Goal: Task Accomplishment & Management: Manage account settings

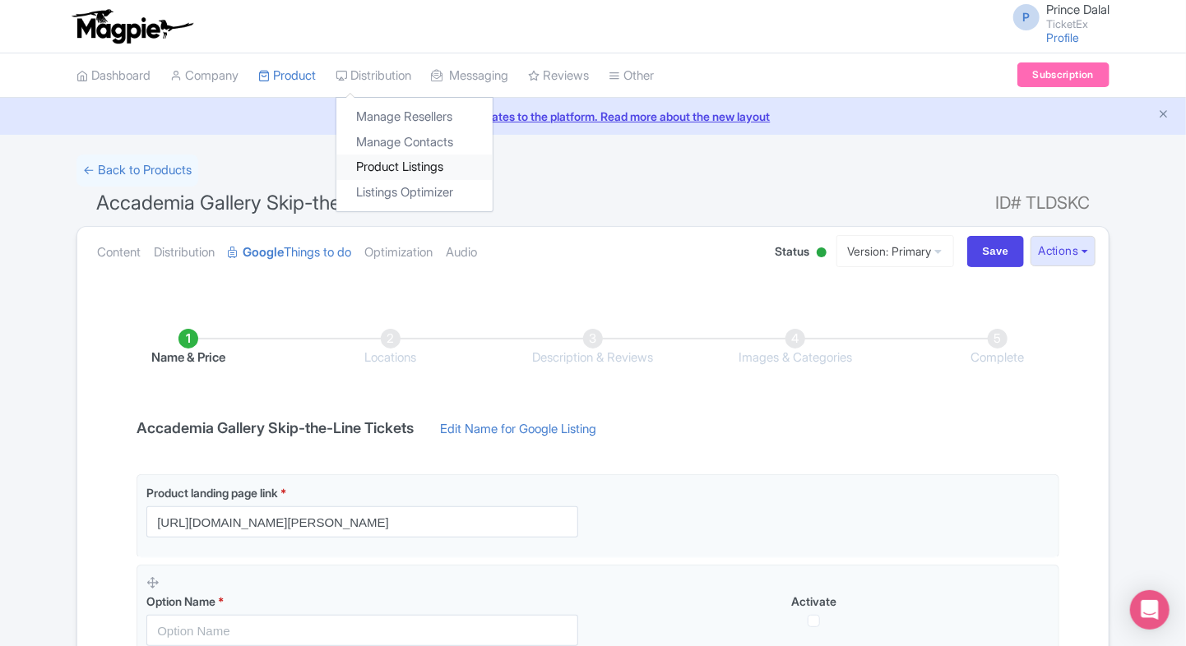
click at [367, 160] on link "Product Listings" at bounding box center [414, 167] width 156 height 25
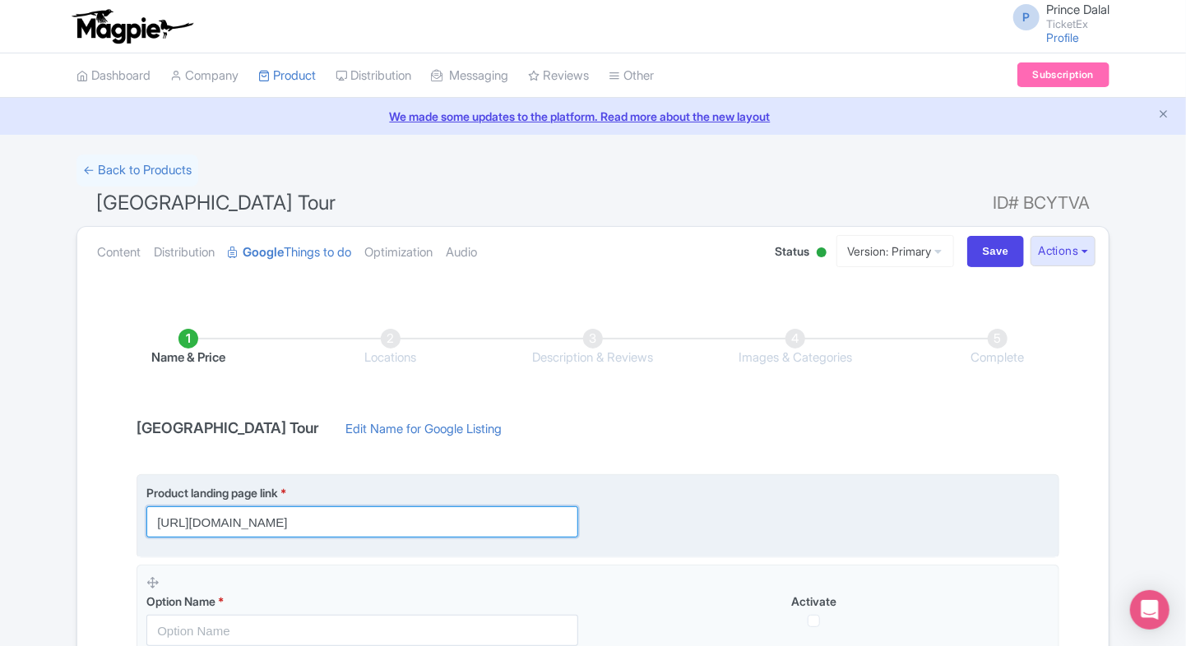
click at [458, 522] on input "https://www.ticketex.co/activity/31/palace-of-versailles-royal-ch-teau-gardens-…" at bounding box center [362, 521] width 432 height 31
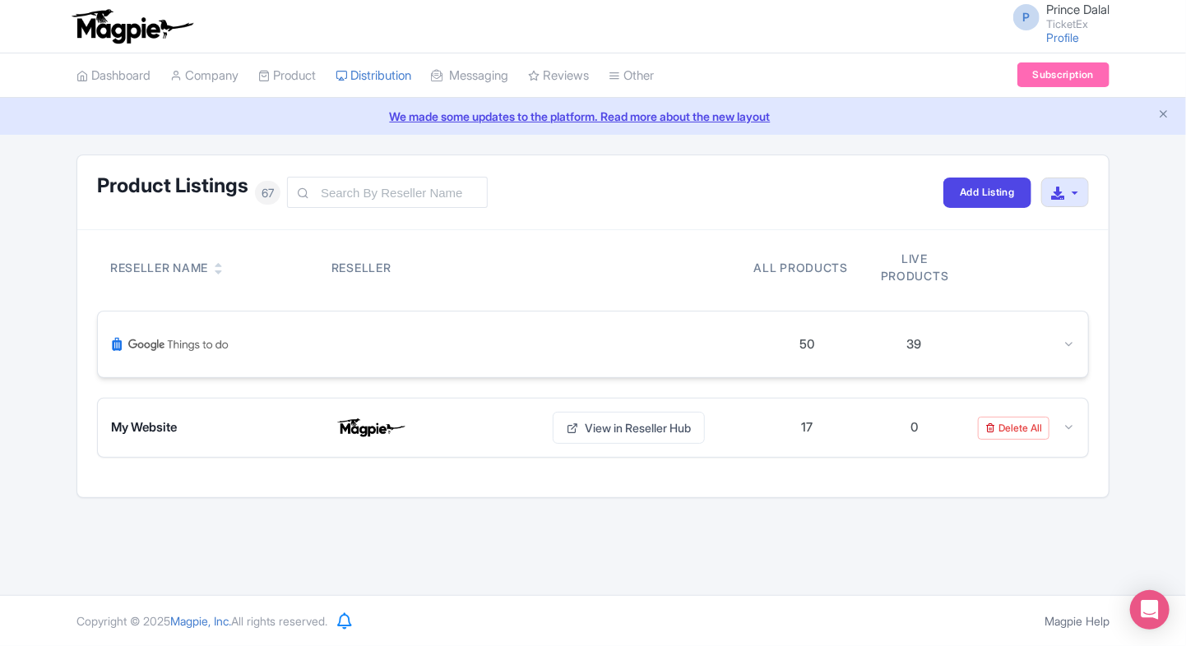
click at [1057, 338] on div at bounding box center [1021, 344] width 107 height 19
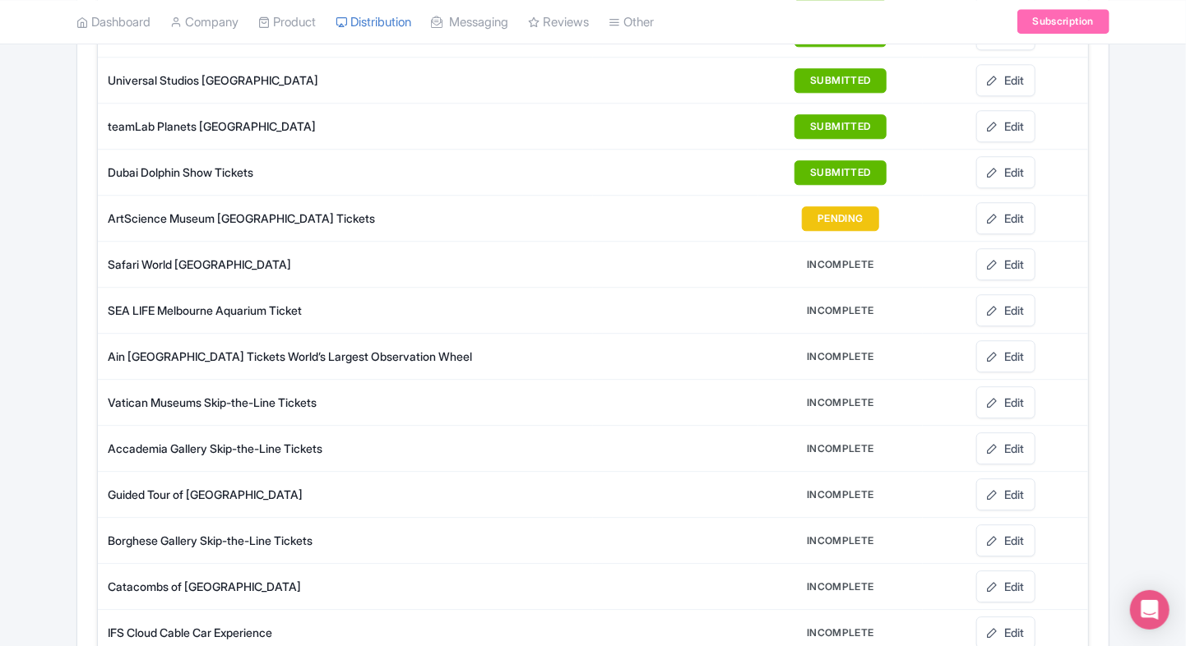
scroll to position [2012, 0]
click at [1013, 387] on link "Edit" at bounding box center [1005, 403] width 59 height 32
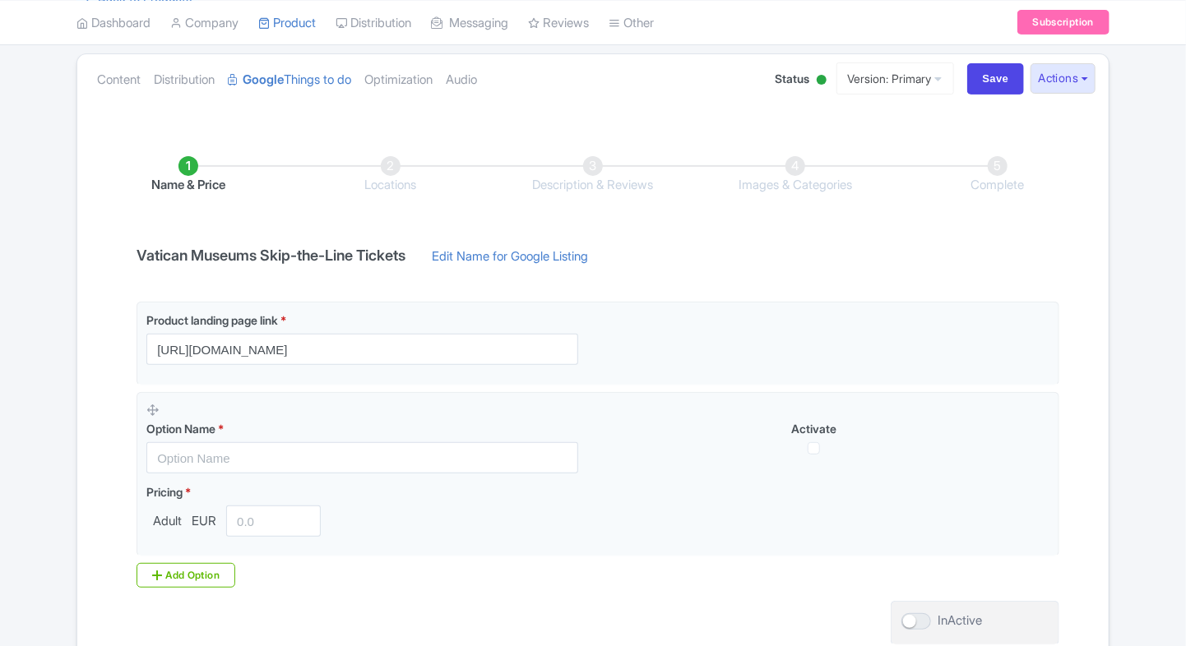
scroll to position [178, 0]
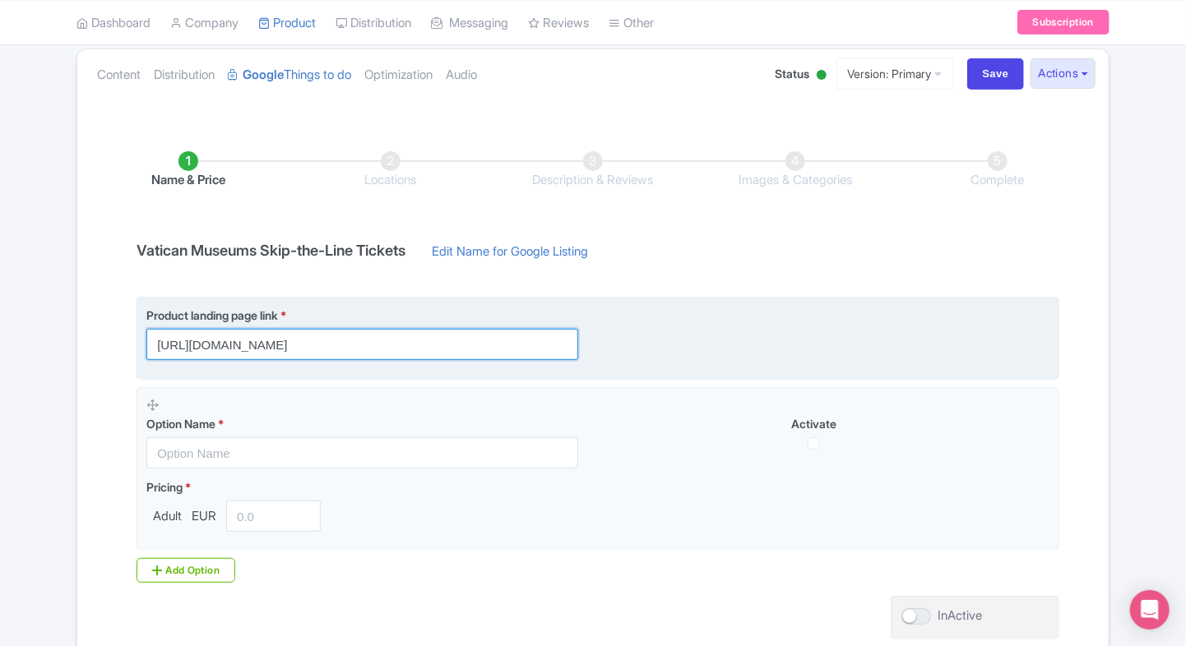
click at [482, 345] on input "[URL][DOMAIN_NAME]" at bounding box center [362, 344] width 432 height 31
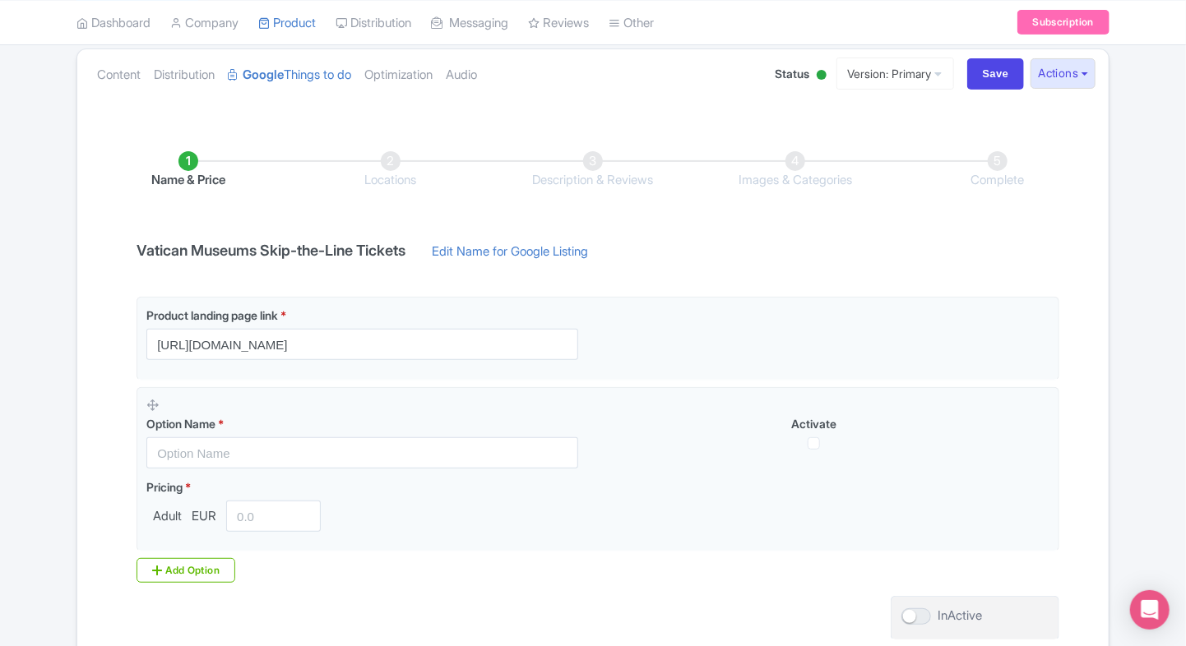
scroll to position [0, 0]
click at [50, 409] on div "← Back to Products Vatican Museums Skip-the-Line Tickets ID# PRAEDJ Content Dis…" at bounding box center [593, 343] width 1186 height 732
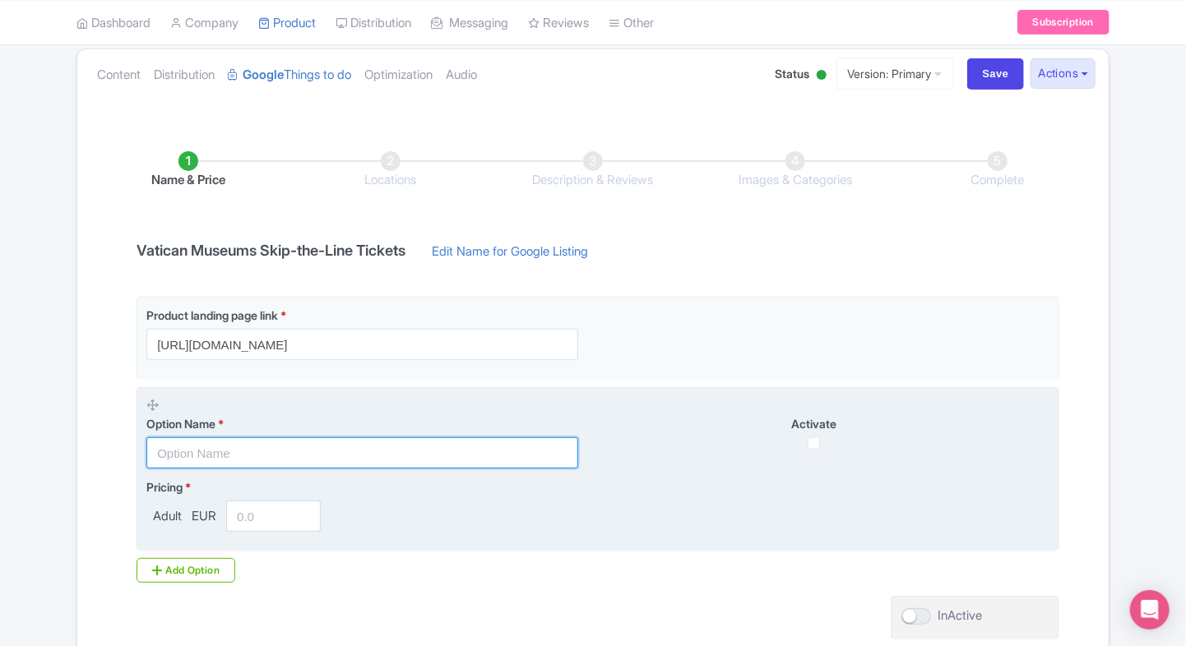
click at [249, 451] on input "text" at bounding box center [362, 452] width 432 height 31
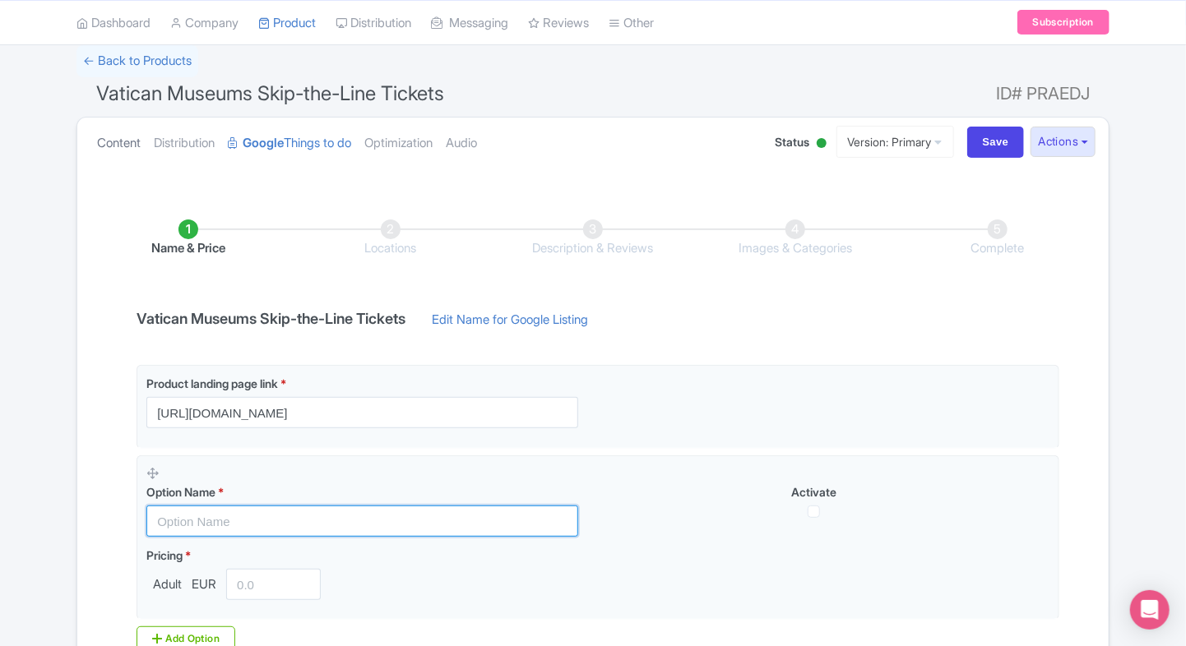
scroll to position [109, 0]
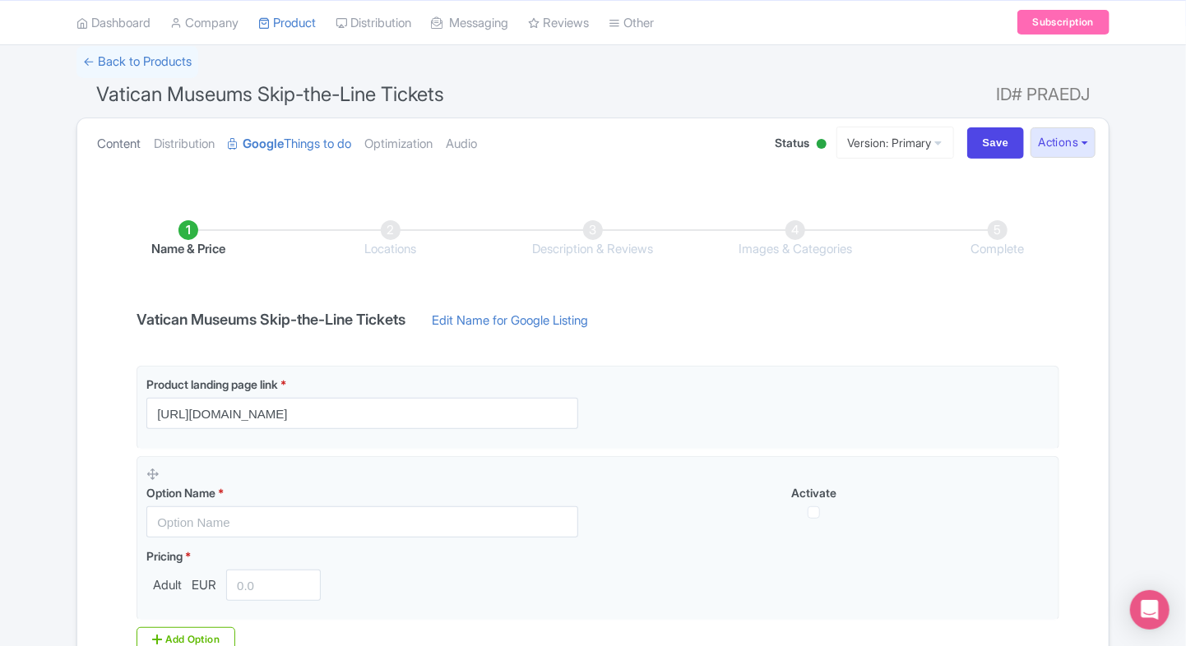
click at [135, 159] on link "Content" at bounding box center [119, 144] width 44 height 52
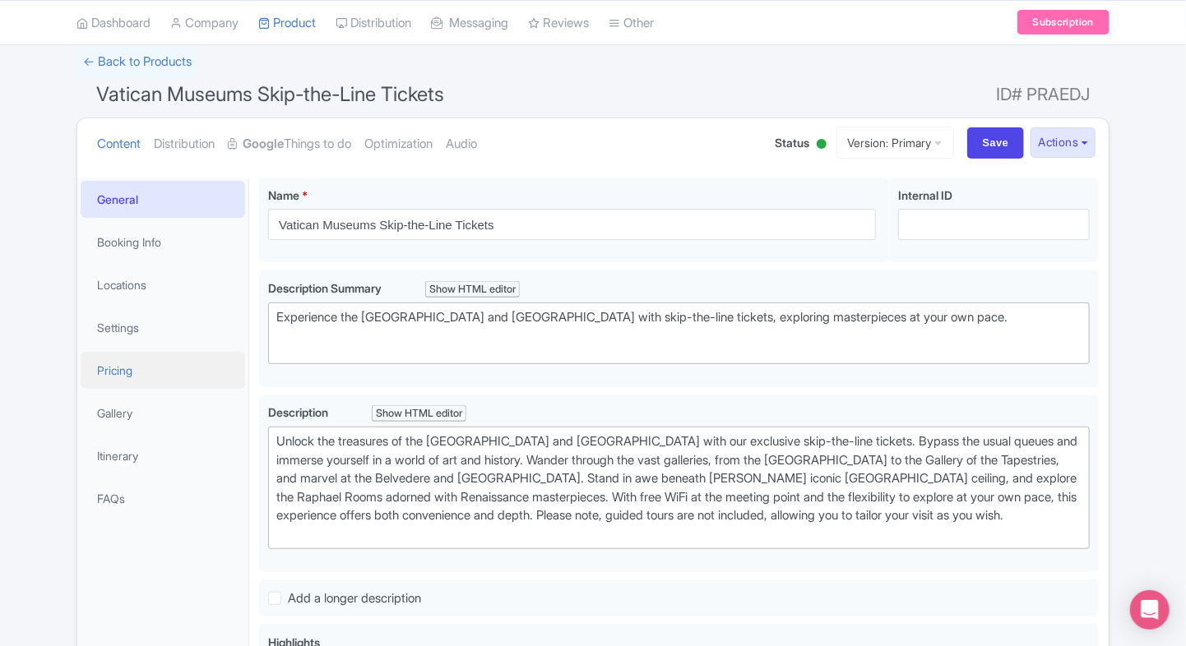
click at [149, 386] on link "Pricing" at bounding box center [163, 370] width 164 height 37
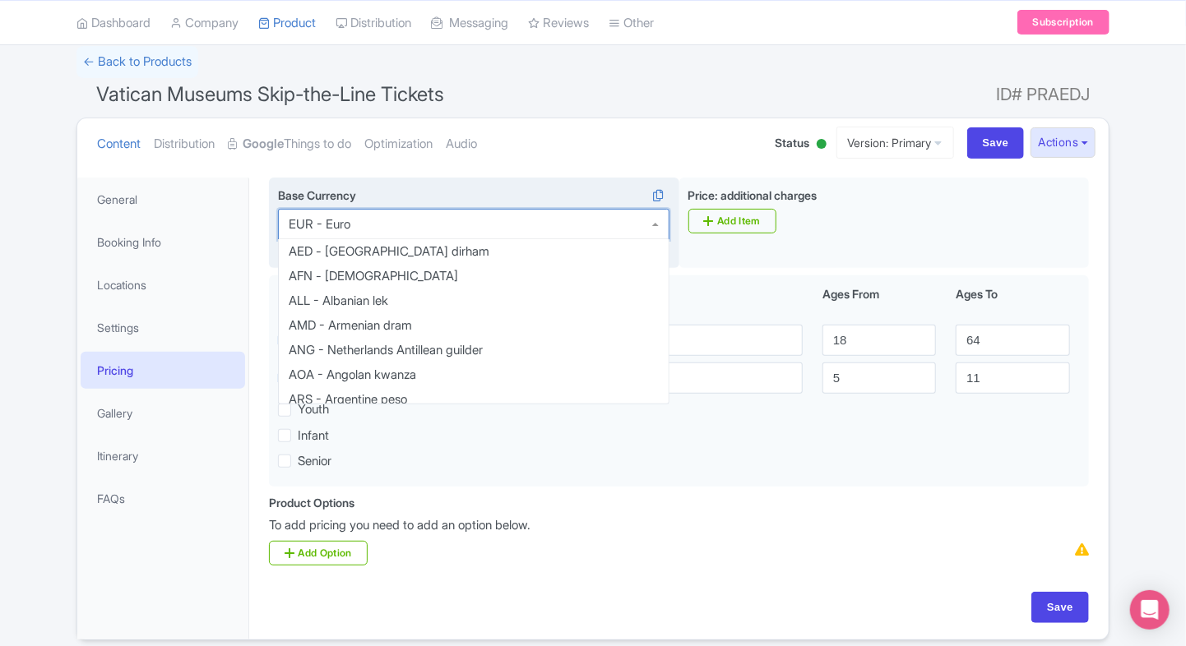
click at [436, 223] on div "EUR - Euro" at bounding box center [473, 224] width 391 height 31
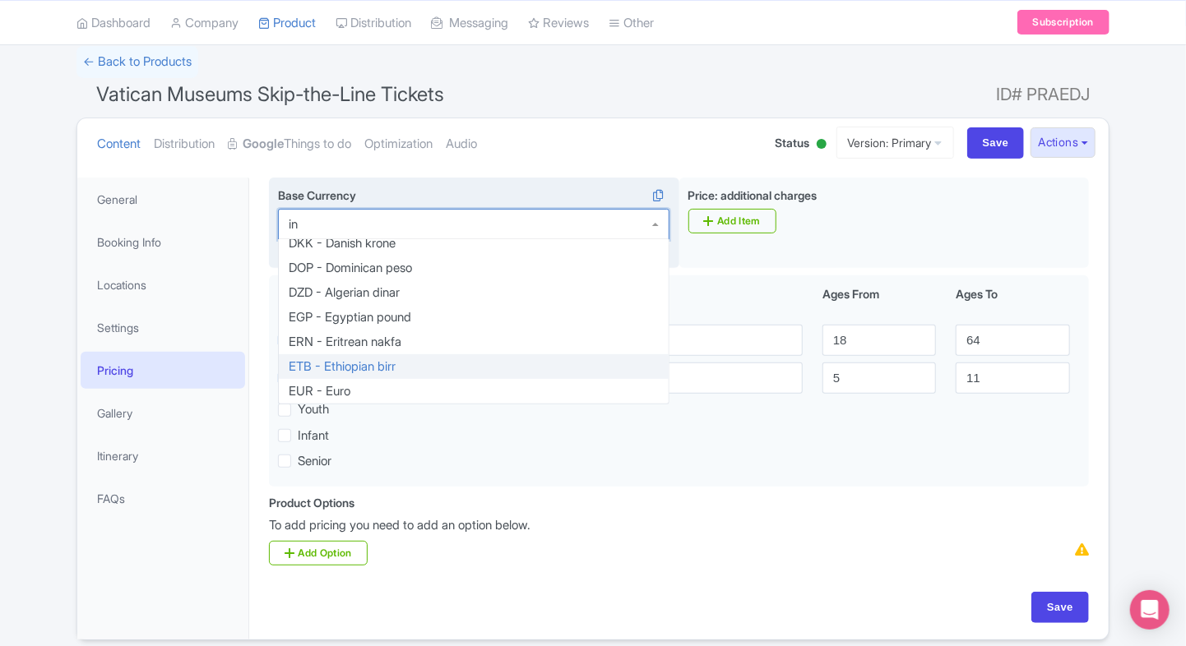
type input "inr"
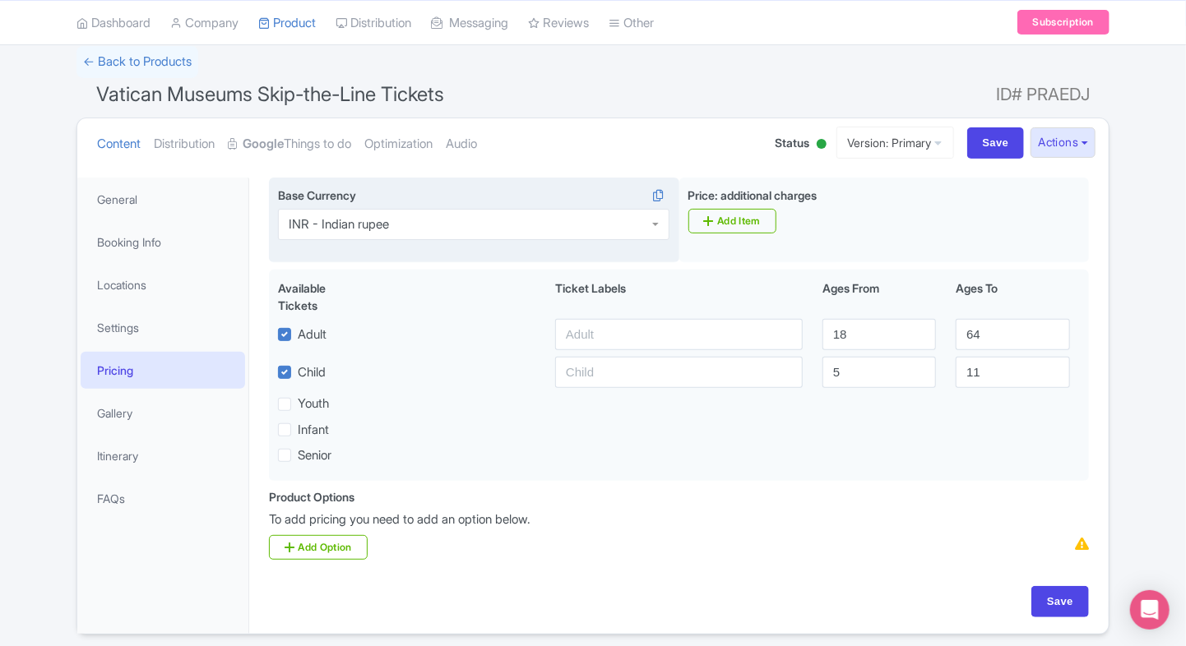
scroll to position [0, 0]
click at [981, 153] on input "Save" at bounding box center [996, 142] width 58 height 31
type input "Saving..."
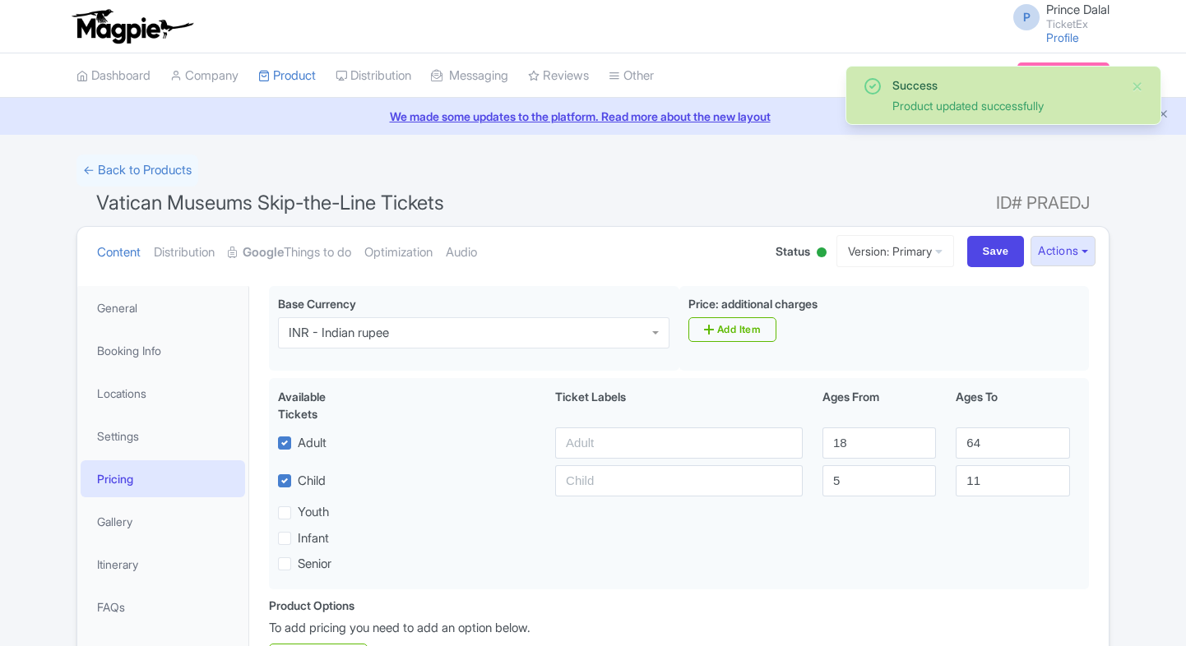
scroll to position [166, 0]
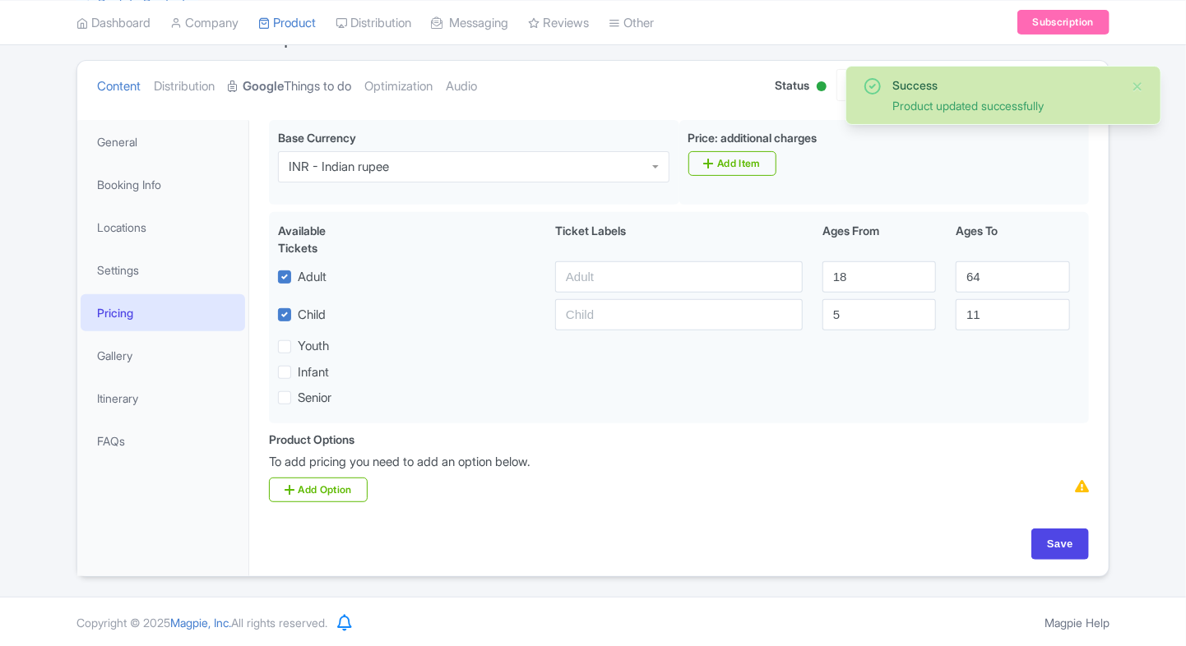
click at [299, 99] on link "Google Things to do" at bounding box center [289, 87] width 123 height 52
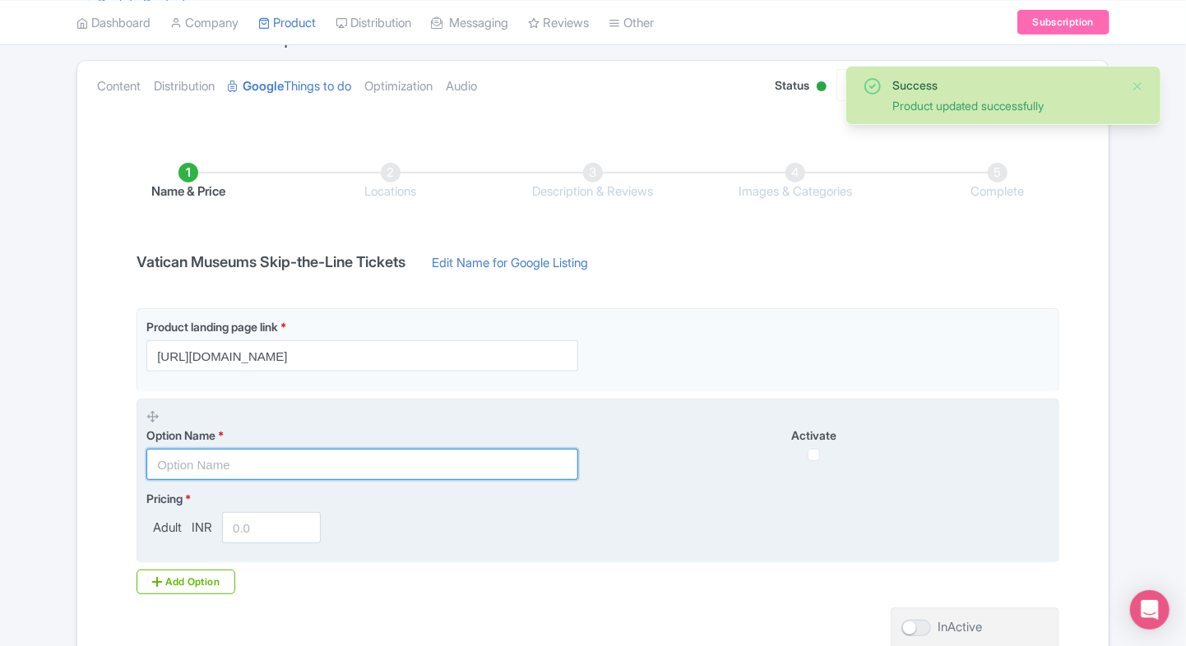
click at [212, 453] on input "text" at bounding box center [362, 464] width 432 height 31
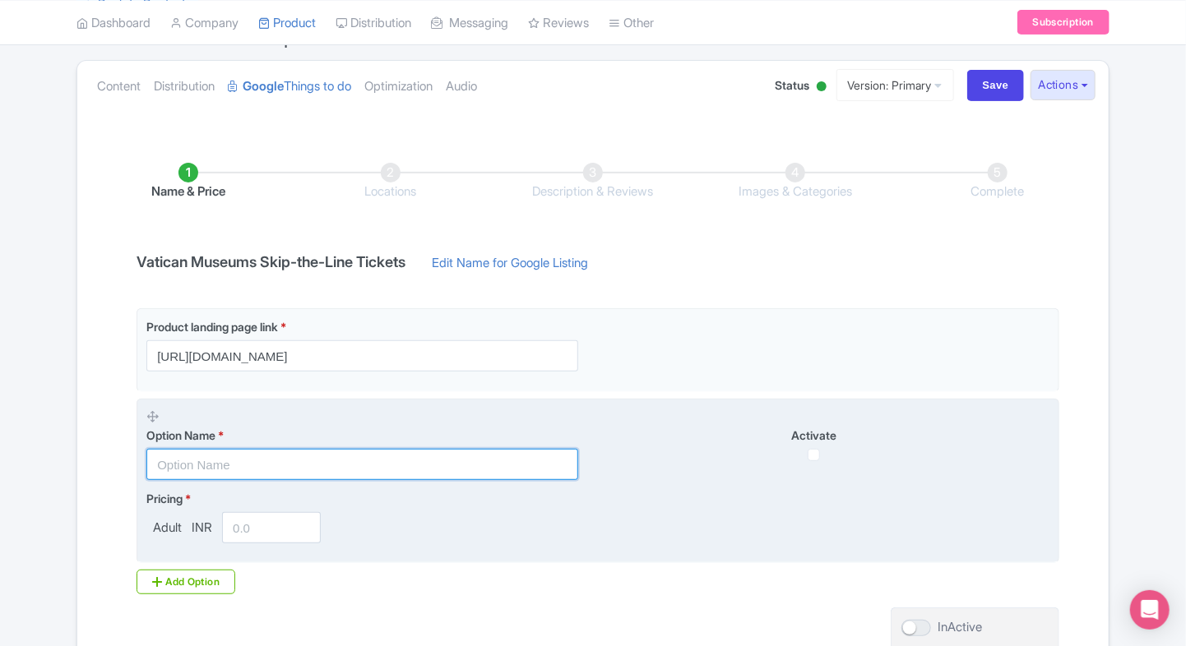
click at [212, 453] on input "text" at bounding box center [362, 464] width 432 height 31
paste input "Vatican Museums and [GEOGRAPHIC_DATA] Admission Tickets"
type input "Vatican Museums and [GEOGRAPHIC_DATA] Admission Tickets"
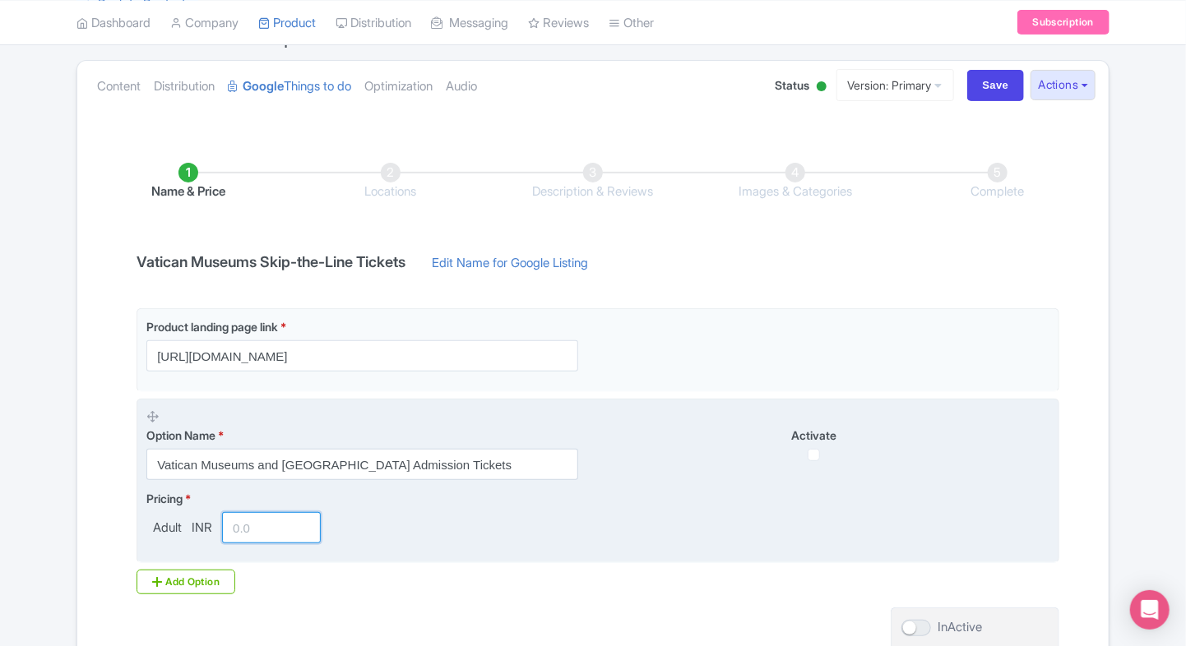
click at [279, 535] on input "number" at bounding box center [271, 527] width 99 height 31
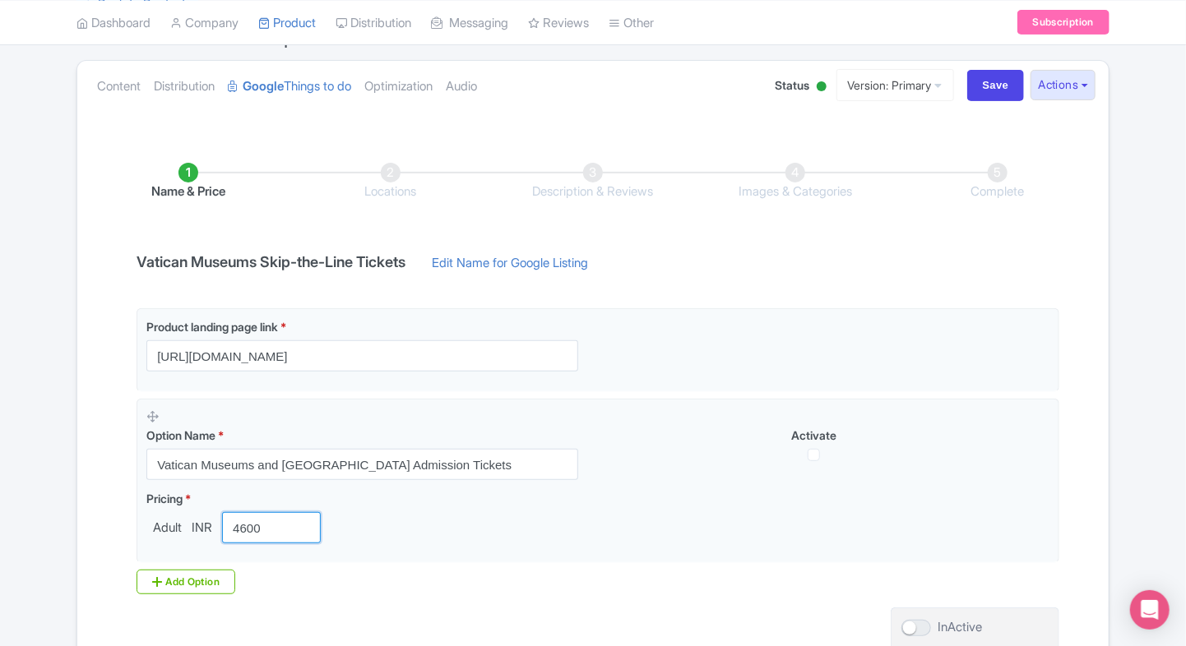
type input "4600"
click at [1086, 344] on div "Name & Price Locations Description & Reviews Images & Categories Complete Vatic…" at bounding box center [592, 420] width 1011 height 580
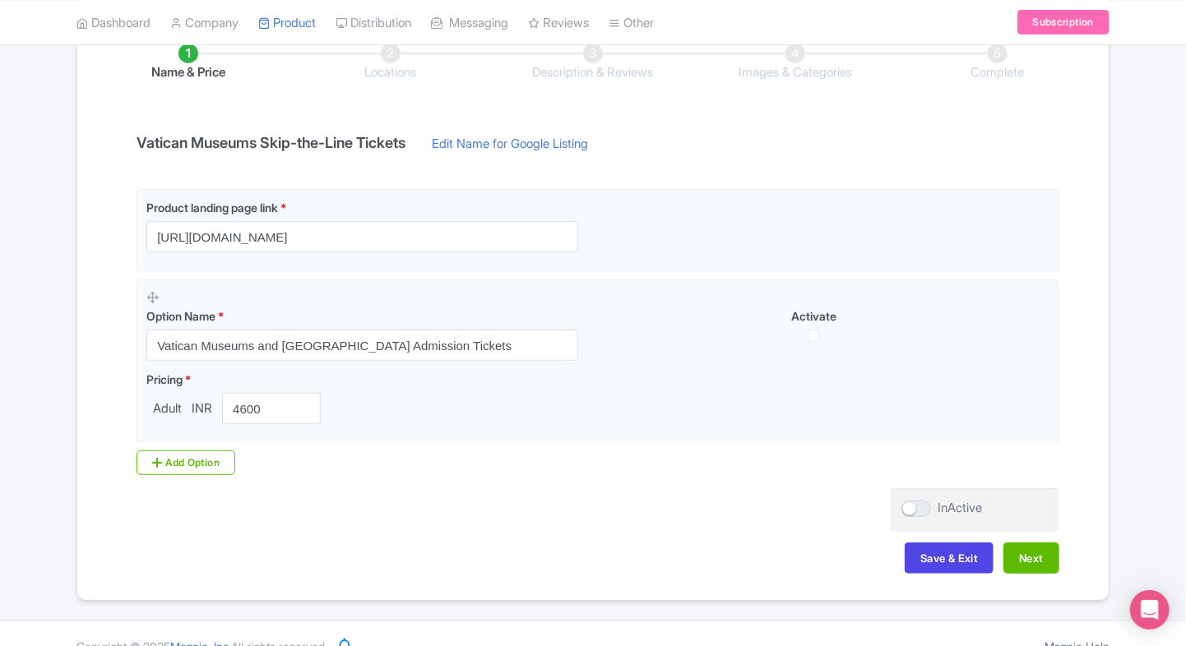
scroll to position [286, 0]
click at [1012, 559] on button "Next" at bounding box center [1031, 557] width 56 height 31
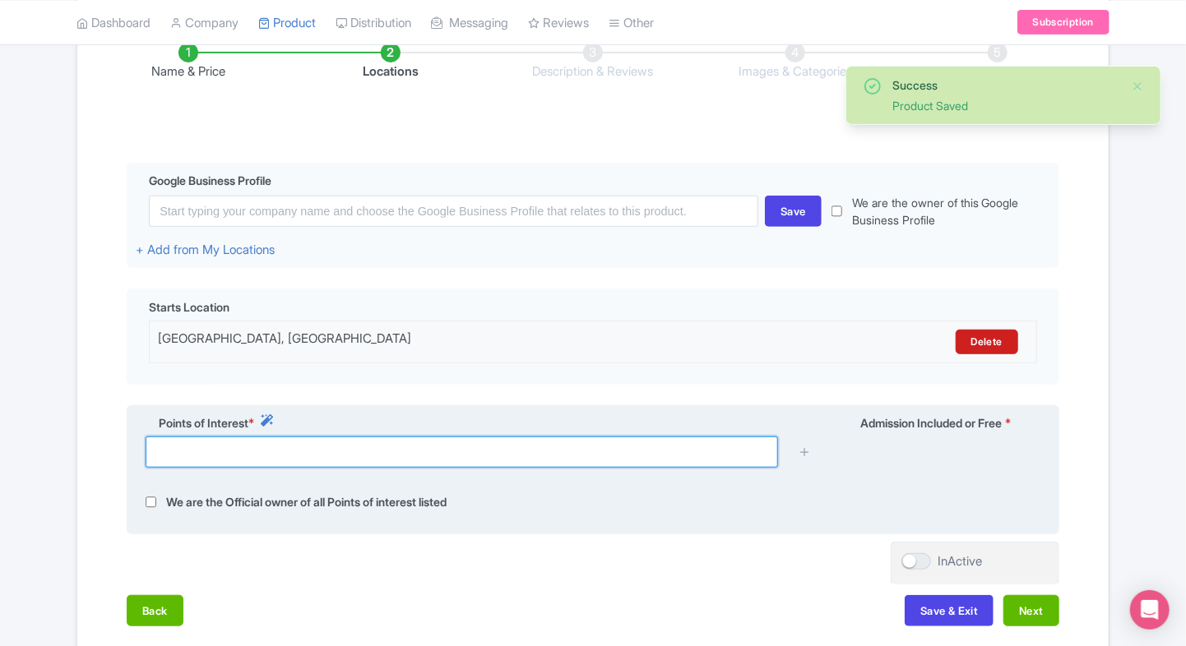
click at [539, 459] on input "text" at bounding box center [462, 452] width 632 height 31
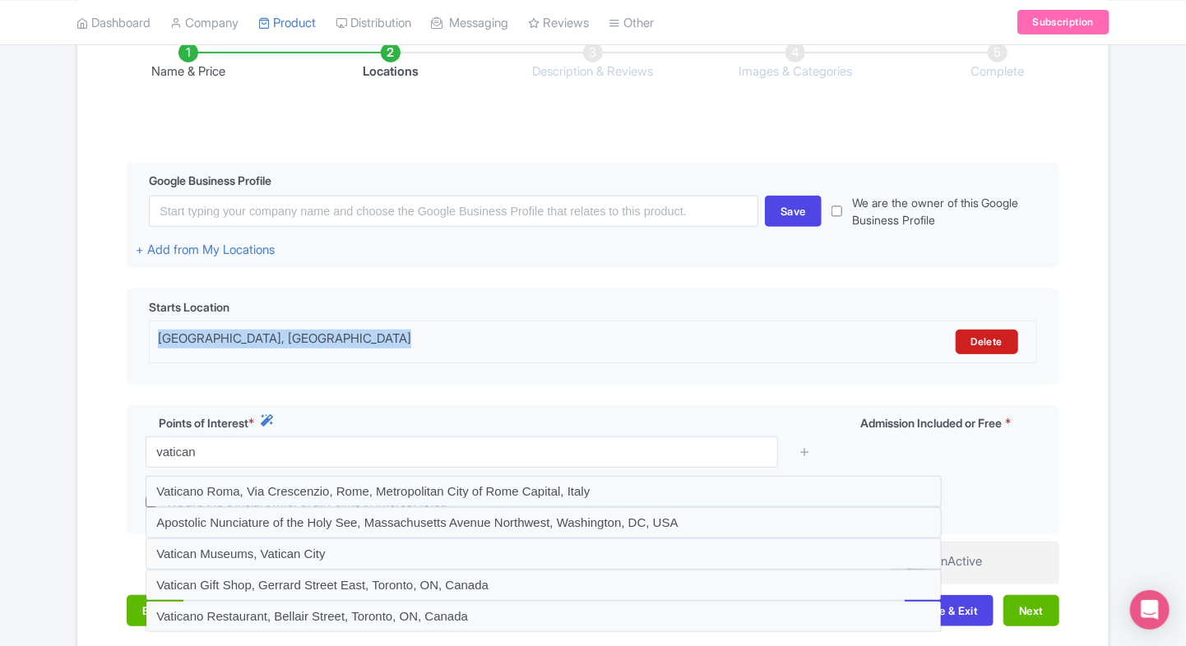
drag, startPoint x: 404, startPoint y: 337, endPoint x: 116, endPoint y: 340, distance: 287.8
click at [116, 340] on div "Name & Price Locations Description & Reviews Images & Categories Complete Edit …" at bounding box center [592, 326] width 1011 height 633
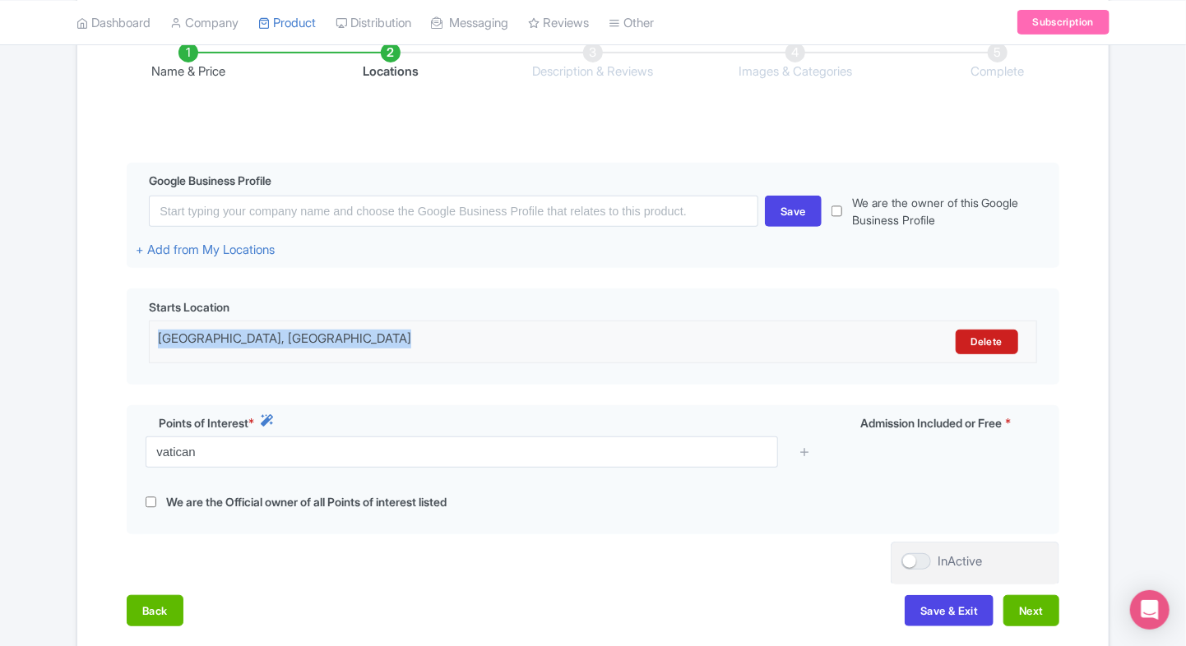
copy div "Vatican Museums, 00120, Vatican City"
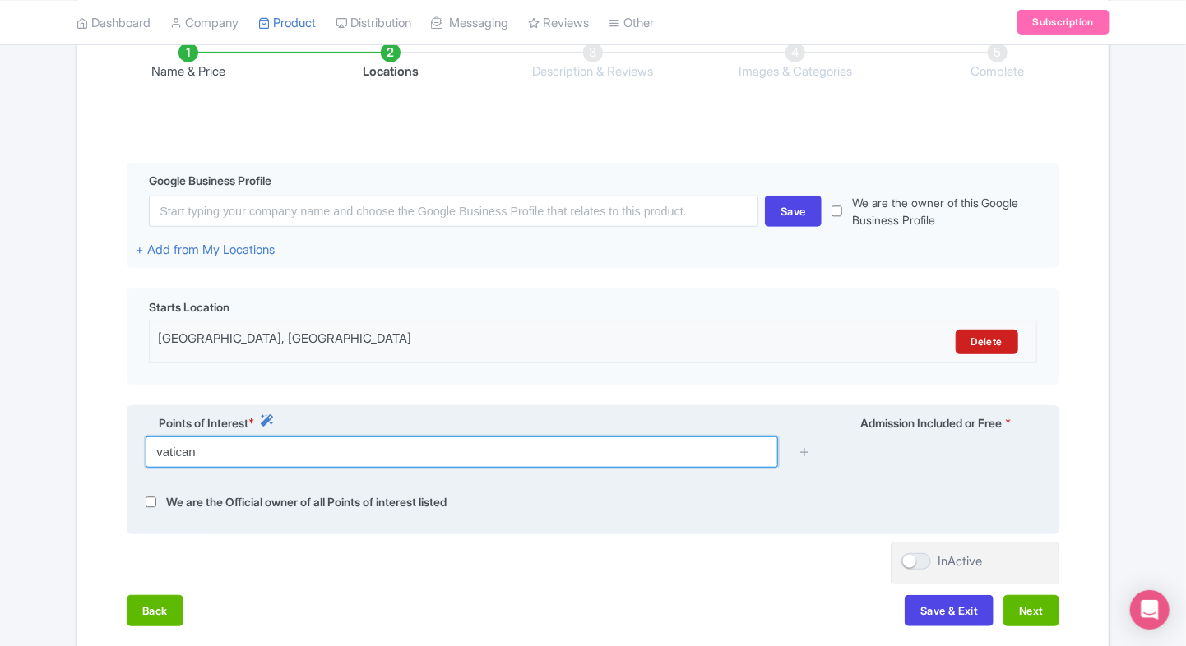
click at [234, 451] on input "vatican" at bounding box center [462, 452] width 632 height 31
paste input "Vatican Museums, 00120, Vatican City"
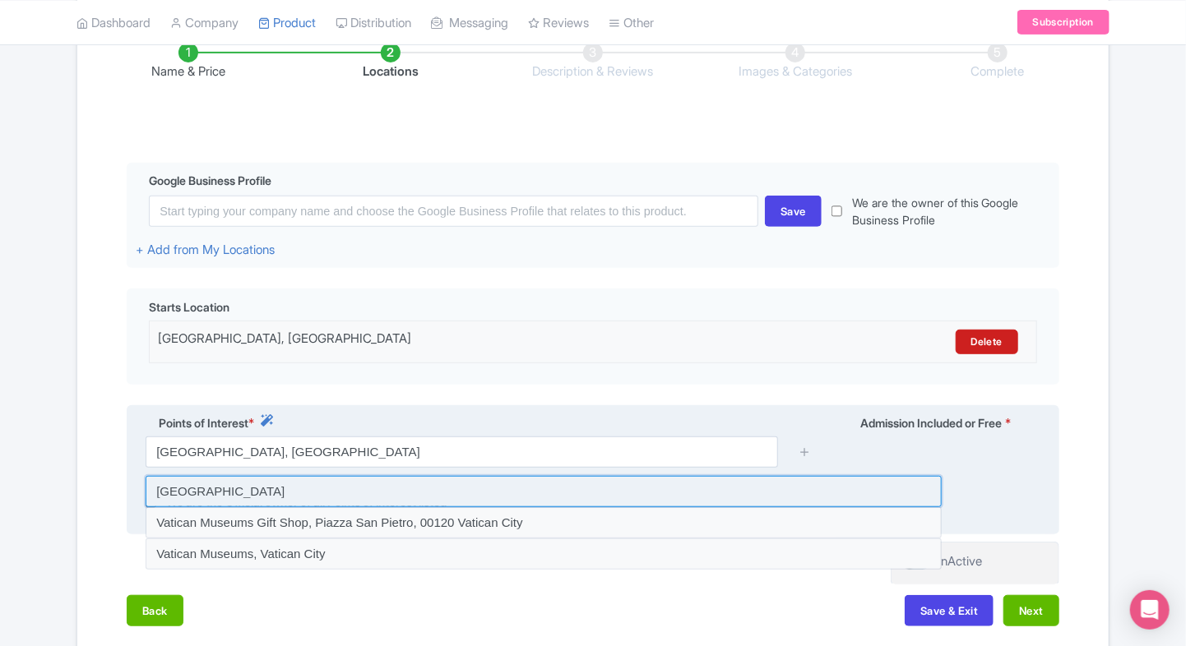
click at [441, 476] on input at bounding box center [544, 491] width 796 height 31
type input "Vatican Museums, 00120 Vatican City"
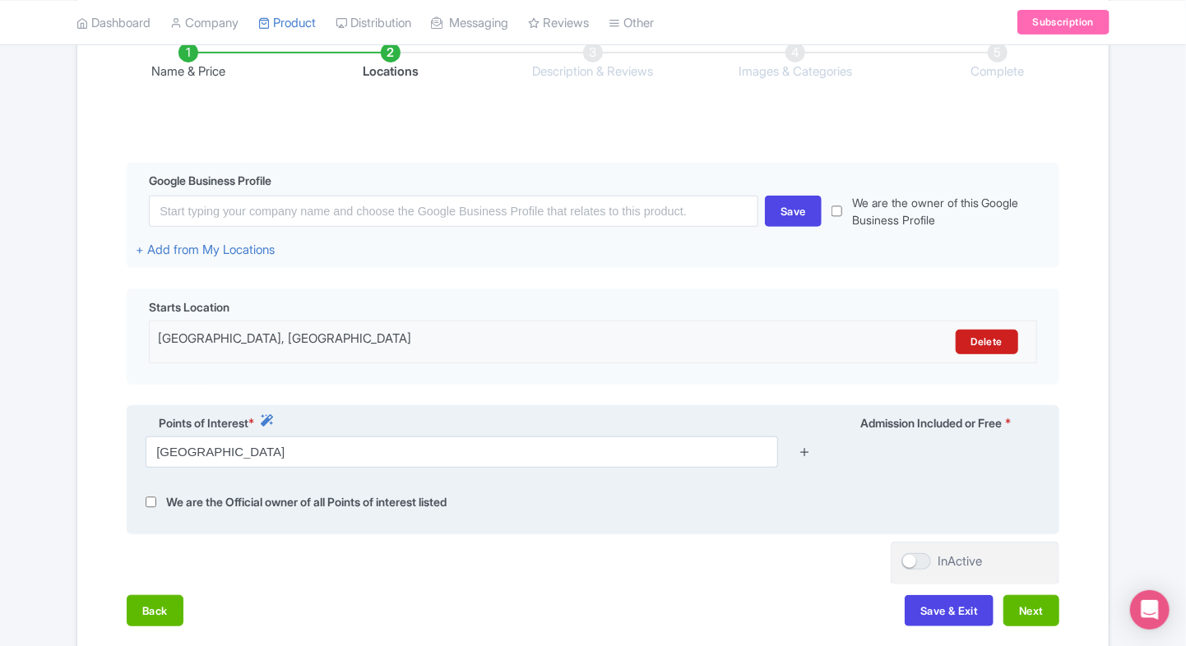
click at [804, 451] on icon at bounding box center [804, 452] width 12 height 12
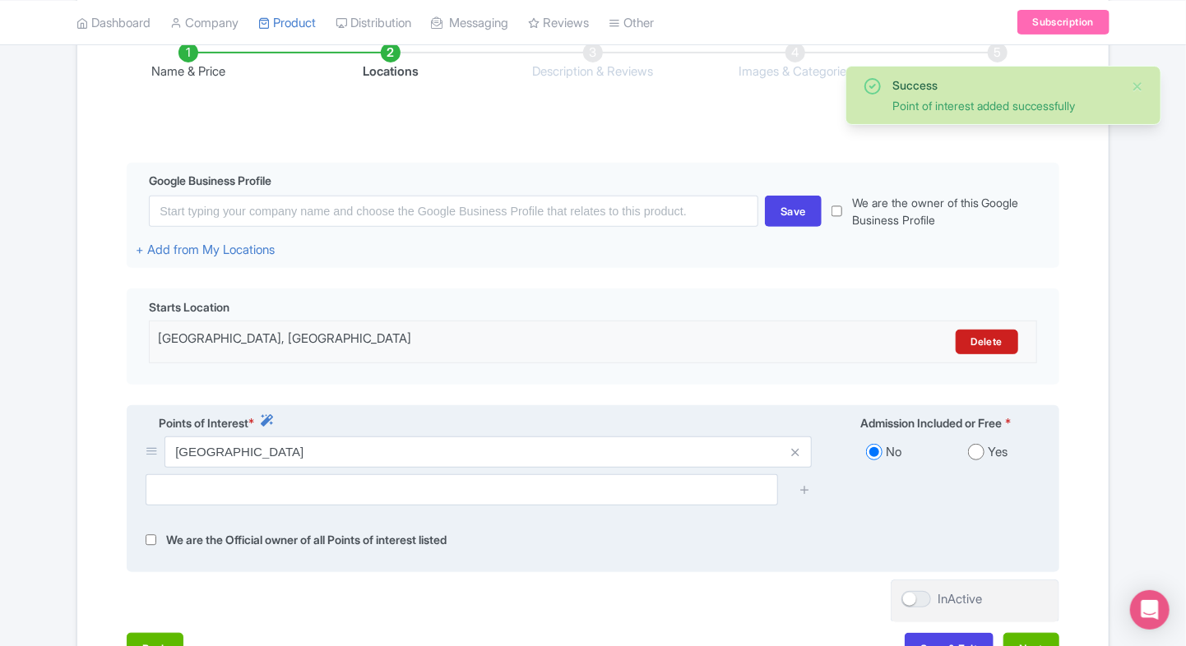
click at [970, 451] on input "radio" at bounding box center [976, 452] width 16 height 16
radio input "true"
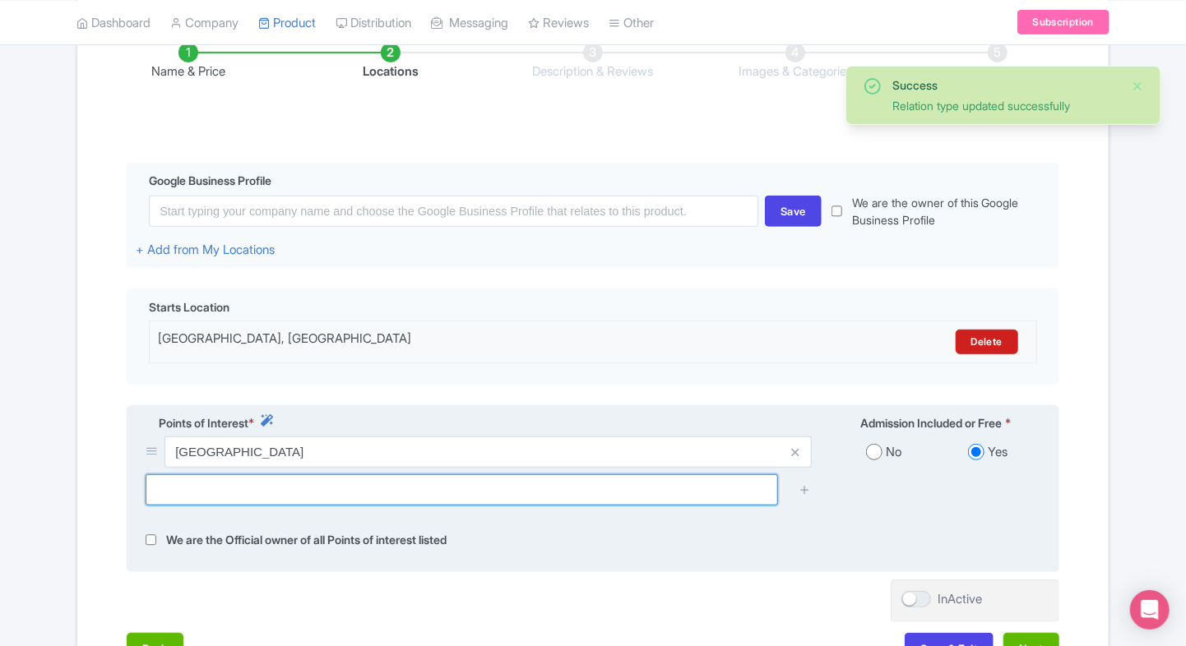
click at [625, 481] on input "text" at bounding box center [462, 489] width 632 height 31
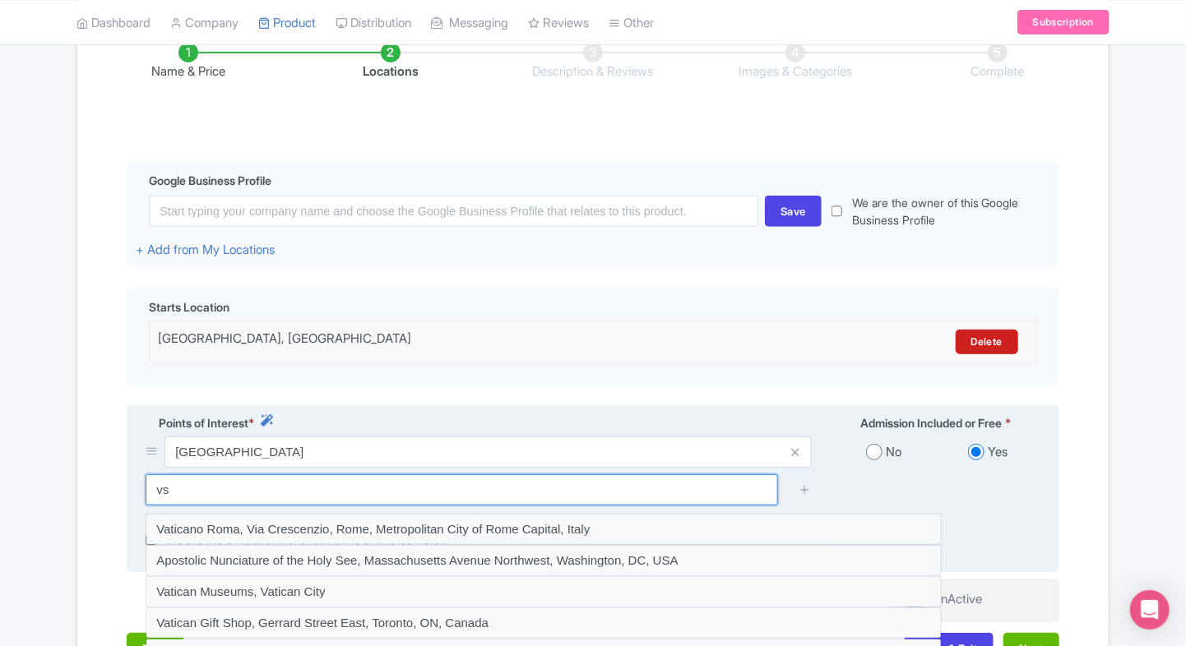
type input "v"
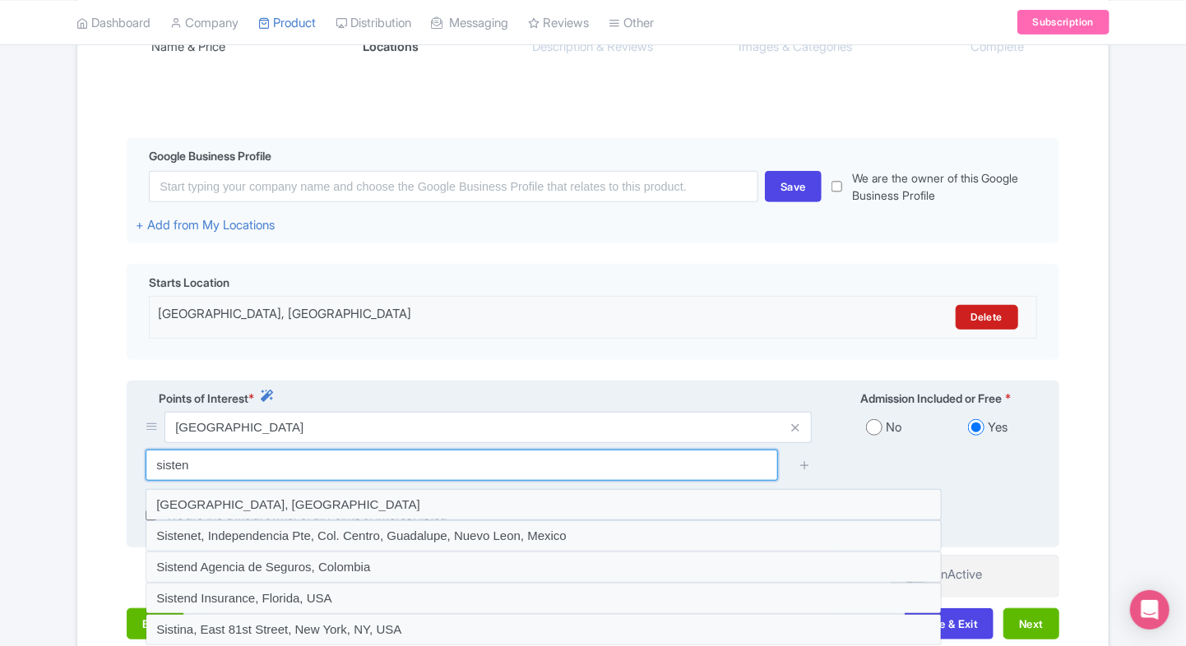
scroll to position [319, 0]
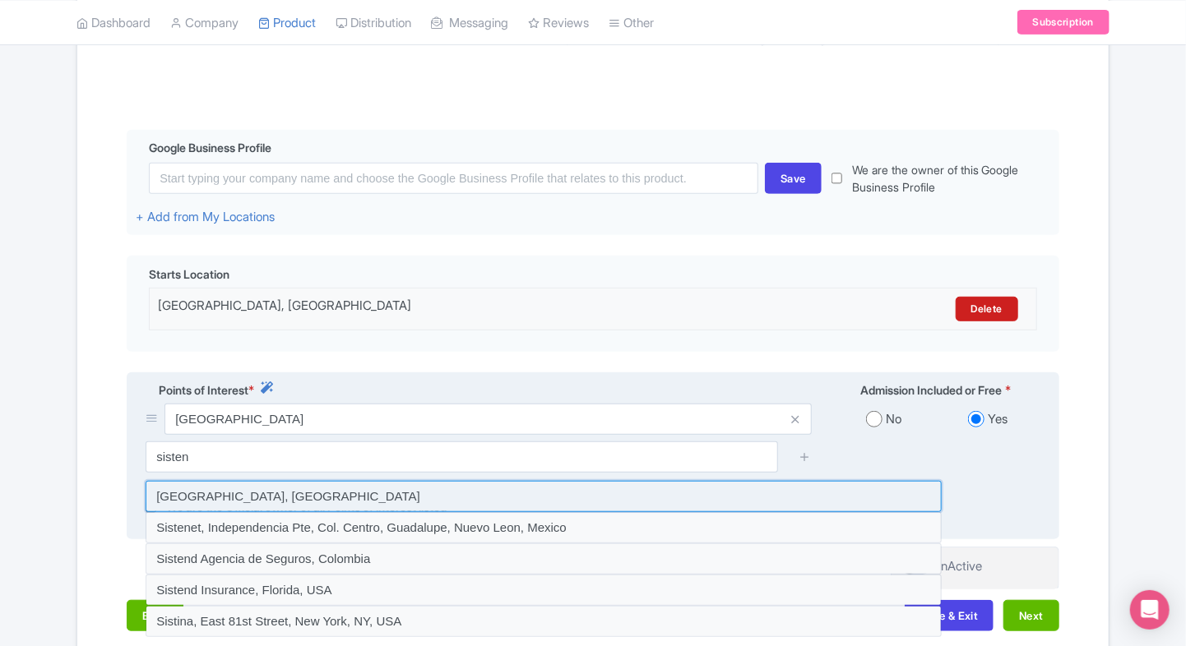
click at [483, 486] on input at bounding box center [544, 496] width 796 height 31
type input "Sistine Chapel, Vatican City"
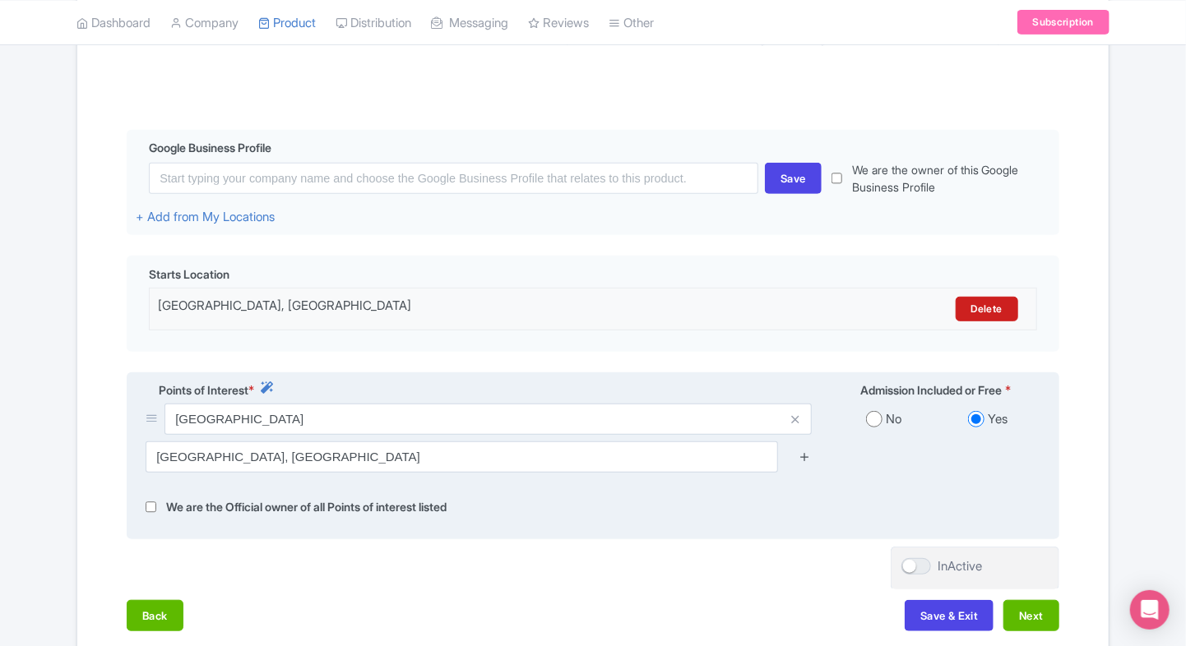
click at [807, 459] on icon at bounding box center [804, 457] width 12 height 12
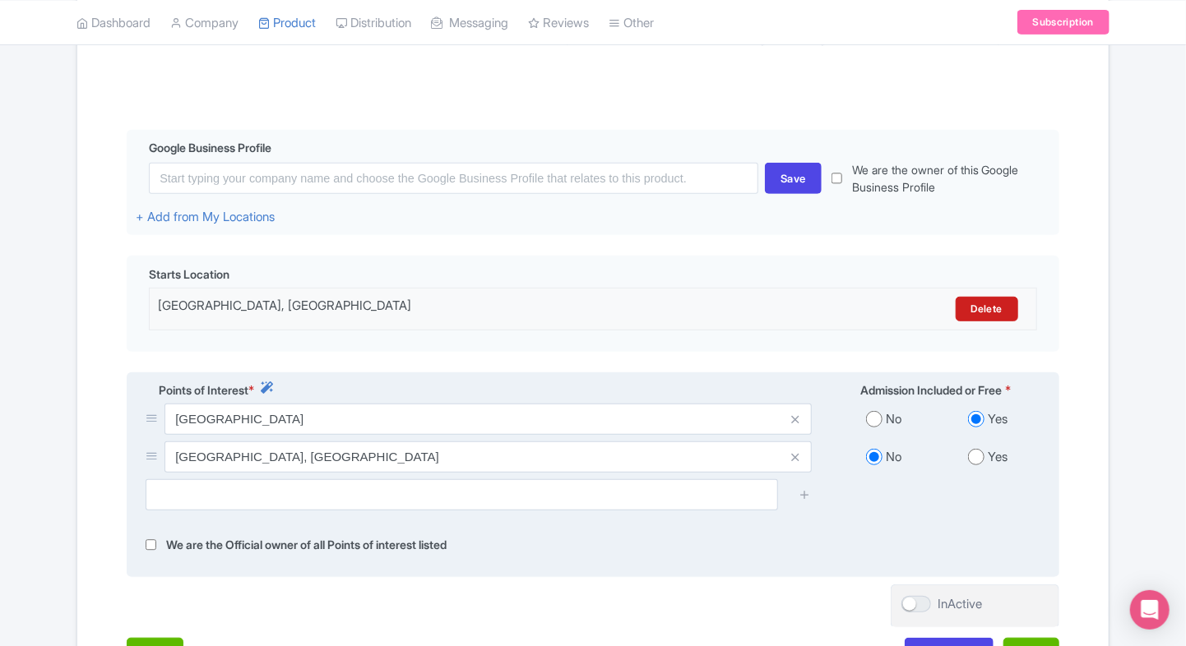
click at [970, 459] on input "radio" at bounding box center [976, 457] width 16 height 16
radio input "true"
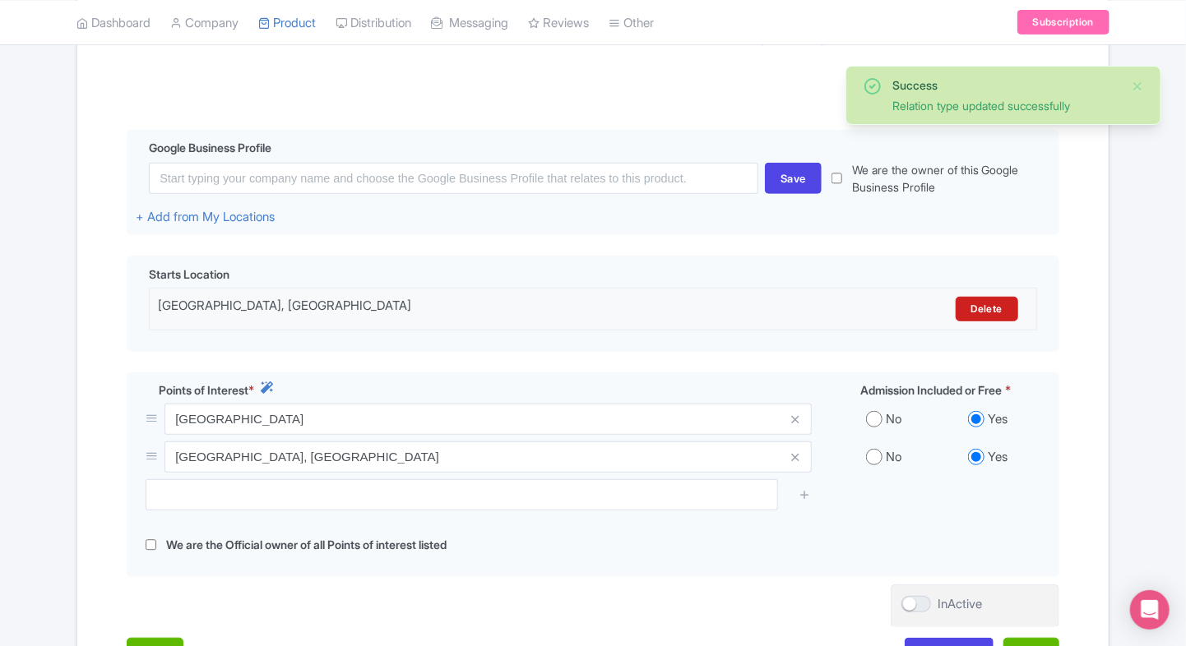
click at [1079, 415] on div "Name & Price Locations Description & Reviews Images & Categories Complete Edit …" at bounding box center [592, 331] width 1011 height 709
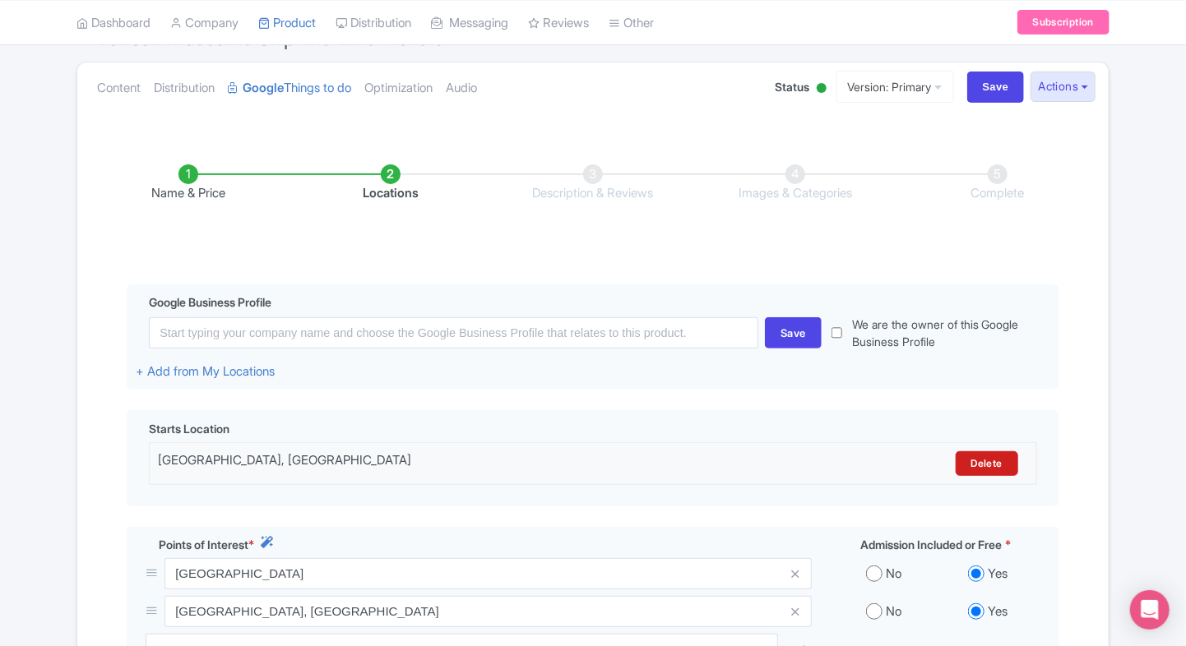
scroll to position [391, 0]
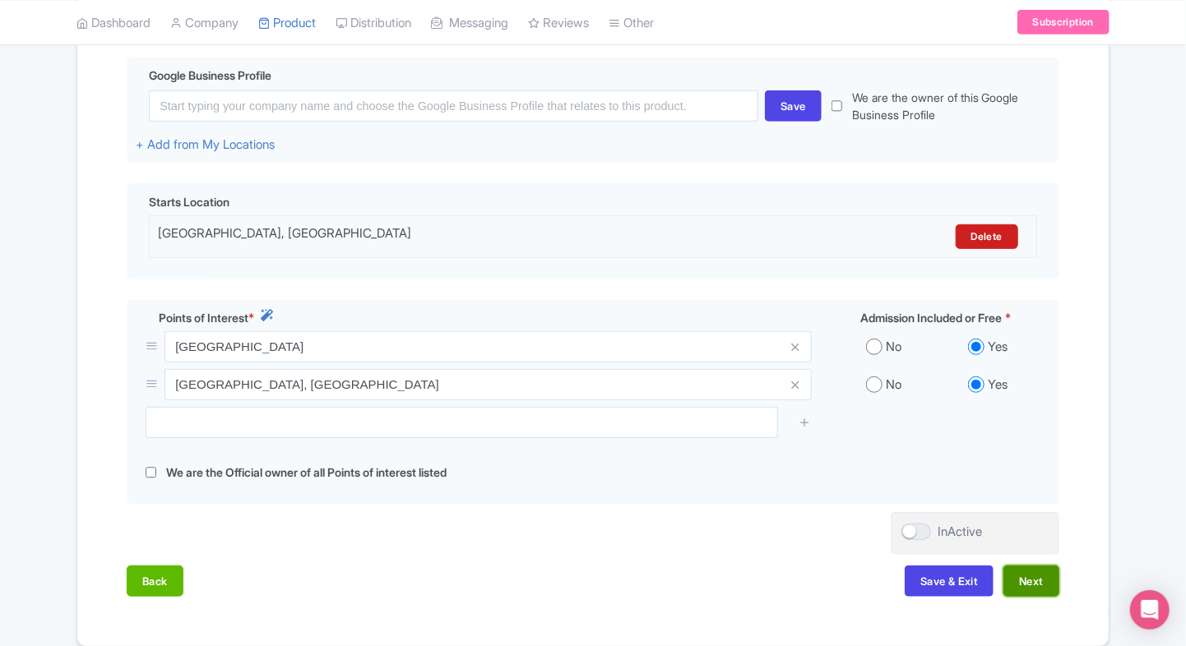
click at [1020, 584] on button "Next" at bounding box center [1031, 581] width 56 height 31
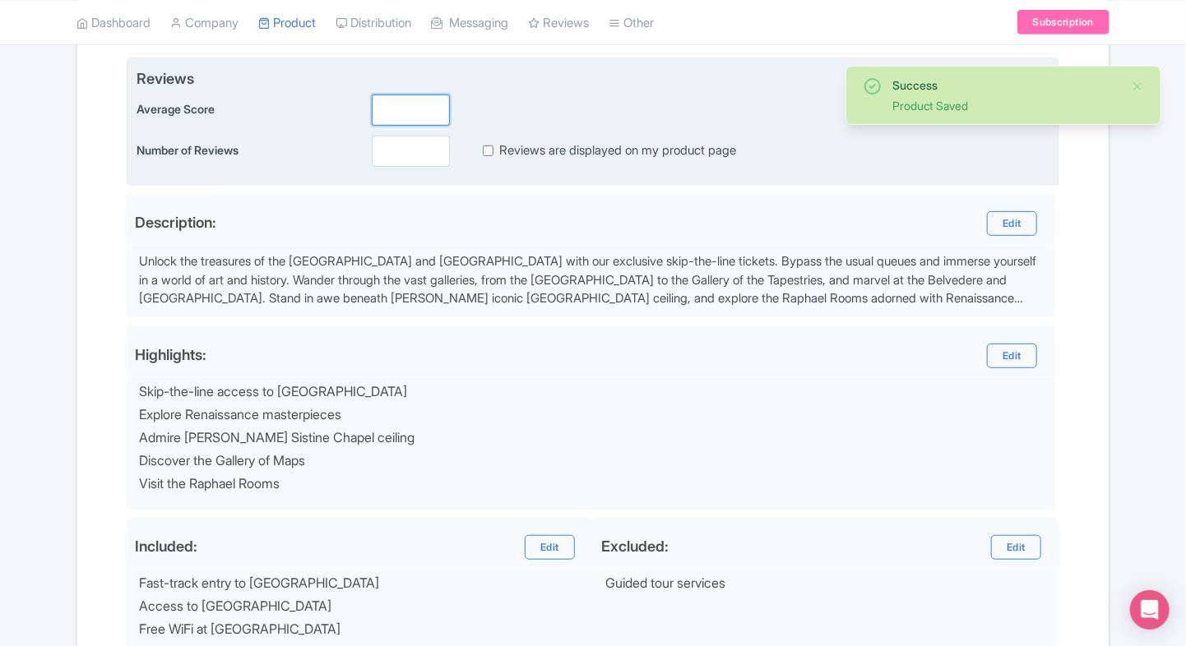
click at [391, 110] on input "number" at bounding box center [411, 110] width 78 height 31
type input "2"
click at [393, 164] on input "number" at bounding box center [411, 151] width 78 height 31
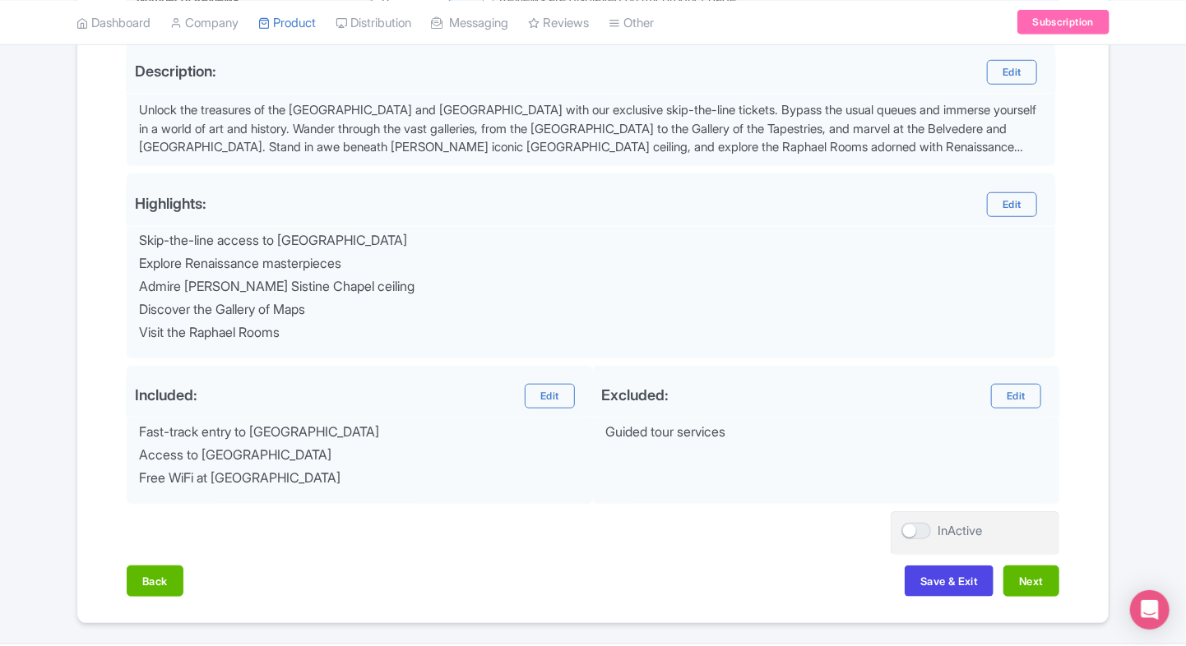
scroll to position [556, 0]
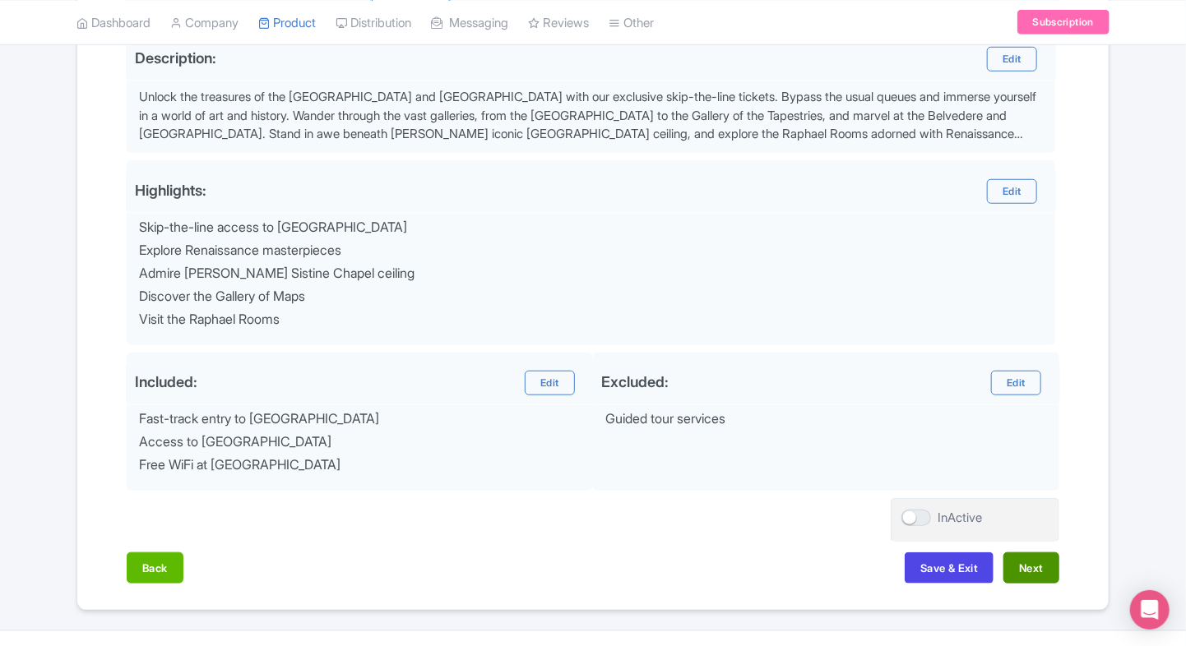
type input "0"
click at [1022, 566] on button "Next" at bounding box center [1031, 568] width 56 height 31
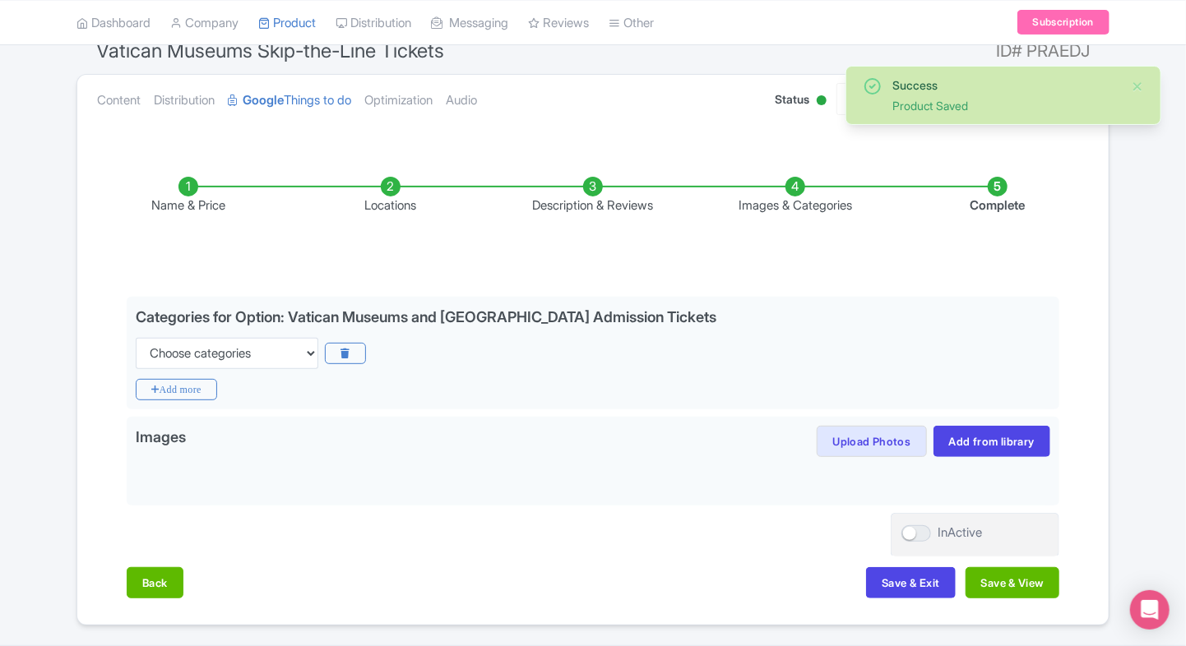
scroll to position [150, 0]
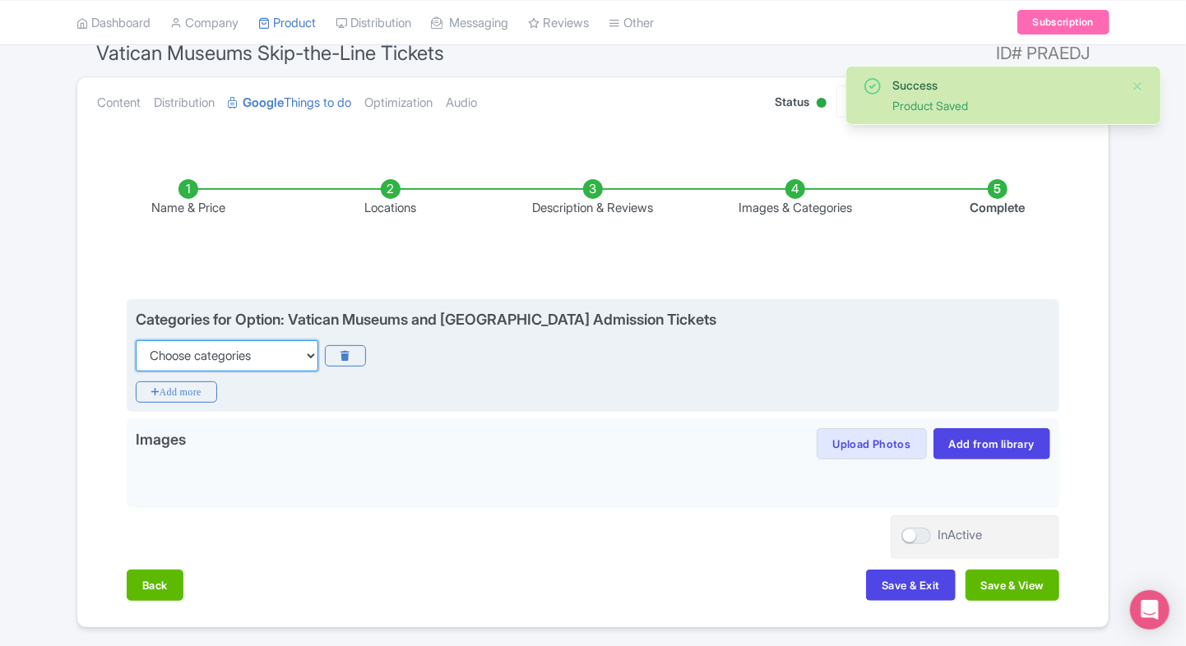
click at [306, 354] on select "Choose categories Adults Only Animals Audio Guide Beaches Bike Tours Boat Tours…" at bounding box center [227, 355] width 183 height 31
select select "family-friendly"
click at [136, 340] on select "Choose categories Adults Only Animals Audio Guide Beaches Bike Tours Boat Tours…" at bounding box center [227, 355] width 183 height 31
click at [178, 383] on icon "Add more" at bounding box center [176, 392] width 81 height 21
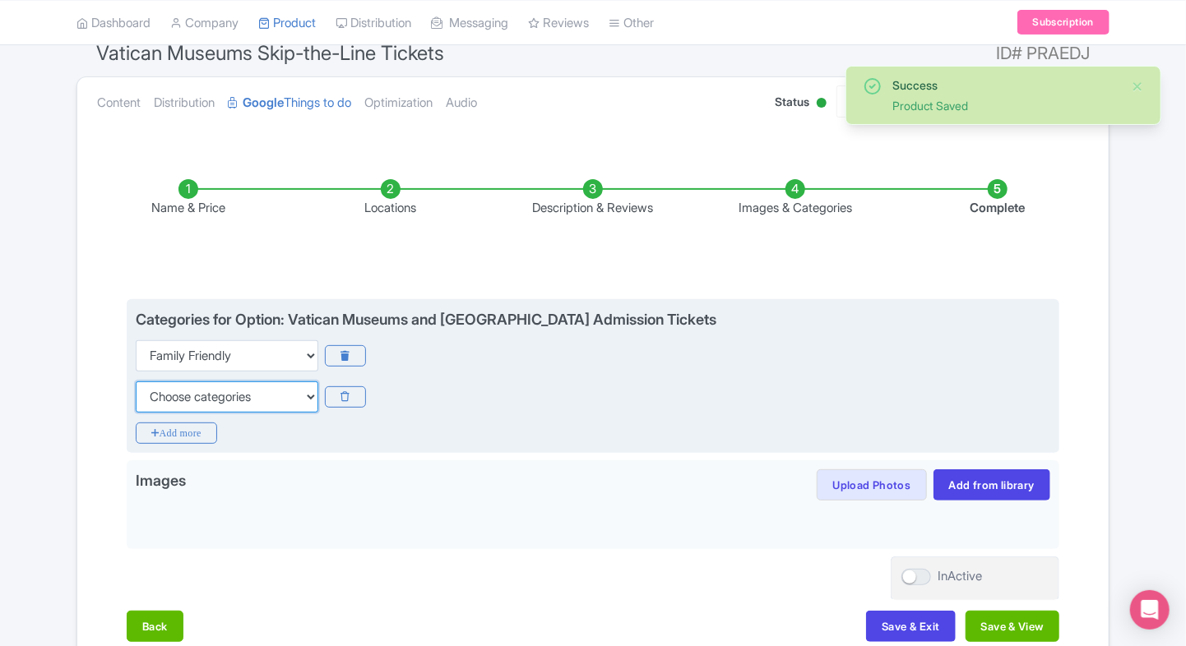
click at [213, 393] on select "Choose categories Adults Only Animals Audio Guide Beaches Bike Tours Boat Tours…" at bounding box center [227, 397] width 183 height 31
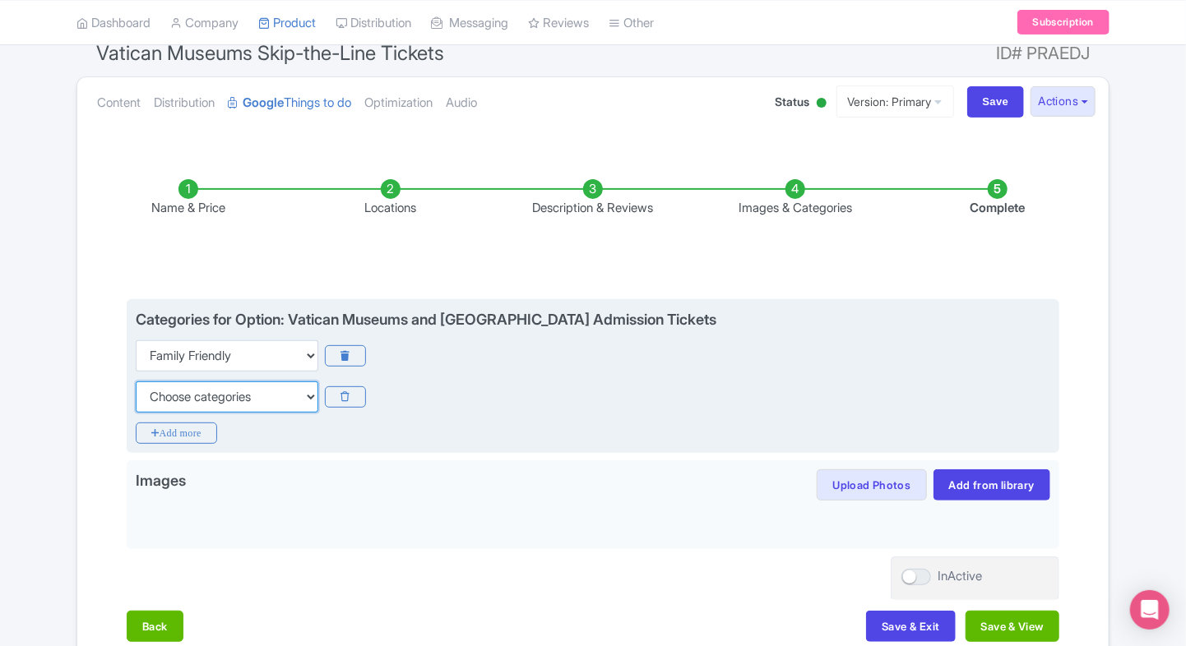
select select "walking-tours"
click at [136, 382] on select "Choose categories Adults Only Animals Audio Guide Beaches Bike Tours Boat Tours…" at bounding box center [227, 397] width 183 height 31
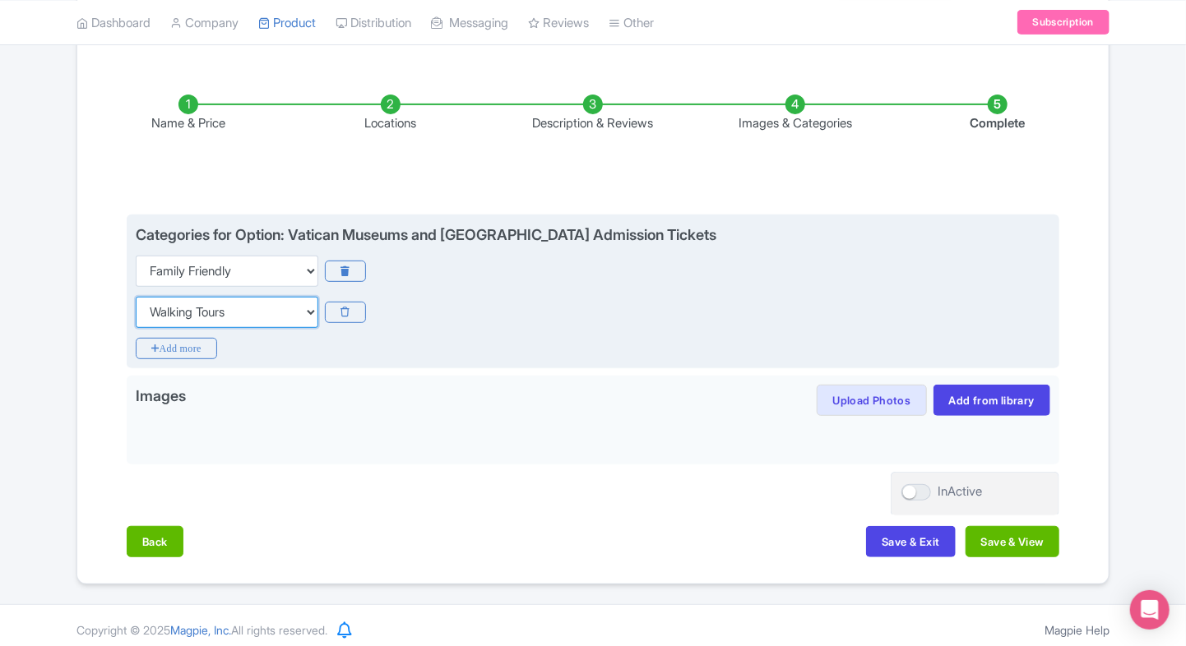
scroll to position [240, 0]
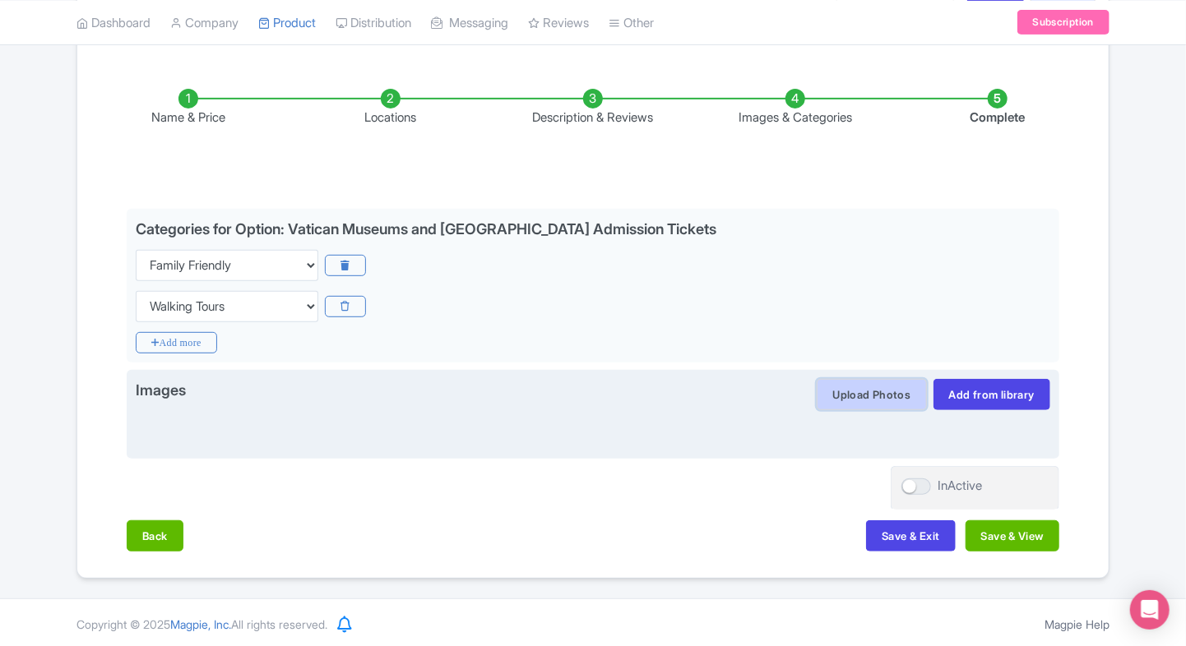
click at [830, 394] on button "Upload Photos" at bounding box center [870, 394] width 109 height 31
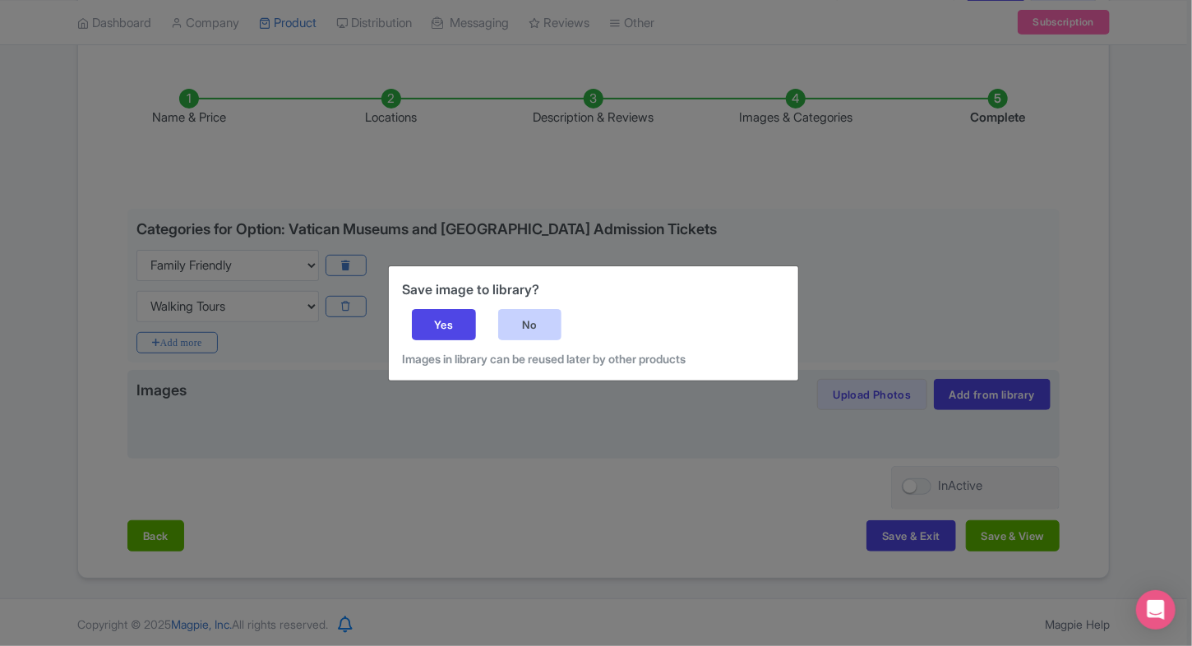
click at [544, 325] on div "No" at bounding box center [530, 324] width 64 height 31
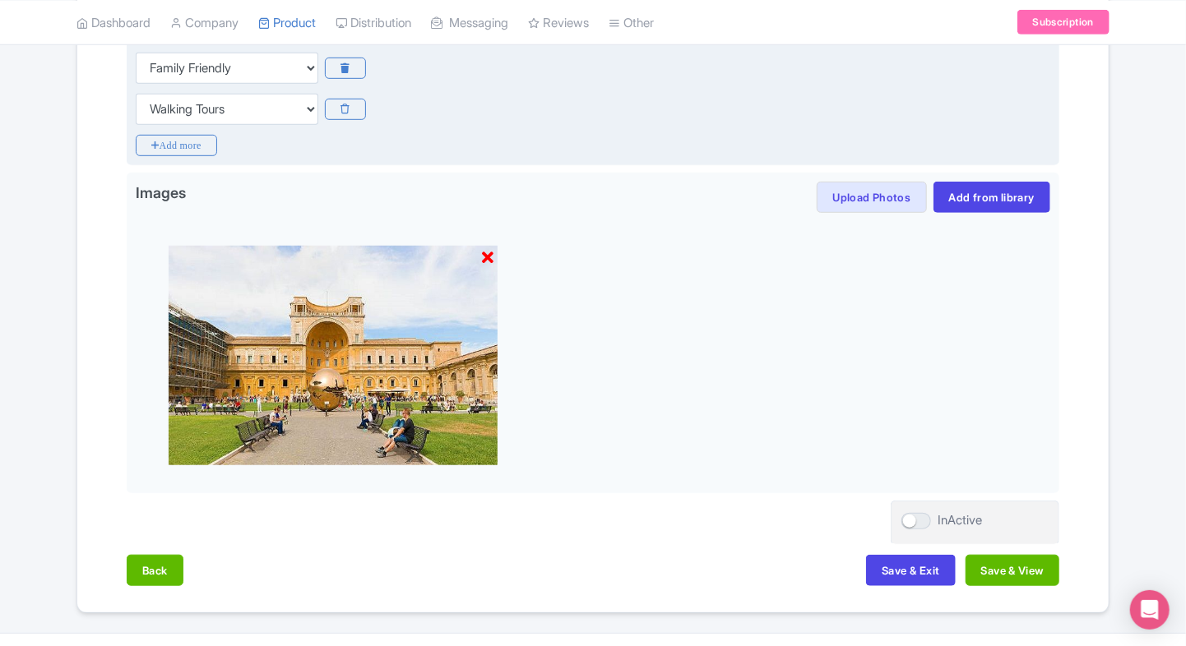
scroll to position [472, 0]
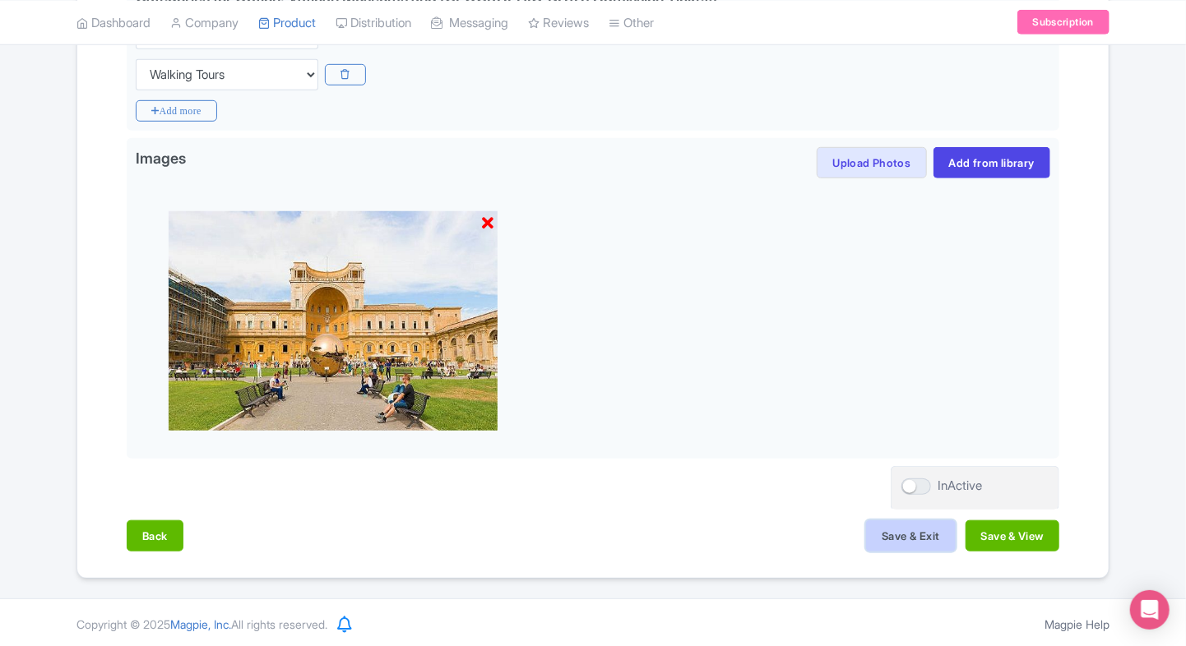
click at [893, 525] on button "Save & Exit" at bounding box center [910, 535] width 89 height 31
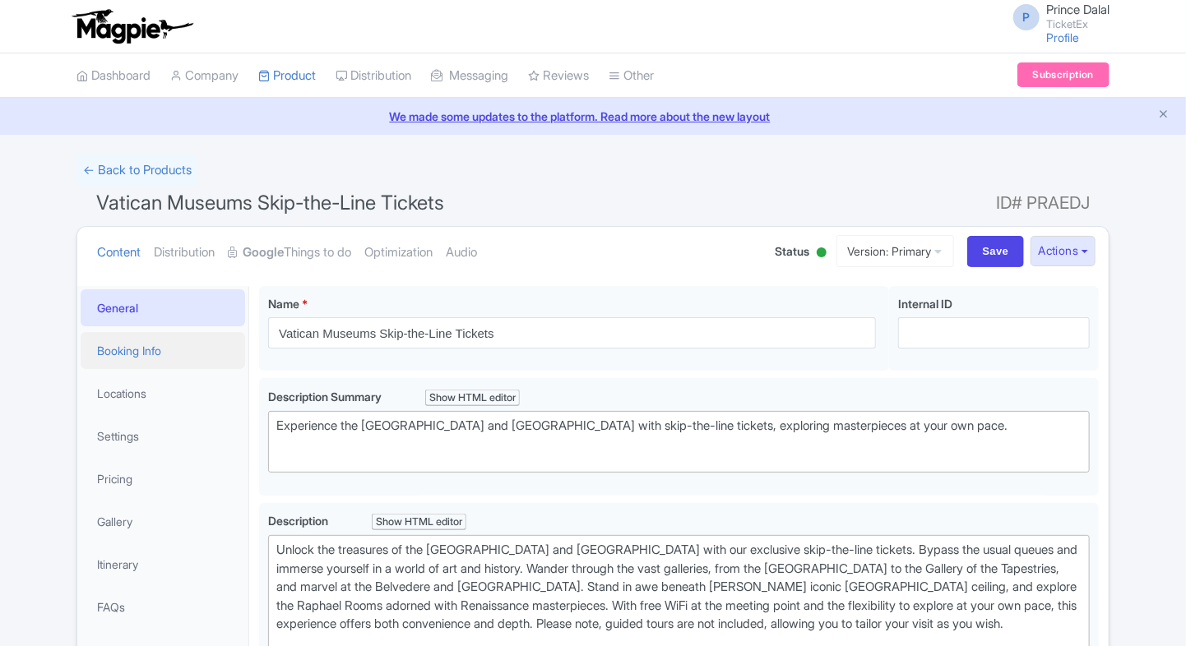
scroll to position [33, 0]
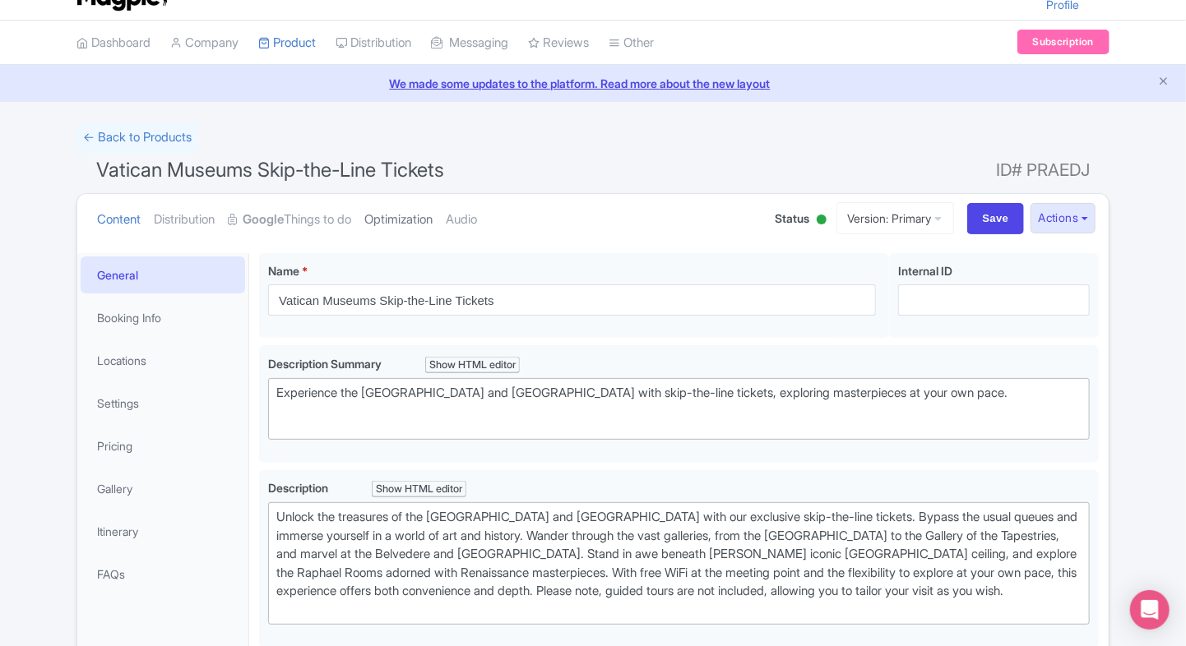
click at [391, 210] on link "Optimization" at bounding box center [398, 220] width 68 height 52
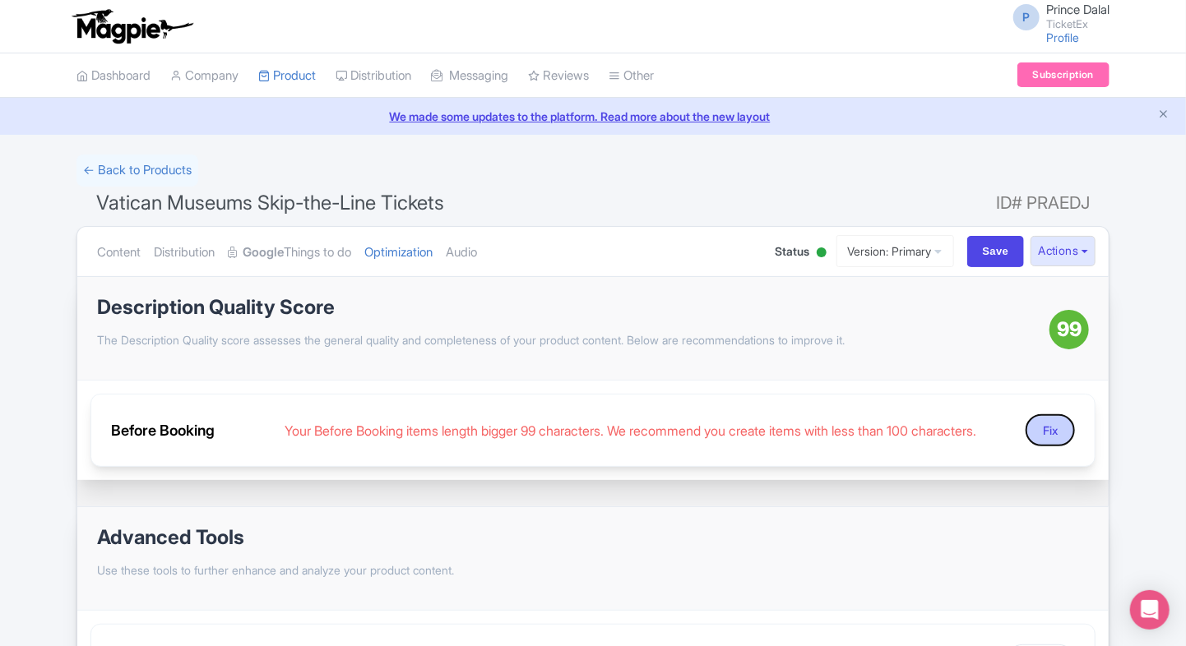
click at [1059, 435] on button "Fix" at bounding box center [1049, 430] width 49 height 32
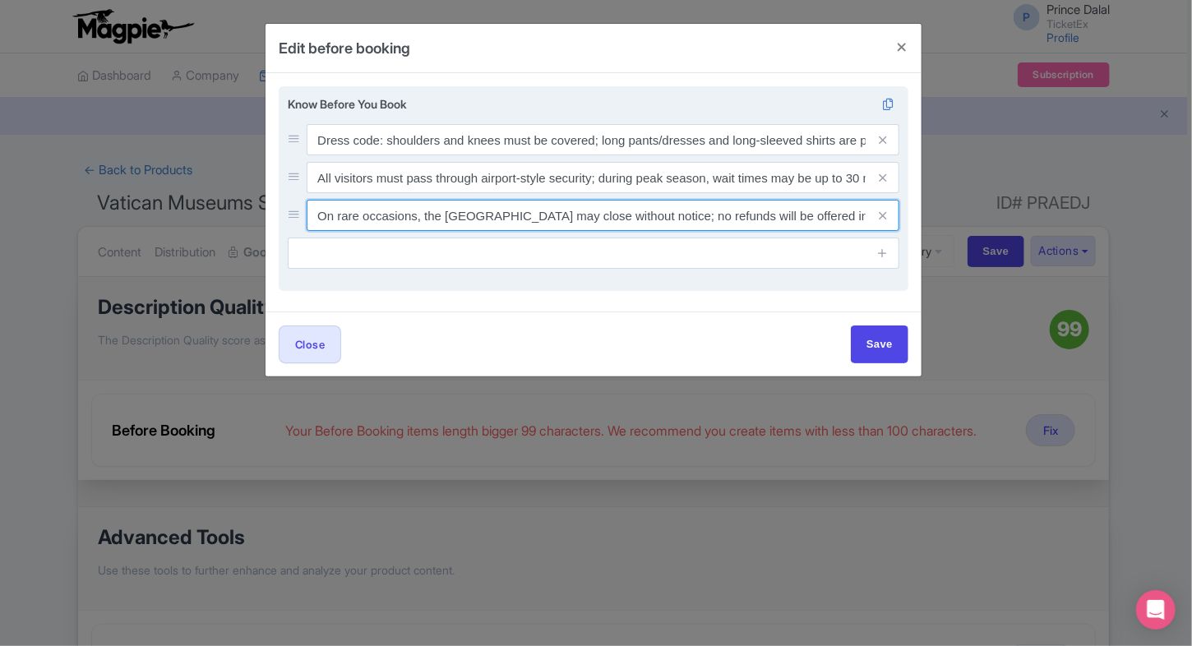
click at [694, 155] on input "On rare occasions, the [GEOGRAPHIC_DATA] may close without notice; no refunds w…" at bounding box center [603, 139] width 593 height 31
click at [672, 155] on input "On rare occasions, the [GEOGRAPHIC_DATA] may close without notice; no refunds w…" at bounding box center [603, 139] width 593 height 31
click at [704, 155] on input "On rare occasions, the Sistine Chapel may close without notice; no refunds will…" at bounding box center [603, 139] width 593 height 31
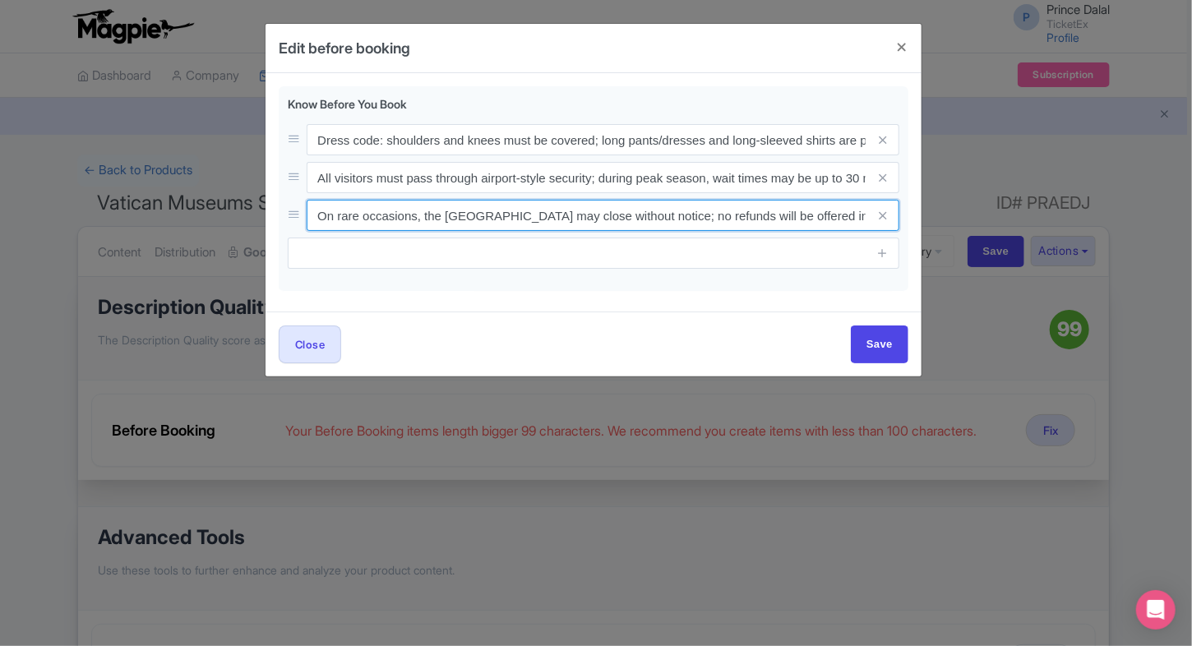
scroll to position [0, 22]
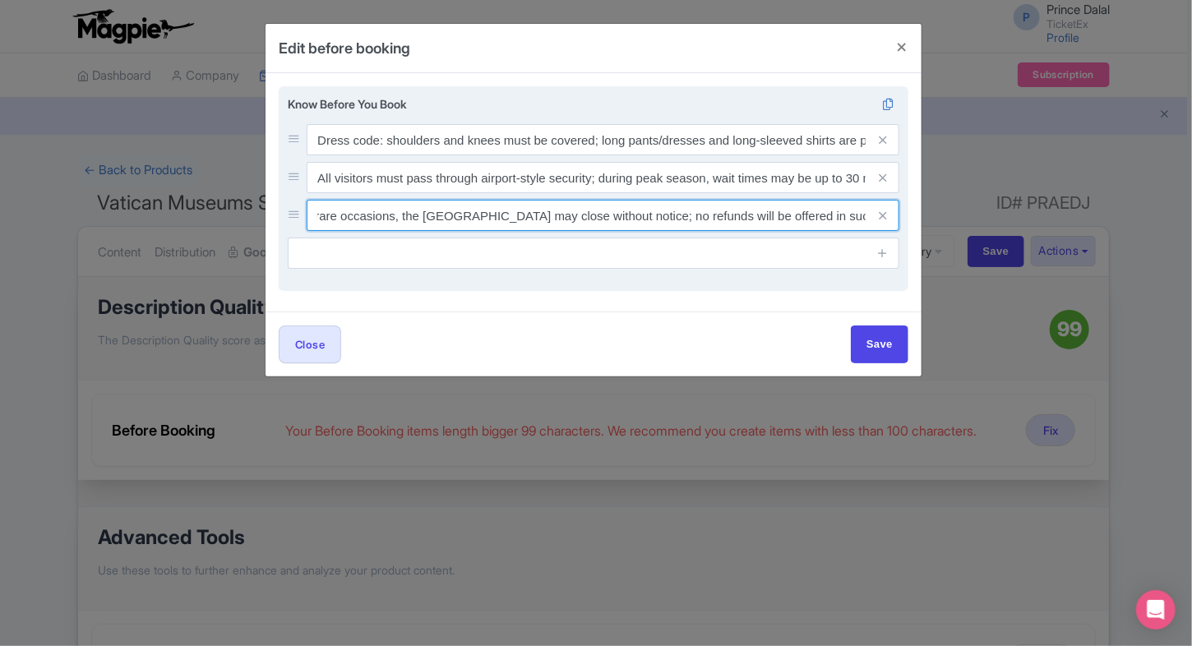
drag, startPoint x: 671, startPoint y: 215, endPoint x: 857, endPoint y: 204, distance: 186.2
click at [857, 155] on input "On rare occasions, the Sistine Chapel may close without notice; no refunds will…" at bounding box center [603, 139] width 593 height 31
type input "On rare occasions, the Sistine Chapel may close without notice."
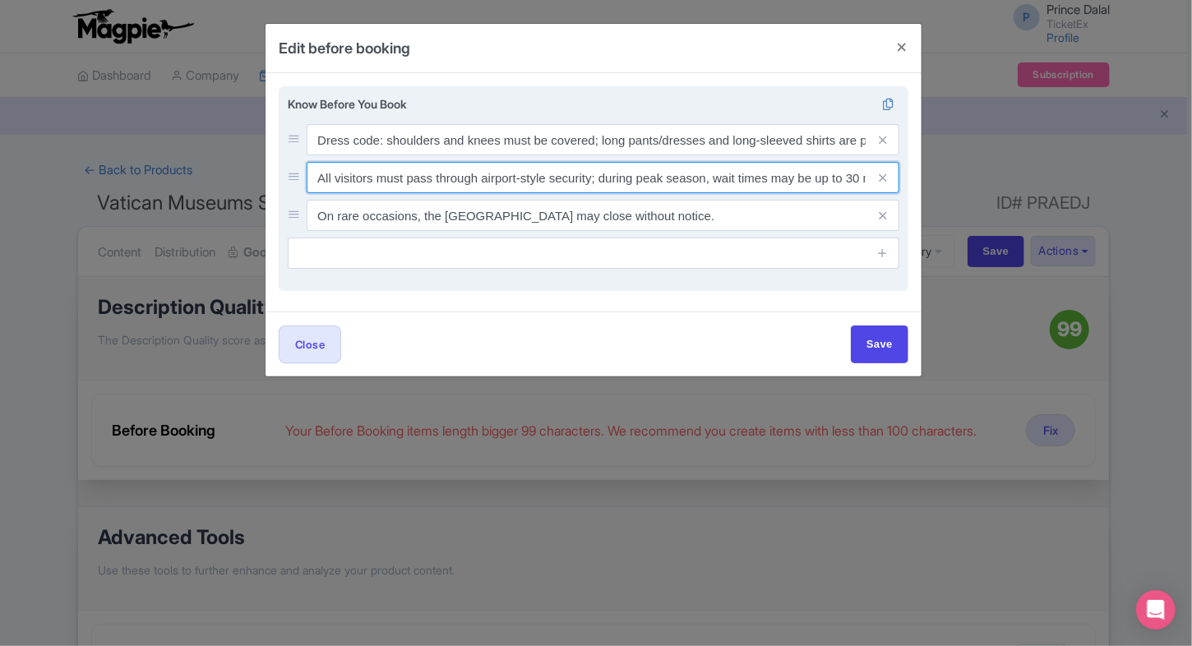
scroll to position [0, 43]
drag, startPoint x: 595, startPoint y: 174, endPoint x: 635, endPoint y: 165, distance: 40.5
click at [635, 155] on input "All visitors must pass through airport-style security; during peak season, wait…" at bounding box center [603, 139] width 593 height 31
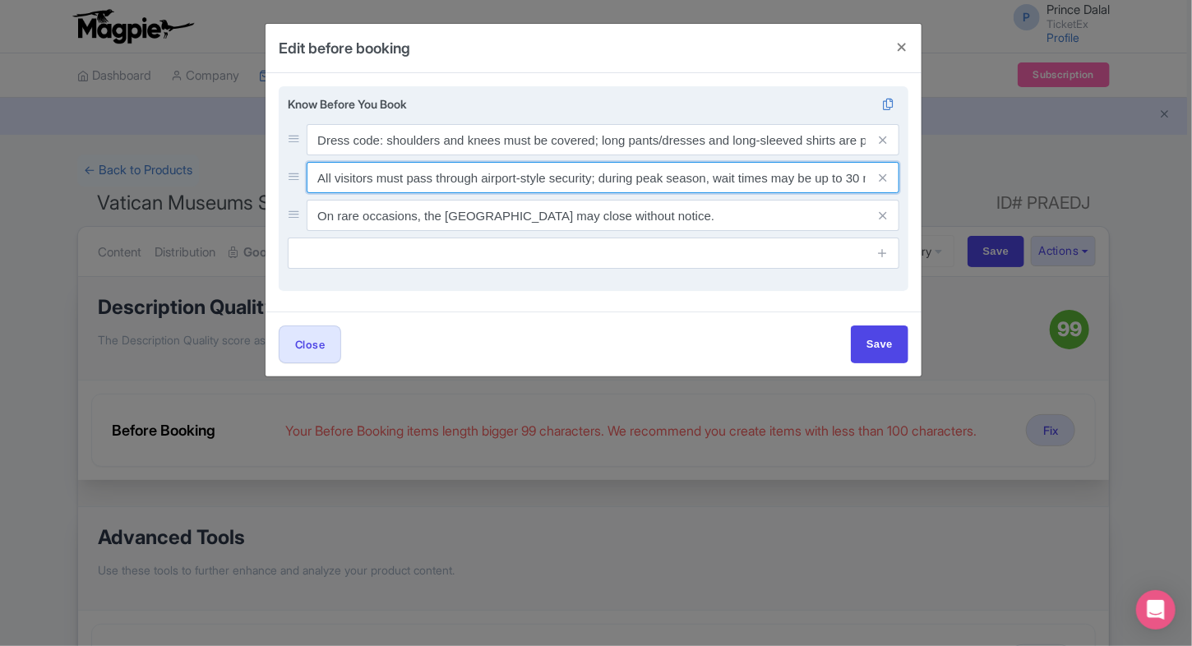
drag, startPoint x: 479, startPoint y: 179, endPoint x: 576, endPoint y: 178, distance: 97.0
click at [576, 155] on input "All visitors must pass through airport-style security; during peak season, wait…" at bounding box center [603, 139] width 593 height 31
drag, startPoint x: 594, startPoint y: 178, endPoint x: 318, endPoint y: 147, distance: 277.1
click at [318, 147] on div "Dress code: shoulders and knees must be covered; long pants/dresses and long-sl…" at bounding box center [594, 177] width 612 height 107
type input "During peak season, wait times may be up to 30 minutes."
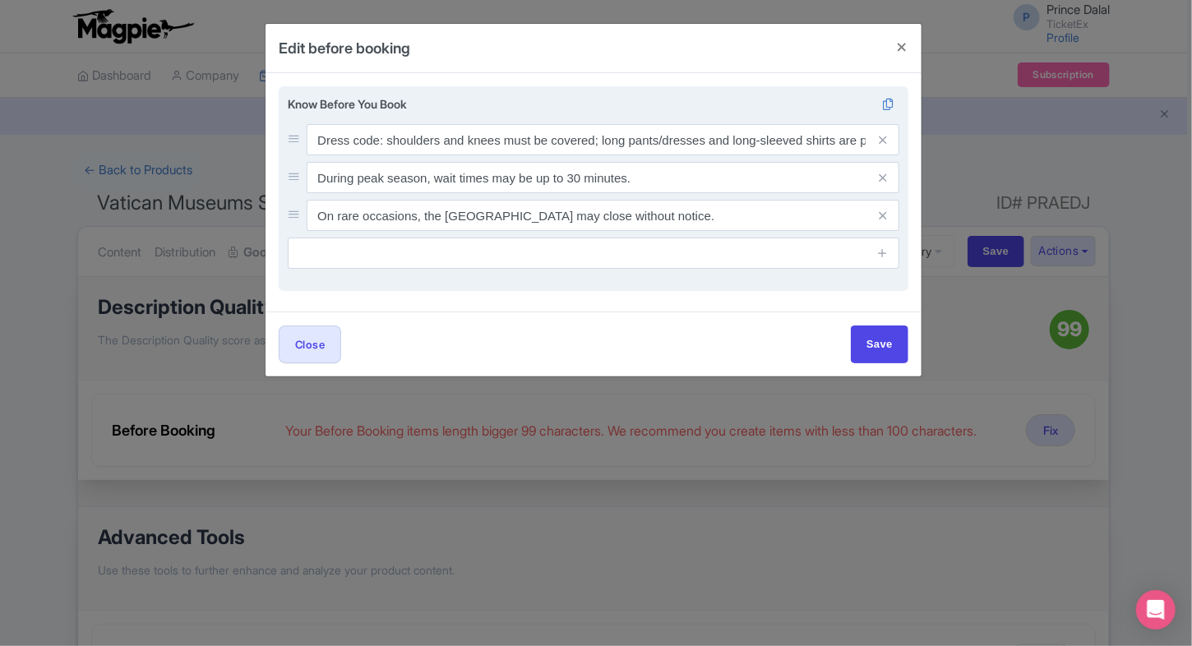
click at [314, 269] on div "Know Before You Book Dress code: shoulders and knees must be covered; long pant…" at bounding box center [594, 189] width 630 height 206
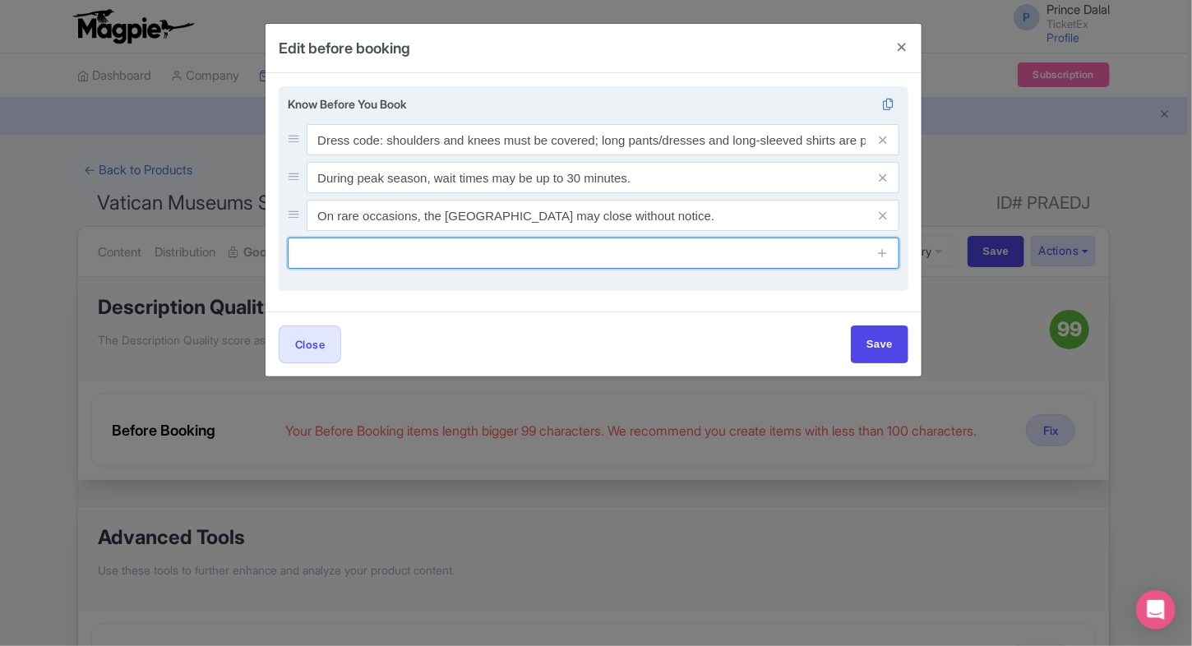
click at [333, 261] on input "text" at bounding box center [594, 253] width 612 height 31
paste input "All visitors must pass through airport-style security;"
type input "All visitors must pass through airport-style security."
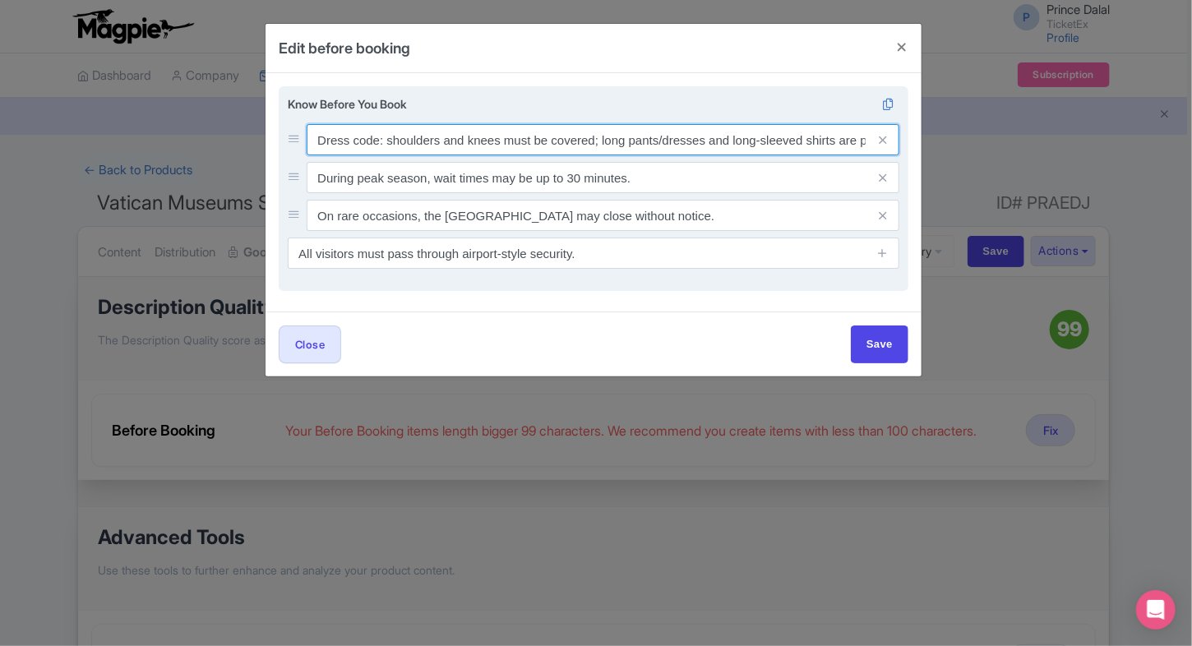
scroll to position [0, 48]
drag, startPoint x: 600, startPoint y: 138, endPoint x: 878, endPoint y: 141, distance: 277.9
click at [878, 141] on div "Dress code: shoulders and knees must be covered; long pants/dresses and long-sl…" at bounding box center [603, 139] width 593 height 31
click at [592, 136] on input "Dress code: shoulders and knees must be covered; long pants/dresses and long-sl…" at bounding box center [603, 139] width 593 height 31
drag, startPoint x: 553, startPoint y: 138, endPoint x: 339, endPoint y: 130, distance: 214.8
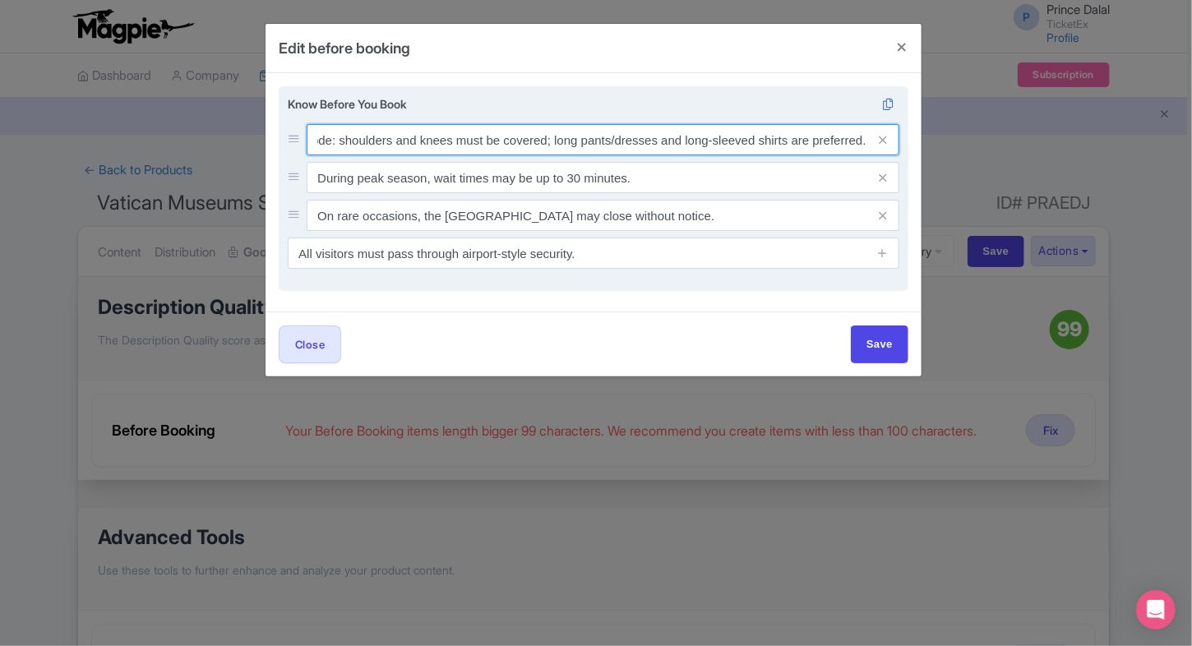
click at [339, 130] on input "Dress code: shoulders and knees must be covered; long pants/dresses and long-sl…" at bounding box center [603, 139] width 593 height 31
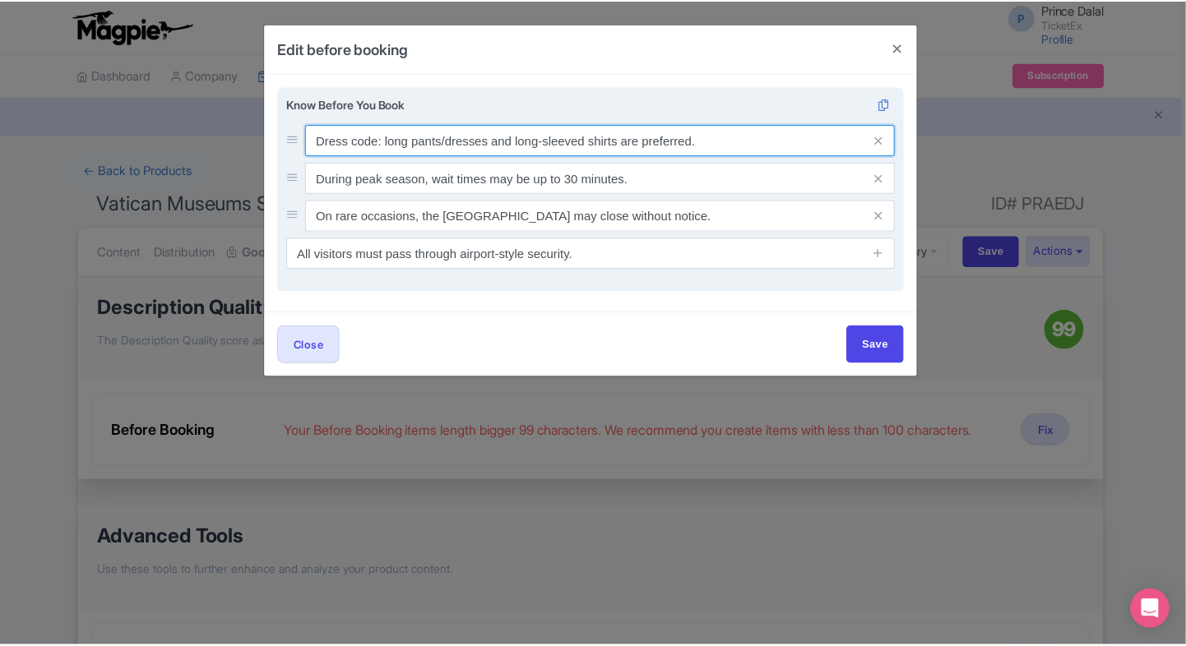
scroll to position [0, 0]
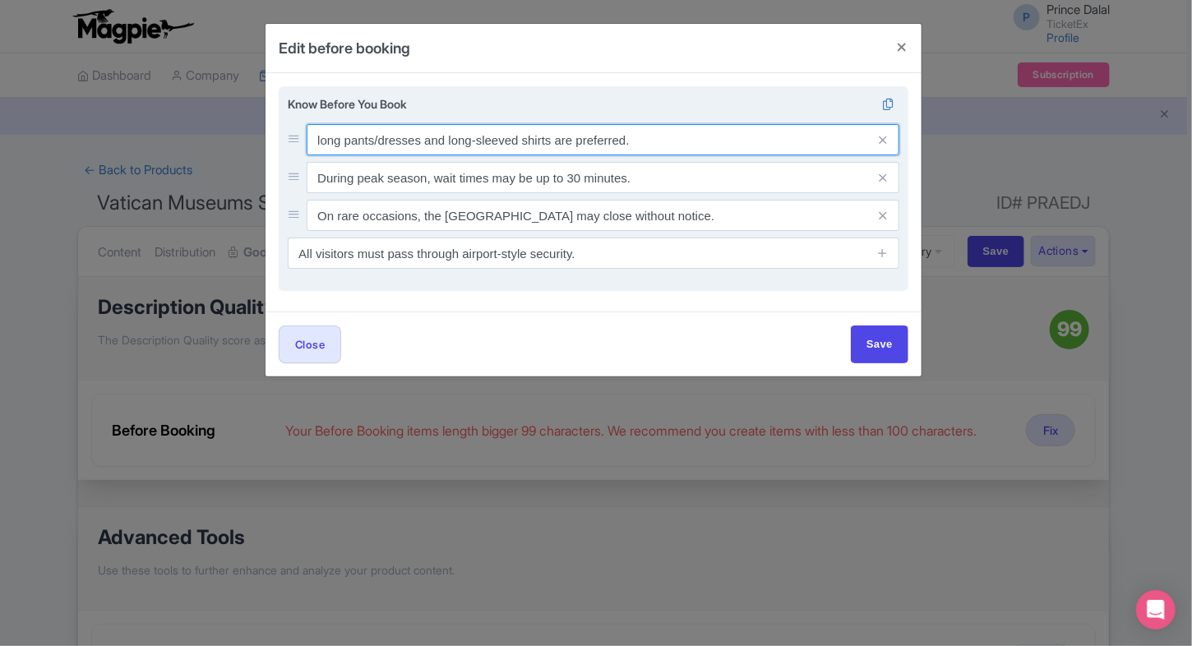
click at [651, 143] on input "long pants/dresses and long-sleeved shirts are preferred." at bounding box center [603, 139] width 593 height 31
click at [322, 146] on input "long pants/dresses and long-sleeved shirts are preferred." at bounding box center [603, 139] width 593 height 31
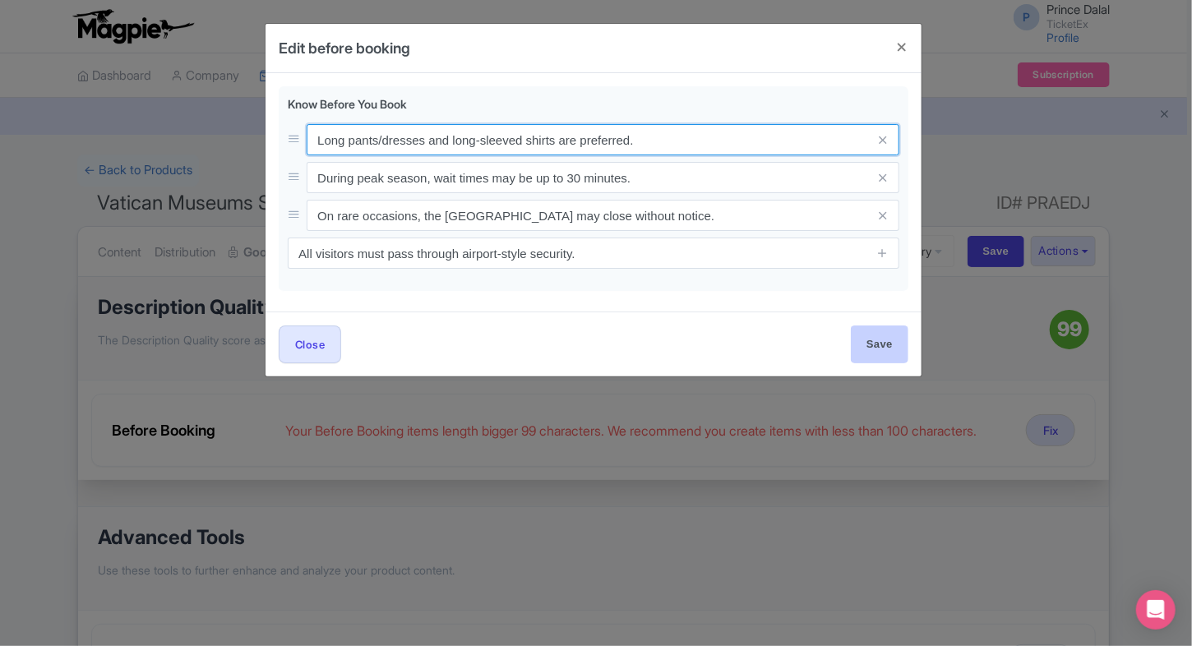
type input "Long pants/dresses and long-sleeved shirts are preferred."
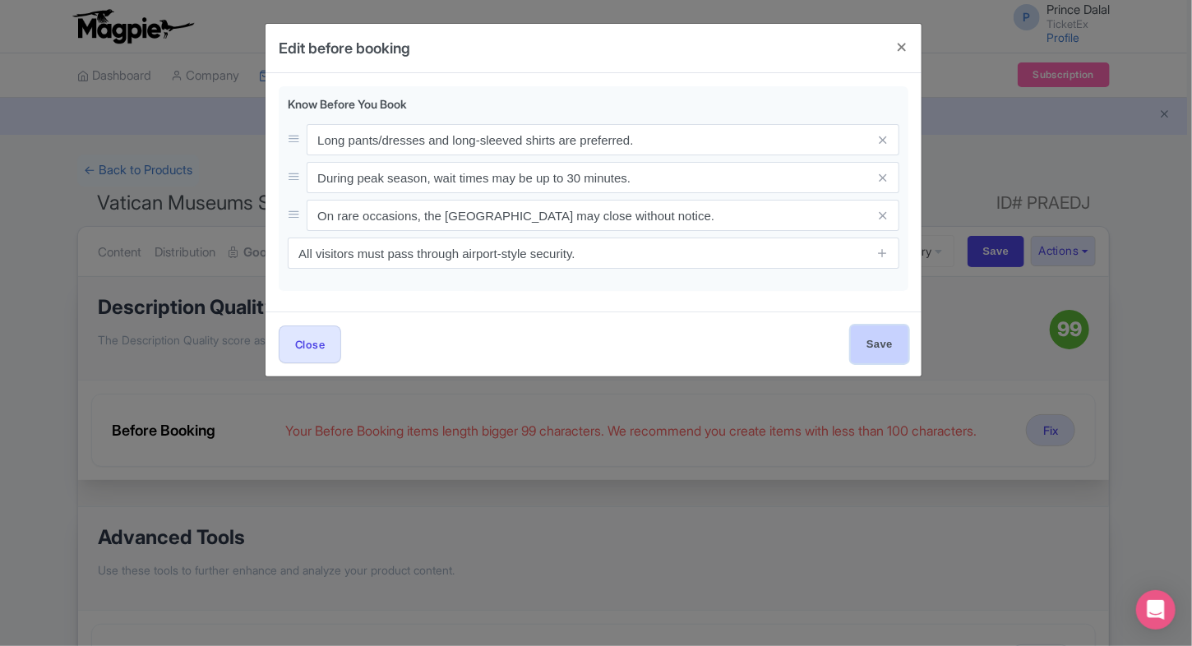
click at [892, 356] on input "Save" at bounding box center [880, 344] width 58 height 37
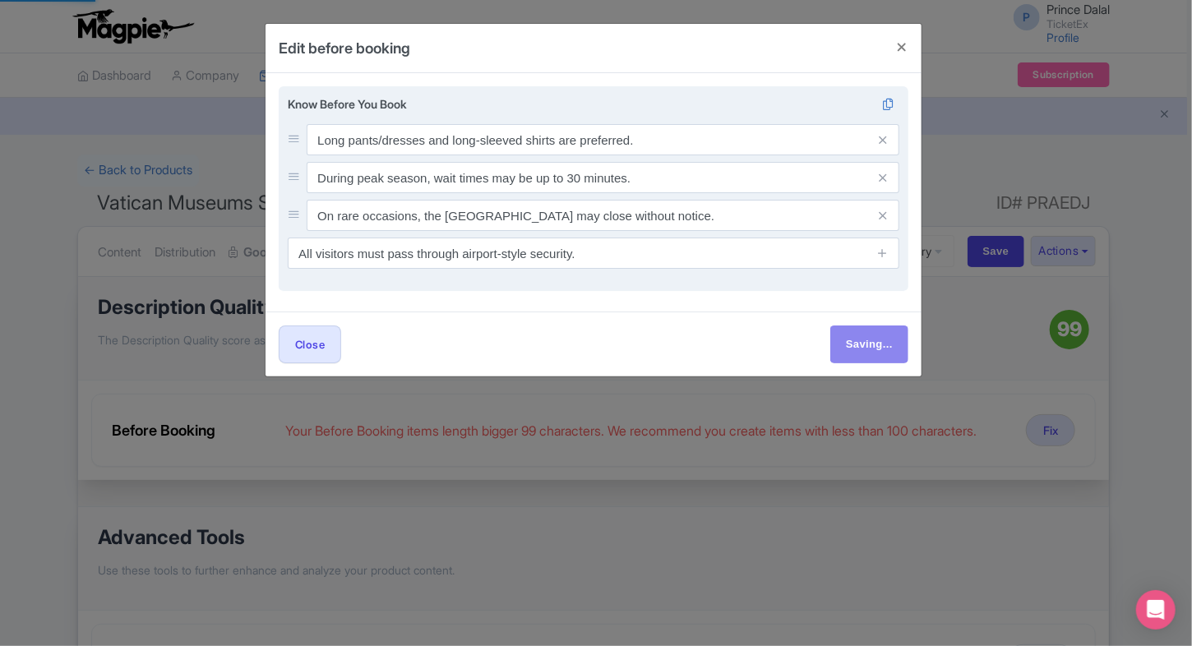
type input "Save"
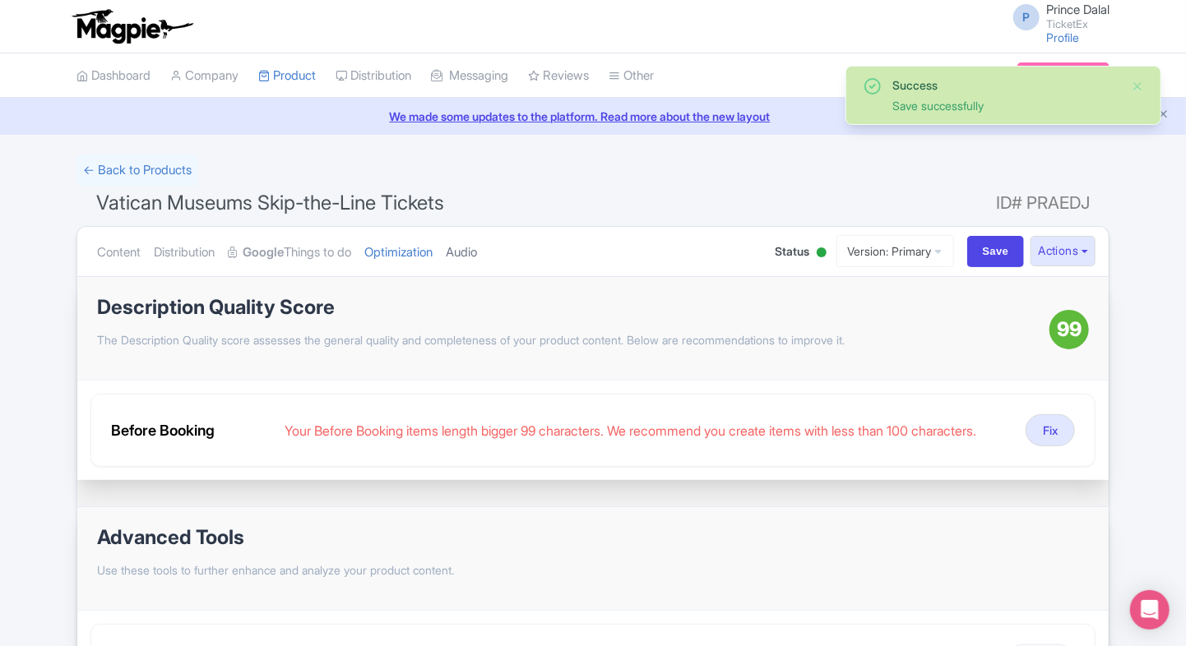
click at [476, 248] on link "Audio" at bounding box center [461, 253] width 31 height 52
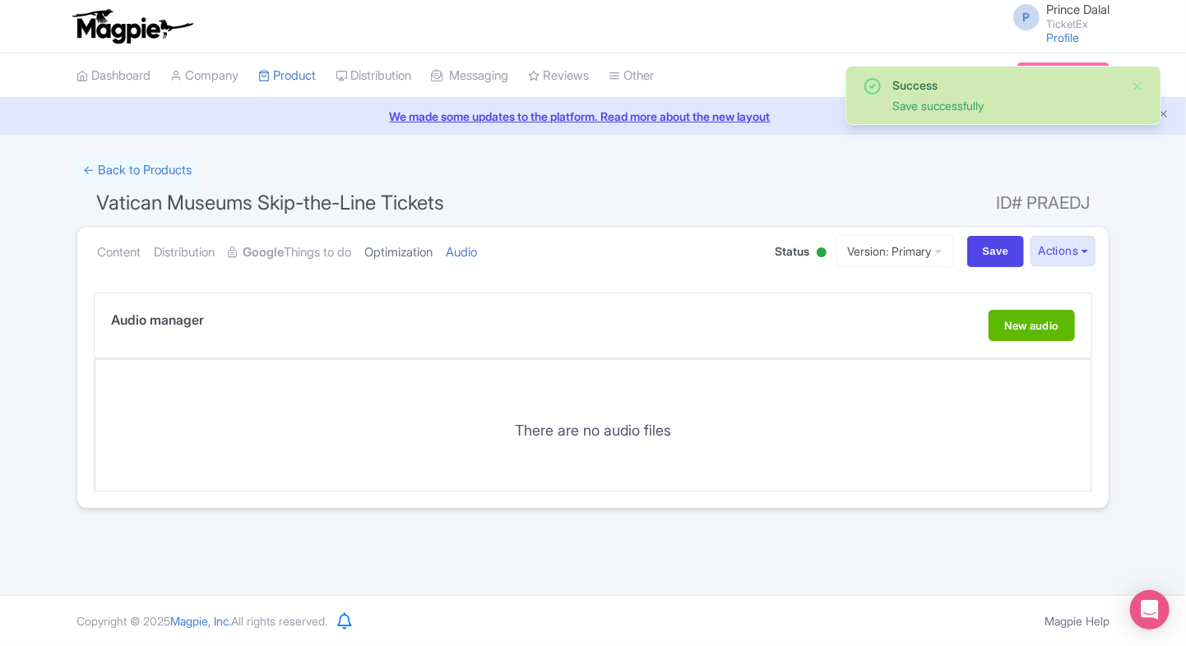
click at [432, 256] on link "Optimization" at bounding box center [398, 253] width 68 height 52
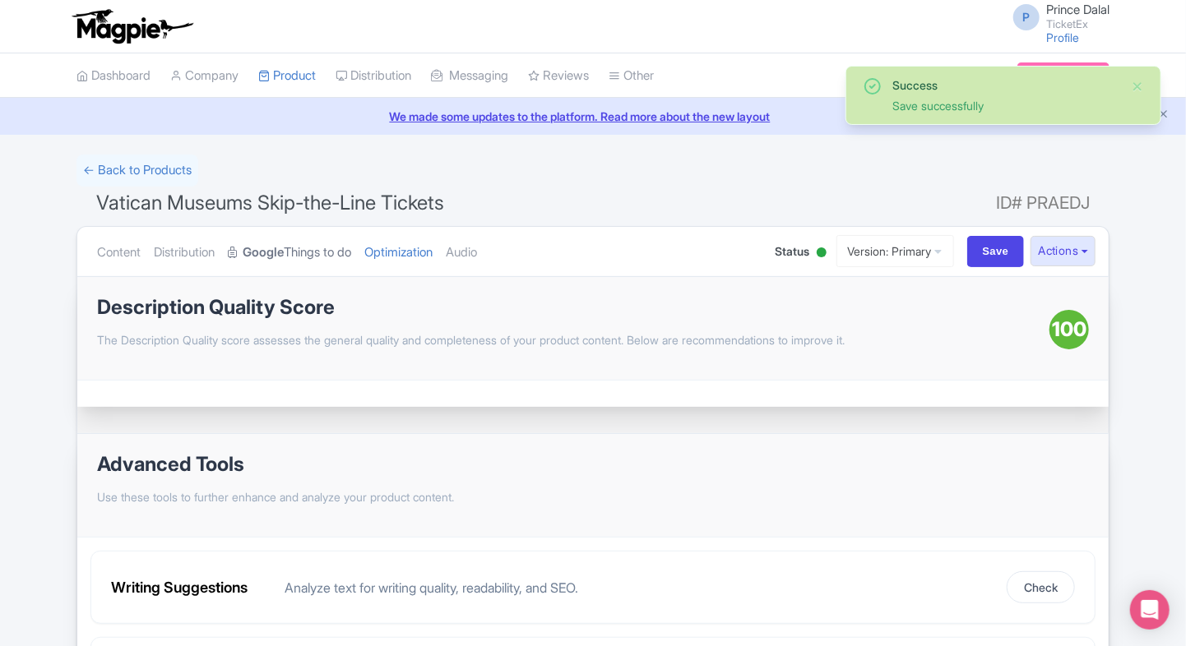
click at [284, 245] on strong "Google" at bounding box center [263, 252] width 41 height 19
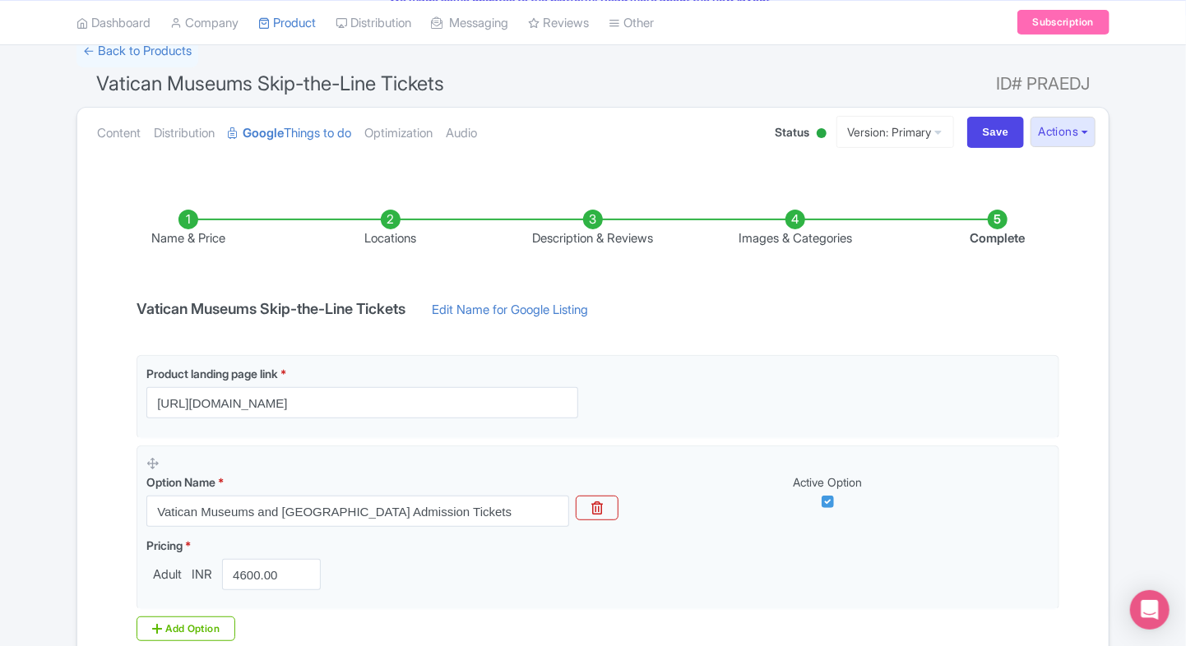
scroll to position [100, 0]
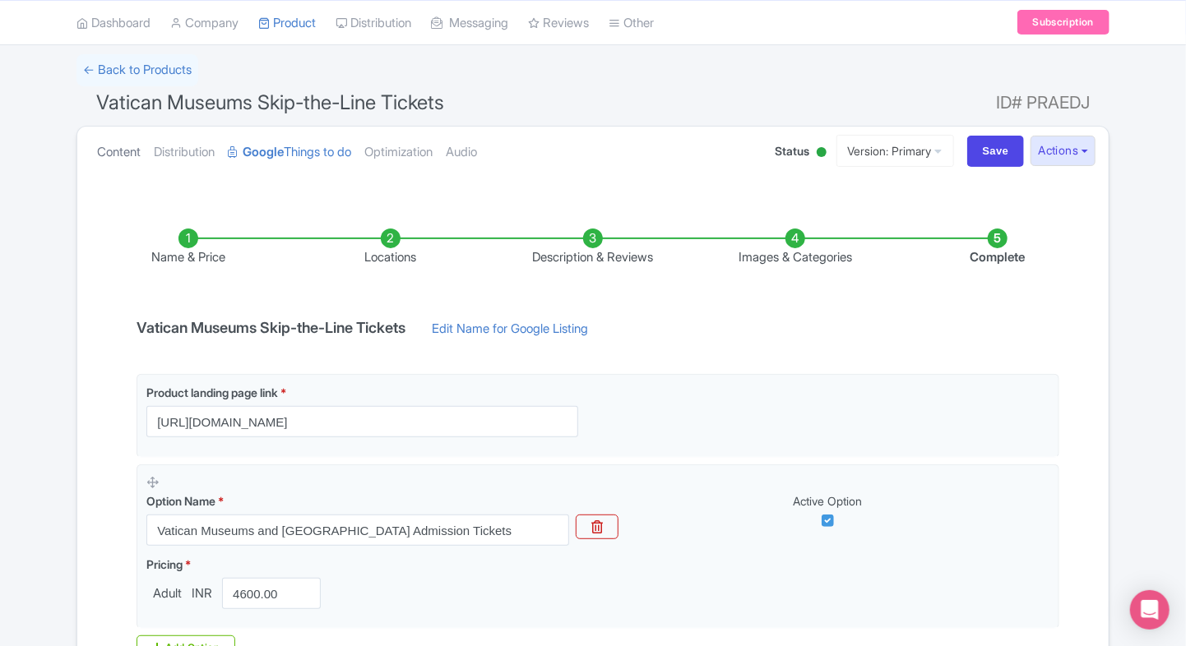
click at [104, 138] on link "Content" at bounding box center [119, 153] width 44 height 52
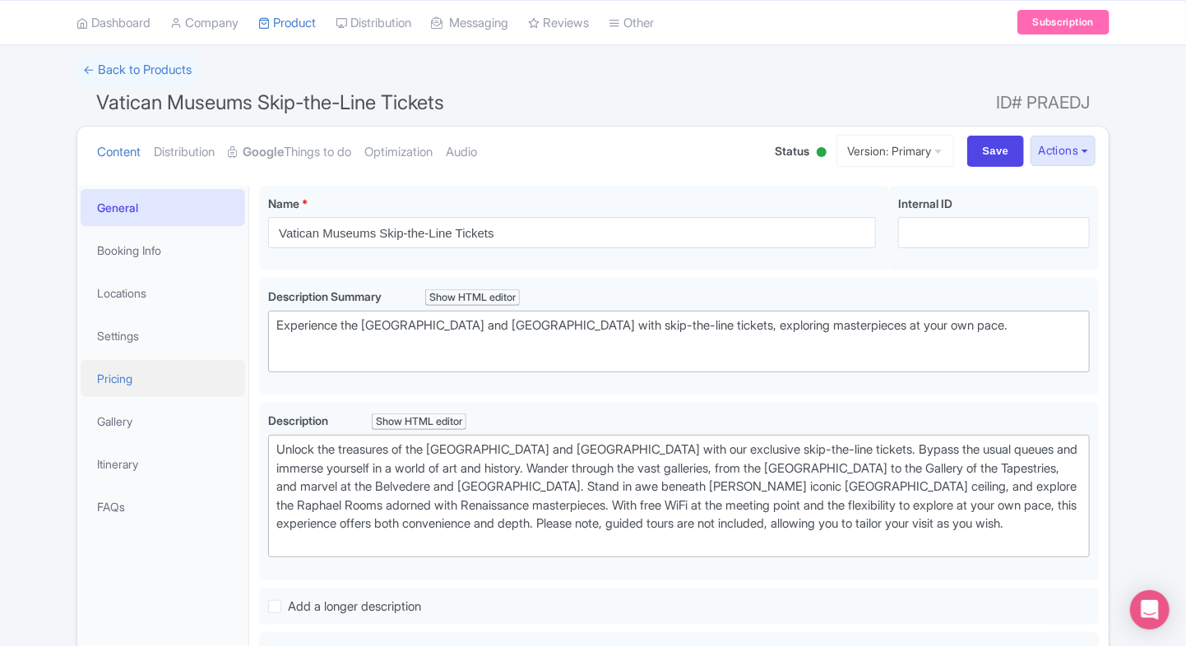
click at [128, 363] on link "Pricing" at bounding box center [163, 378] width 164 height 37
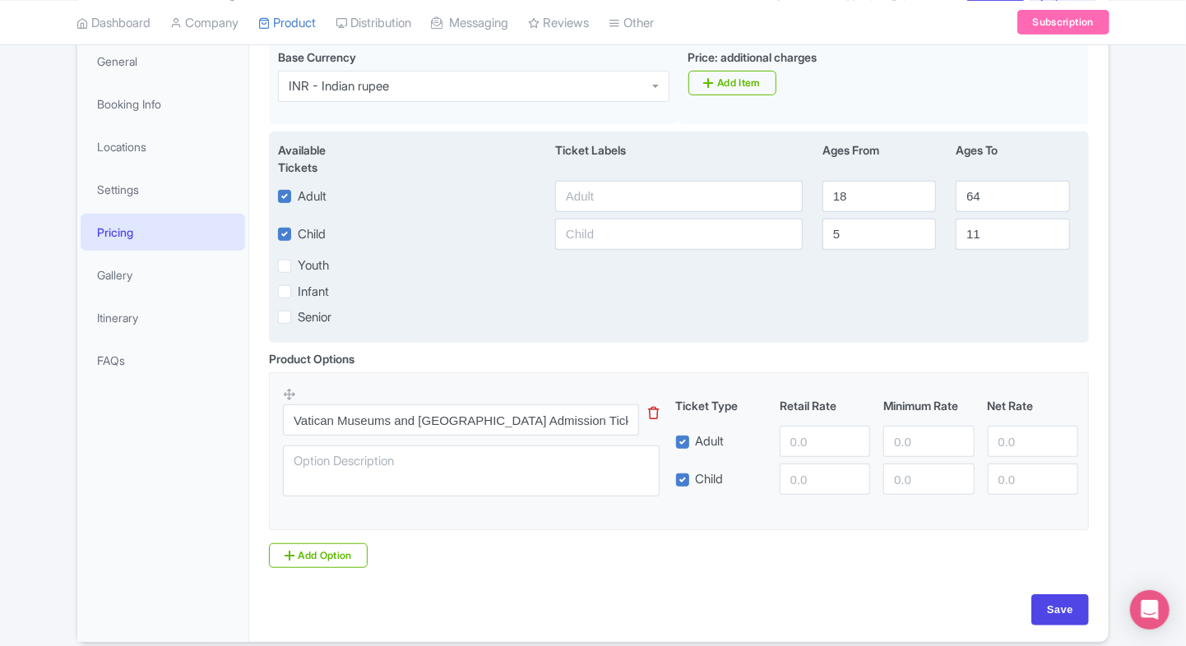
scroll to position [254, 0]
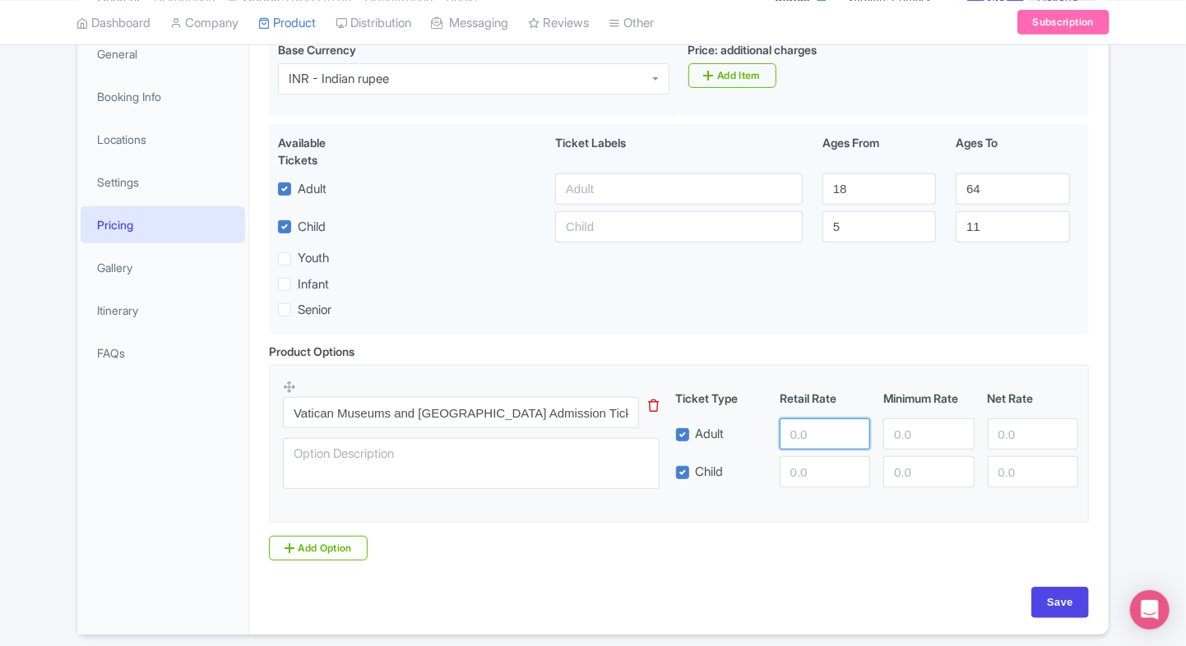
click at [798, 438] on input "number" at bounding box center [824, 434] width 90 height 31
type input "4600"
click at [796, 462] on input "number" at bounding box center [824, 471] width 90 height 31
type input "4600"
click at [927, 435] on input "number" at bounding box center [928, 434] width 90 height 31
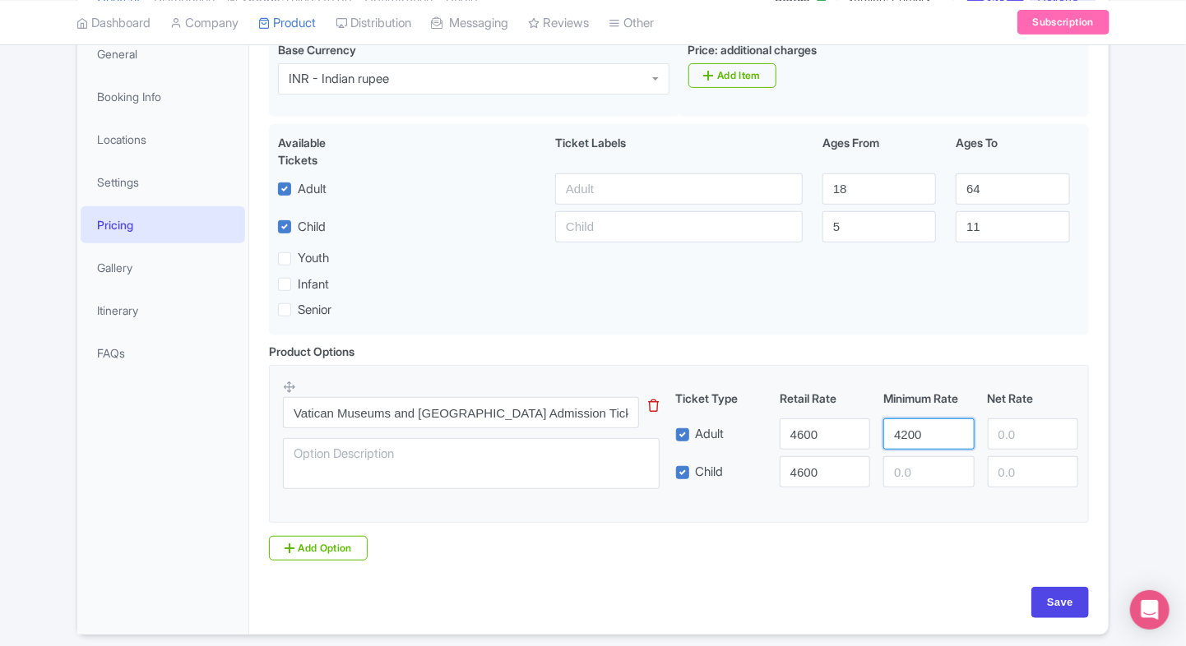
type input "4200"
click at [913, 469] on input "number" at bounding box center [928, 471] width 90 height 31
type input "4200"
click at [1001, 439] on input "number" at bounding box center [1032, 434] width 90 height 31
type input "4600"
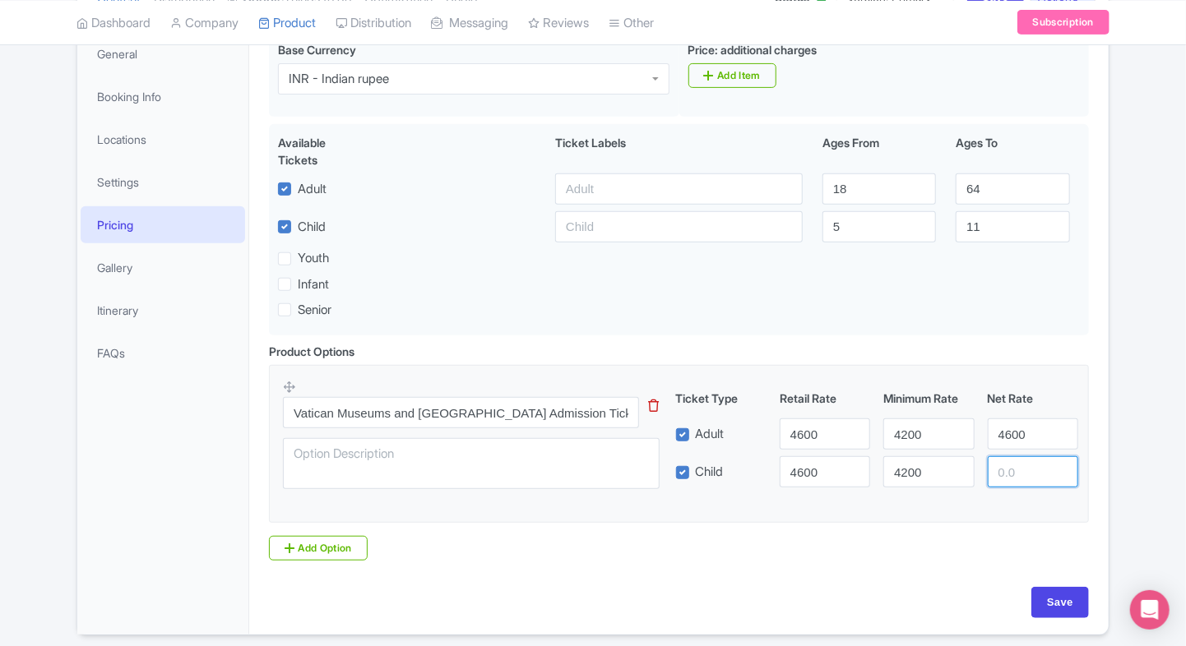
click at [1000, 462] on input "number" at bounding box center [1032, 471] width 90 height 31
type input "4600"
click at [1100, 445] on div "Vatican Museums Skip-the-Line Tickets Name * i Vatican Museums Skip-the-Line Ti…" at bounding box center [678, 328] width 859 height 613
click at [1039, 587] on input "Save" at bounding box center [1060, 602] width 58 height 31
type input "Saving..."
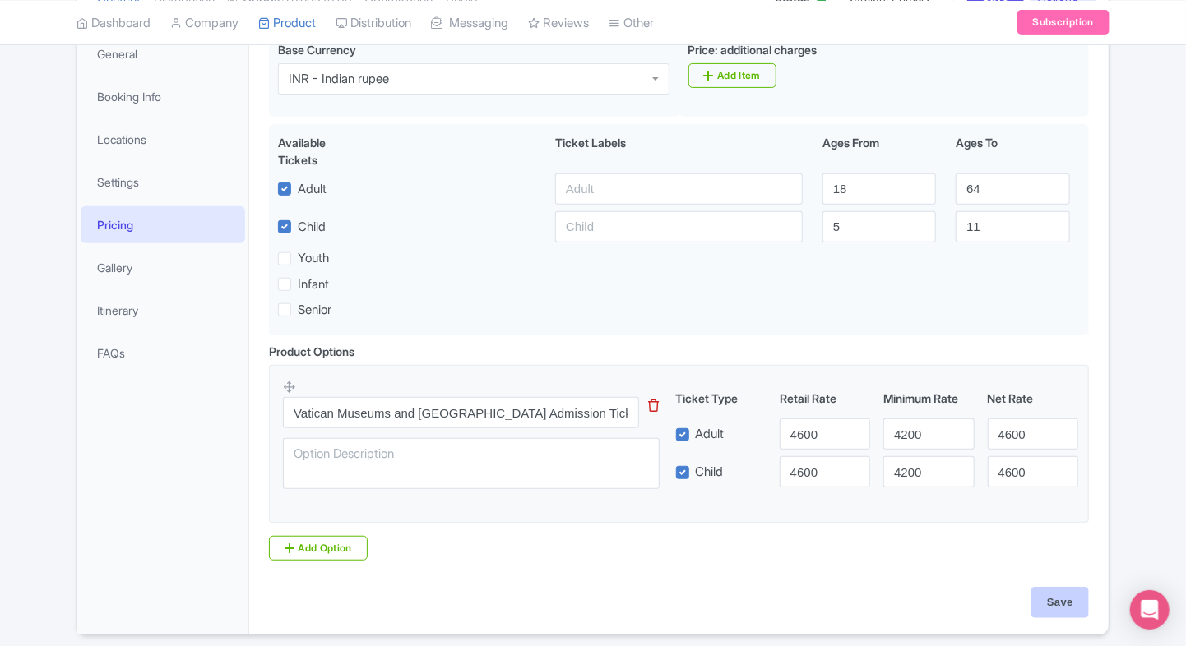
type input "Saving..."
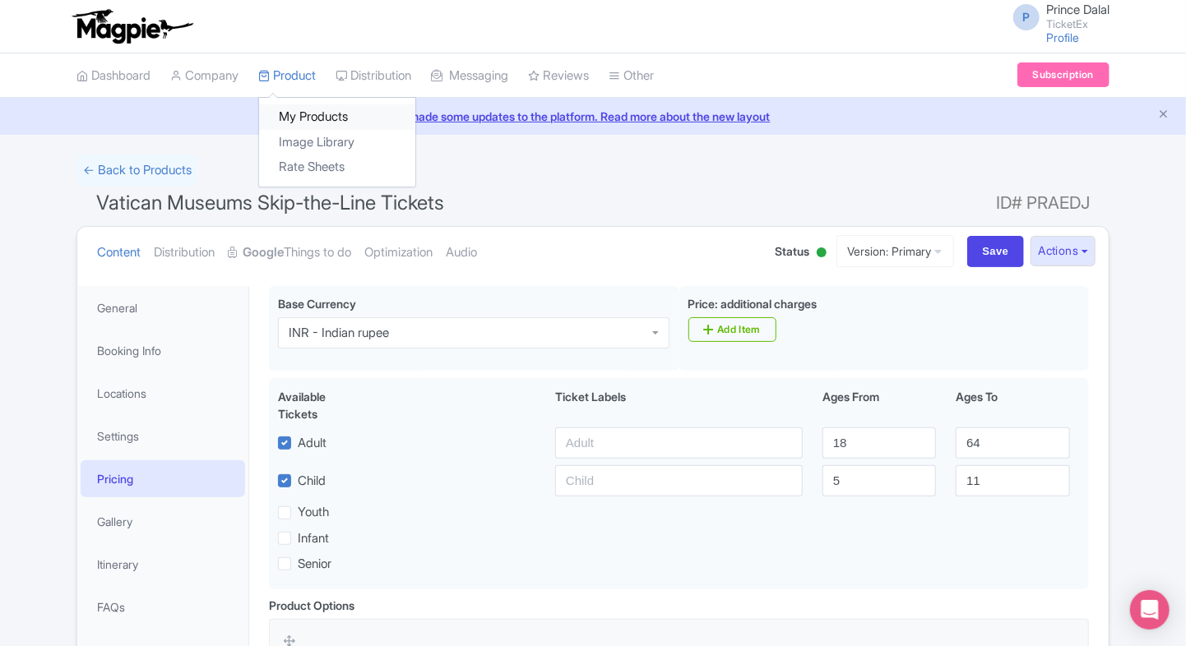
click at [303, 107] on link "My Products" at bounding box center [337, 116] width 156 height 25
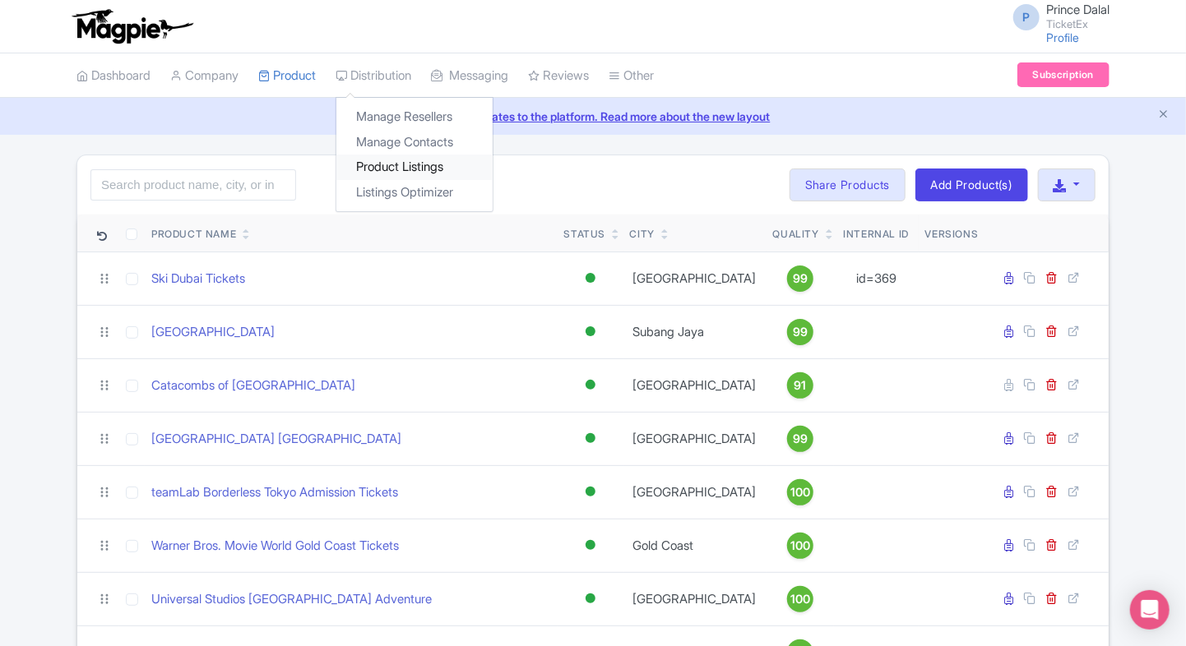
click at [375, 161] on link "Product Listings" at bounding box center [414, 167] width 156 height 25
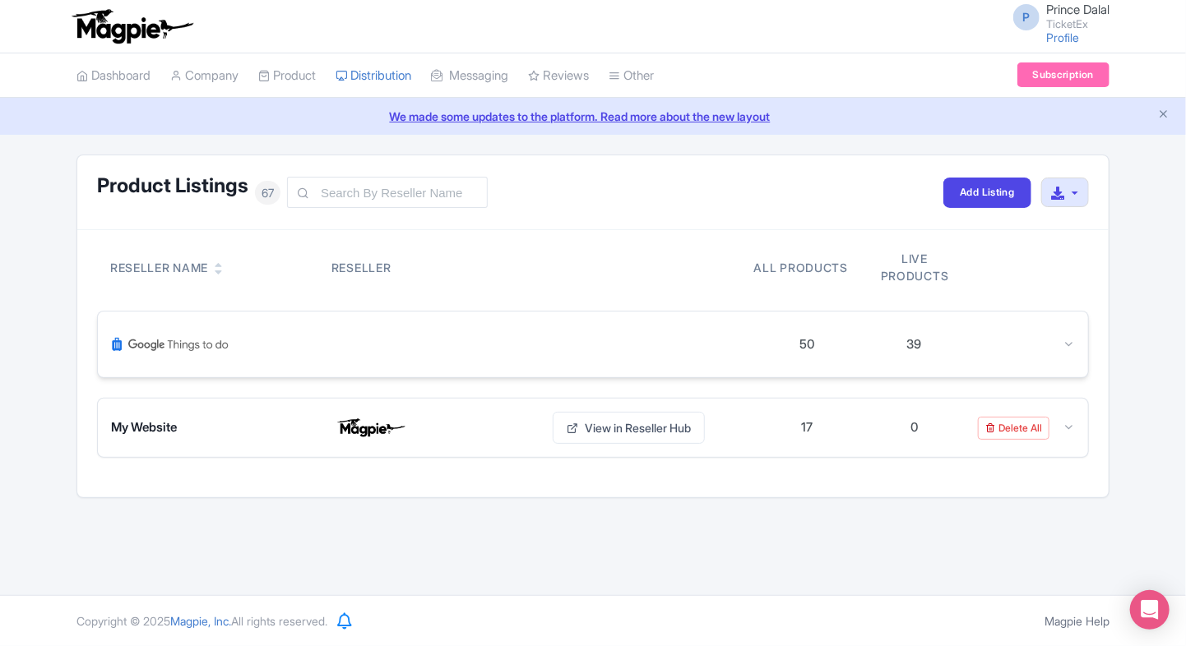
click at [933, 337] on div "39" at bounding box center [914, 344] width 107 height 19
click at [26, 277] on div "Product Listings 67 Add Listing Download All Listings Reseller Name Reseller Al…" at bounding box center [593, 327] width 1186 height 344
click at [349, 335] on div at bounding box center [432, 344] width 642 height 39
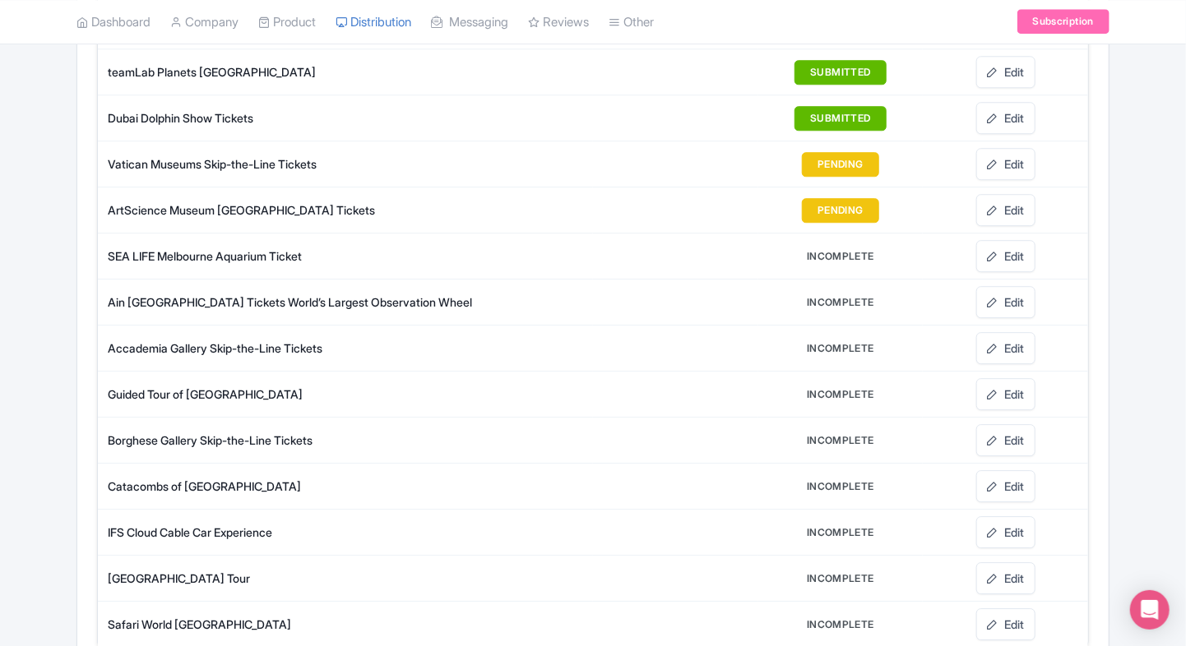
scroll to position [2072, 0]
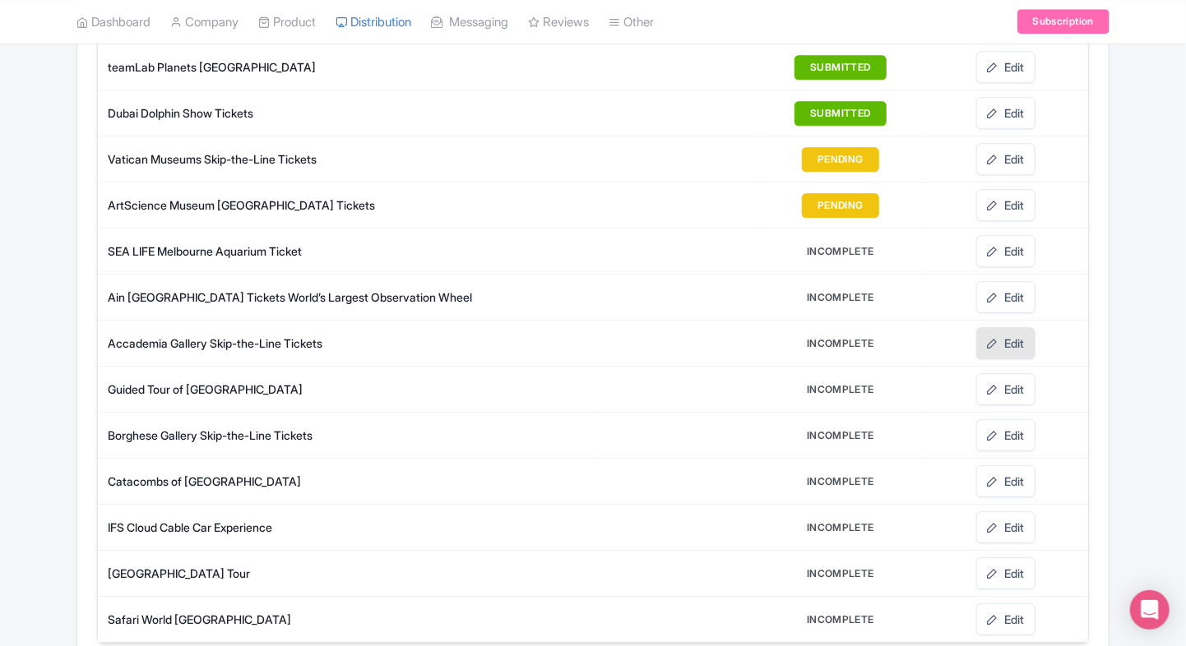
click at [998, 327] on link "Edit" at bounding box center [1005, 343] width 59 height 32
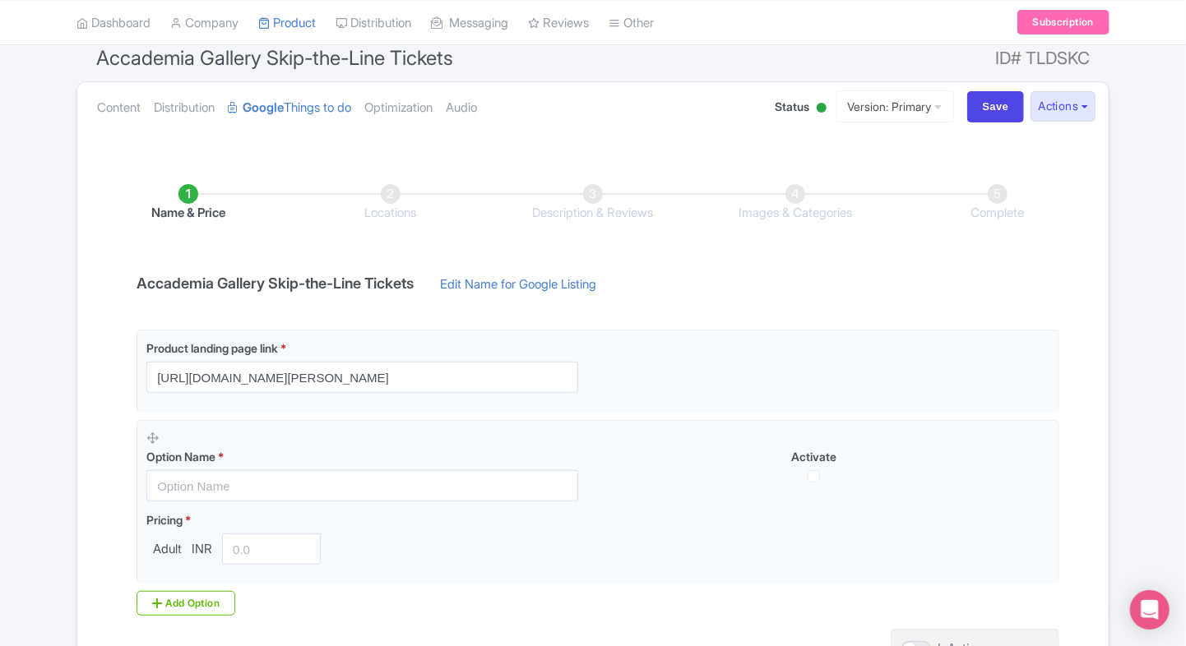
scroll to position [161, 0]
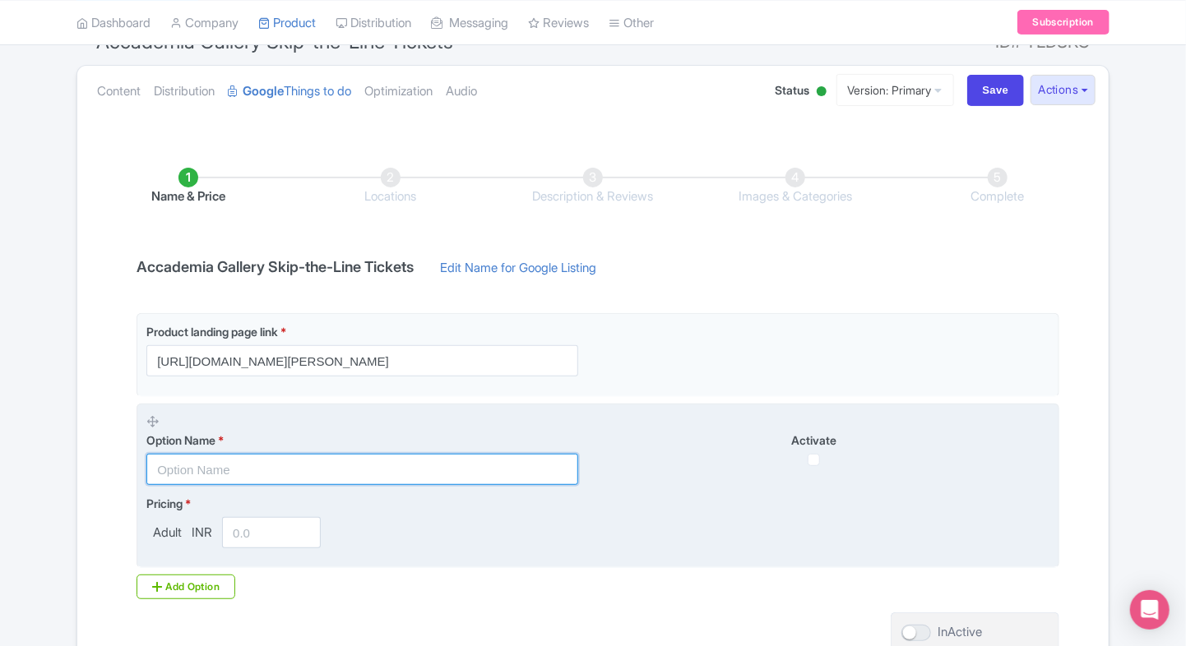
click at [214, 469] on input "text" at bounding box center [362, 469] width 432 height 31
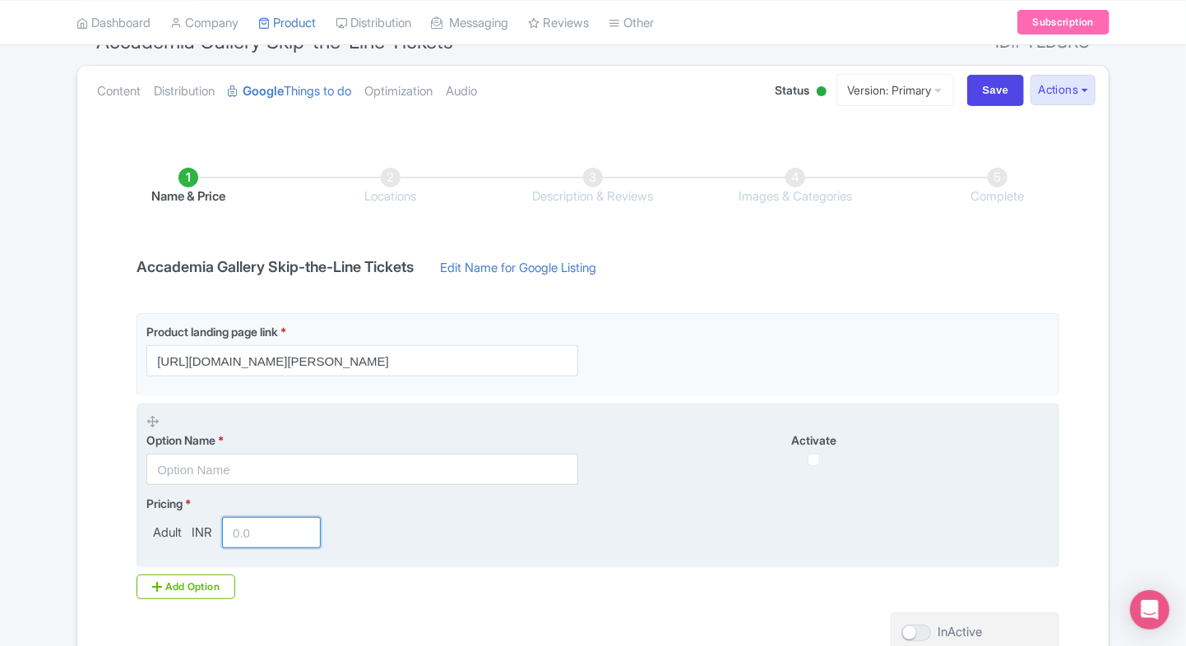
click at [270, 548] on fieldset "Option Name * Activate Pricing * Adult INR" at bounding box center [597, 486] width 923 height 165
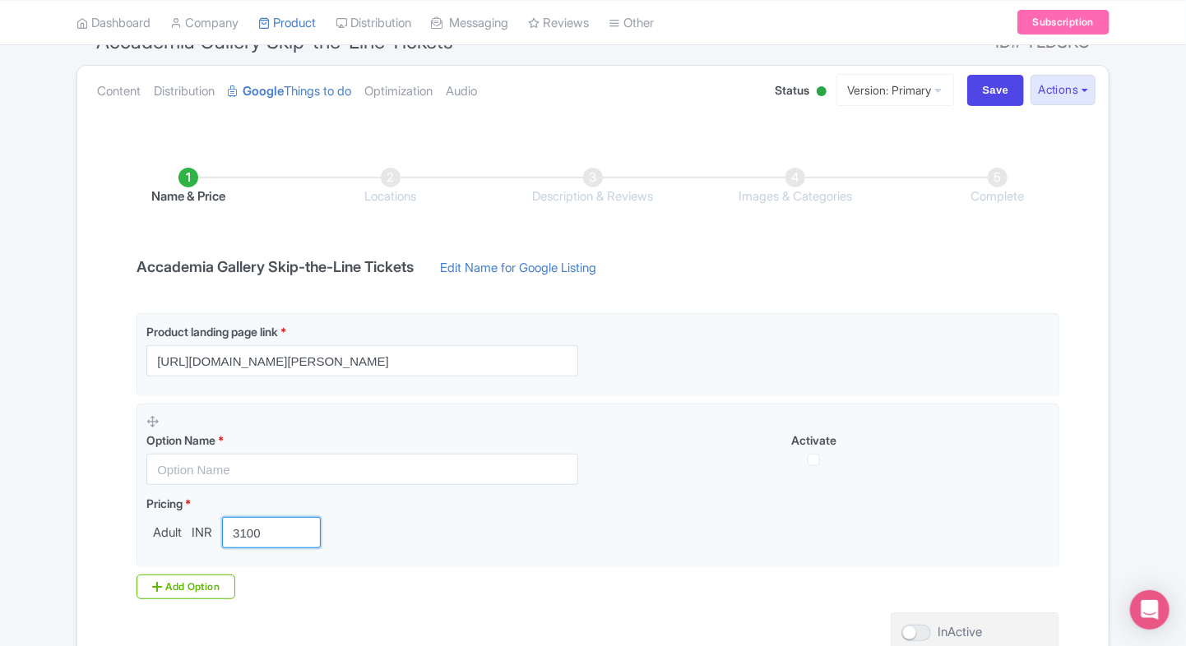
type input "3100"
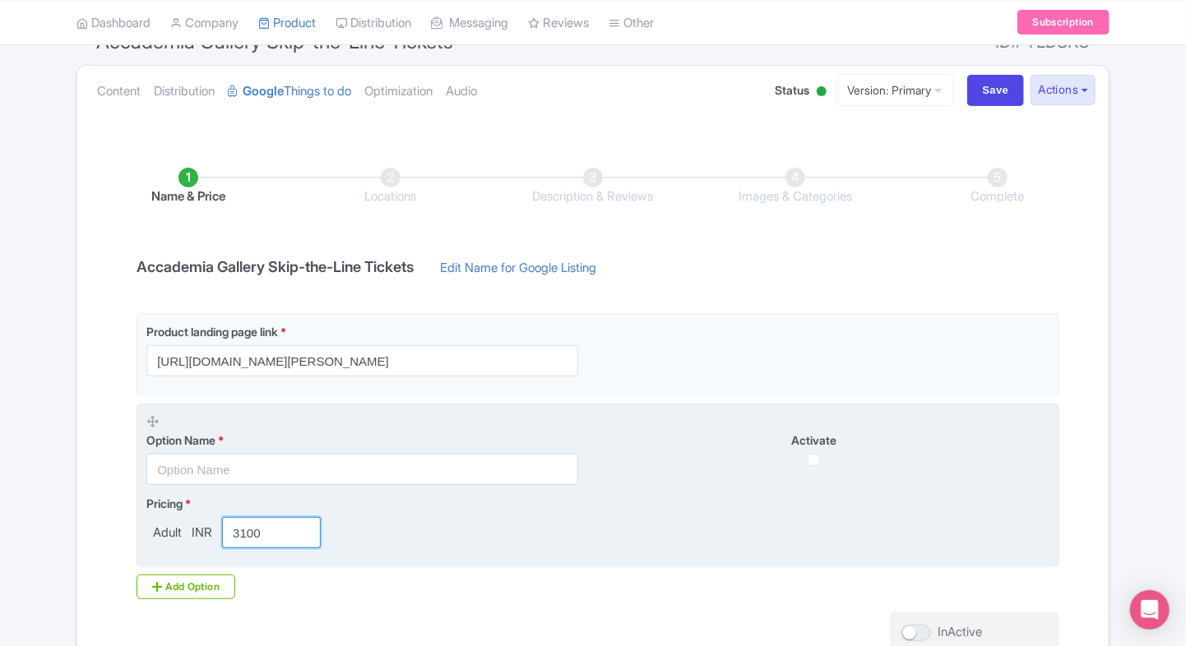
paste input "number"
type input "3100"
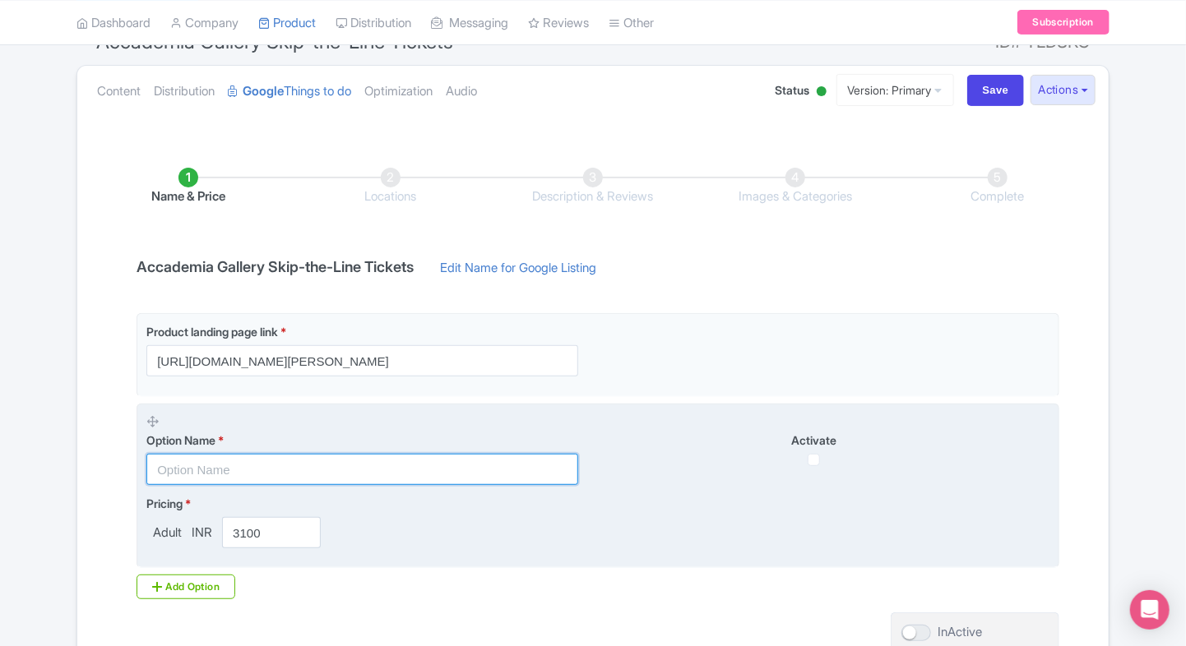
click at [266, 481] on input "text" at bounding box center [362, 469] width 432 height 31
paste input "Accademia Gallery [PERSON_NAME] General Admission Tickets"
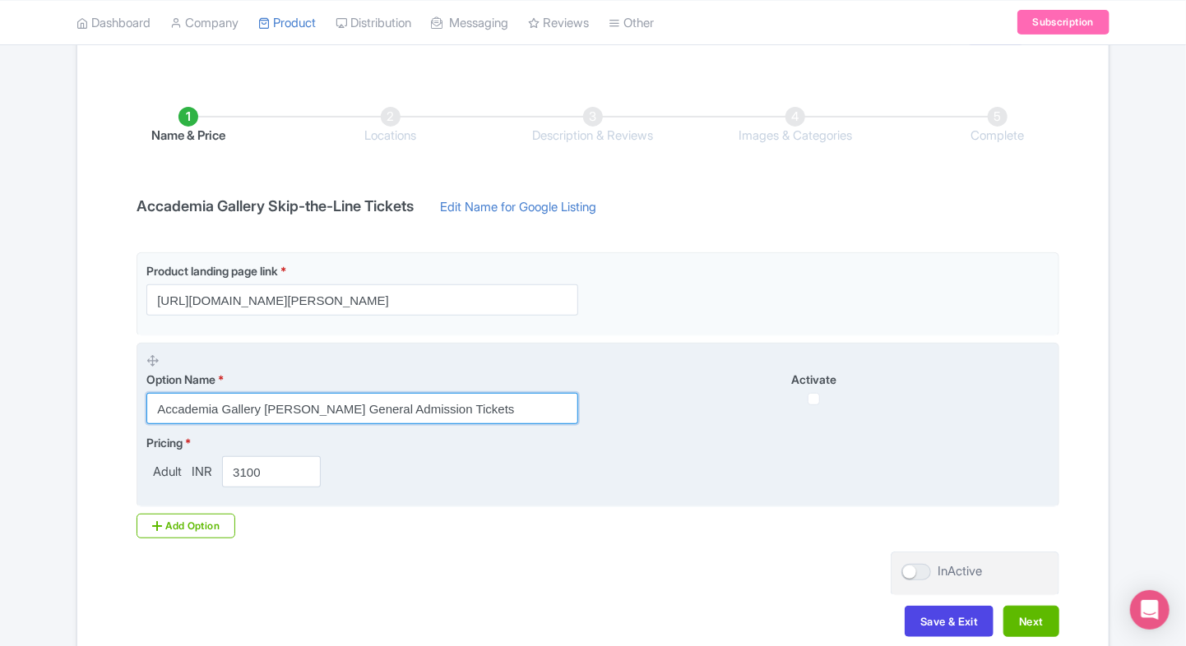
scroll to position [230, 0]
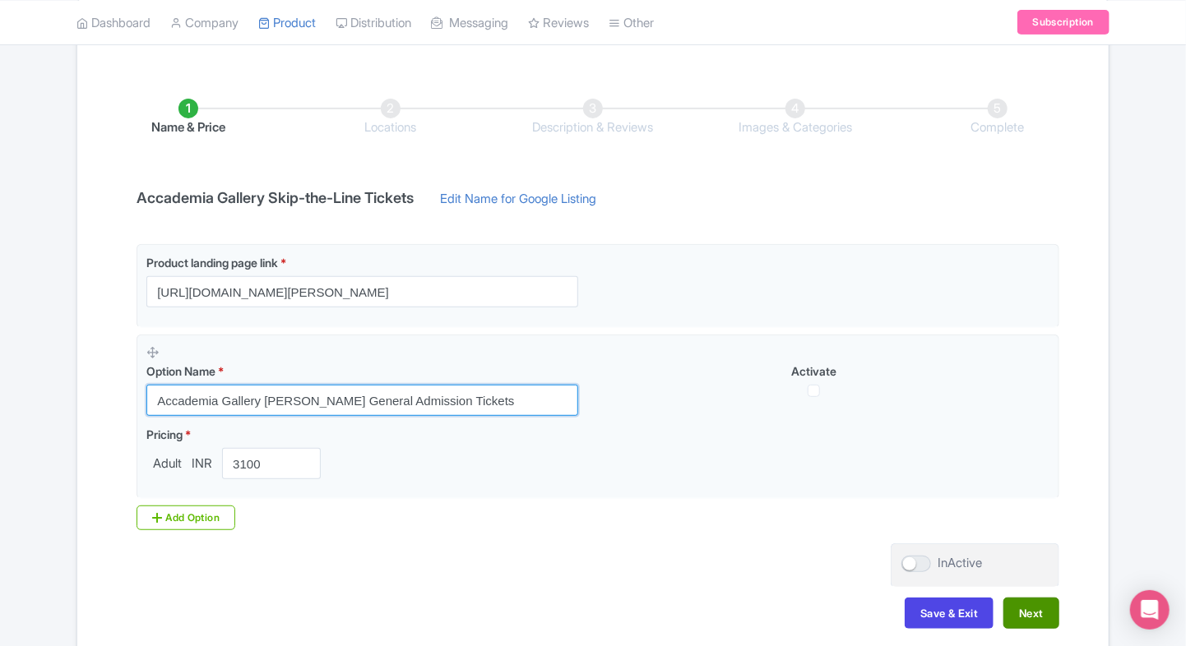
type input "Accademia Gallery [PERSON_NAME] General Admission Tickets"
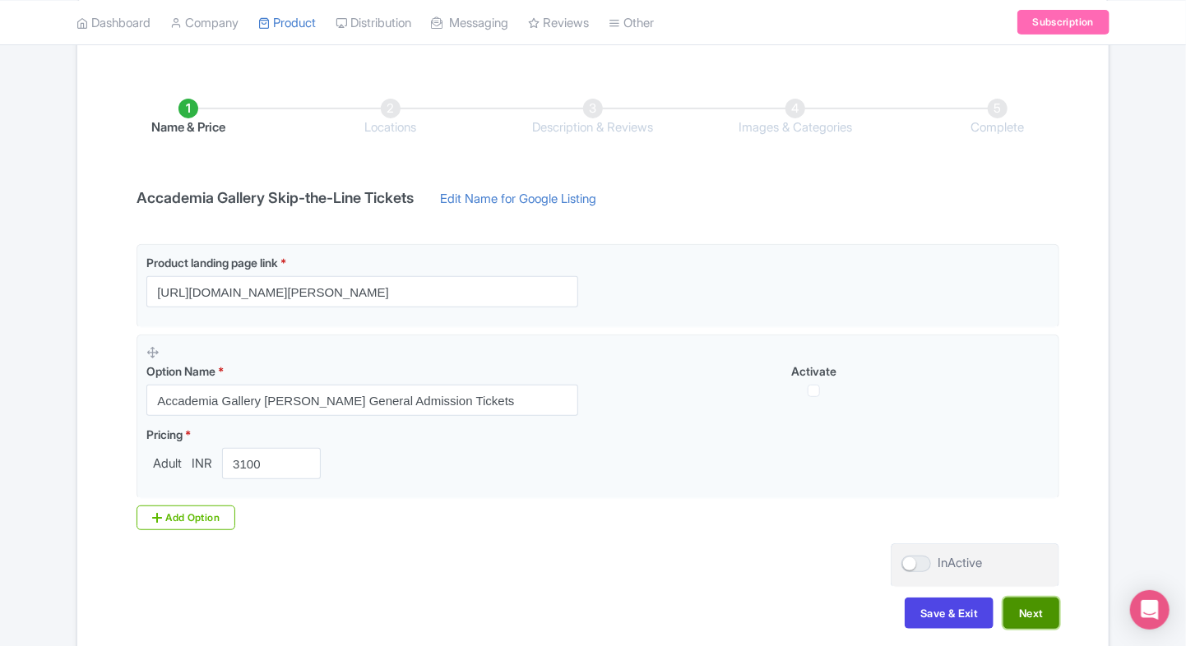
click at [1029, 604] on button "Next" at bounding box center [1031, 613] width 56 height 31
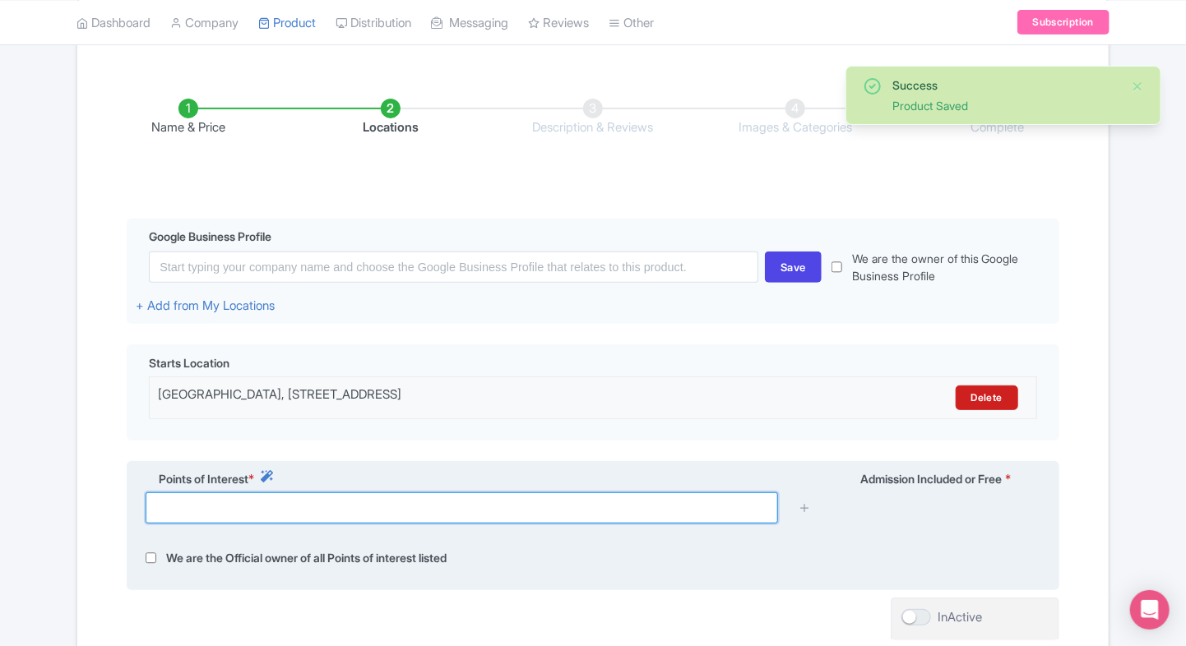
click at [395, 511] on input "text" at bounding box center [462, 508] width 632 height 31
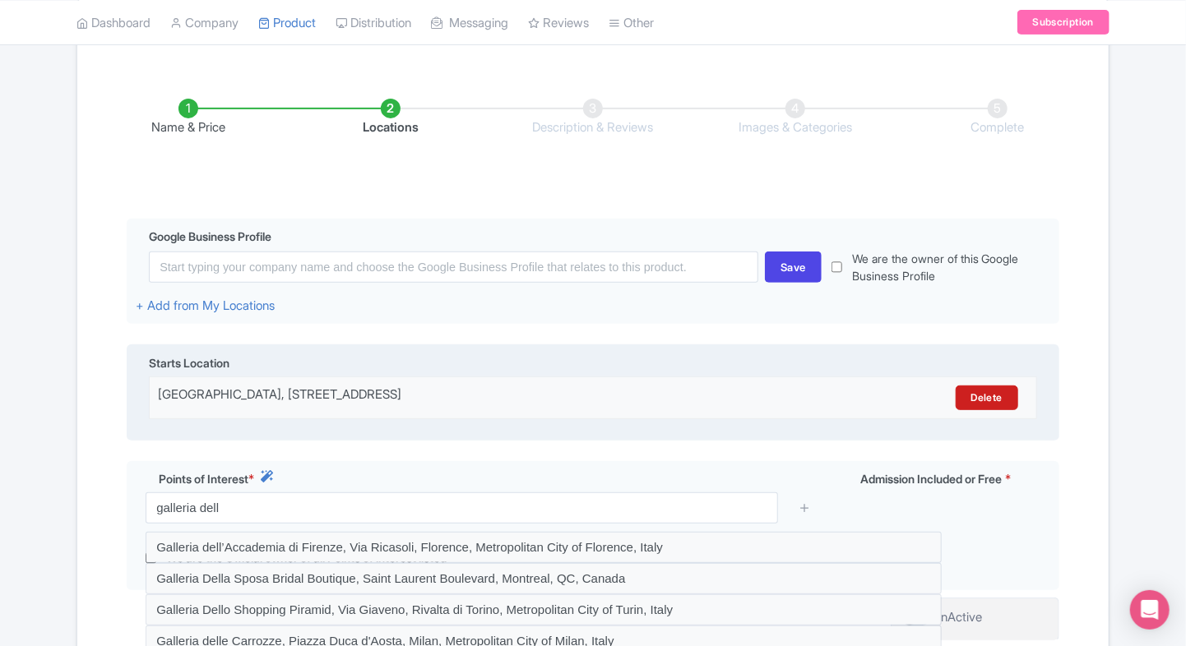
drag, startPoint x: 624, startPoint y: 402, endPoint x: 155, endPoint y: 402, distance: 468.7
click at [155, 402] on div "Galleria dell’Accademia di Firenze, Via Ricasoli, 58/60, 50129 Firenze FI, Ital…" at bounding box center [593, 398] width 890 height 25
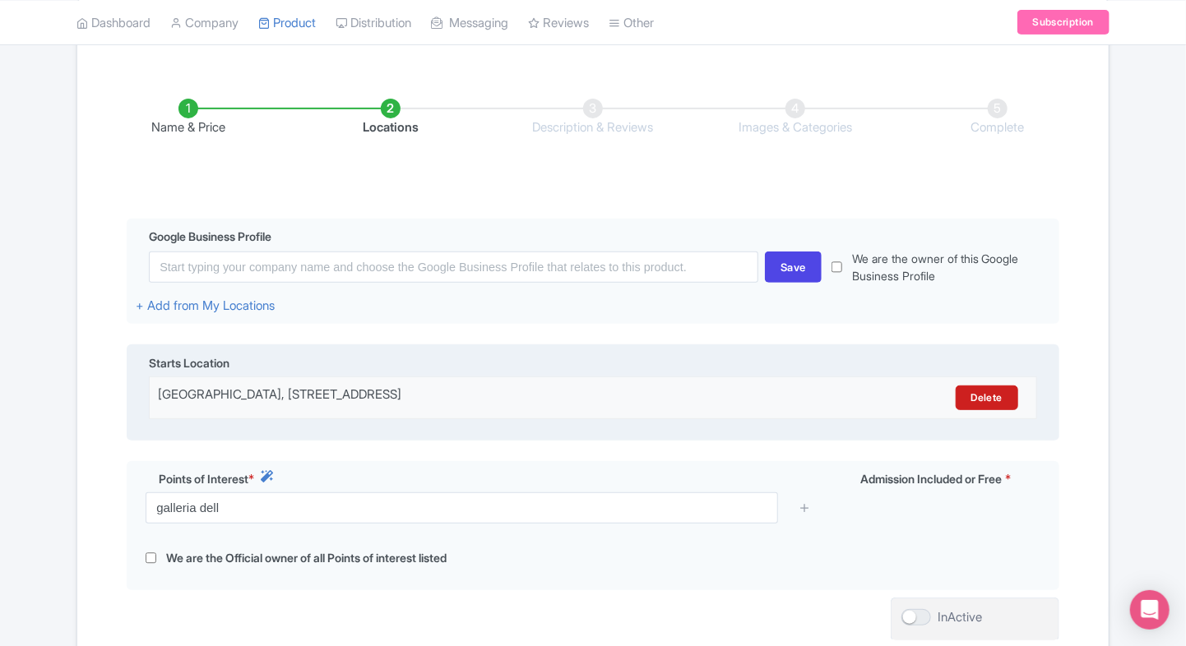
copy div "Galleria dell’Accademia di Firenze, Via Ricasoli, 58/60, 50129 Firenze FI, Italy"
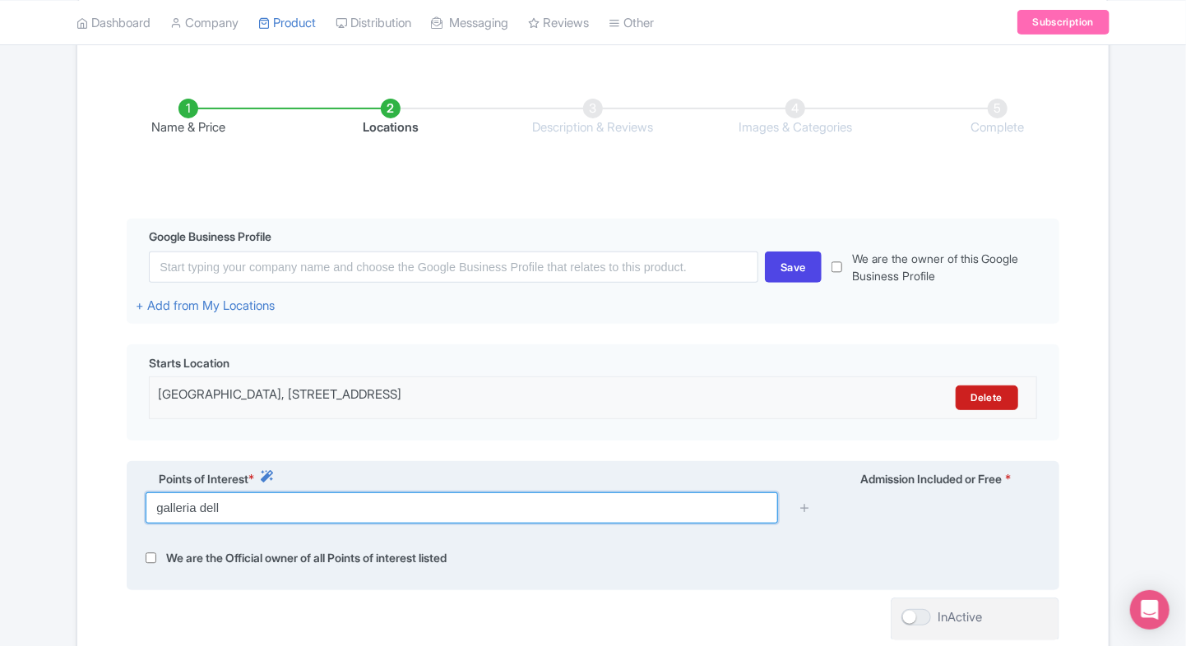
click at [261, 502] on input "galleria dell" at bounding box center [462, 508] width 632 height 31
paste input "Galleria dell’Accademia di Firenze, Via Ricasoli, 58/60, 50129 Firenze FI, Italy"
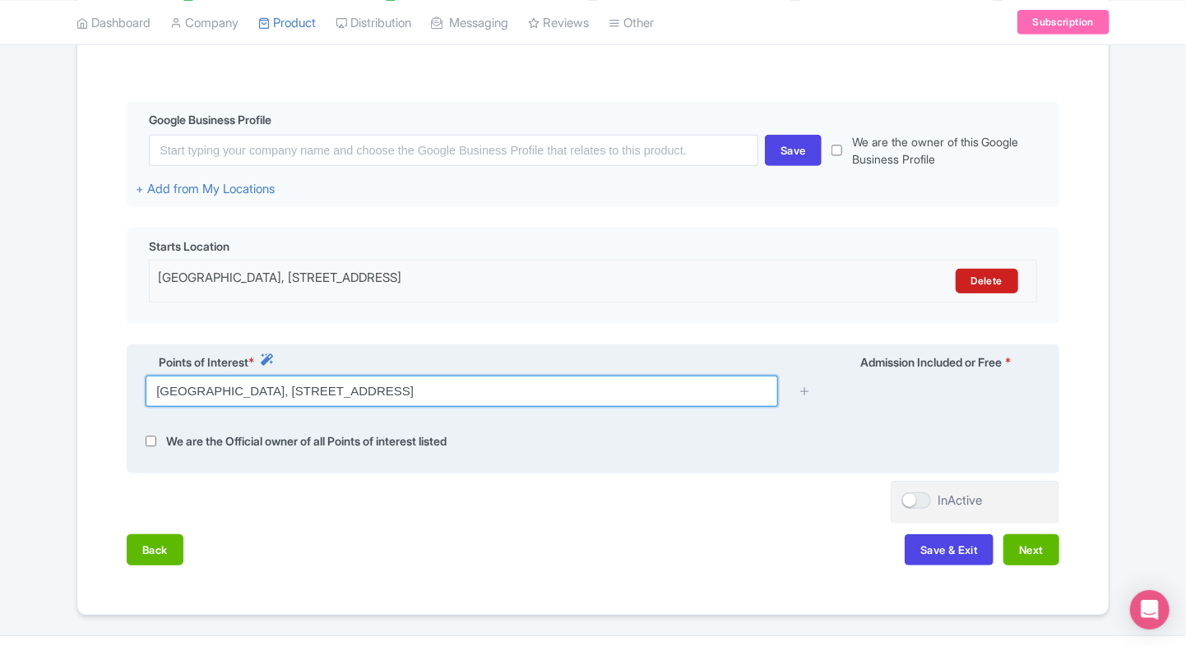
scroll to position [349, 0]
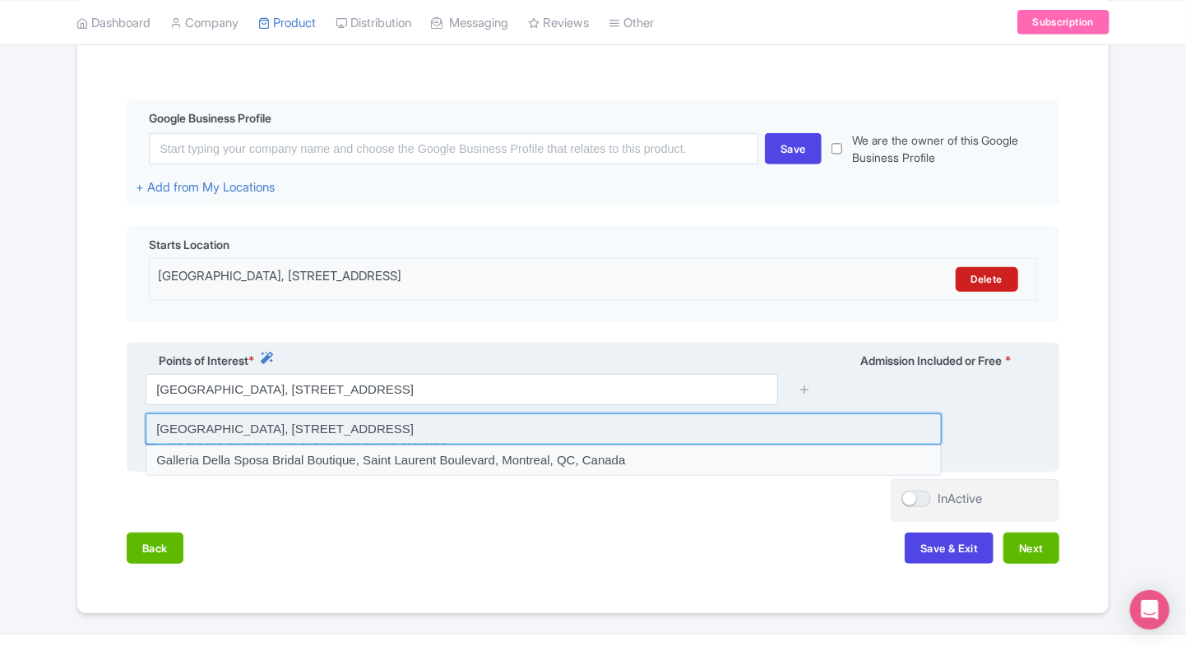
click at [640, 416] on input at bounding box center [544, 429] width 796 height 31
type input "Galleria dell’Accademia di Firenze, Via Ricasoli, 58, 50129 Firenze, FI, Italy"
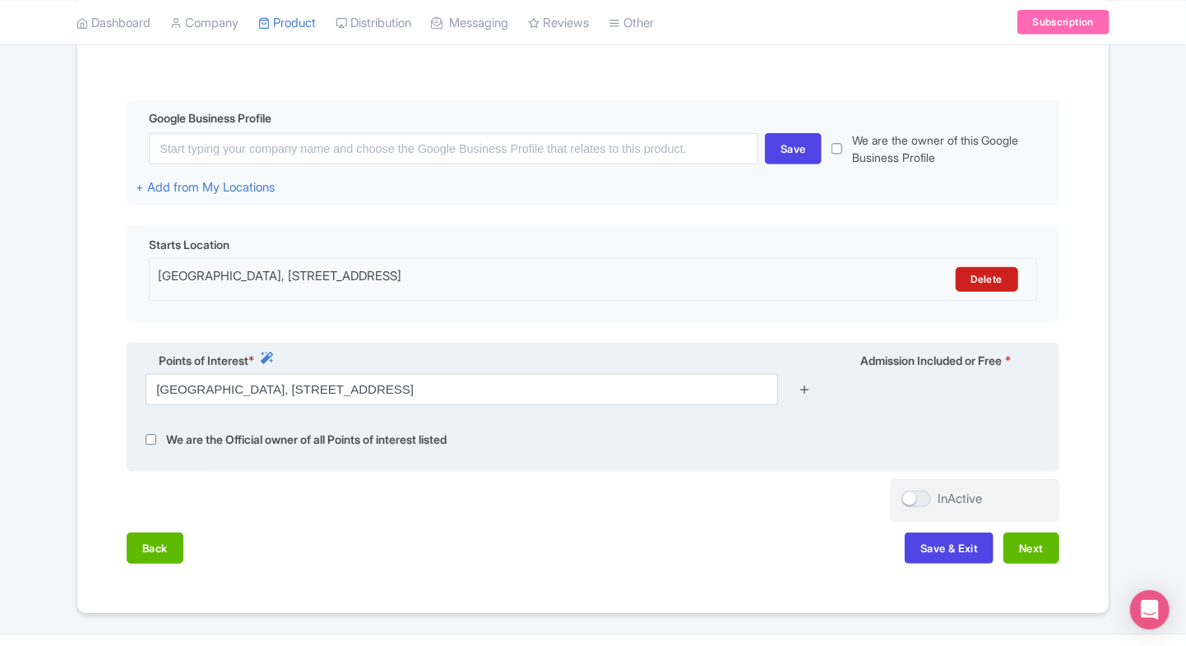
click at [803, 393] on icon at bounding box center [804, 389] width 12 height 12
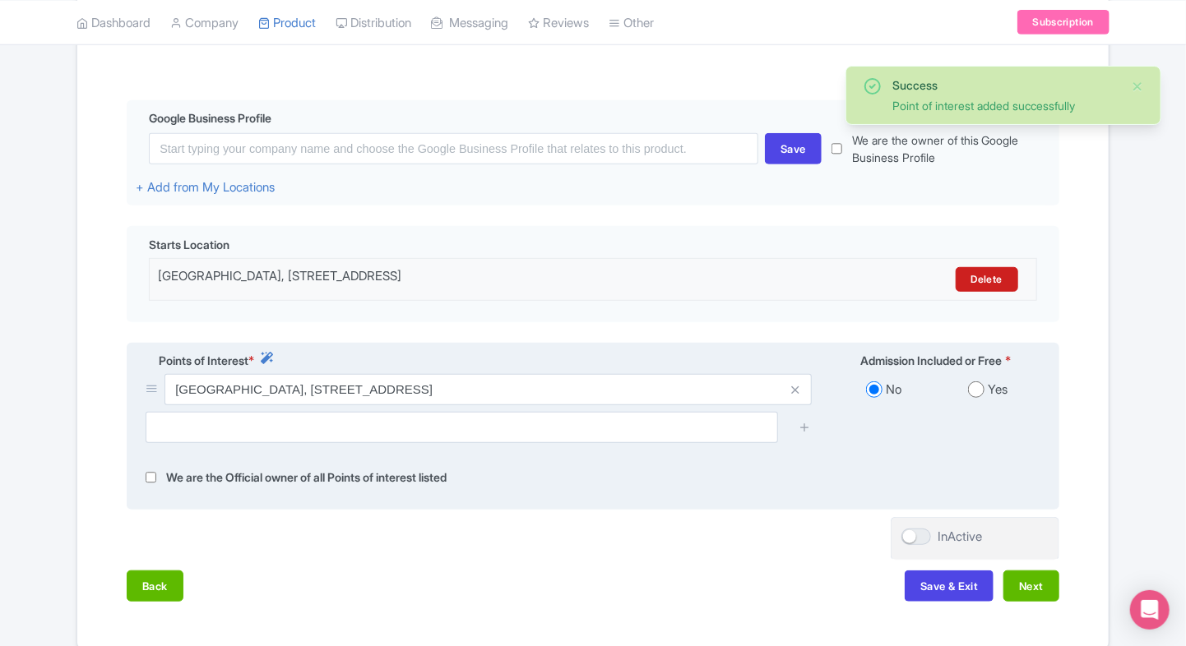
drag, startPoint x: 955, startPoint y: 387, endPoint x: 967, endPoint y: 387, distance: 12.3
click at [967, 387] on div "Yes" at bounding box center [988, 390] width 104 height 19
click at [968, 387] on input "radio" at bounding box center [976, 390] width 16 height 16
radio input "true"
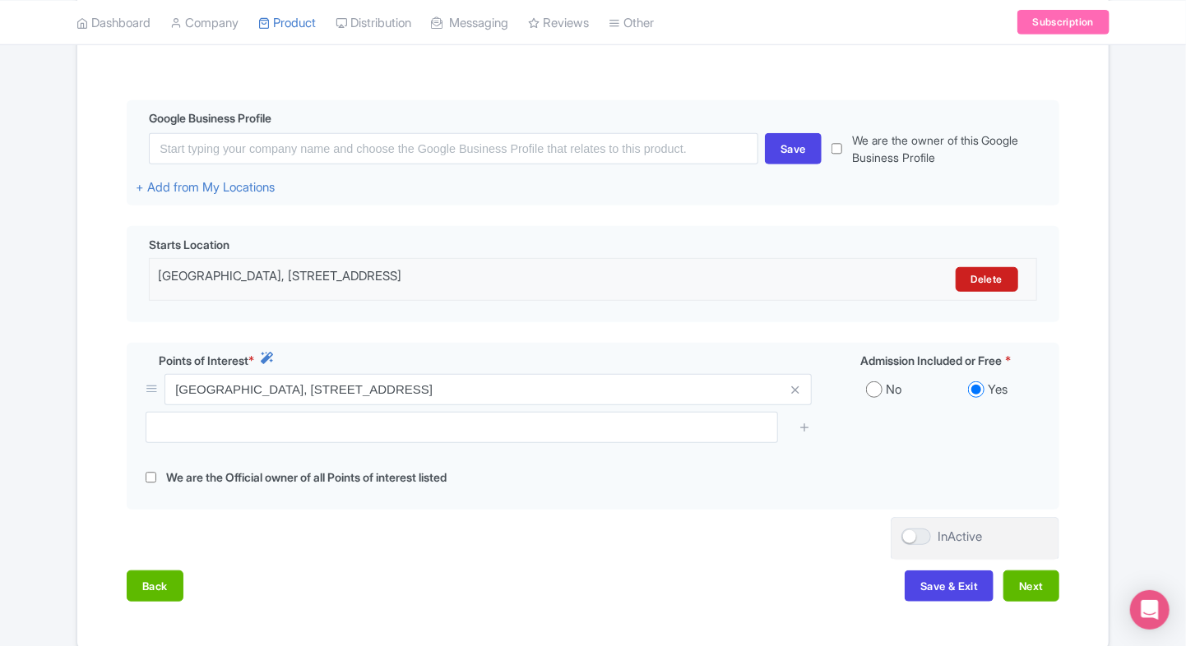
drag, startPoint x: 620, startPoint y: 268, endPoint x: 122, endPoint y: 282, distance: 498.5
click at [122, 282] on div "Name & Price Locations Description & Reviews Images & Categories Complete Edit …" at bounding box center [592, 282] width 1011 height 671
copy div "Galleria dell’Accademia di Firenze, Via Ricasoli, 58/60, 50129 Firenze FI, Italy"
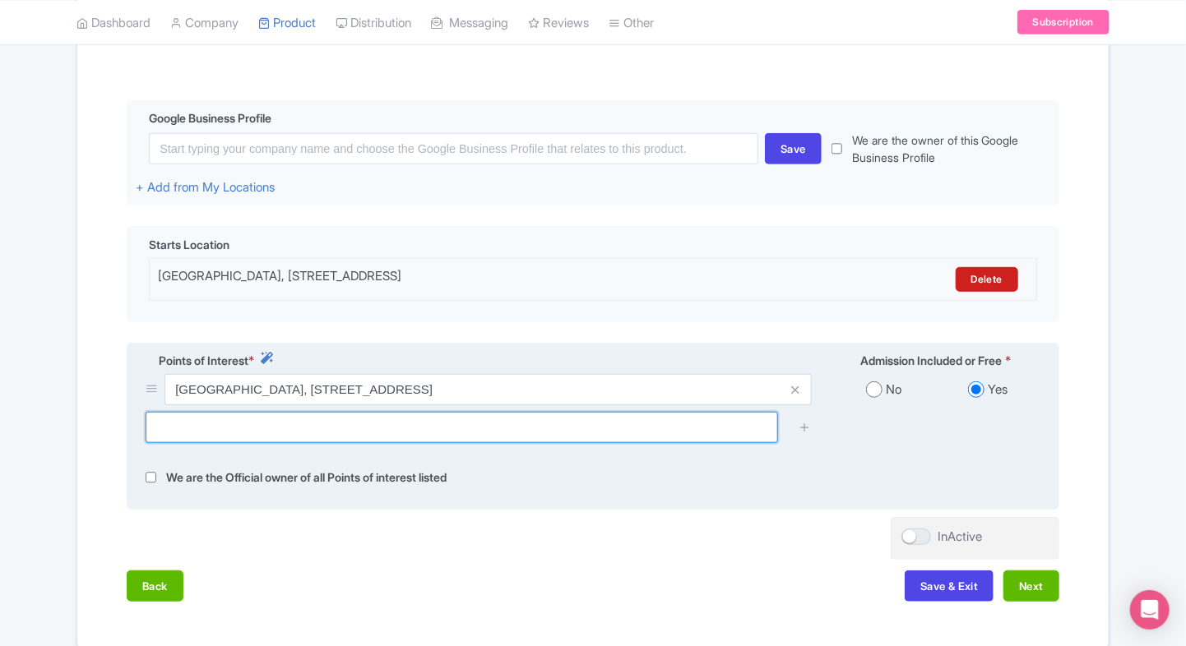
click at [399, 441] on input "text" at bounding box center [462, 427] width 632 height 31
paste input "Galleria dell’Accademia di Firenze, Via Ricasoli, 58/60, 50129 Firenze FI, Italy"
type input "Galleria dell’Accademia di Firenze, Via Ricasoli, 58/60, 50129 Firenze FI, Italy"
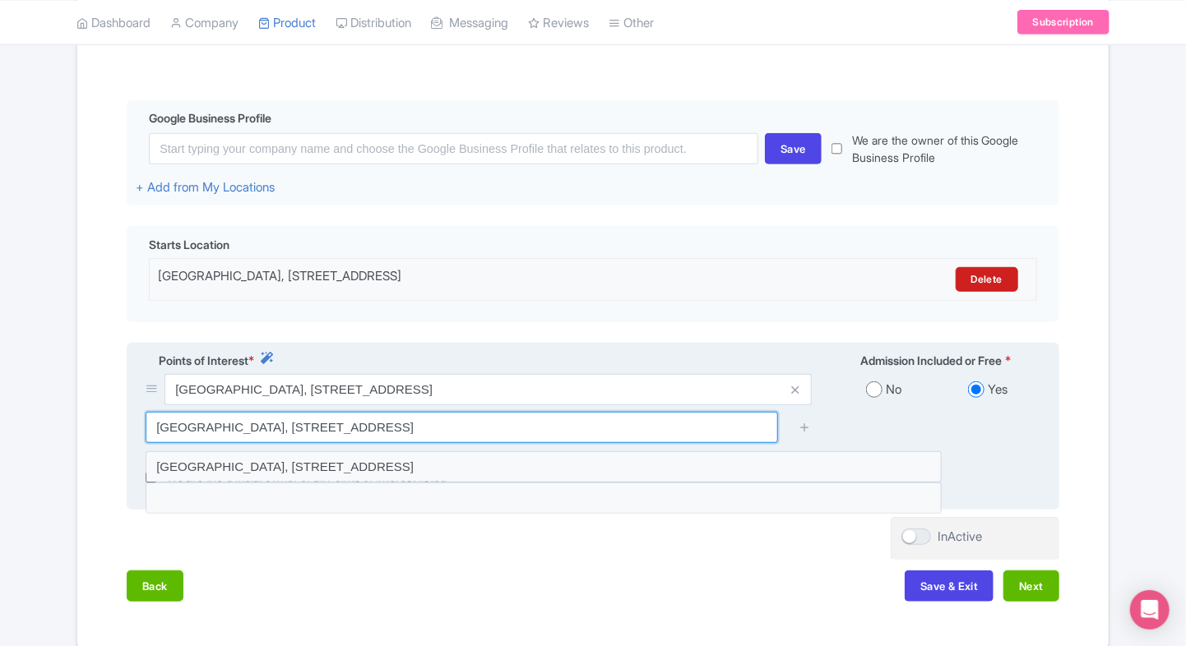
click at [681, 428] on input "Galleria dell’Accademia di Firenze, Via Ricasoli, 58/60, 50129 Firenze FI, Italy" at bounding box center [462, 427] width 632 height 31
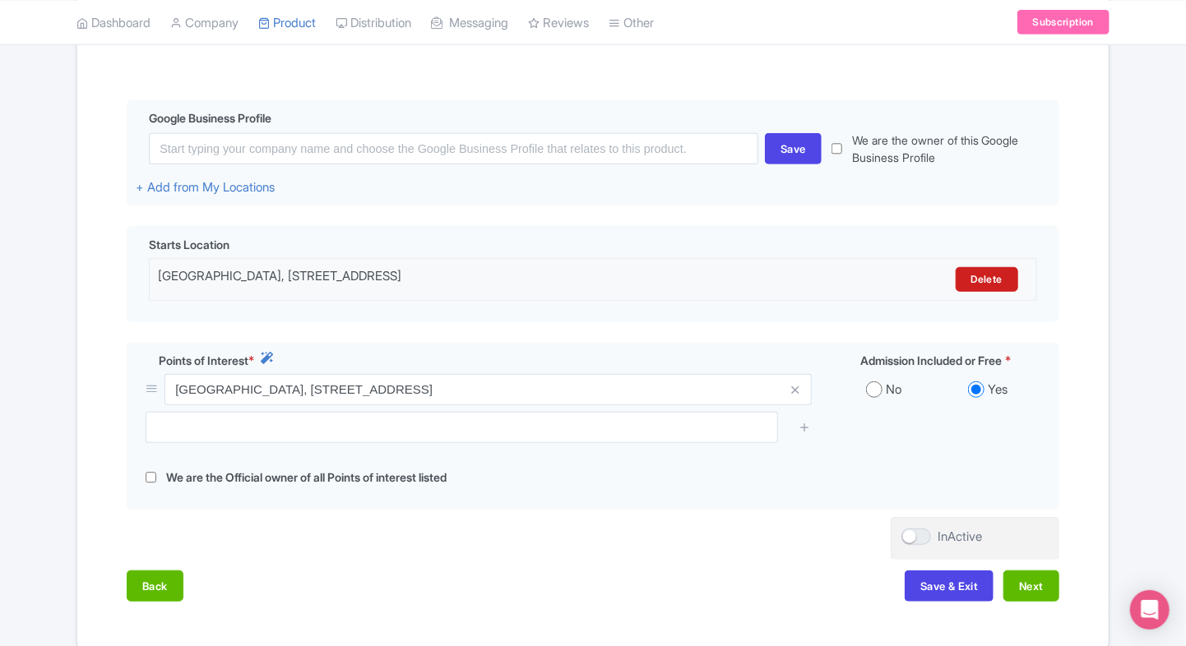
click at [1080, 435] on div "Name & Price Locations Description & Reviews Images & Categories Complete Edit …" at bounding box center [592, 282] width 1011 height 671
click at [1008, 587] on button "Next" at bounding box center [1031, 586] width 56 height 31
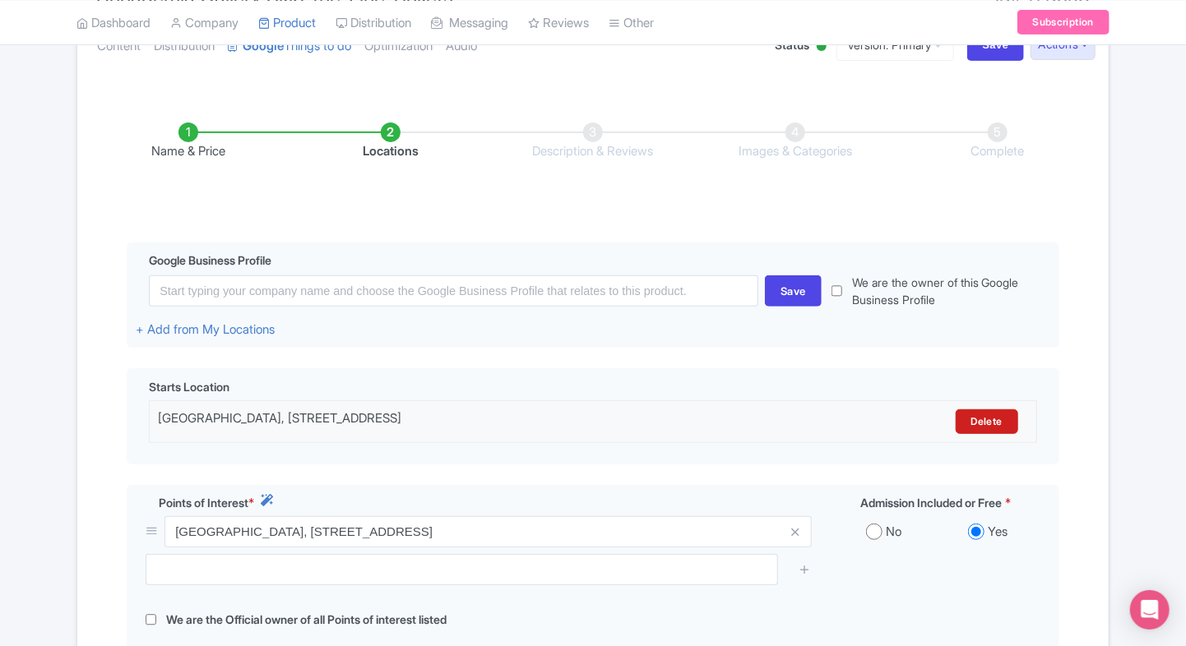
scroll to position [203, 0]
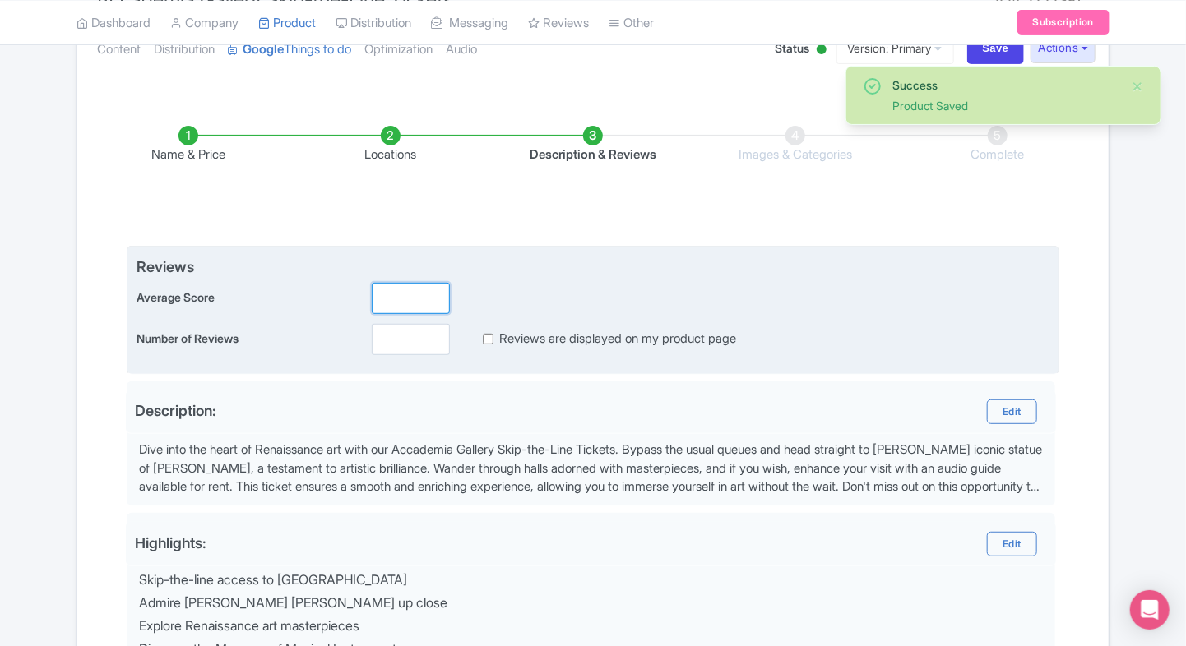
click at [405, 300] on input "number" at bounding box center [411, 298] width 78 height 31
type input "3"
click at [395, 355] on div "Reviews Average Score 3 Number of Reviews Reviews are displayed on my product p…" at bounding box center [593, 310] width 932 height 129
click at [401, 350] on input "number" at bounding box center [411, 339] width 78 height 31
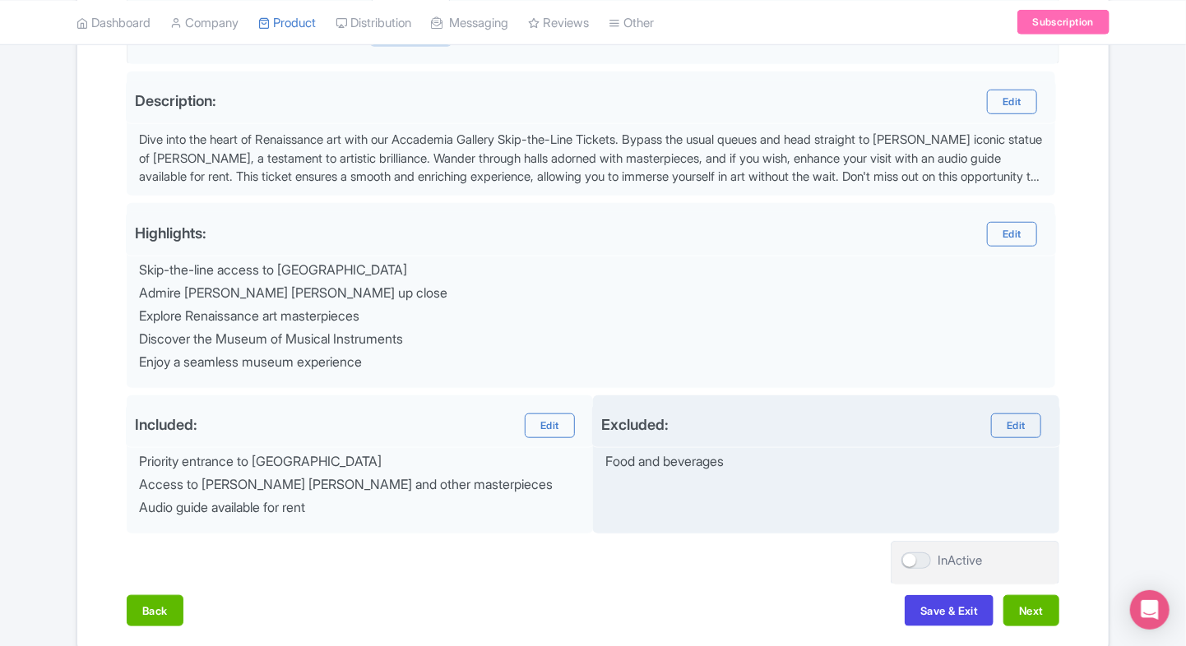
scroll to position [521, 0]
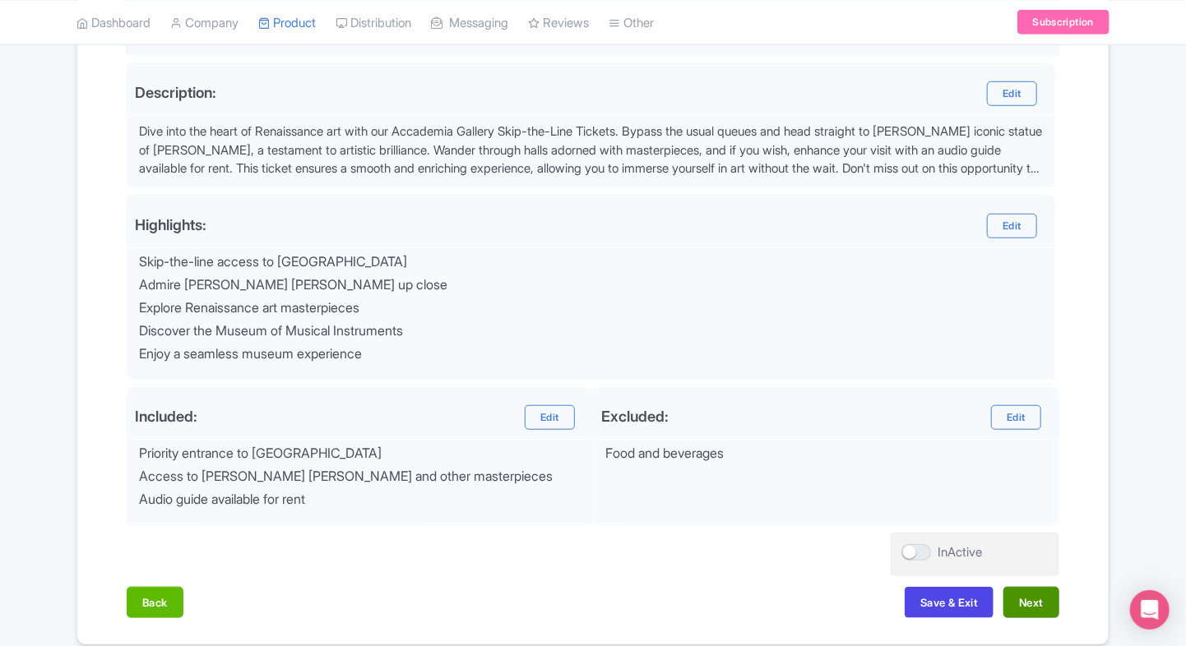
type input "0"
click at [1034, 587] on button "Next" at bounding box center [1031, 602] width 56 height 31
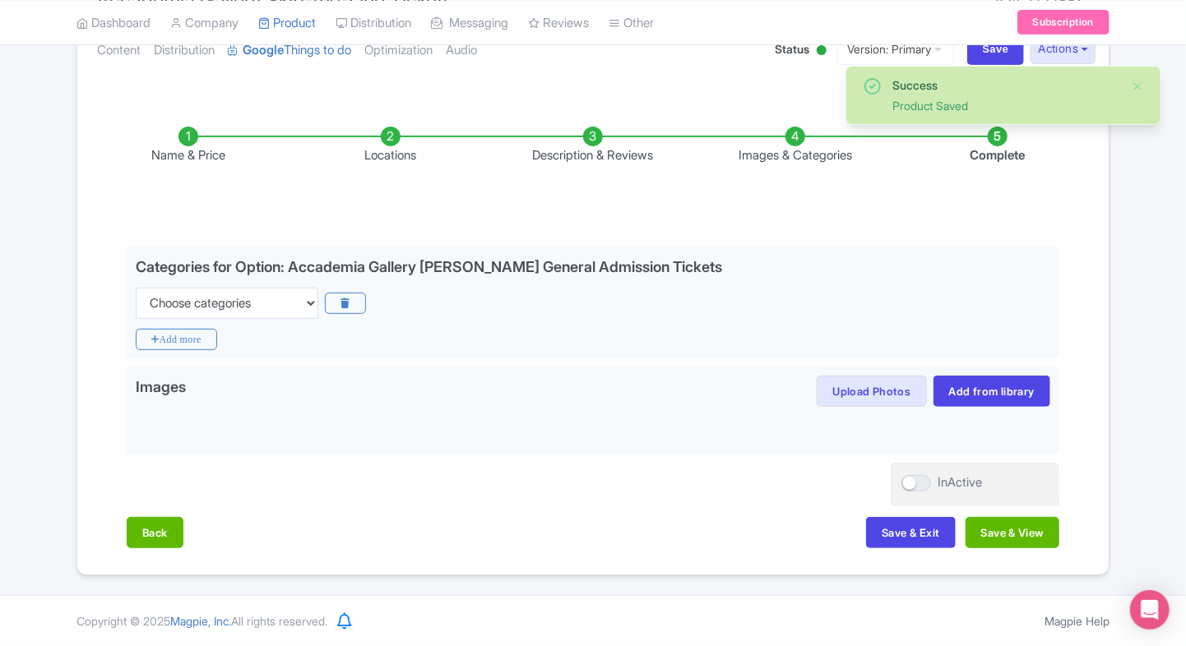
scroll to position [199, 0]
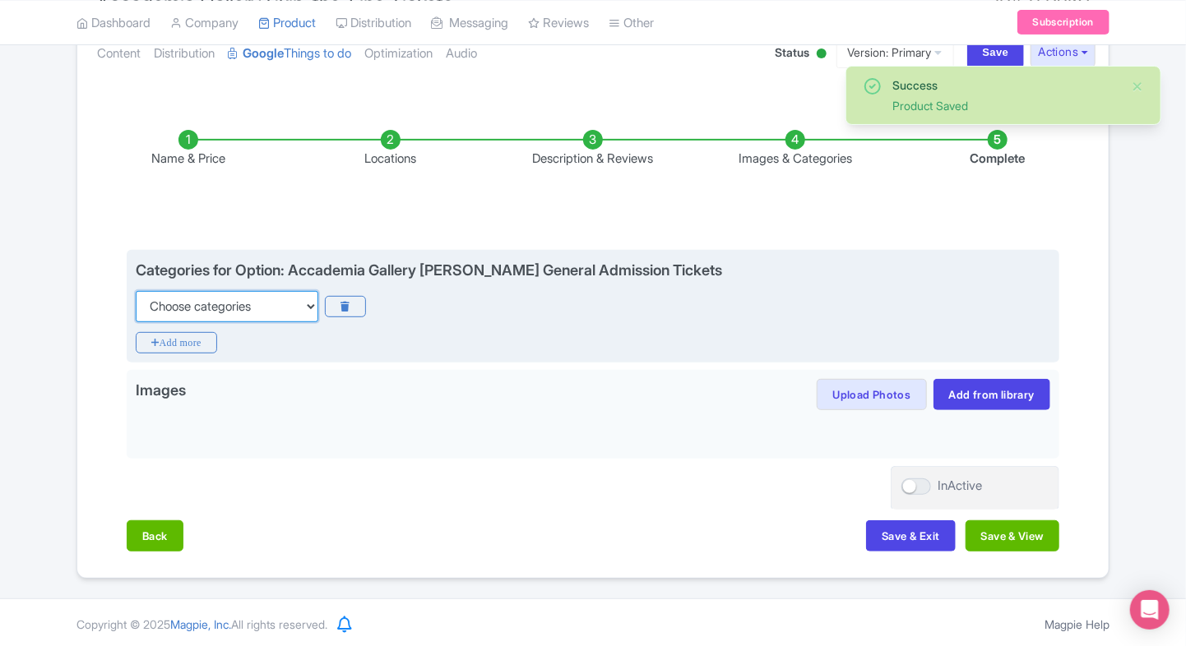
click at [292, 291] on select "Choose categories Adults Only Animals Audio Guide Beaches Bike Tours Boat Tours…" at bounding box center [227, 306] width 183 height 31
select select "family-friendly"
click at [136, 291] on select "Choose categories Adults Only Animals Audio Guide Beaches Bike Tours Boat Tours…" at bounding box center [227, 306] width 183 height 31
click at [178, 339] on icon "Add more" at bounding box center [176, 342] width 81 height 21
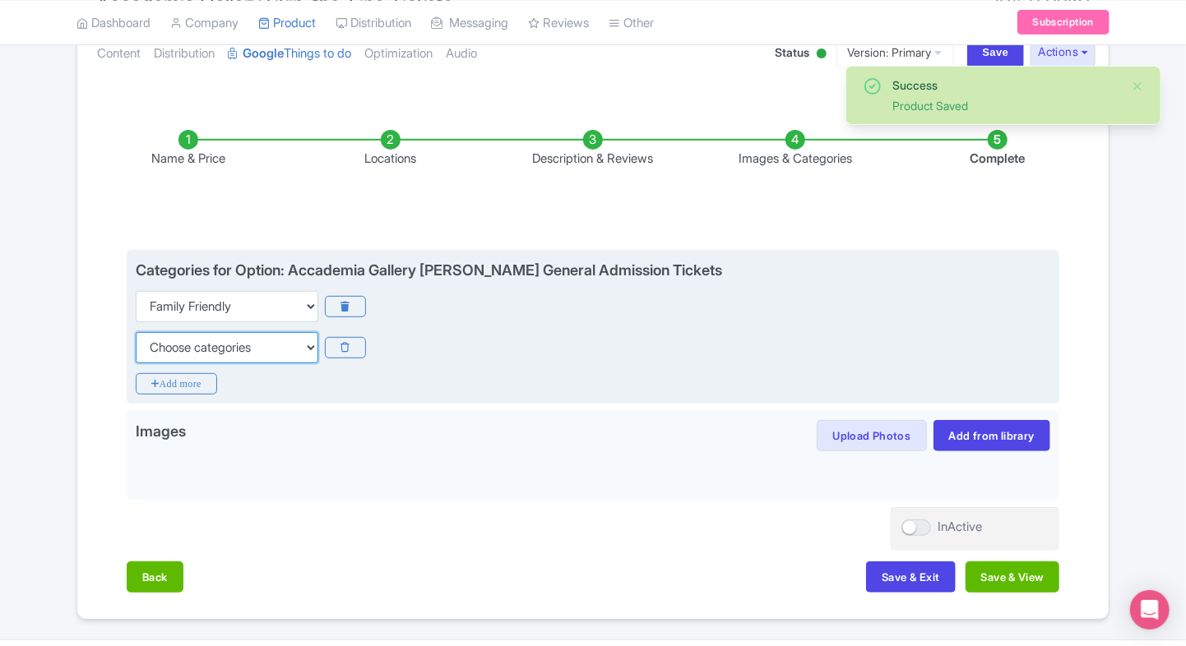
click at [178, 339] on select "Choose categories Adults Only Animals Audio Guide Beaches Bike Tours Boat Tours…" at bounding box center [227, 347] width 183 height 31
select select "walking-tours"
click at [136, 332] on select "Choose categories Adults Only Animals Audio Guide Beaches Bike Tours Boat Tours…" at bounding box center [227, 347] width 183 height 31
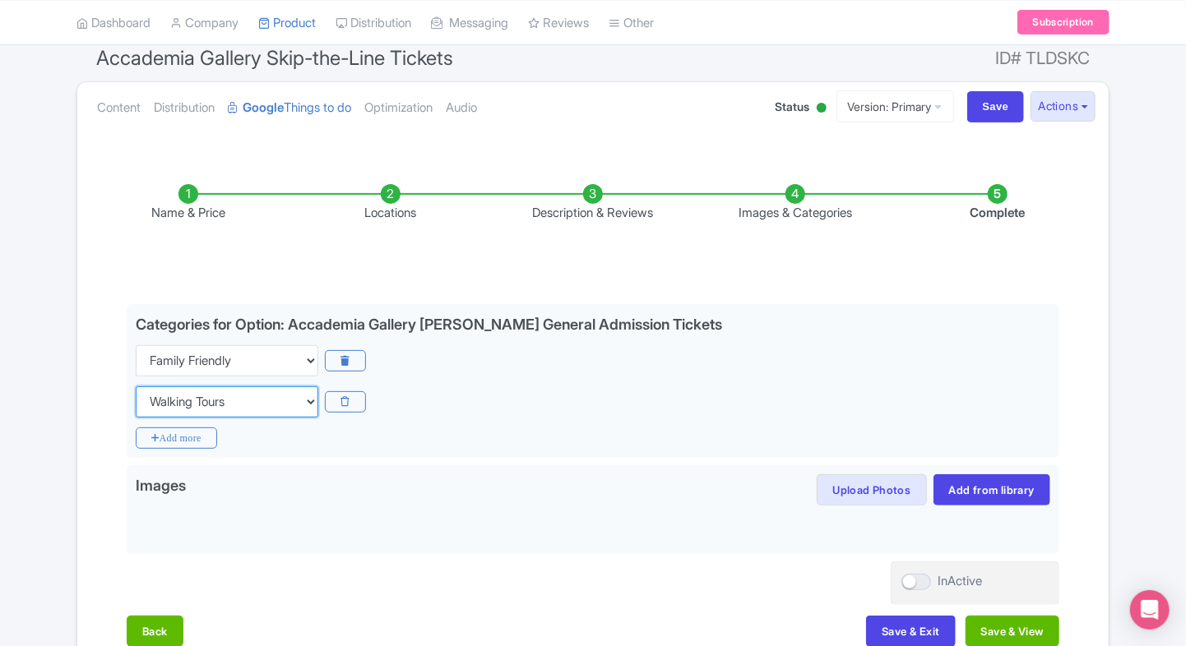
scroll to position [146, 0]
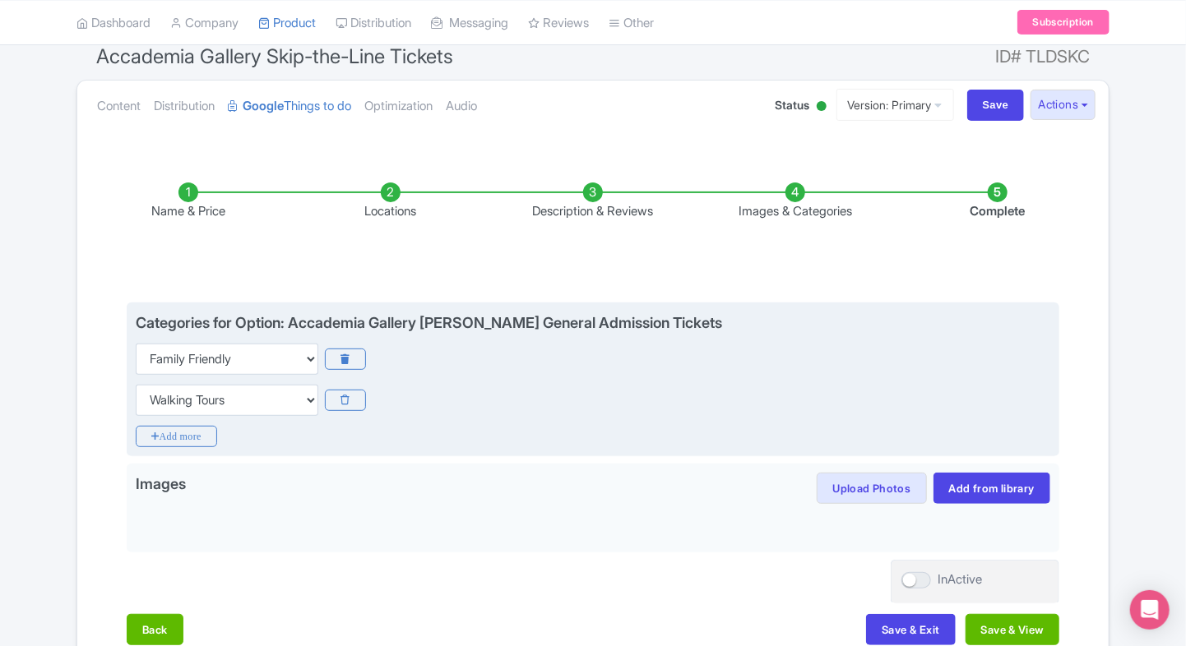
click at [155, 423] on div "Categories for Option: Accademia Gallery Florence General Admission Tickets Cho…" at bounding box center [593, 380] width 932 height 155
click at [179, 436] on icon "Add more" at bounding box center [176, 436] width 81 height 21
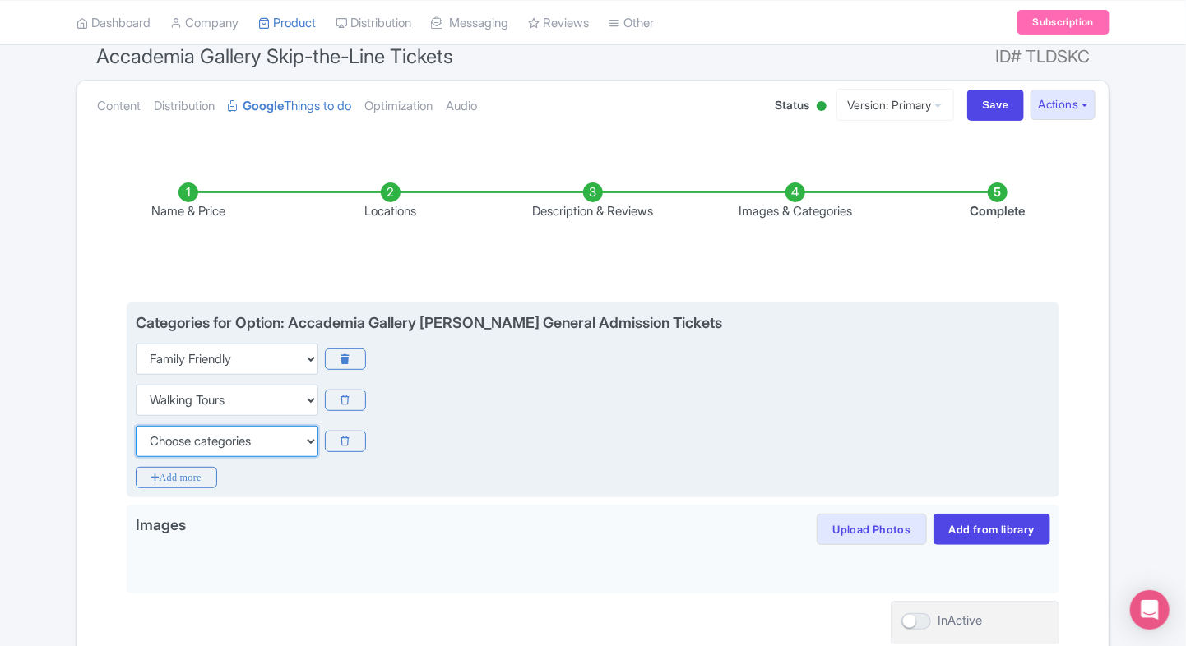
click at [179, 436] on select "Choose categories Adults Only Animals Audio Guide Beaches Bike Tours Boat Tours…" at bounding box center [227, 441] width 183 height 31
select select "wheelchair-accessible"
click at [136, 426] on select "Choose categories Adults Only Animals Audio Guide Beaches Bike Tours Boat Tours…" at bounding box center [227, 441] width 183 height 31
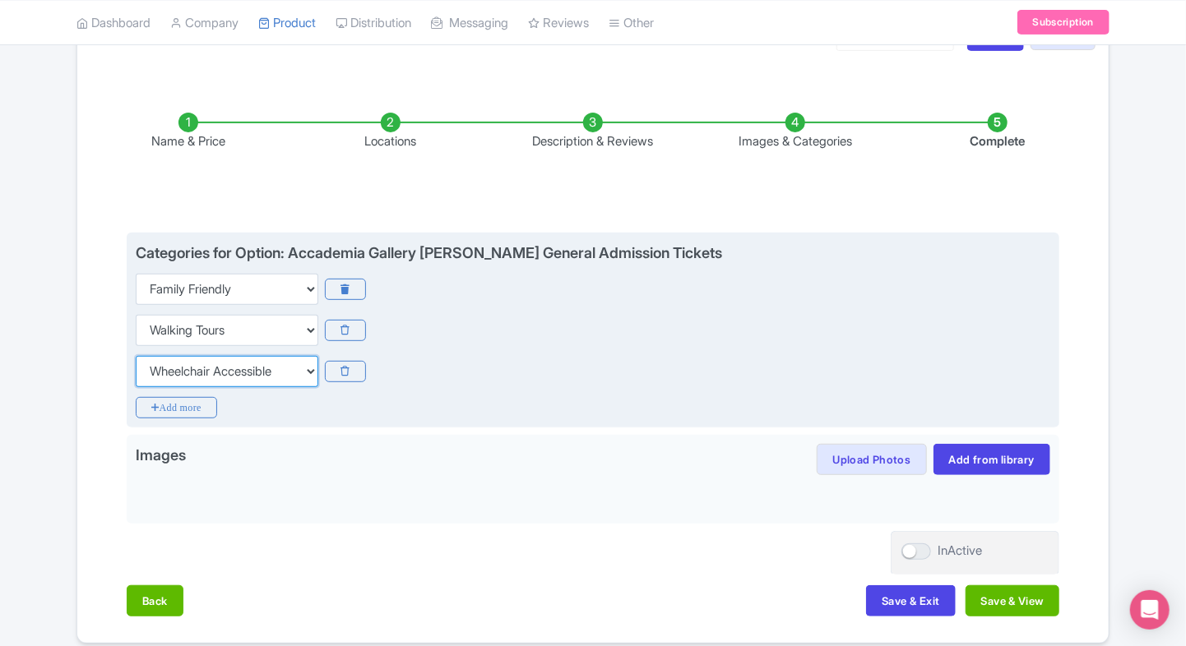
scroll to position [229, 0]
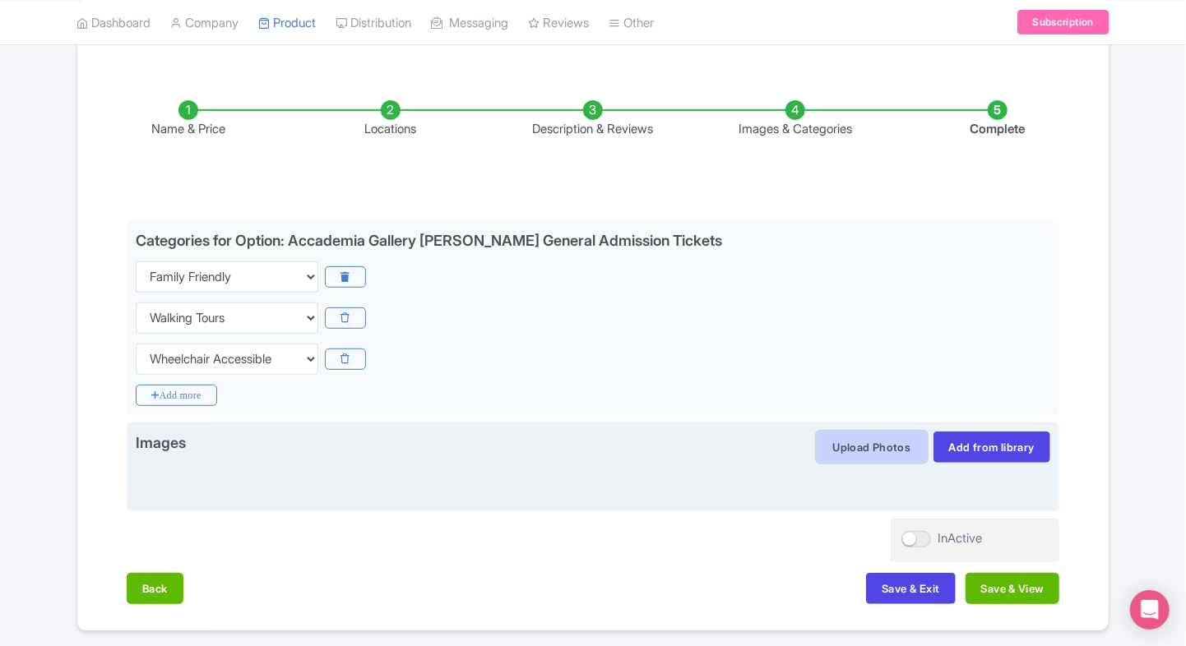
click at [822, 436] on button "Upload Photos" at bounding box center [870, 447] width 109 height 31
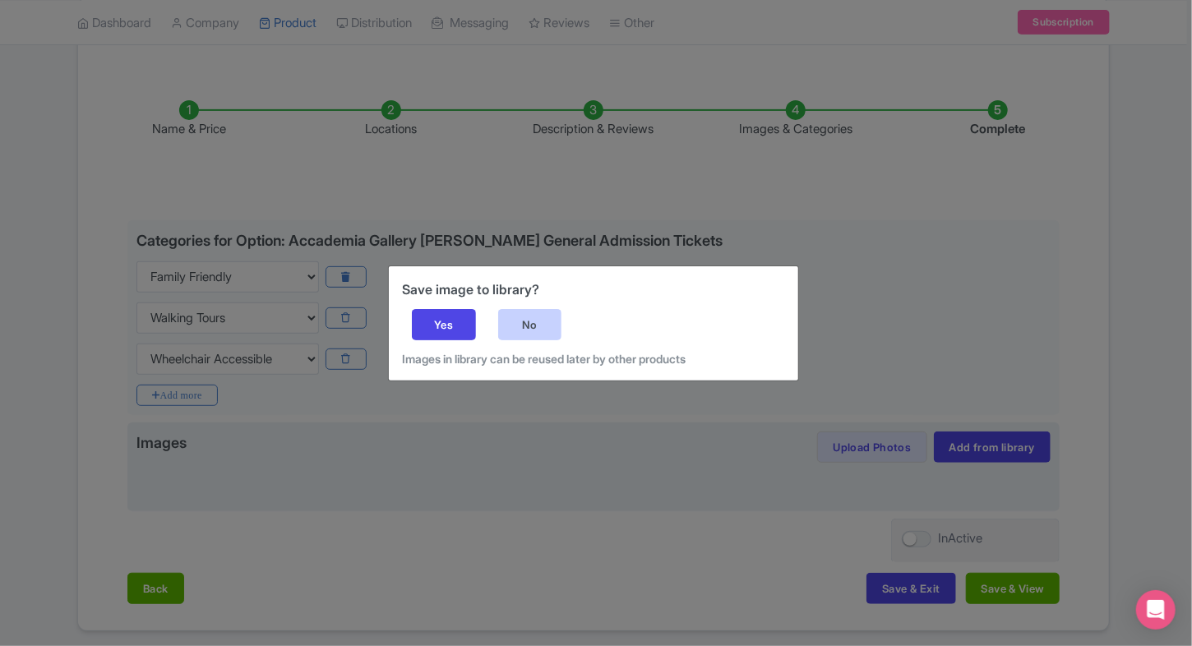
click at [557, 332] on div "No" at bounding box center [530, 324] width 64 height 31
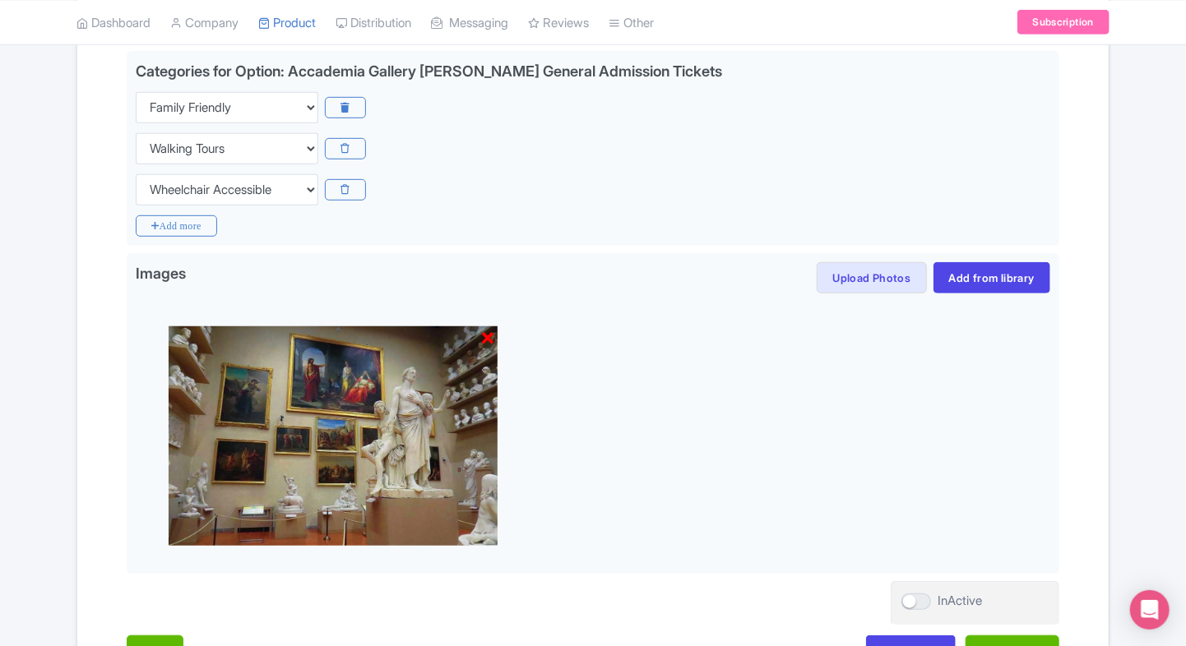
scroll to position [513, 0]
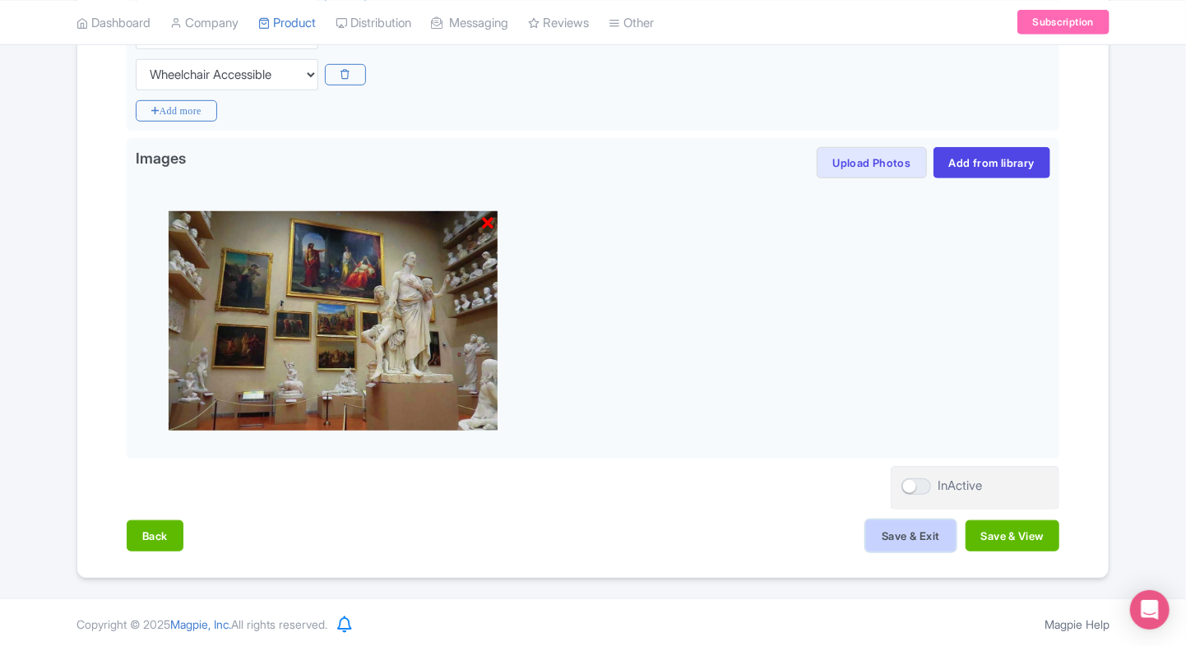
click at [888, 538] on button "Save & Exit" at bounding box center [910, 535] width 89 height 31
click at [983, 539] on button "Save & View" at bounding box center [1012, 535] width 94 height 31
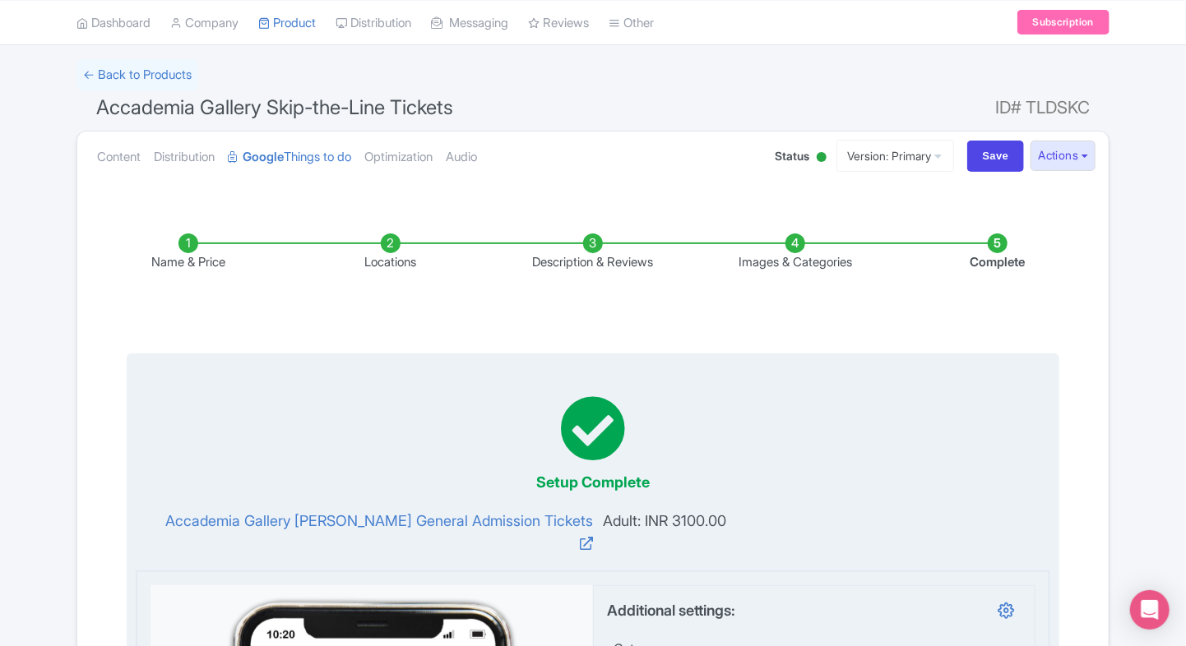
scroll to position [0, 0]
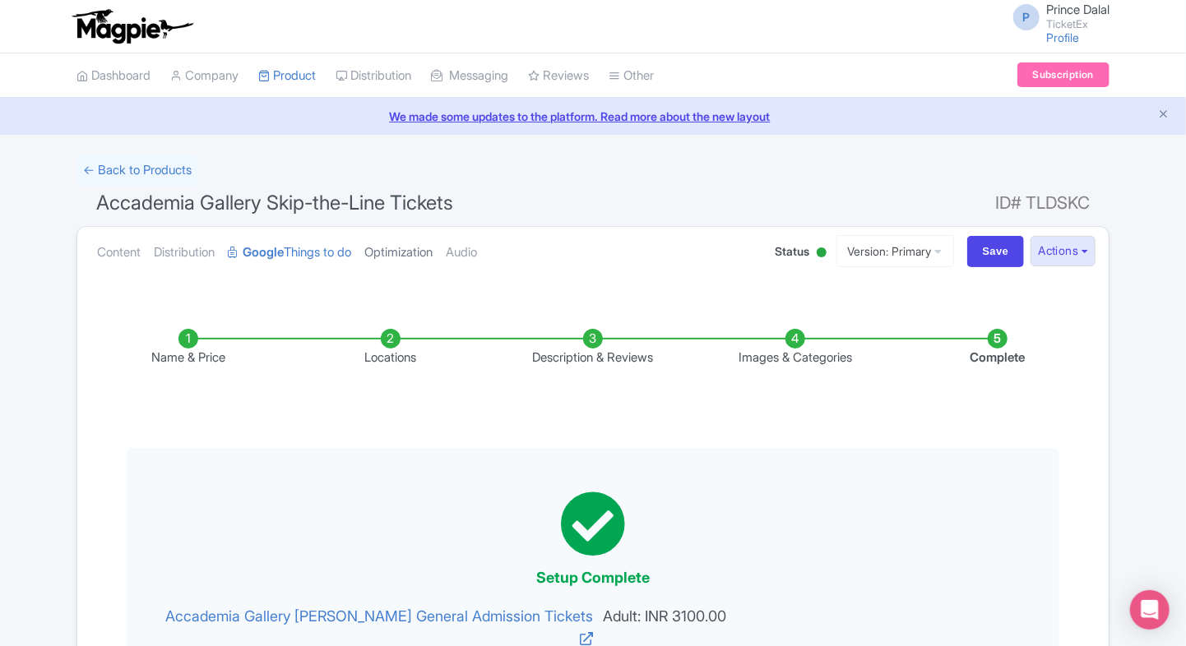
click at [399, 246] on link "Optimization" at bounding box center [398, 253] width 68 height 52
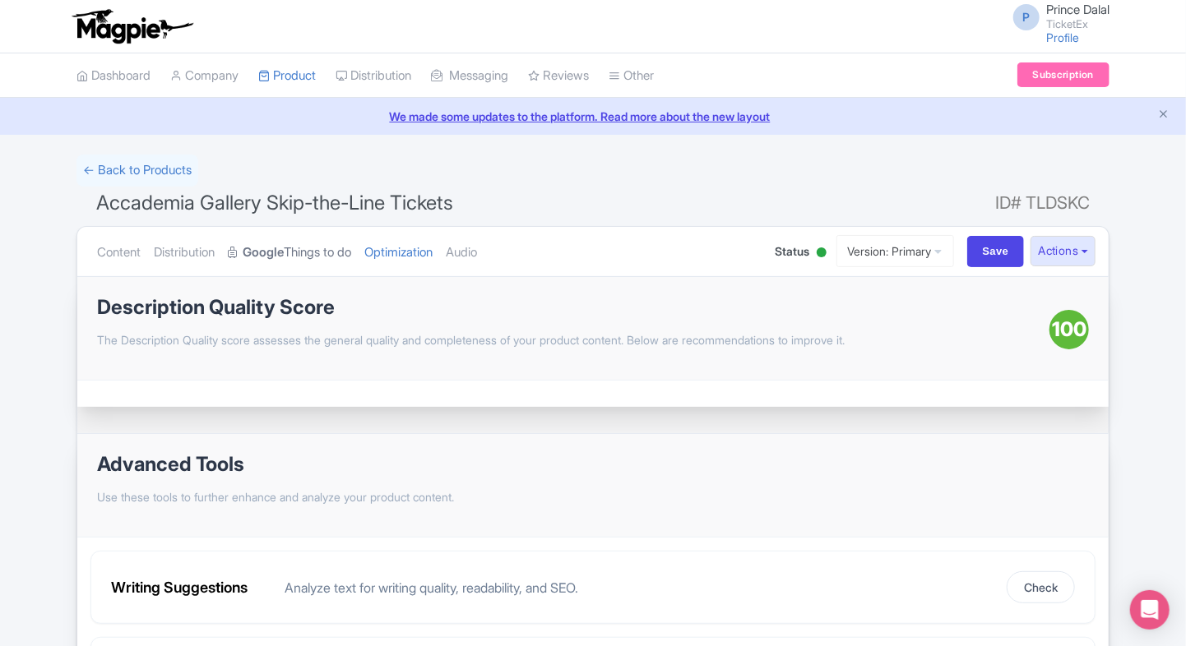
click at [301, 254] on link "Google Things to do" at bounding box center [289, 253] width 123 height 52
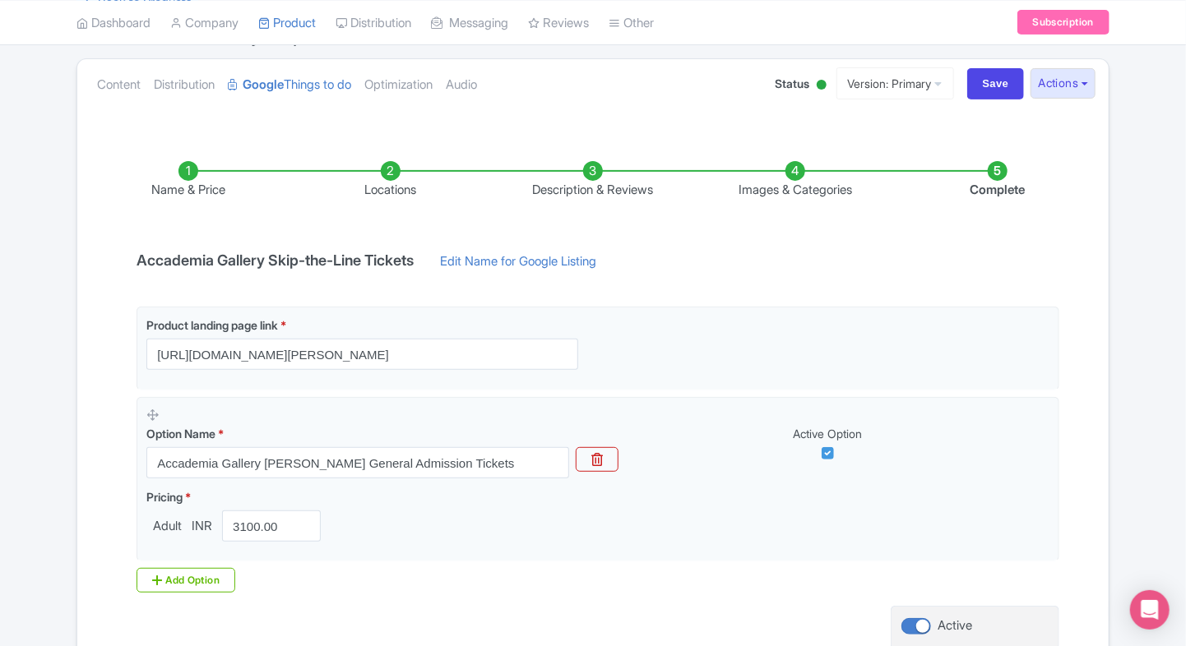
scroll to position [160, 0]
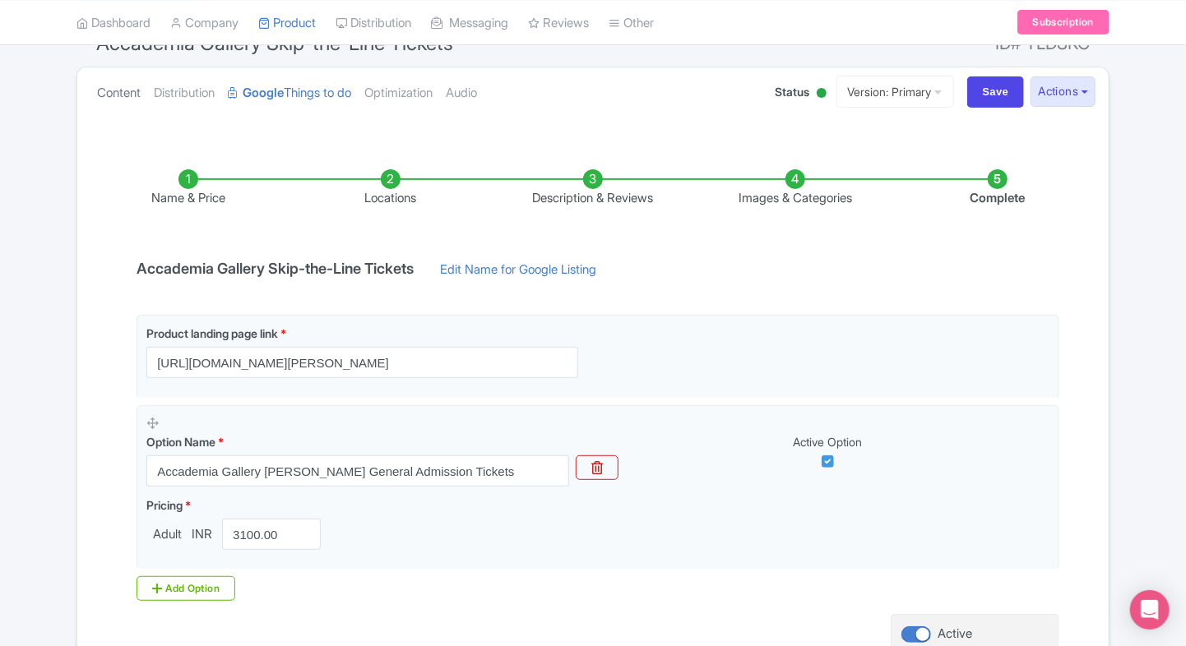
click at [118, 98] on link "Content" at bounding box center [119, 93] width 44 height 52
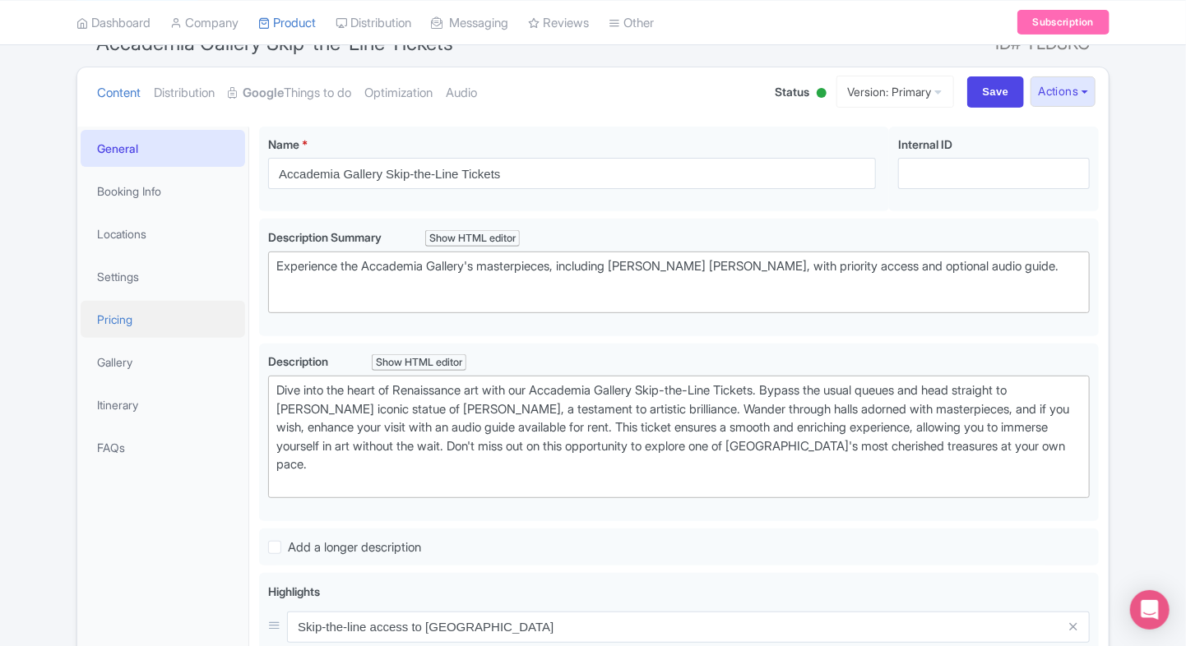
click at [137, 308] on link "Pricing" at bounding box center [163, 319] width 164 height 37
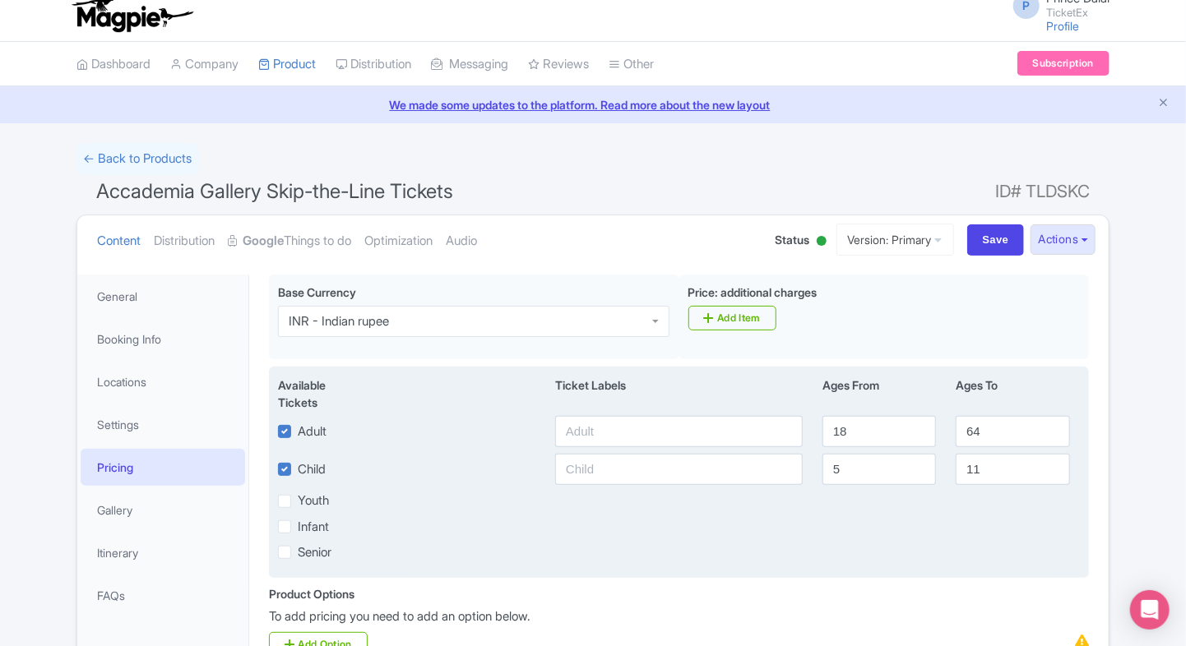
scroll to position [6, 0]
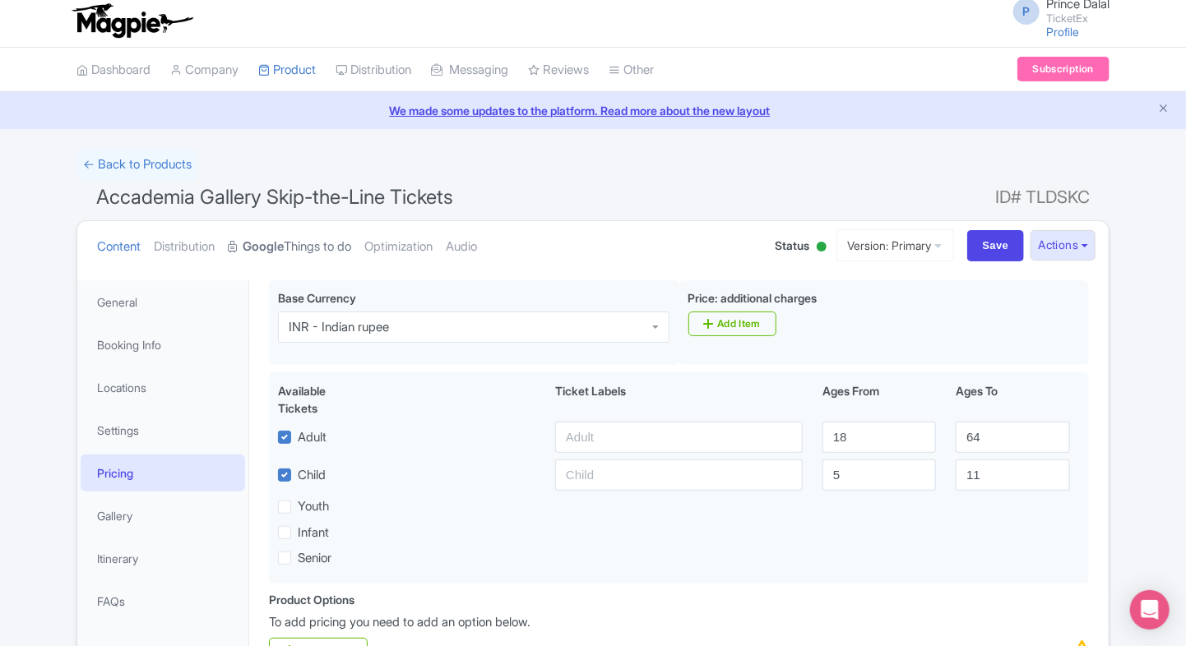
click at [280, 222] on link "Google Things to do" at bounding box center [289, 247] width 123 height 52
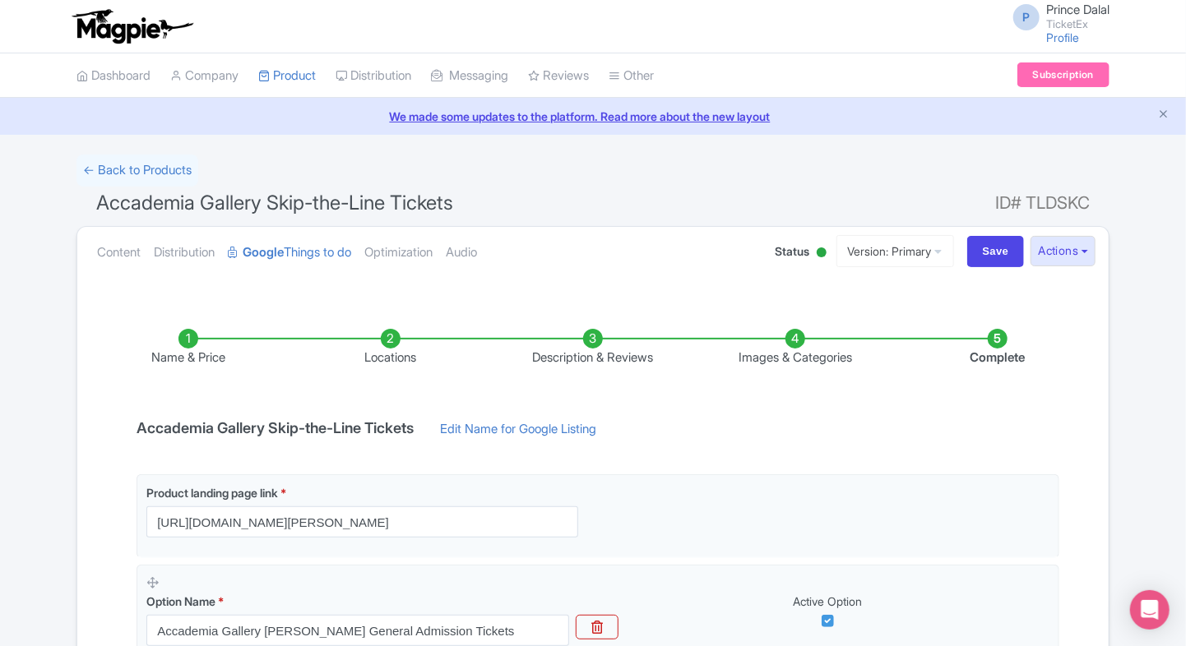
scroll to position [308, 0]
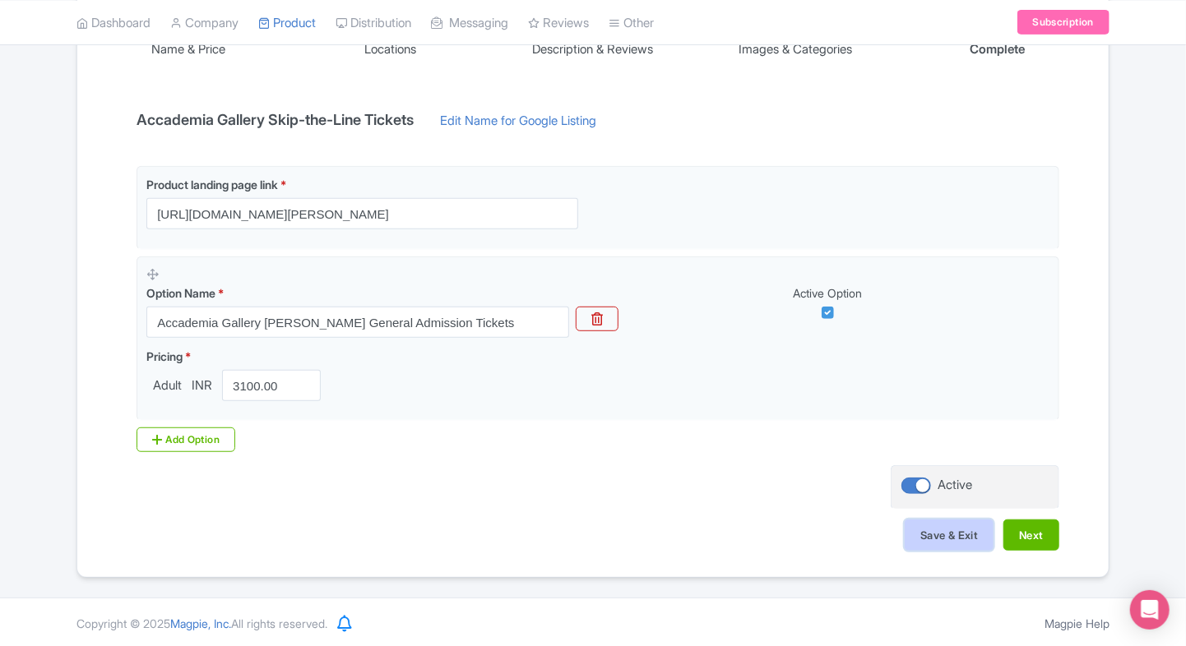
click at [941, 548] on button "Save & Exit" at bounding box center [948, 535] width 89 height 31
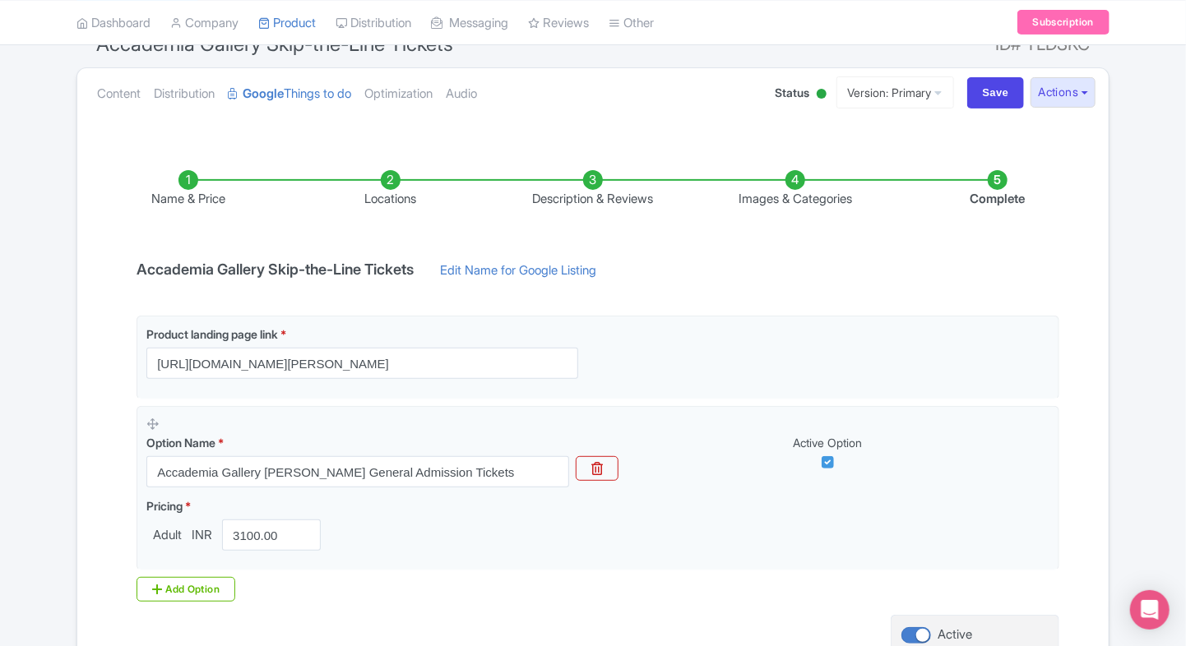
scroll to position [158, 0]
click at [987, 97] on input "Save" at bounding box center [996, 93] width 58 height 31
type input "Saving..."
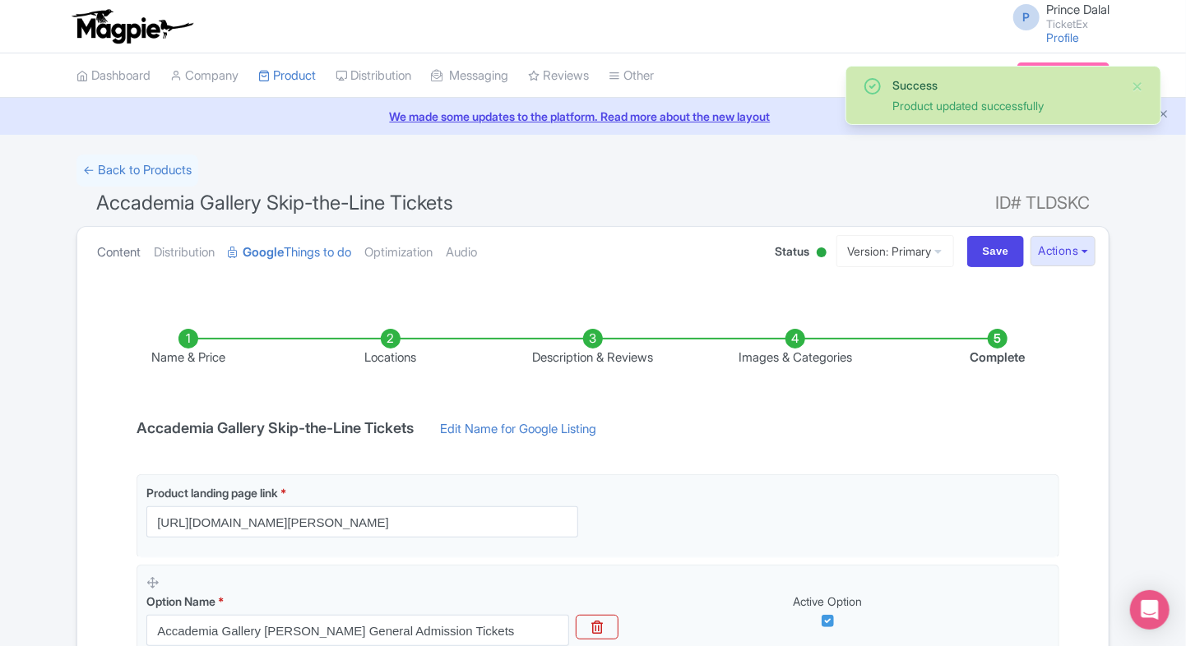
click at [116, 239] on link "Content" at bounding box center [119, 253] width 44 height 52
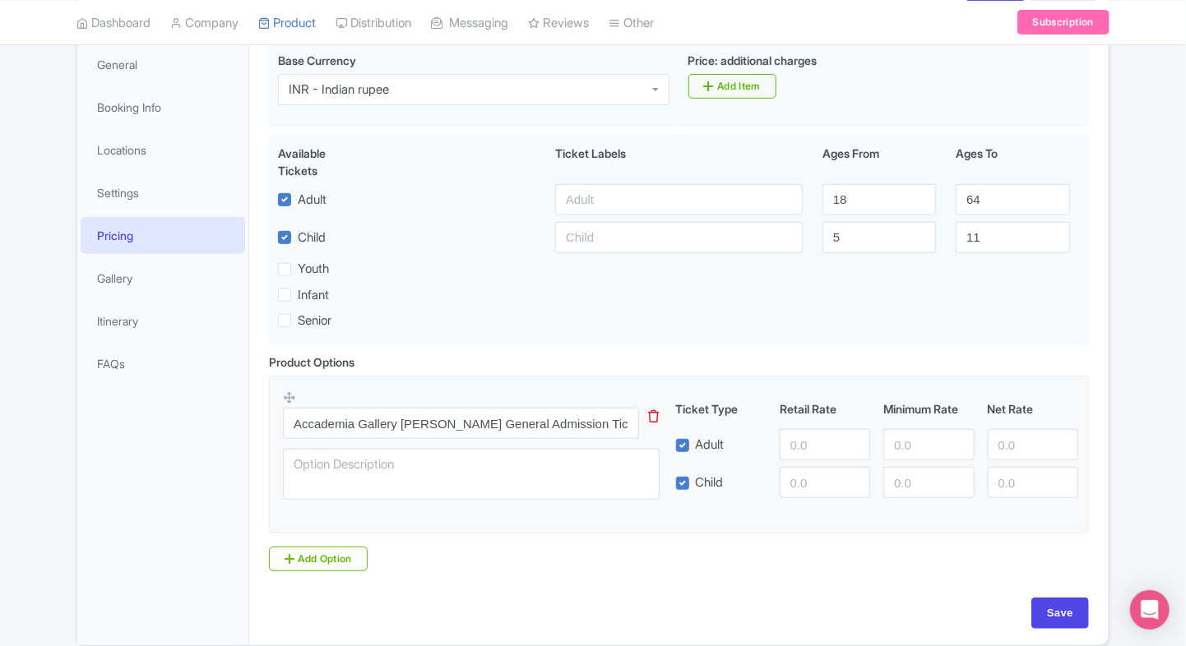
scroll to position [245, 0]
click at [803, 446] on input "number" at bounding box center [824, 443] width 90 height 31
type input "3100"
click at [796, 472] on input "number" at bounding box center [824, 480] width 90 height 31
type input "1"
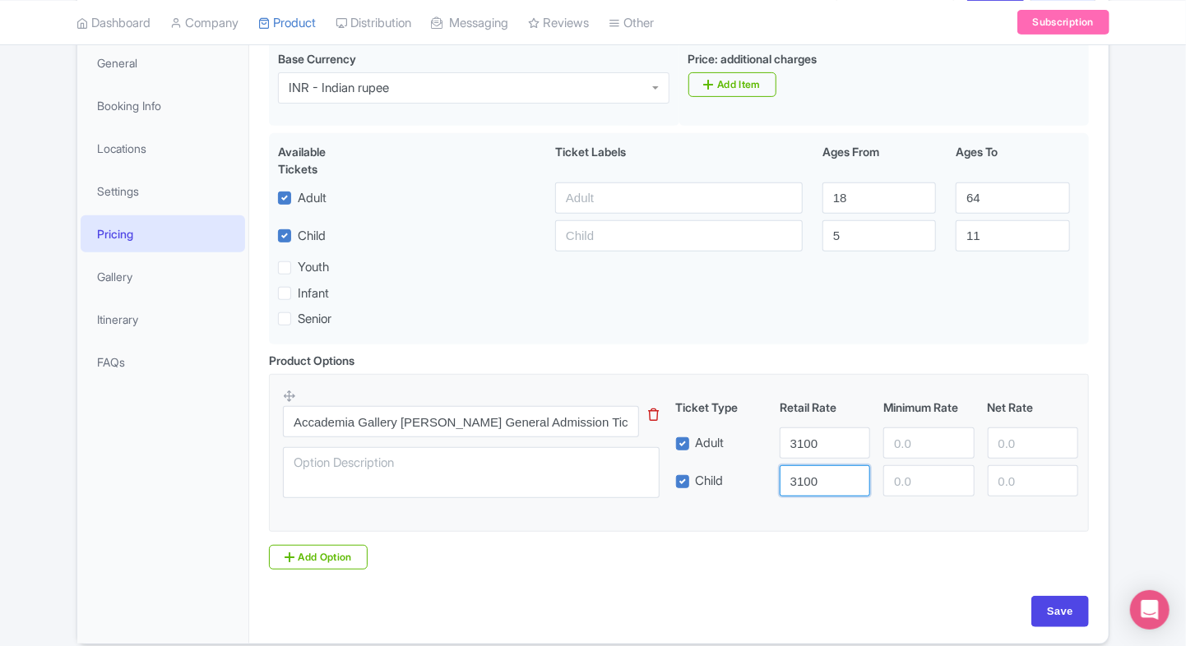
type input "3100"
click at [903, 448] on input "number" at bounding box center [928, 443] width 90 height 31
type input "2700"
click at [903, 474] on input "number" at bounding box center [928, 480] width 90 height 31
type input "2700"
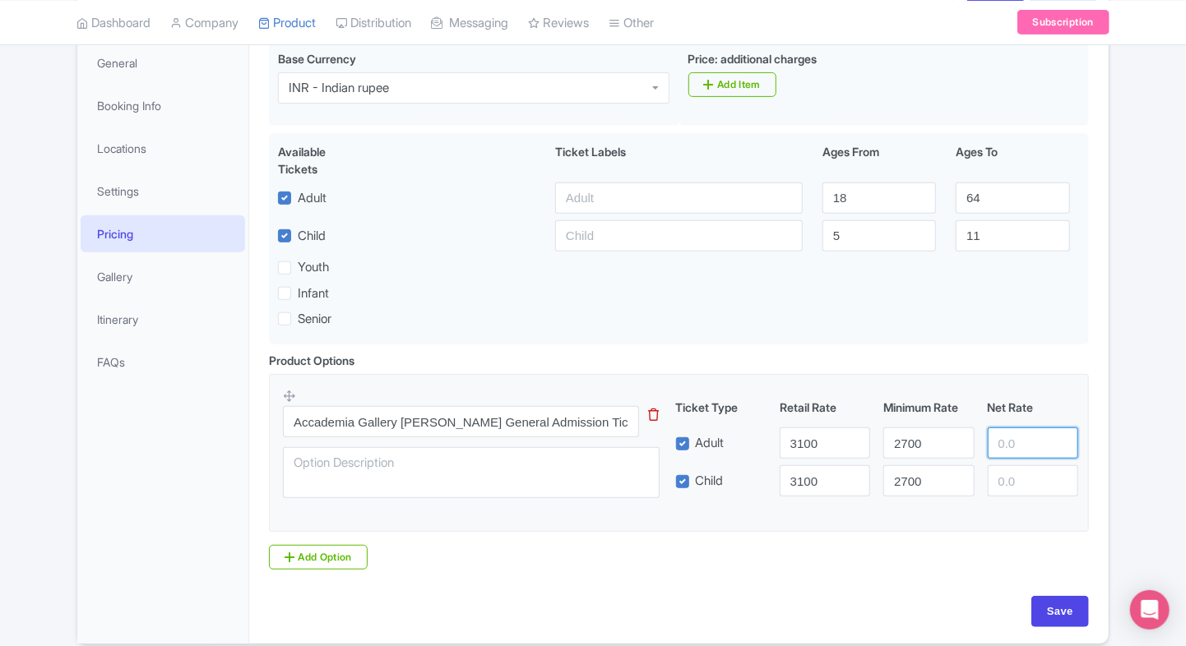
click at [1029, 446] on input "number" at bounding box center [1032, 443] width 90 height 31
type input "3100"
click at [1022, 472] on input "number" at bounding box center [1032, 480] width 90 height 31
type input "3100"
click at [1088, 409] on fieldset "Accademia Gallery [PERSON_NAME] General Admission Tickets This tip has not data…" at bounding box center [679, 453] width 820 height 158
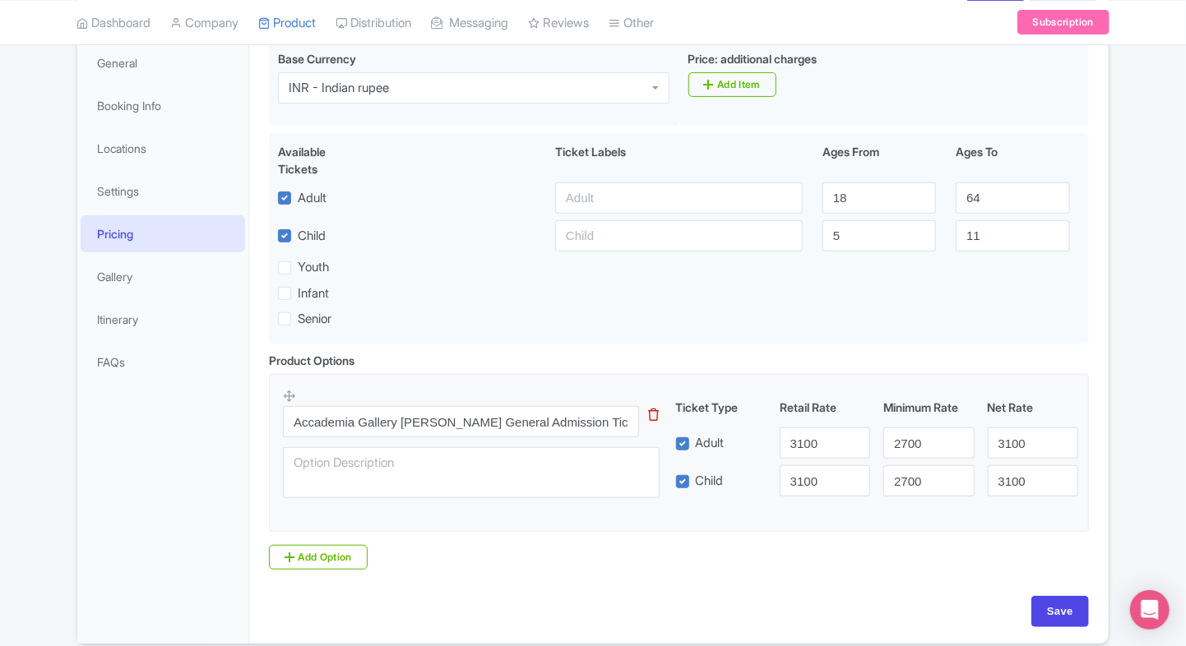
click at [1106, 252] on div "Wear comfortable, non-slip shoes for walking Leave large bags and backpacks at …" at bounding box center [678, 337] width 859 height 613
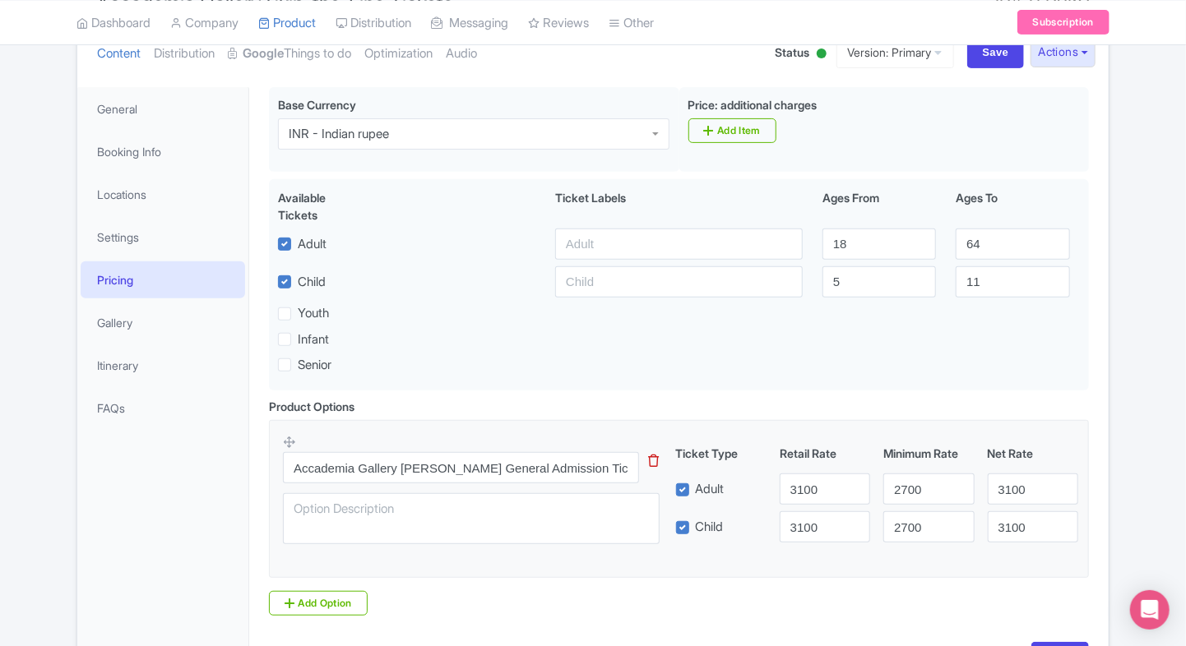
scroll to position [312, 0]
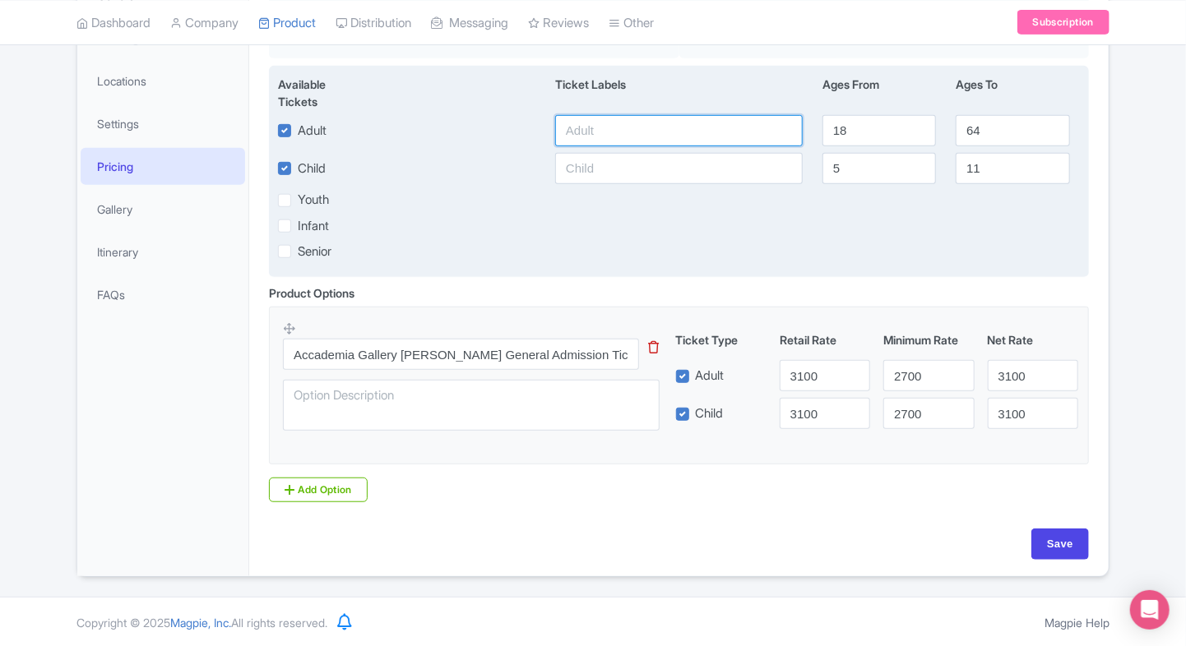
click at [621, 121] on input "text" at bounding box center [678, 130] width 247 height 31
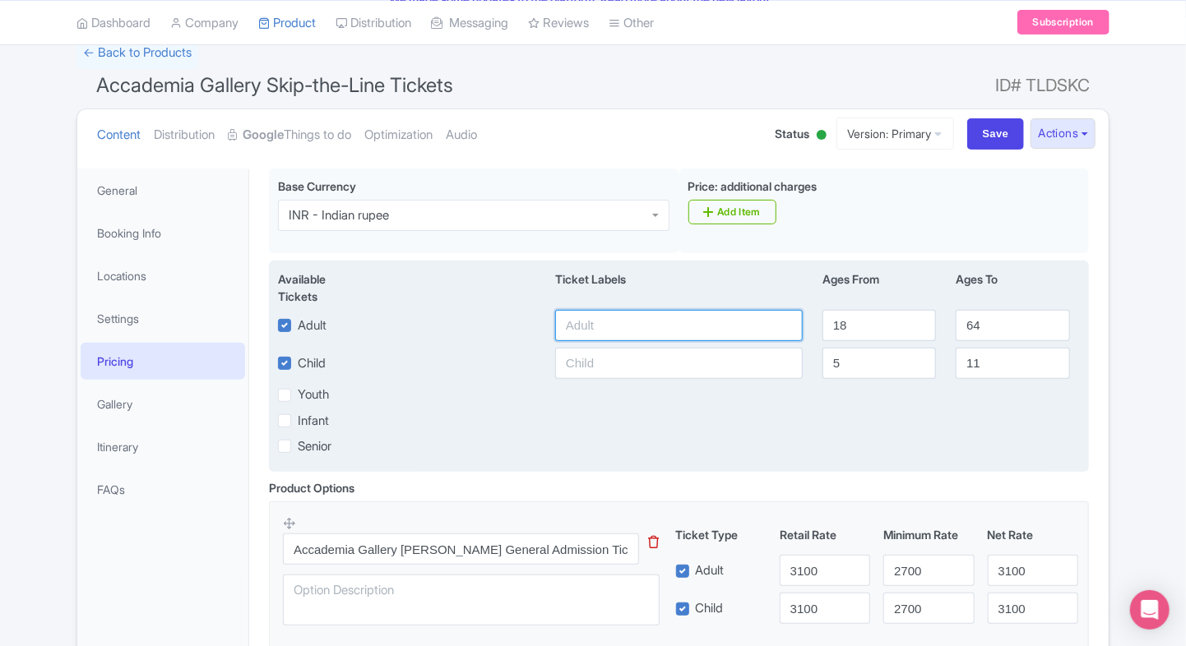
scroll to position [114, 0]
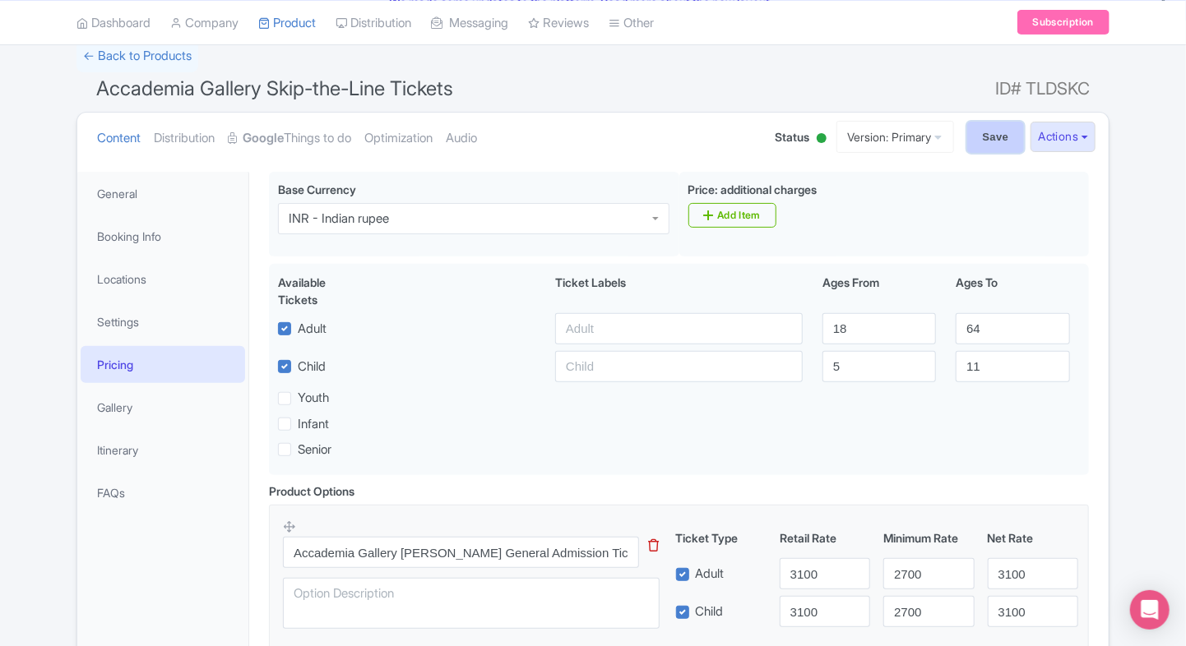
click at [975, 123] on input "Save" at bounding box center [996, 137] width 58 height 31
type input "Saving..."
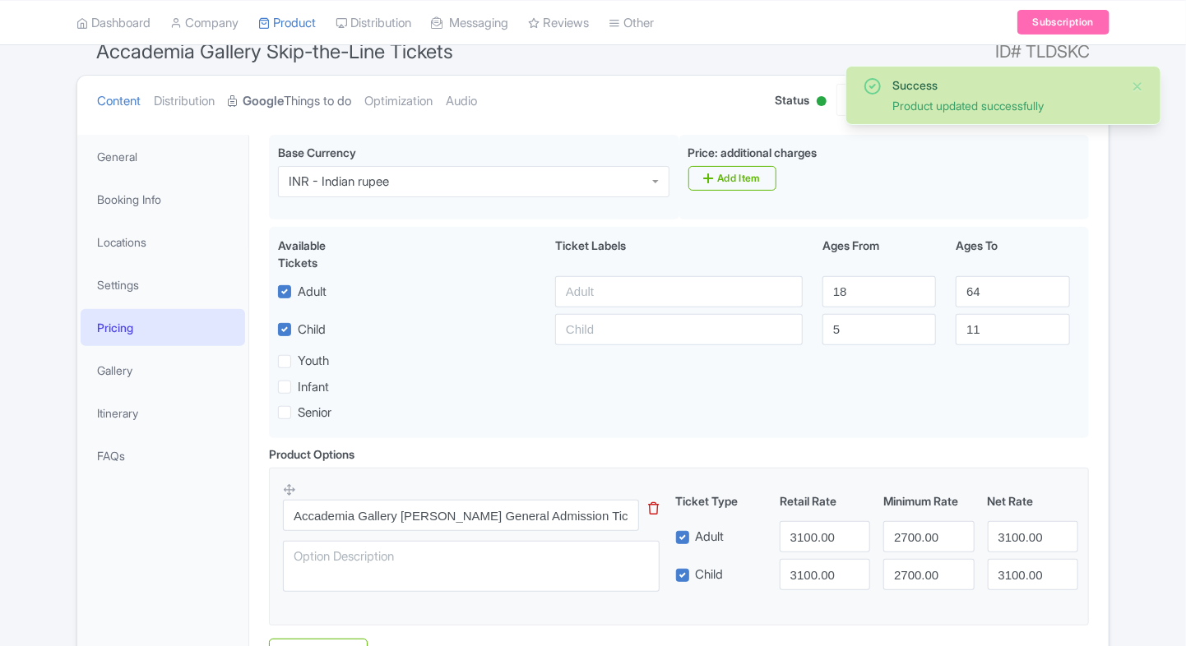
scroll to position [154, 0]
click at [308, 114] on link "Google Things to do" at bounding box center [289, 99] width 123 height 52
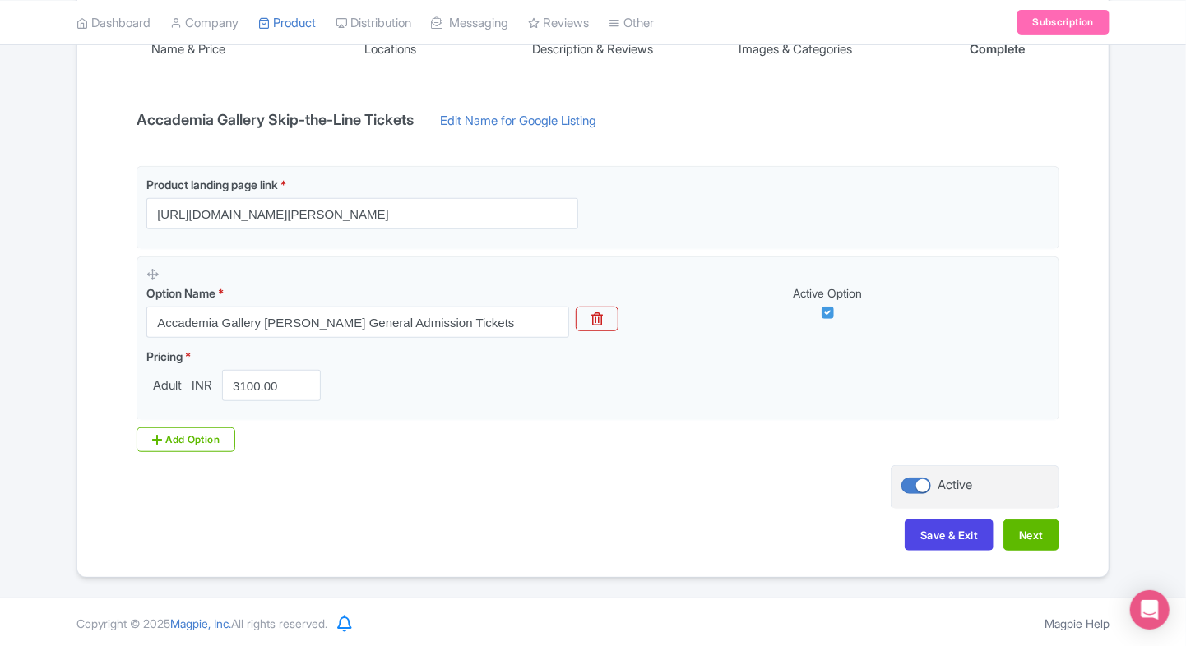
scroll to position [0, 0]
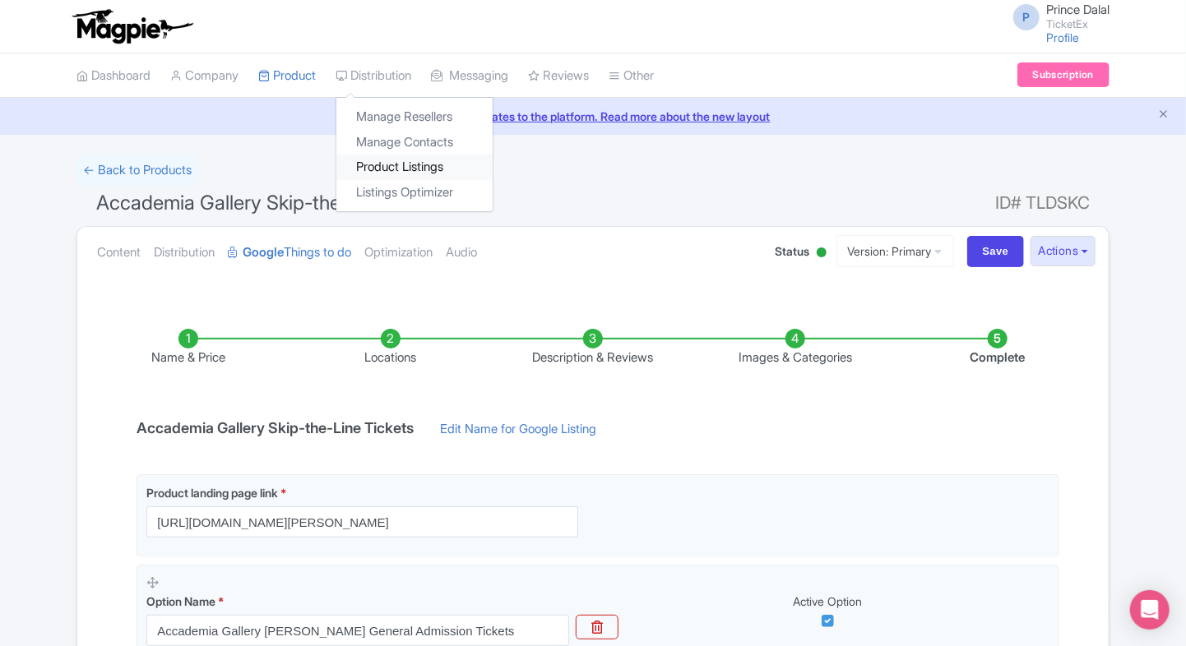
click at [405, 155] on link "Product Listings" at bounding box center [414, 167] width 156 height 25
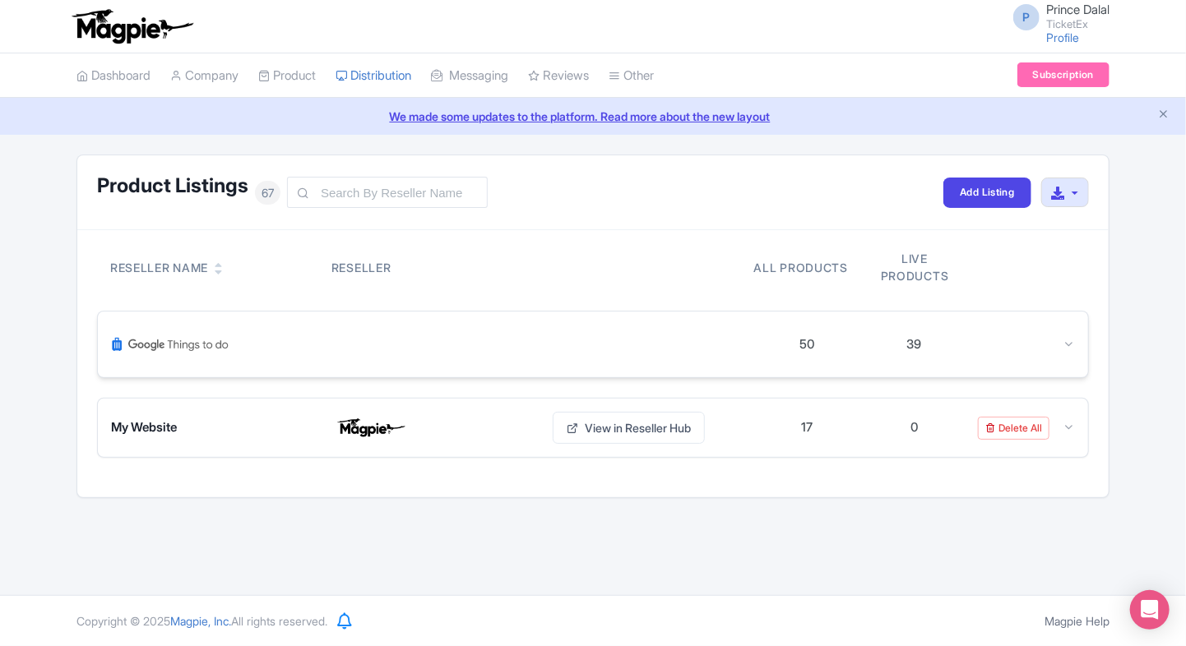
click at [1055, 344] on div at bounding box center [1021, 344] width 107 height 19
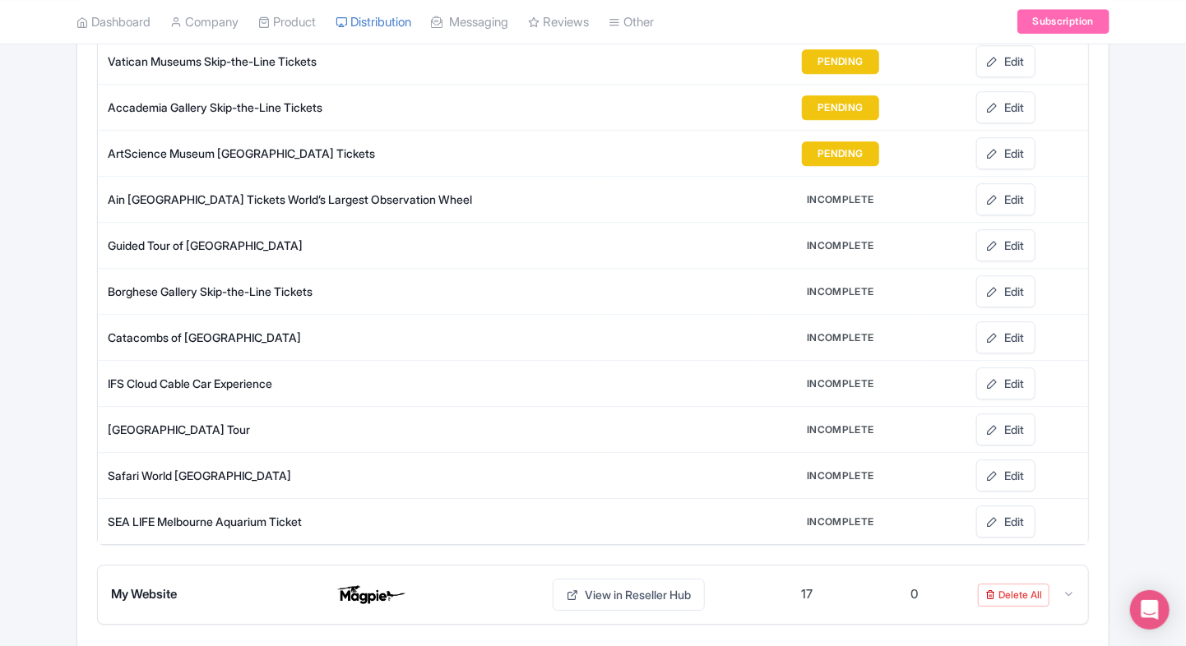
scroll to position [2171, 0]
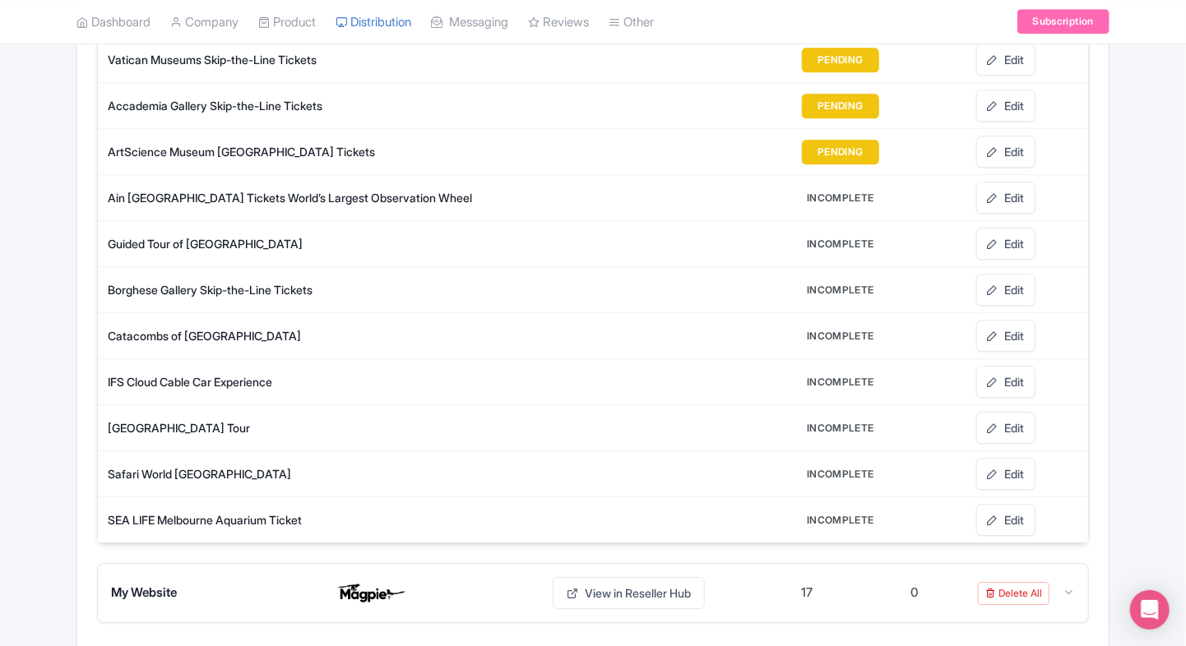
drag, startPoint x: 111, startPoint y: 409, endPoint x: 301, endPoint y: 407, distance: 190.0
click at [301, 419] on div "Versailles Palace & Gardens Tour" at bounding box center [350, 427] width 484 height 17
copy div "Versailles Palace & Gardens Tour"
drag, startPoint x: 998, startPoint y: 409, endPoint x: 0, endPoint y: 430, distance: 998.4
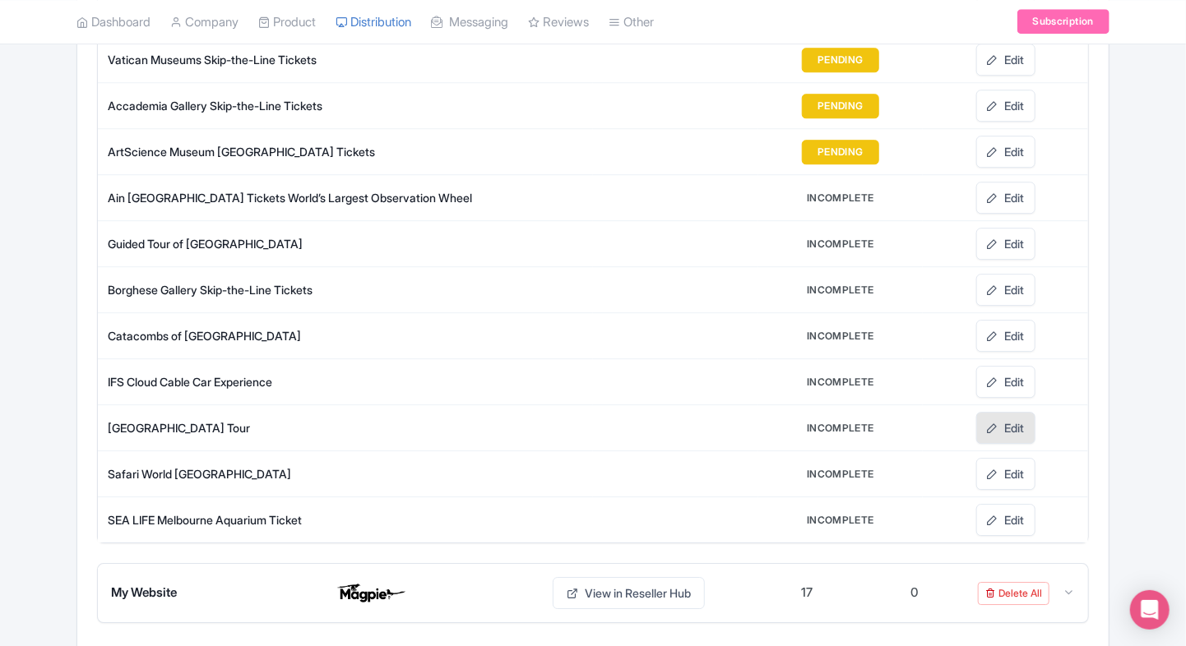
click at [998, 412] on link "Edit" at bounding box center [1005, 428] width 59 height 32
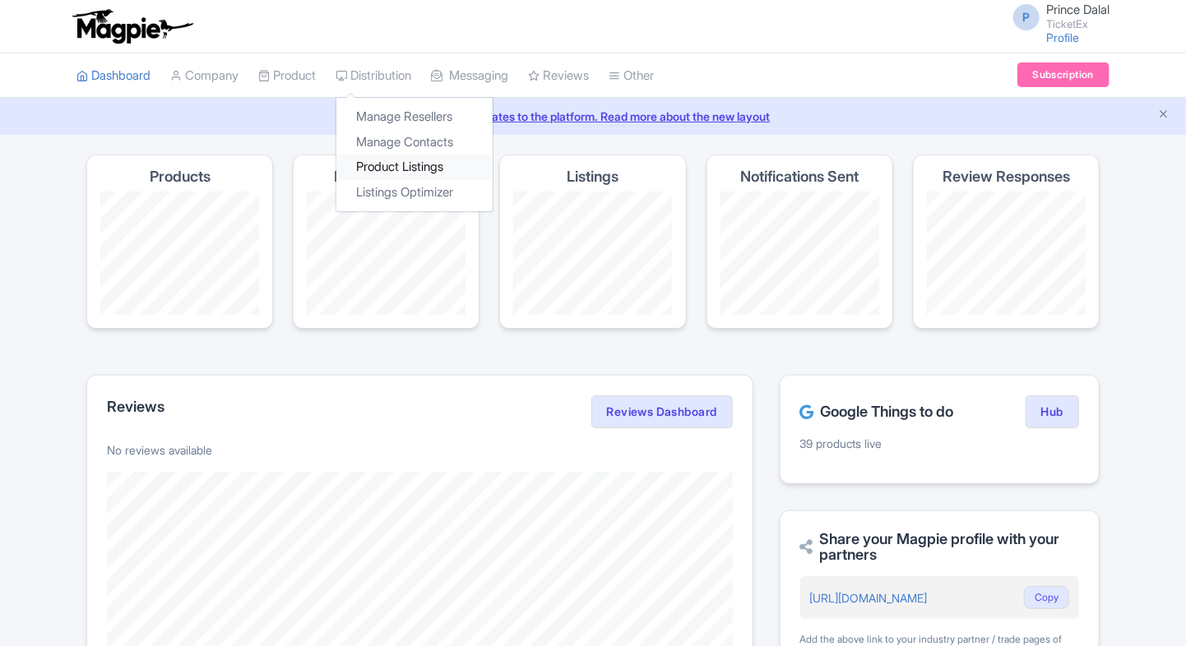
drag, startPoint x: 0, startPoint y: 0, endPoint x: 386, endPoint y: 163, distance: 419.3
click at [386, 163] on link "Product Listings" at bounding box center [414, 167] width 156 height 25
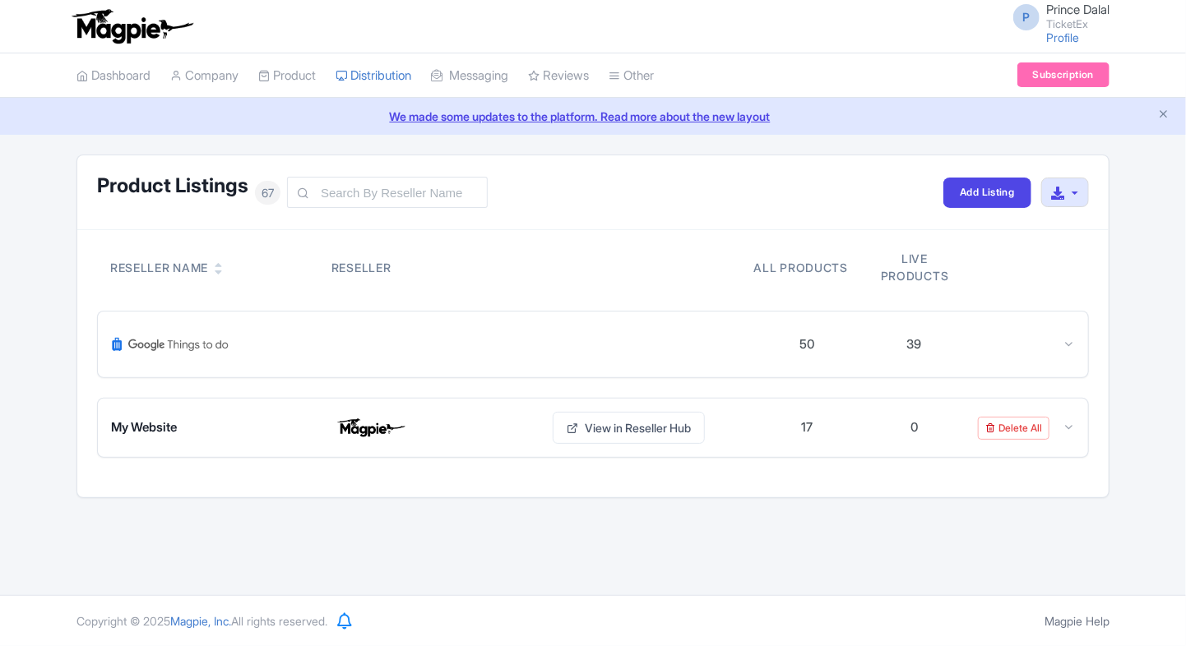
click at [29, 312] on div "Product Listings 67 Add Listing Download All Listings Reseller Name Reseller Al…" at bounding box center [593, 327] width 1186 height 344
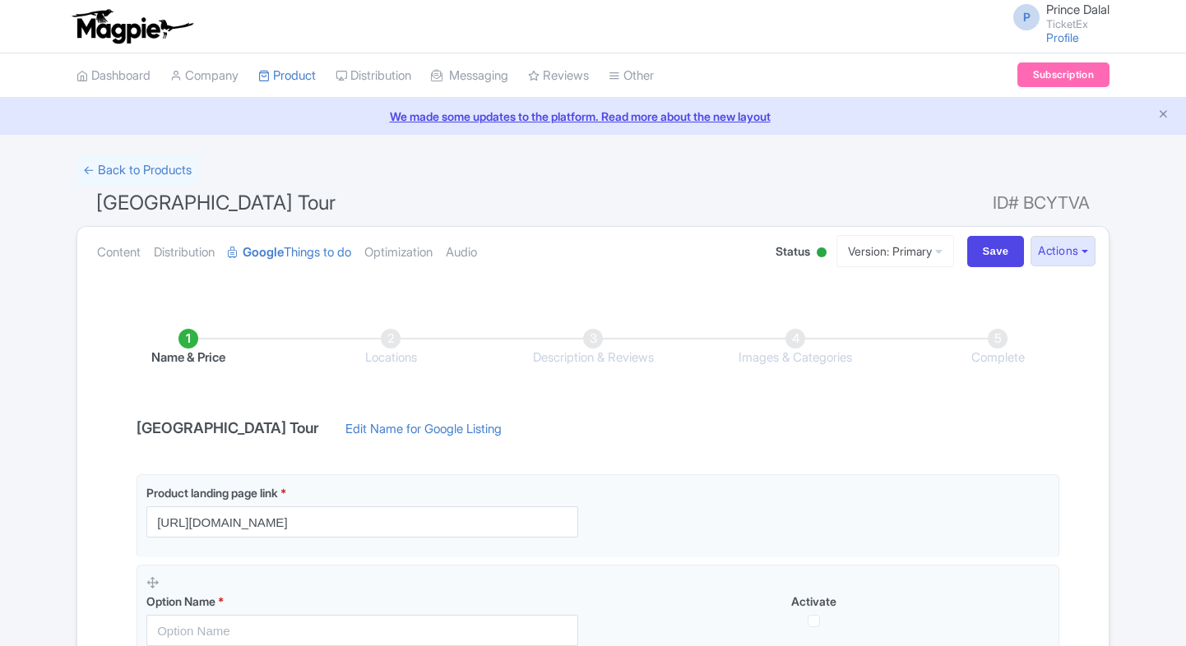
click at [112, 247] on link "Content" at bounding box center [119, 253] width 44 height 52
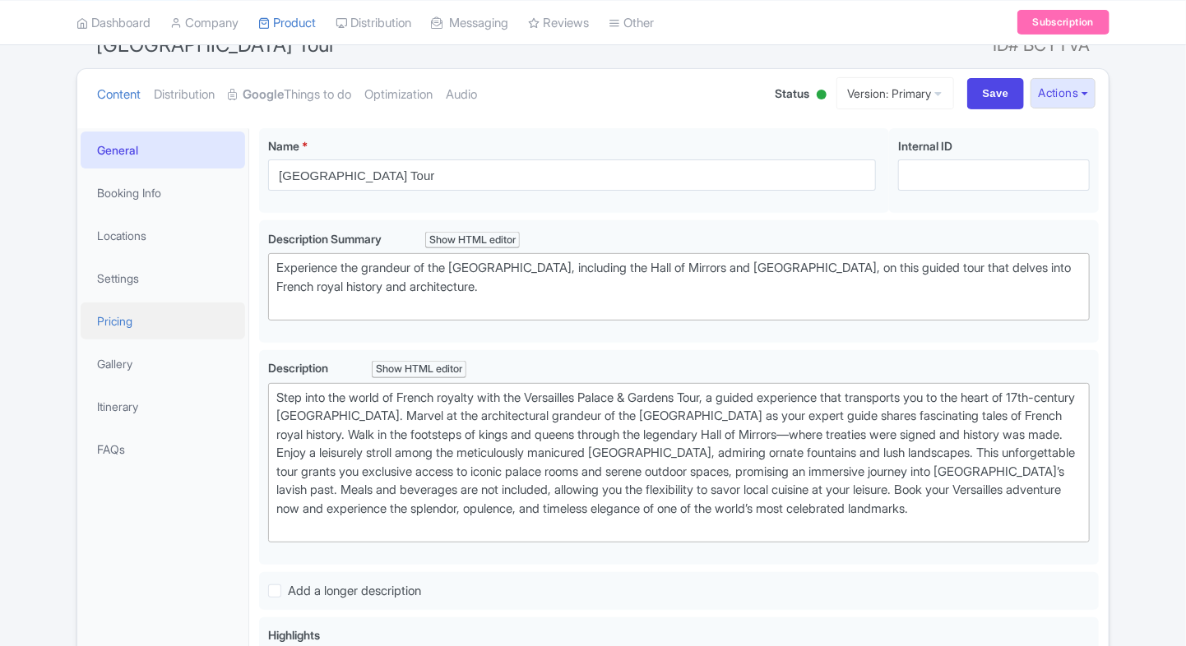
scroll to position [161, 0]
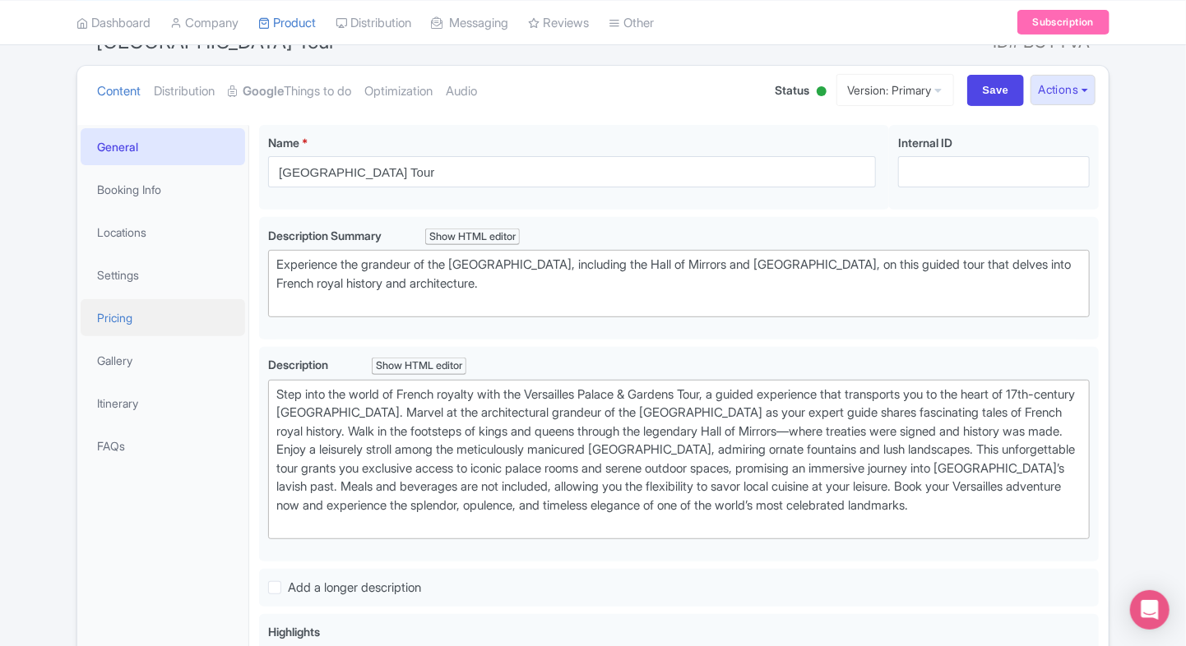
click at [118, 327] on link "Pricing" at bounding box center [163, 317] width 164 height 37
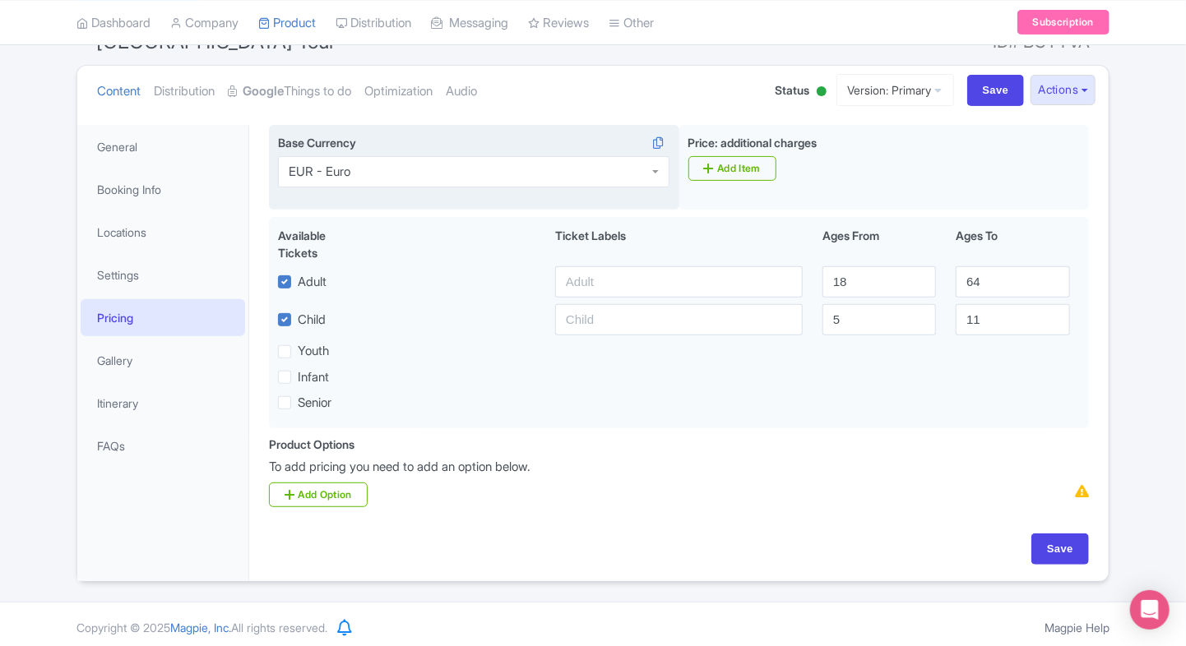
click at [293, 176] on div "EUR - Euro" at bounding box center [320, 171] width 62 height 15
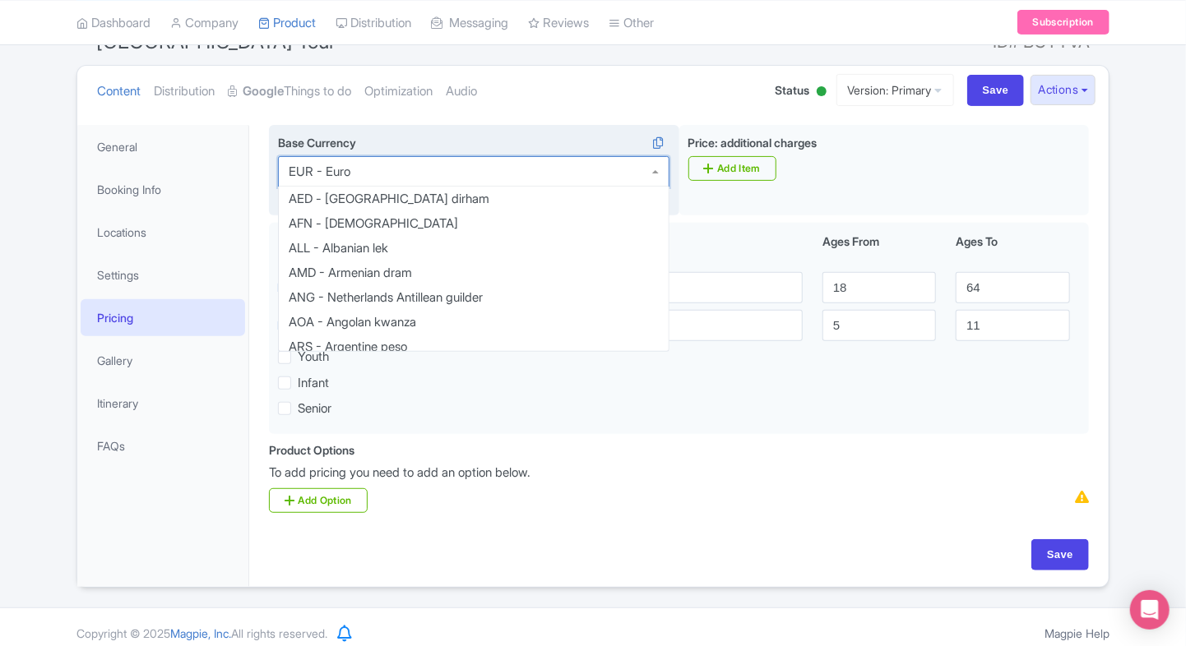
scroll to position [970, 0]
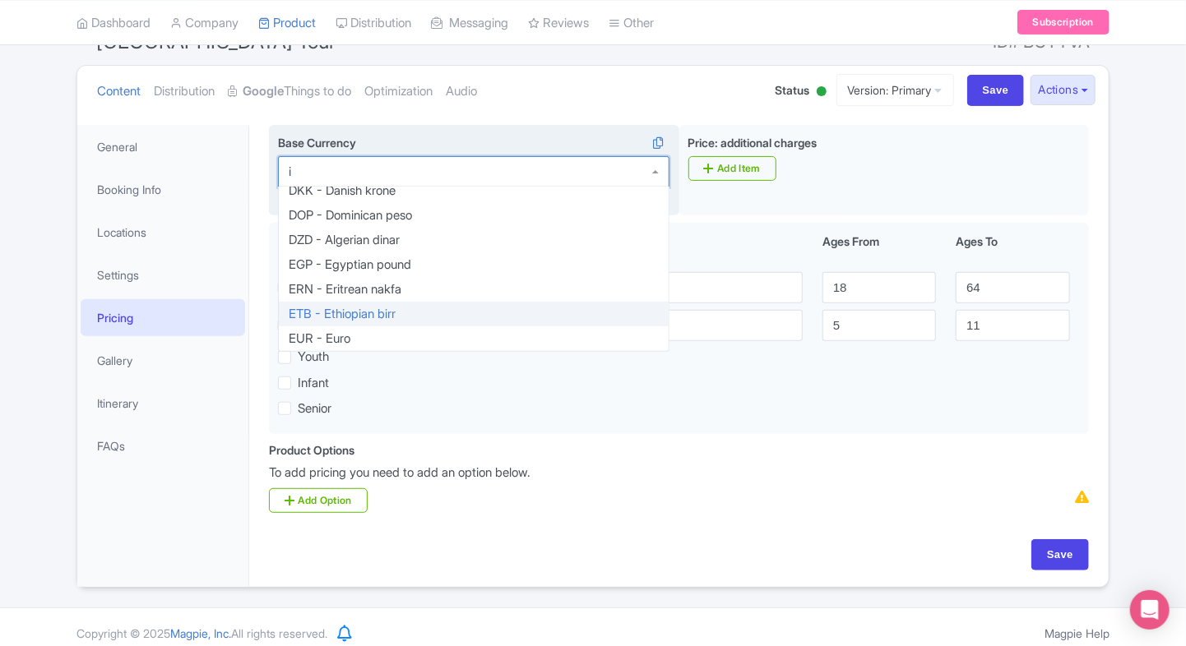
type input "inr"
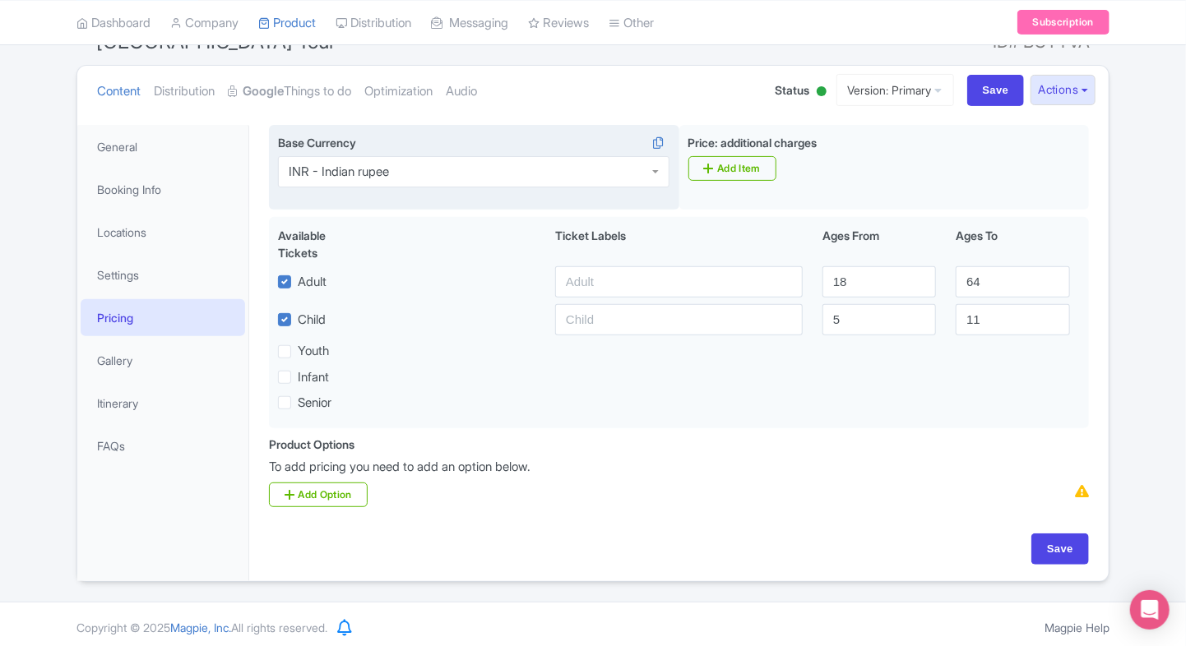
scroll to position [0, 0]
click at [967, 99] on input "Save" at bounding box center [996, 90] width 58 height 31
type input "Saving..."
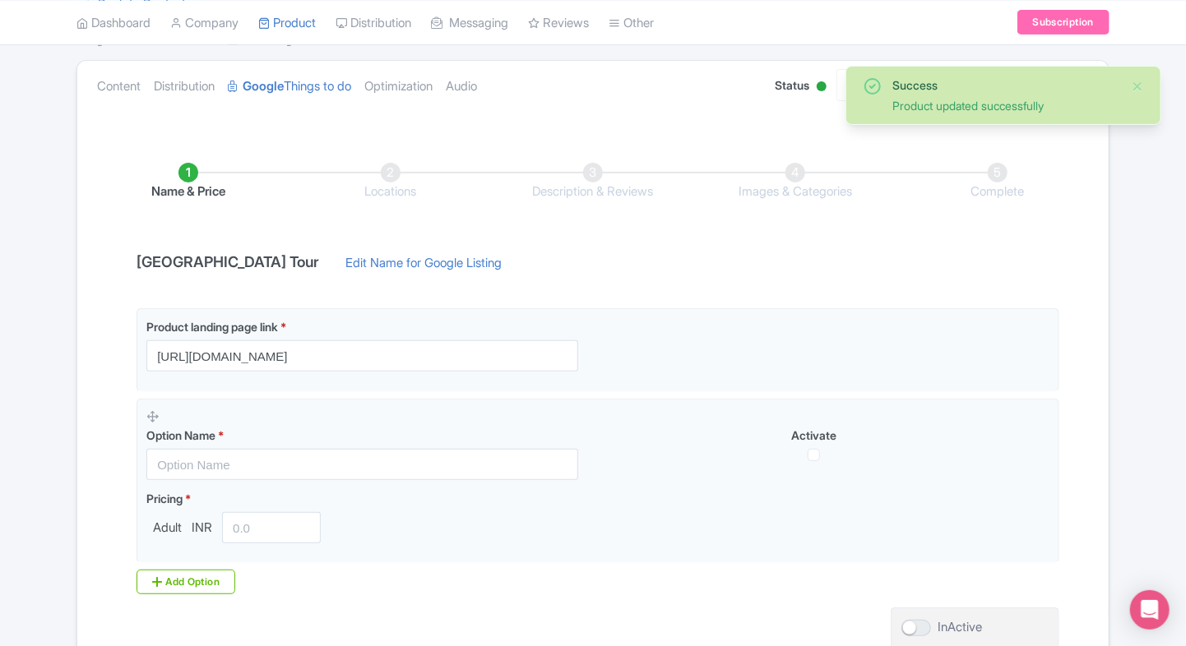
scroll to position [217, 0]
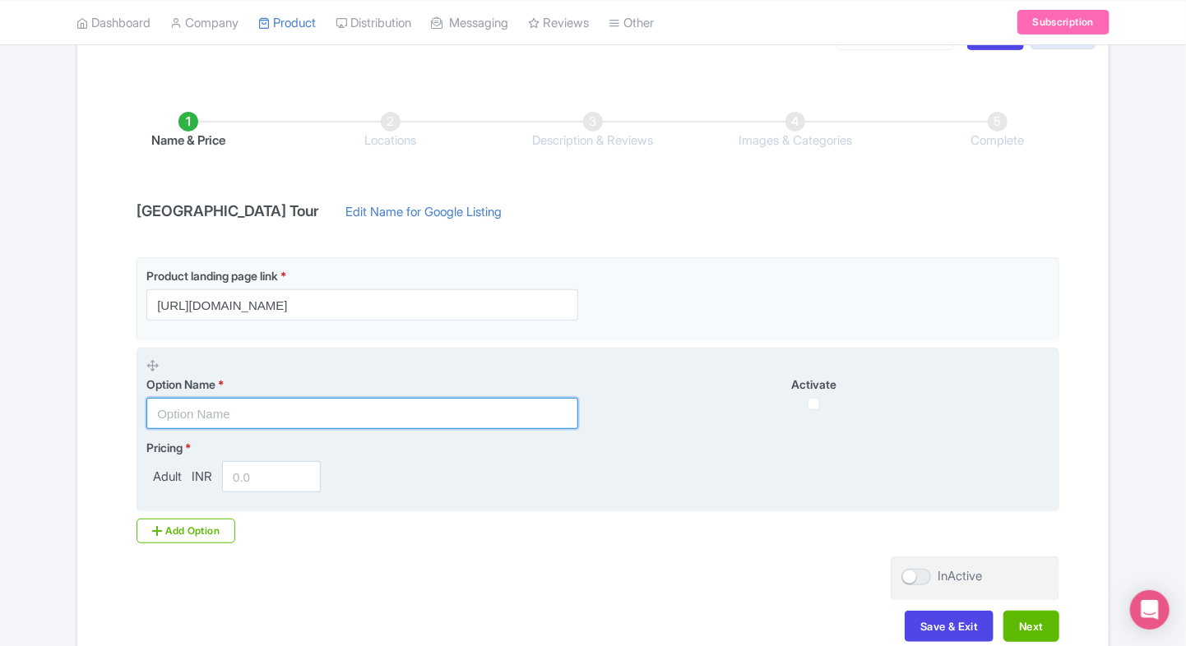
click at [236, 414] on input "text" at bounding box center [362, 413] width 432 height 31
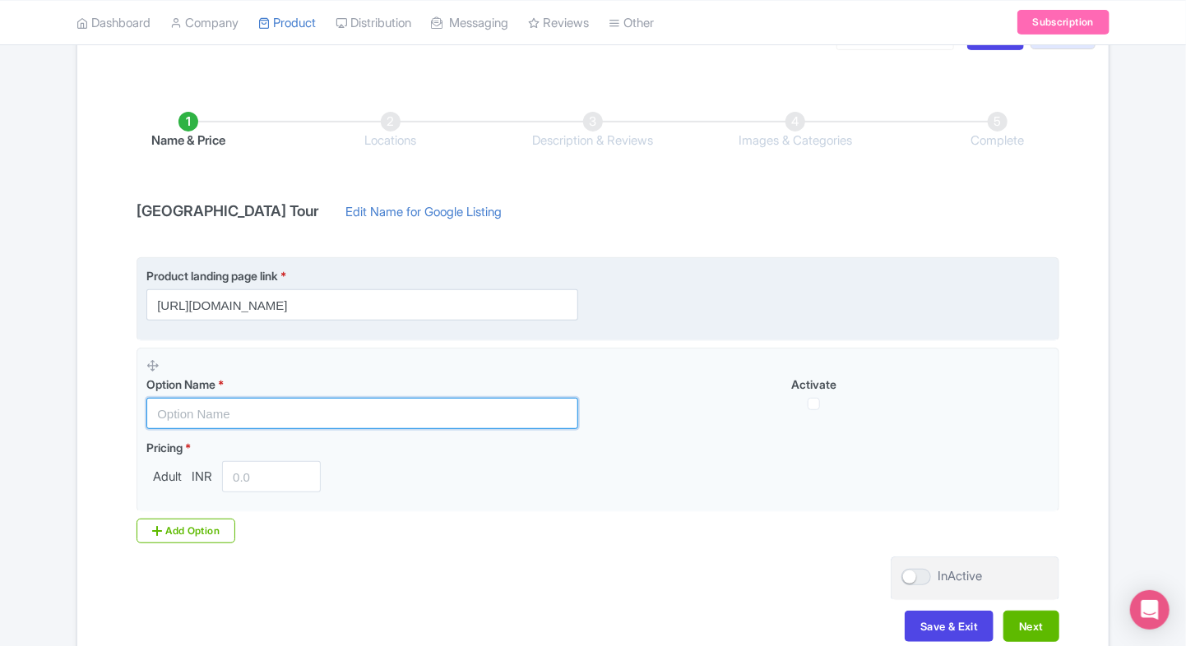
paste input "Palace of Versailles General Admission Tickets"
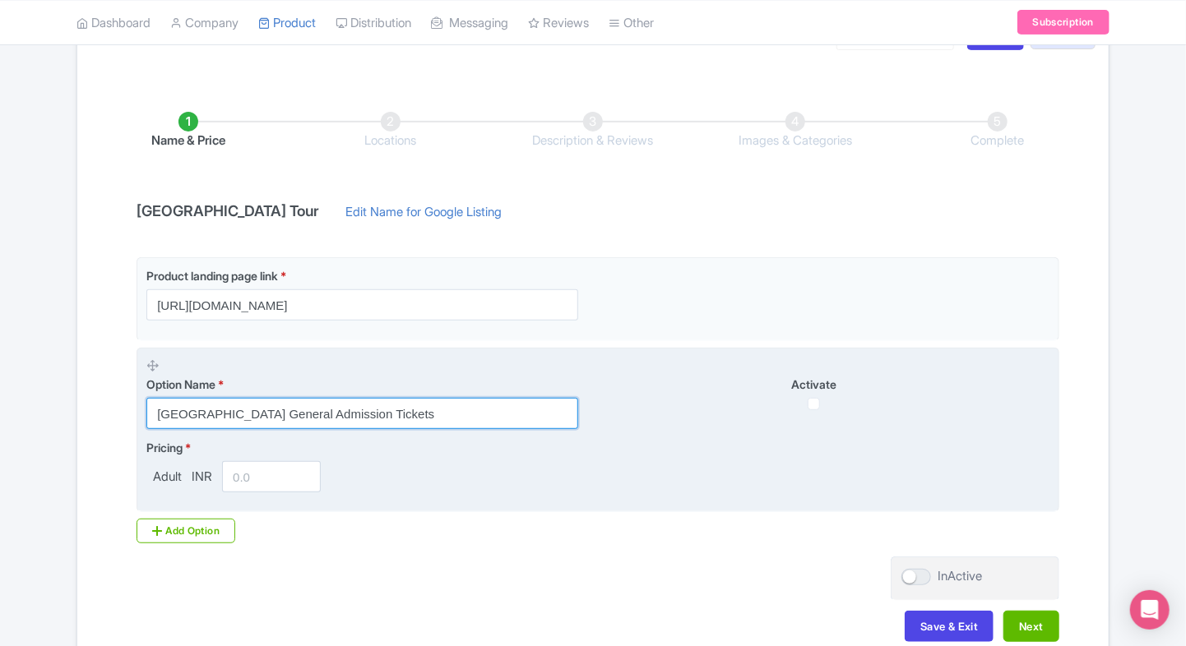
type input "Palace of Versailles General Admission Tickets"
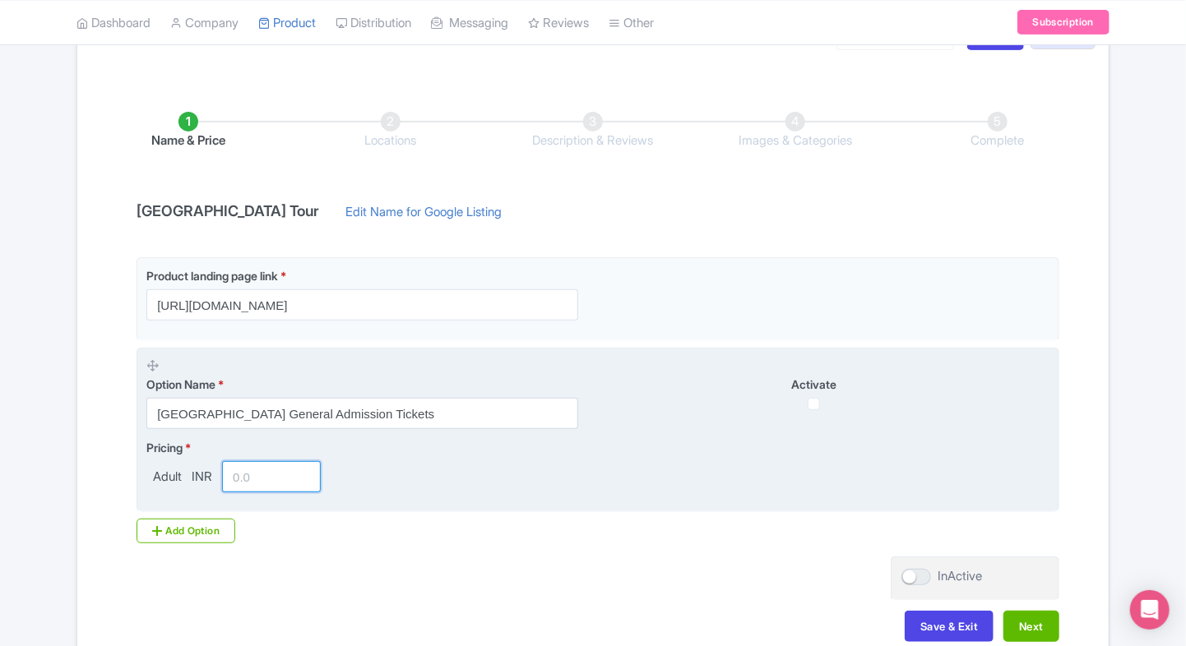
click at [270, 461] on input "number" at bounding box center [271, 476] width 99 height 31
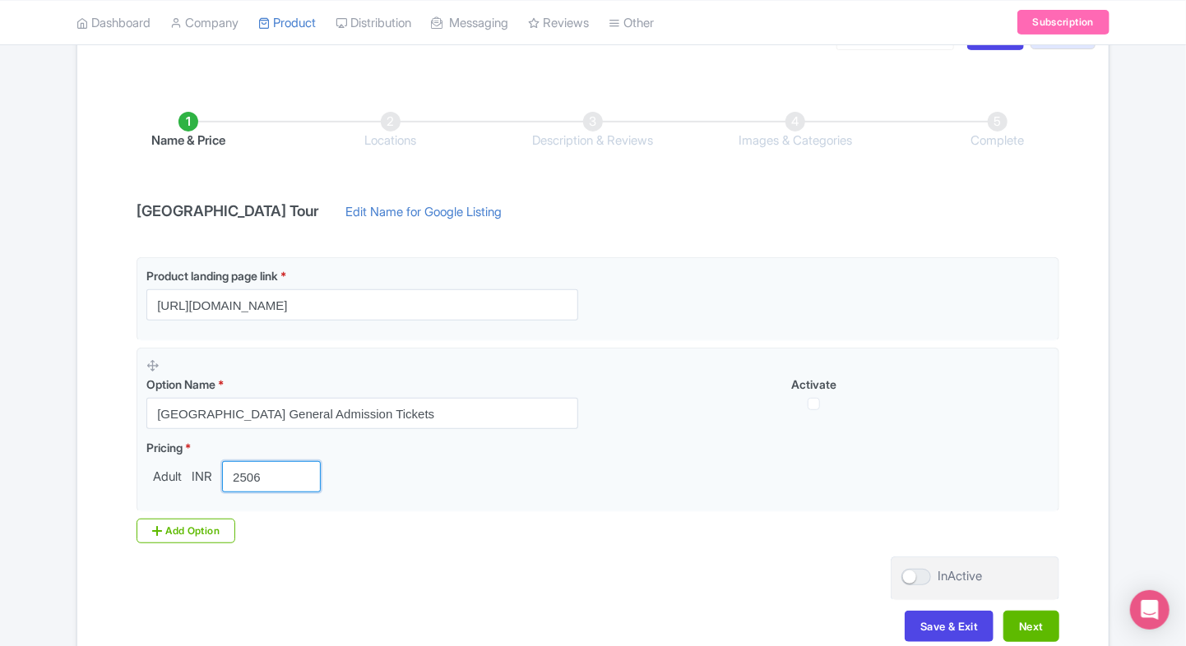
type input "2506"
click at [481, 554] on div "Product landing page link * https://www.ticketex.co/activity/31/palace-of-versa…" at bounding box center [593, 406] width 932 height 299
click at [1022, 622] on button "Next" at bounding box center [1031, 626] width 56 height 31
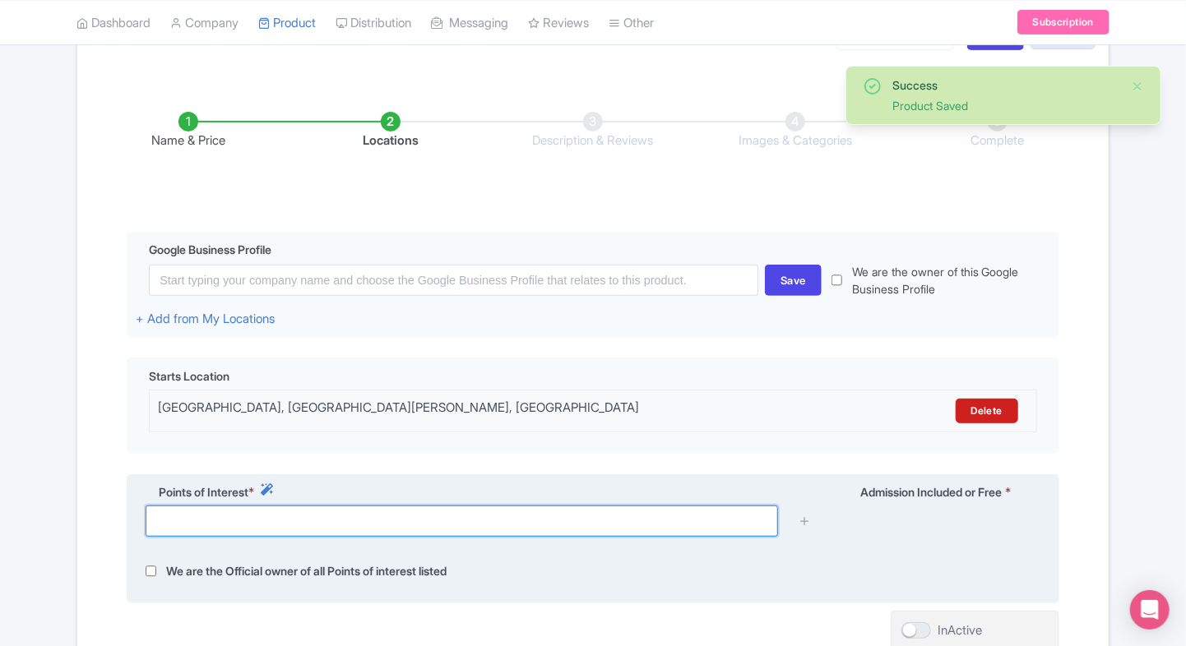
click at [397, 509] on input "text" at bounding box center [462, 521] width 632 height 31
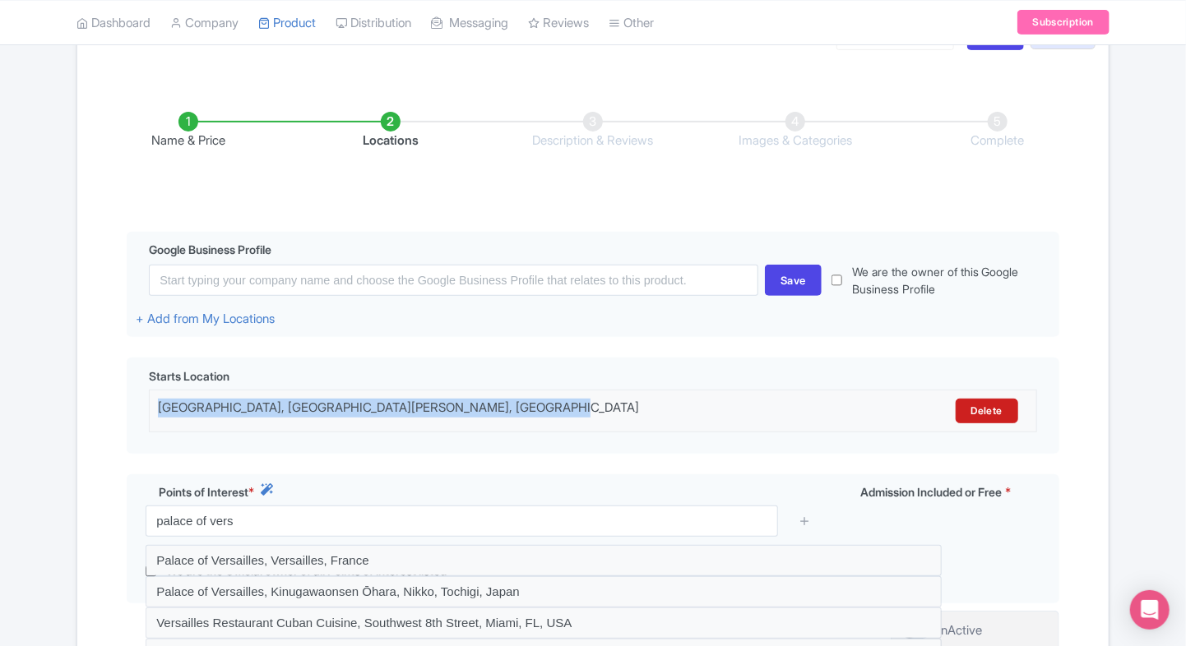
drag, startPoint x: 551, startPoint y: 407, endPoint x: 39, endPoint y: 409, distance: 511.4
click at [39, 409] on div "Success Product Saved ← Back to Products Versailles Palace & Gardens Tour ID# B…" at bounding box center [593, 342] width 1186 height 808
copy div "Palace of Versailles, Place d'Armes, 78000 Versailles, France"
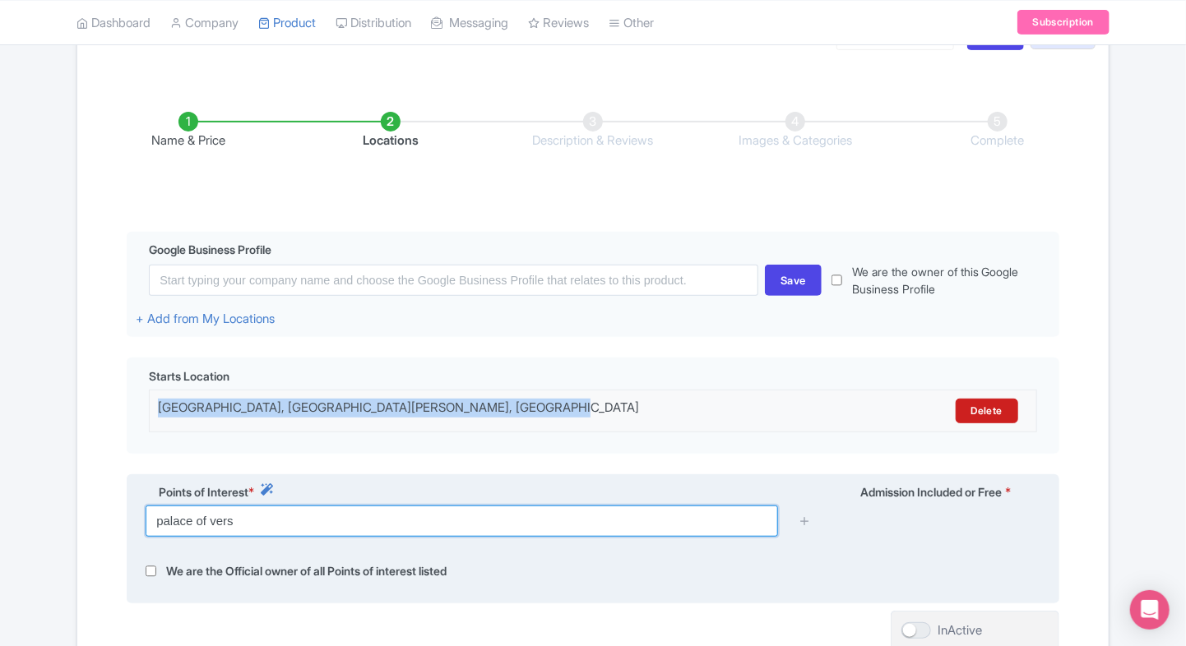
click at [279, 527] on input "palace of vers" at bounding box center [462, 521] width 632 height 31
paste input "Palace of Versailles, Place d'Armes, 78000 Versailles, France"
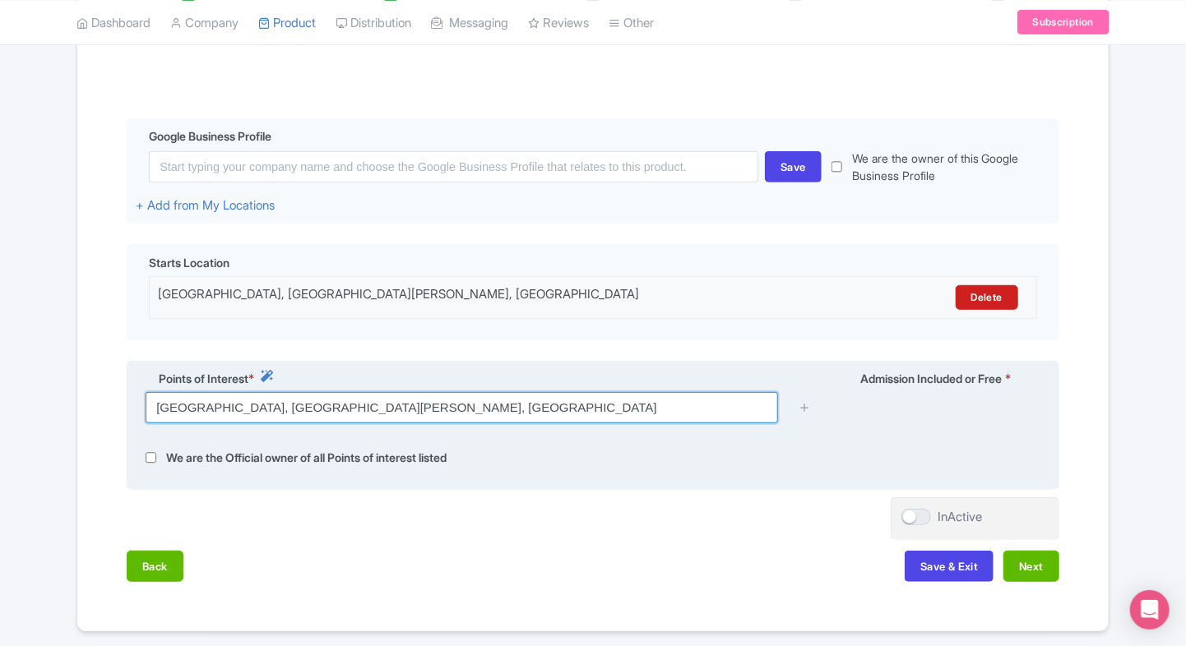
scroll to position [337, 0]
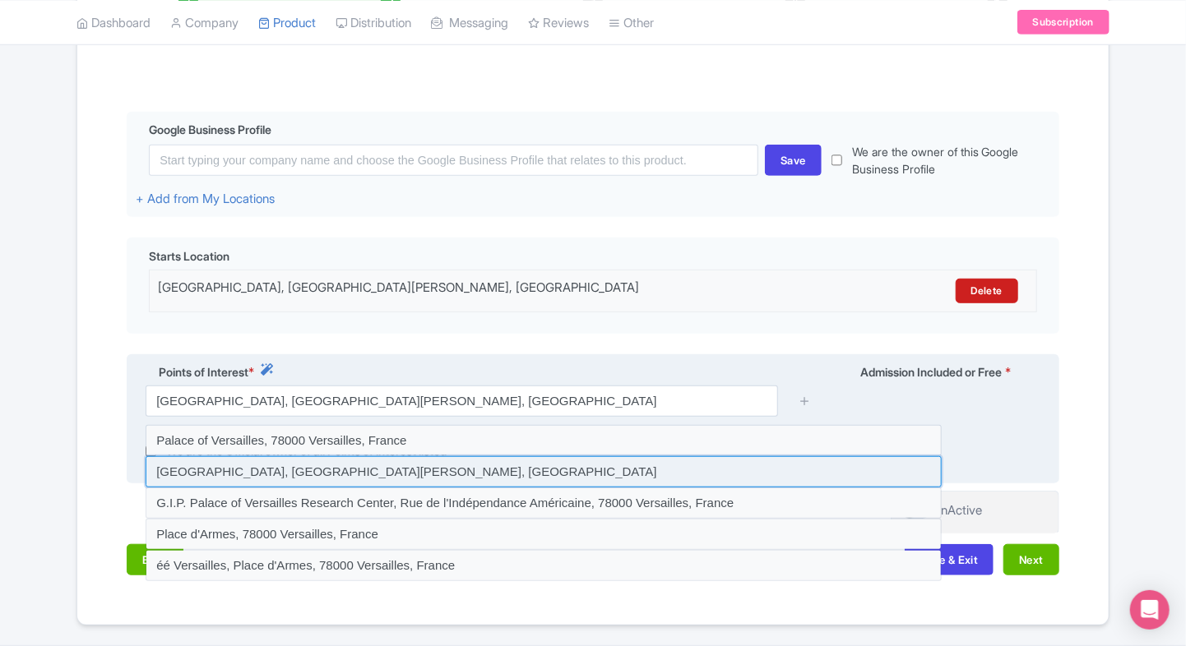
click at [348, 460] on input at bounding box center [544, 471] width 796 height 31
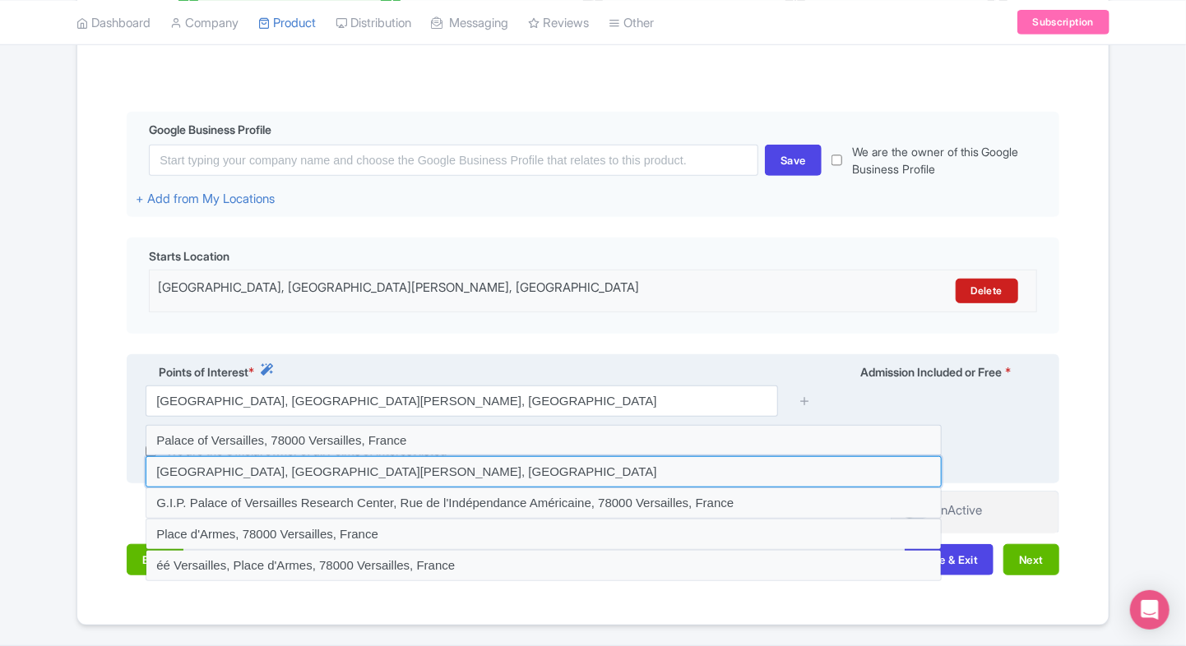
type input "Ladurée Versailles, Place d'Armes, 78000 Versailles, France"
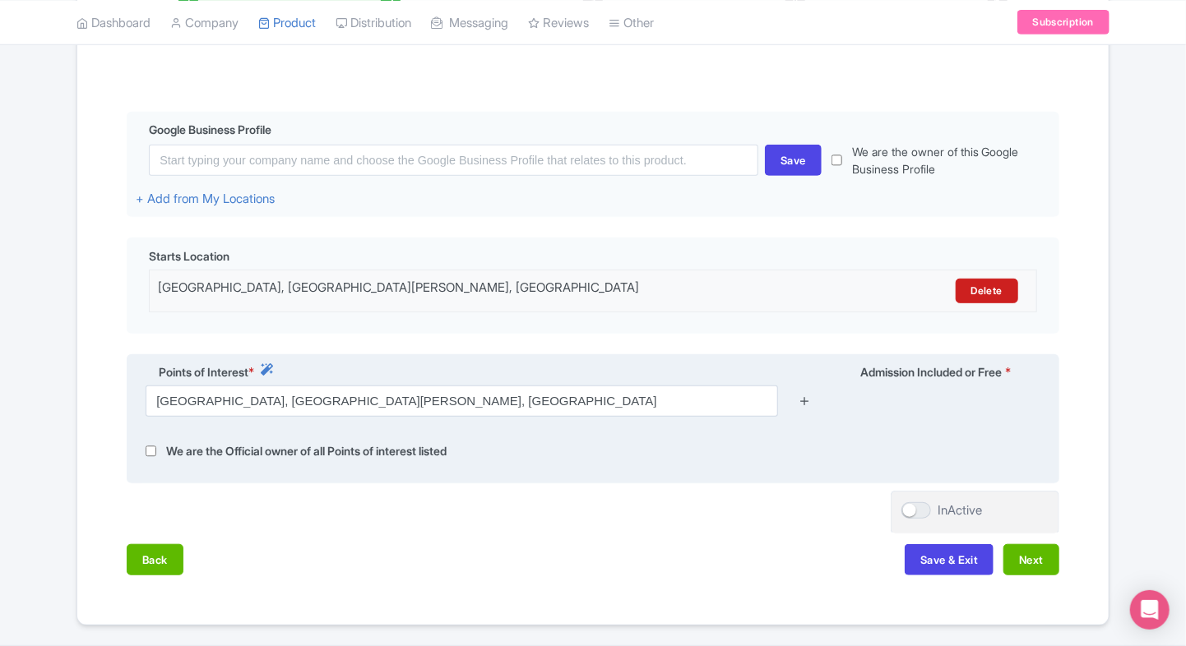
click at [802, 403] on icon at bounding box center [804, 401] width 12 height 12
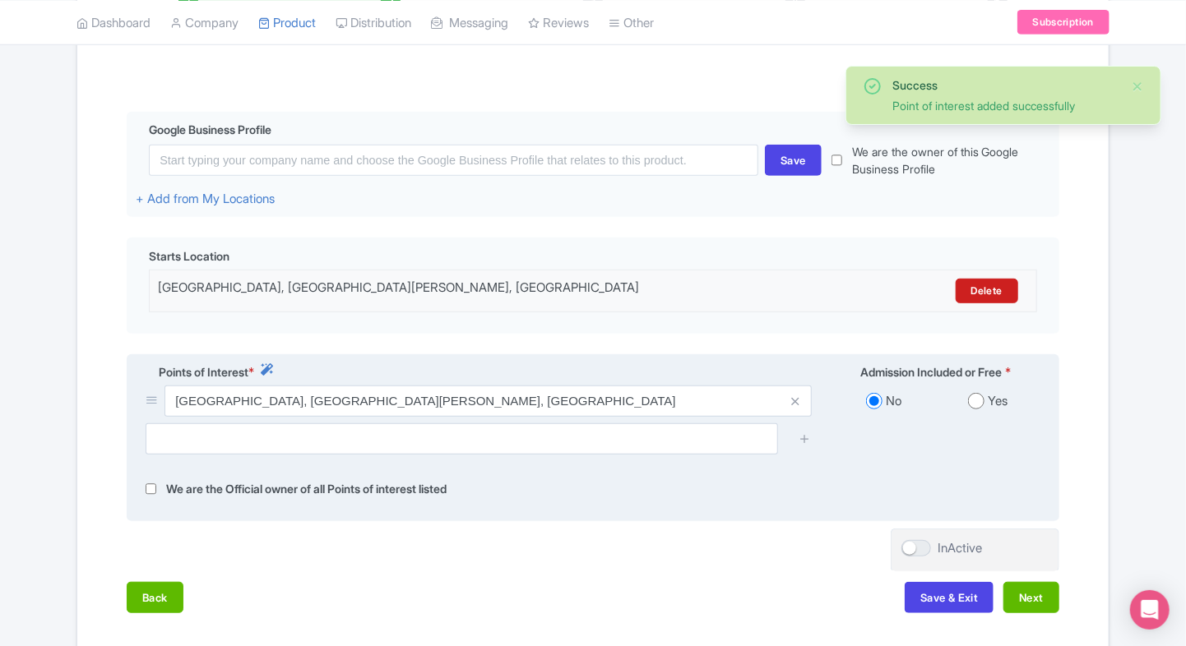
click at [968, 403] on input "radio" at bounding box center [976, 401] width 16 height 16
radio input "true"
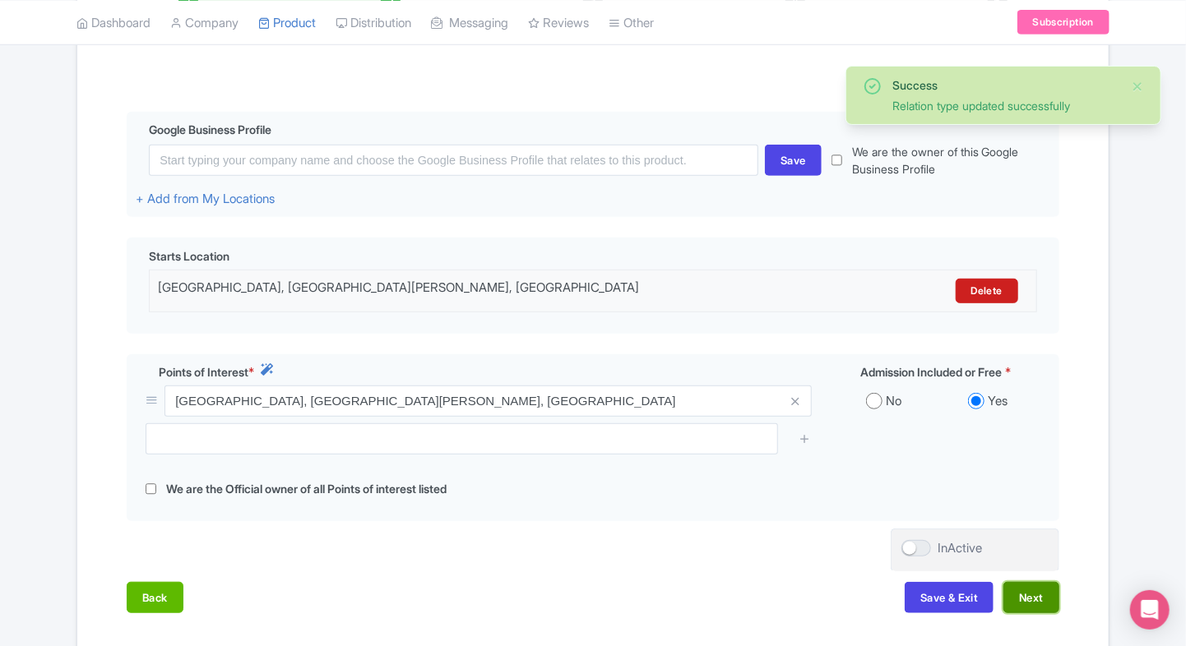
click at [1018, 587] on button "Next" at bounding box center [1031, 597] width 56 height 31
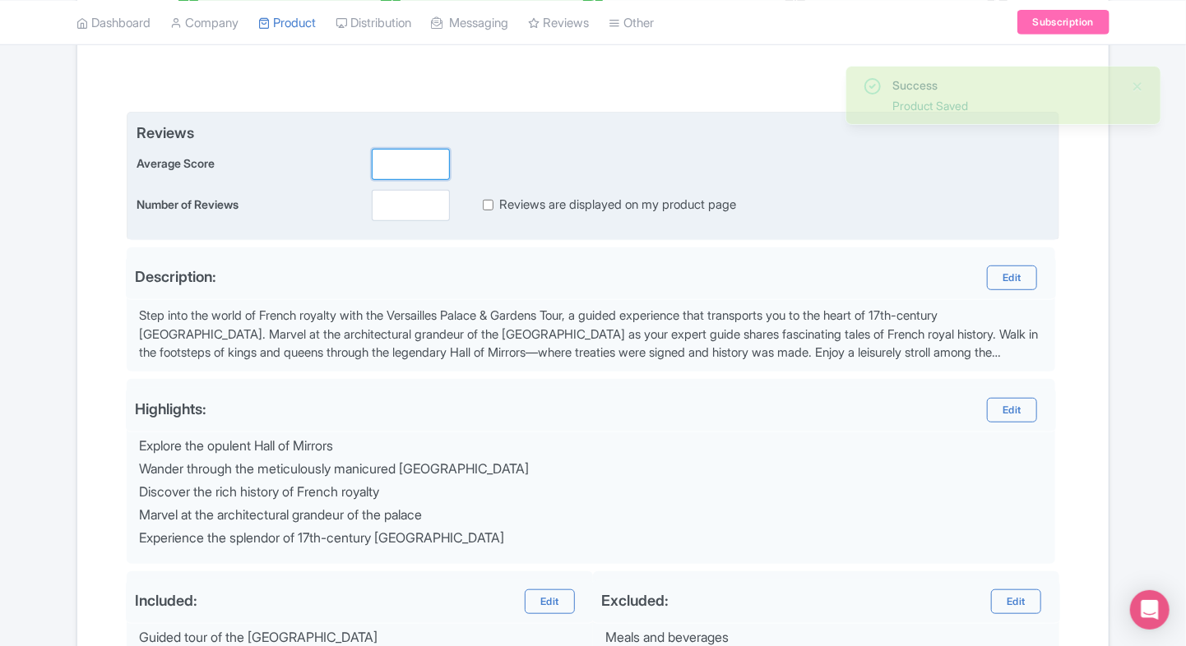
click at [399, 149] on input "number" at bounding box center [411, 164] width 78 height 31
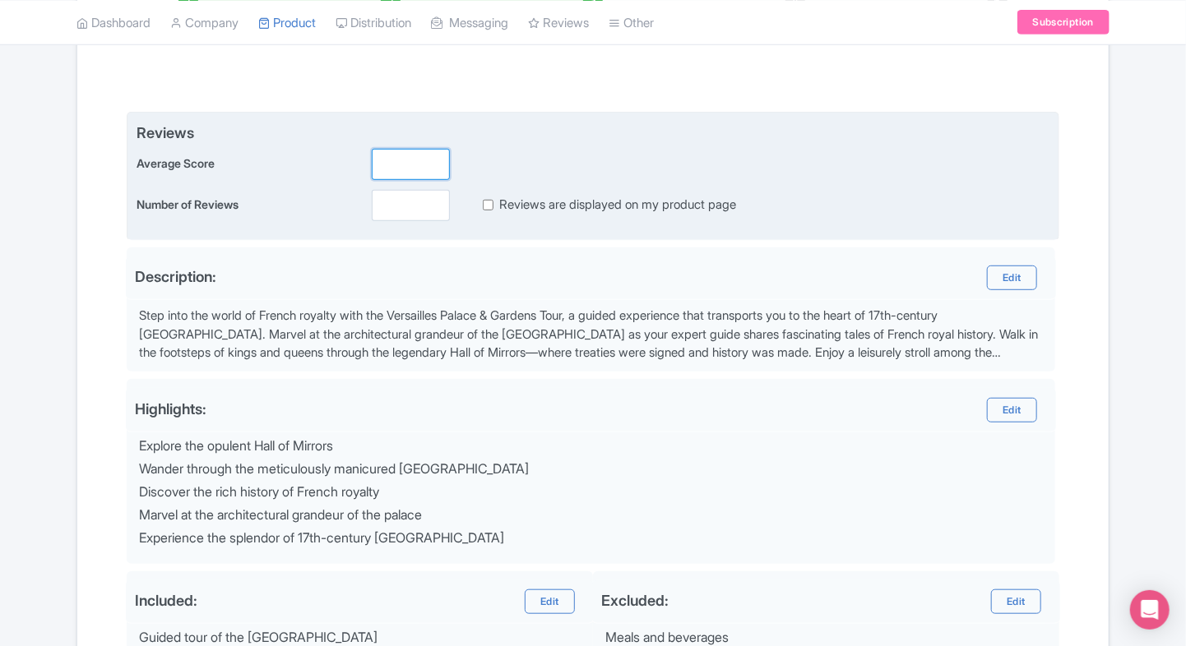
click at [392, 156] on input "number" at bounding box center [411, 164] width 78 height 31
type input "2"
click at [386, 225] on div "Reviews Average Score 2 Number of Reviews Reviews are displayed on my product p…" at bounding box center [593, 176] width 932 height 129
click at [399, 212] on input "number" at bounding box center [411, 205] width 78 height 31
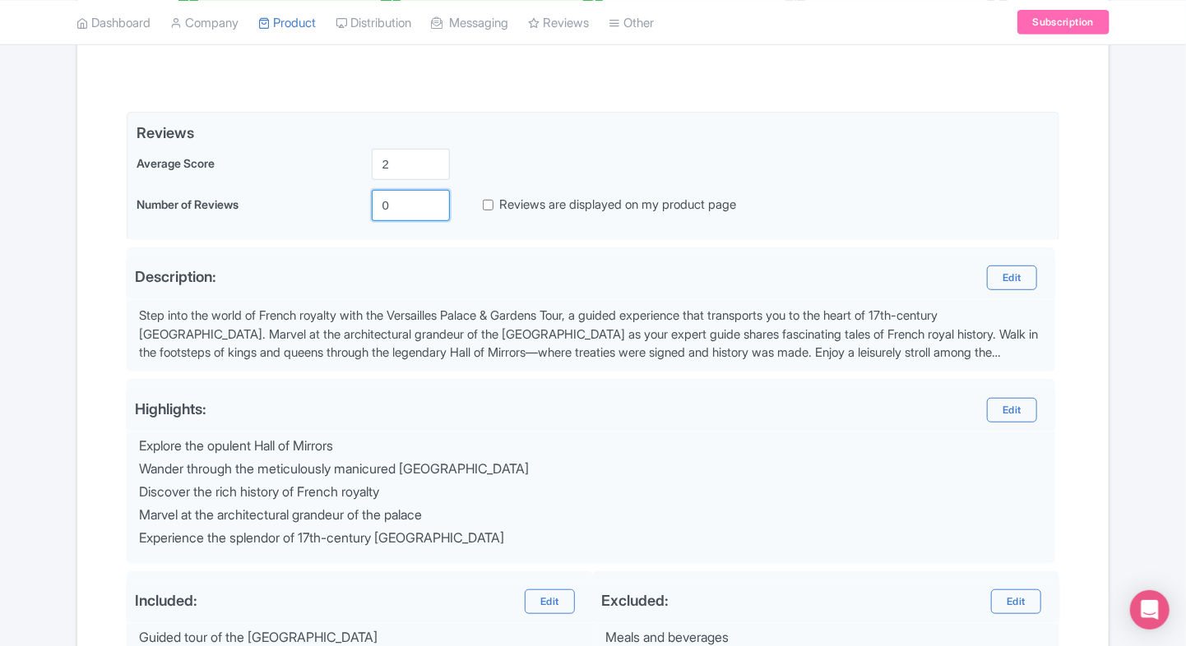
type input "0"
click at [91, 326] on div "Name & Price Locations Description & Reviews Images & Categories Complete Edit …" at bounding box center [592, 389] width 1011 height 860
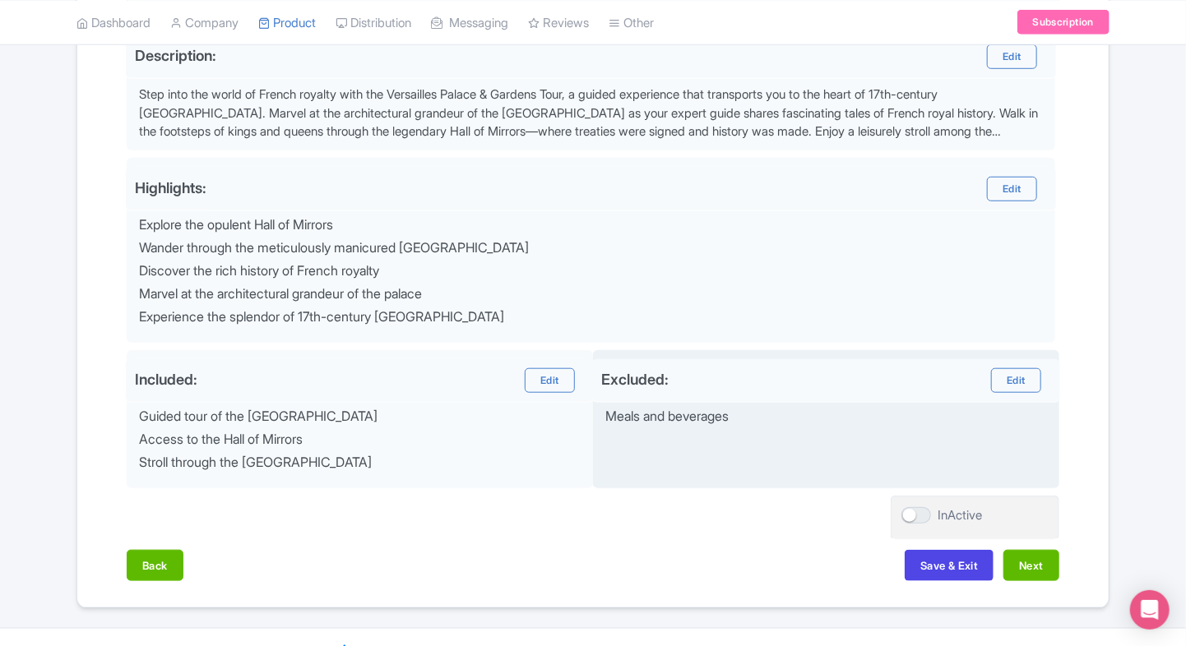
scroll to position [575, 0]
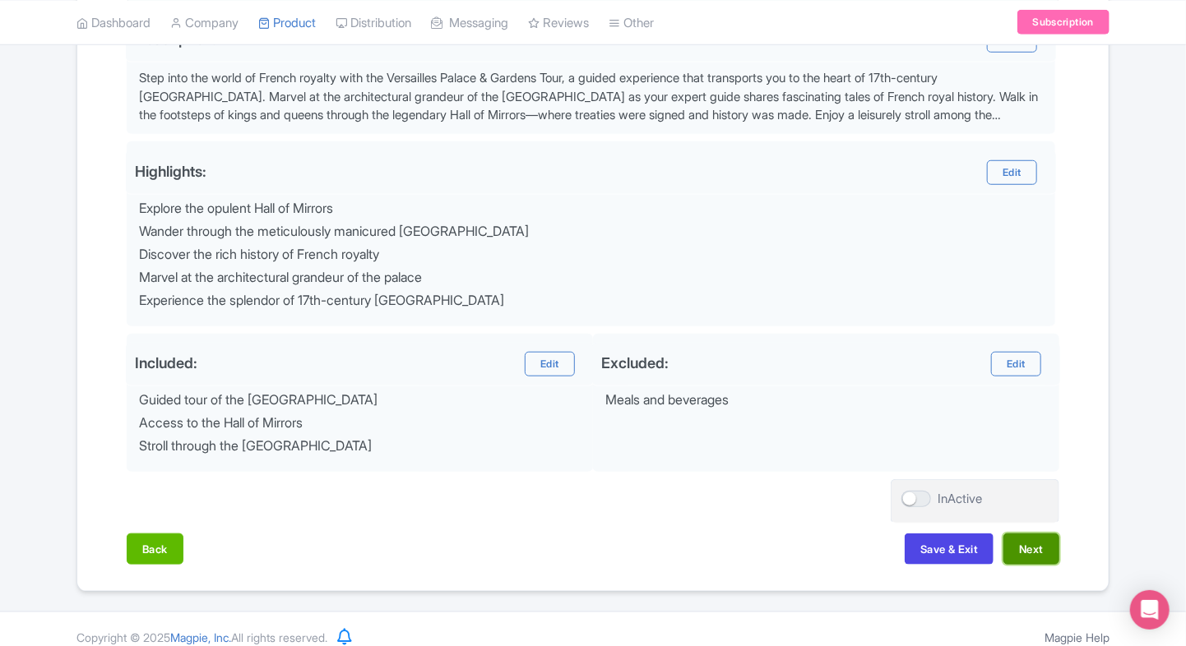
click at [1046, 534] on button "Next" at bounding box center [1031, 549] width 56 height 31
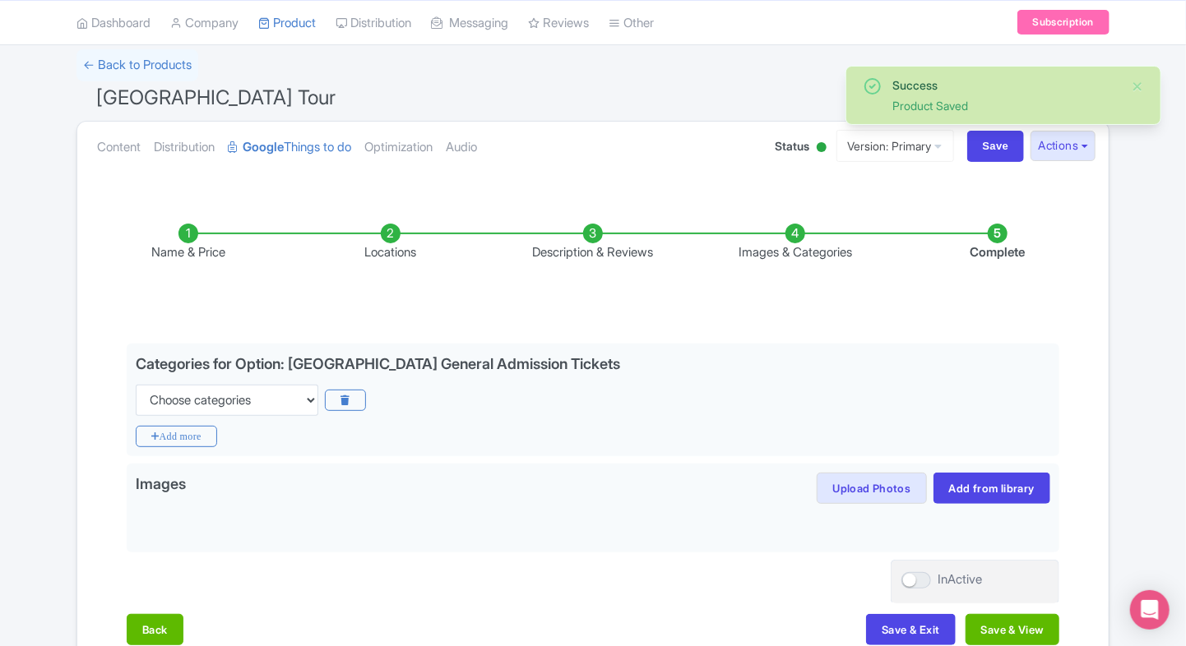
scroll to position [104, 0]
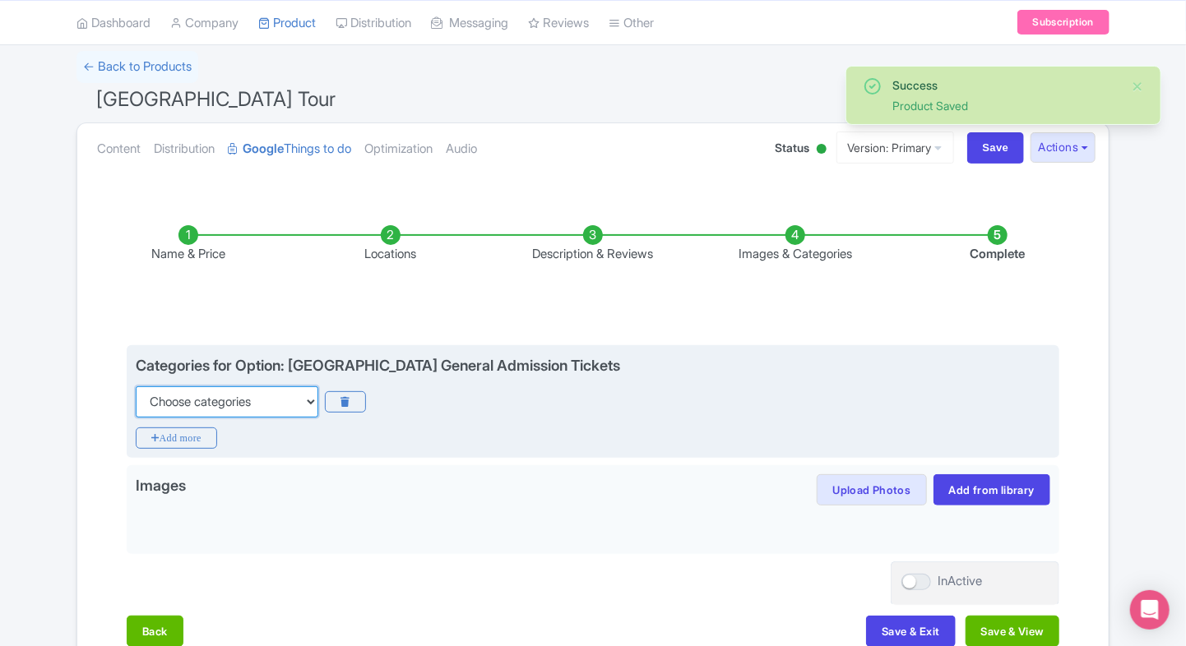
click at [281, 410] on select "Choose categories Adults Only Animals Audio Guide Beaches Bike Tours Boat Tours…" at bounding box center [227, 401] width 183 height 31
select select "family-friendly"
click at [136, 386] on select "Choose categories Adults Only Animals Audio Guide Beaches Bike Tours Boat Tours…" at bounding box center [227, 401] width 183 height 31
click at [186, 431] on icon "Add more" at bounding box center [176, 438] width 81 height 21
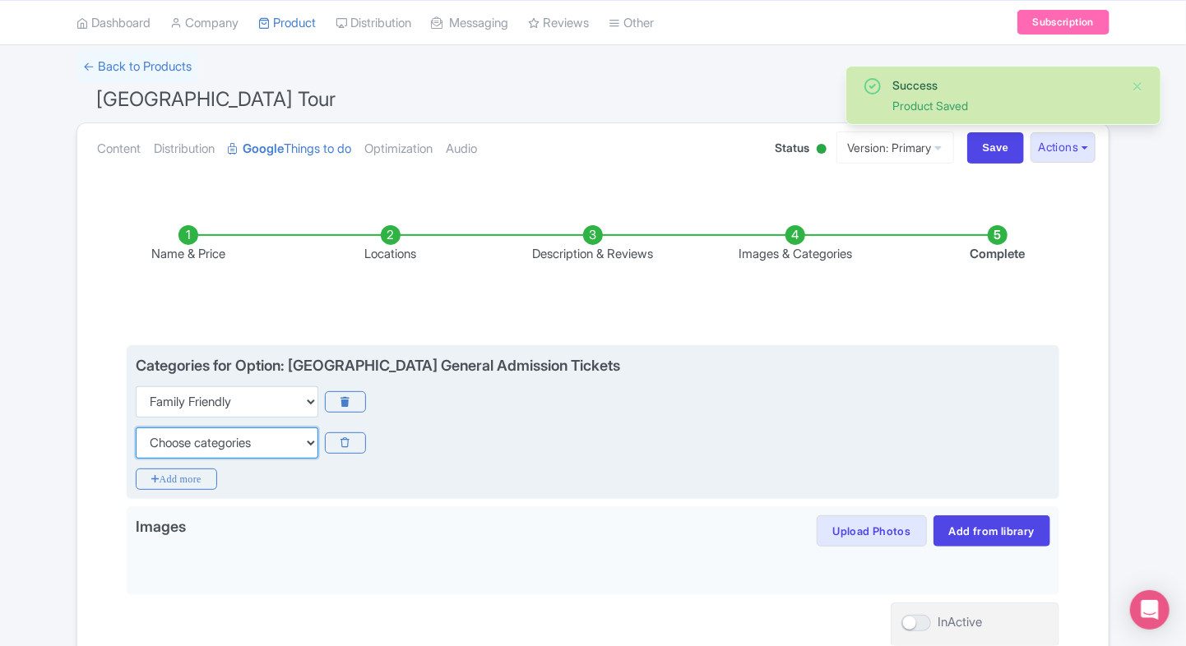
click at [186, 431] on select "Choose categories Adults Only Animals Audio Guide Beaches Bike Tours Boat Tours…" at bounding box center [227, 443] width 183 height 31
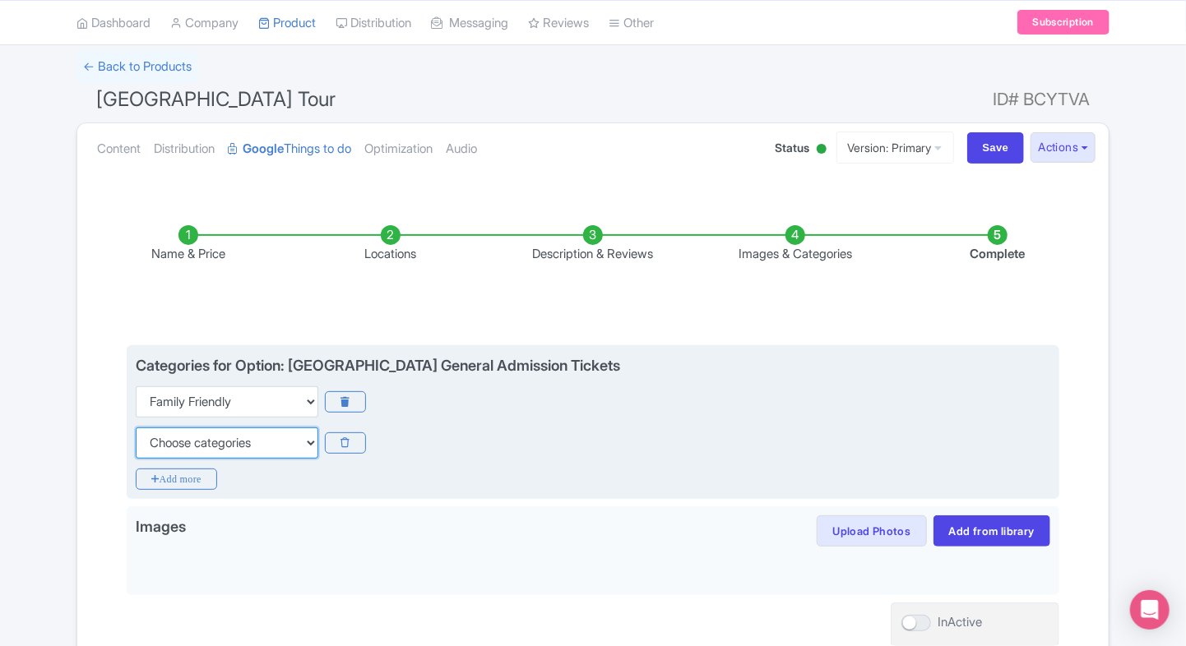
select select "history"
click at [136, 428] on select "Choose categories Adults Only Animals Audio Guide Beaches Bike Tours Boat Tours…" at bounding box center [227, 443] width 183 height 31
click at [160, 469] on icon "Add more" at bounding box center [176, 479] width 81 height 21
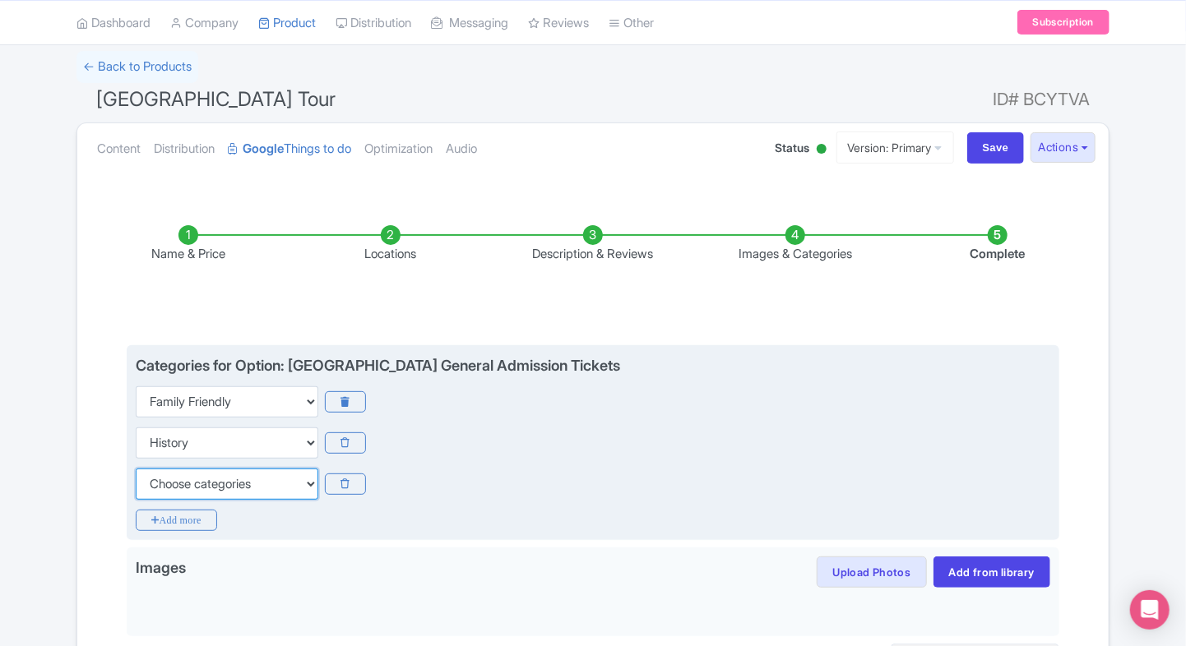
click at [211, 477] on select "Choose categories Adults Only Animals Audio Guide Beaches Bike Tours Boat Tours…" at bounding box center [227, 484] width 183 height 31
select select "walking-tours"
click at [136, 469] on select "Choose categories Adults Only Animals Audio Guide Beaches Bike Tours Boat Tours…" at bounding box center [227, 484] width 183 height 31
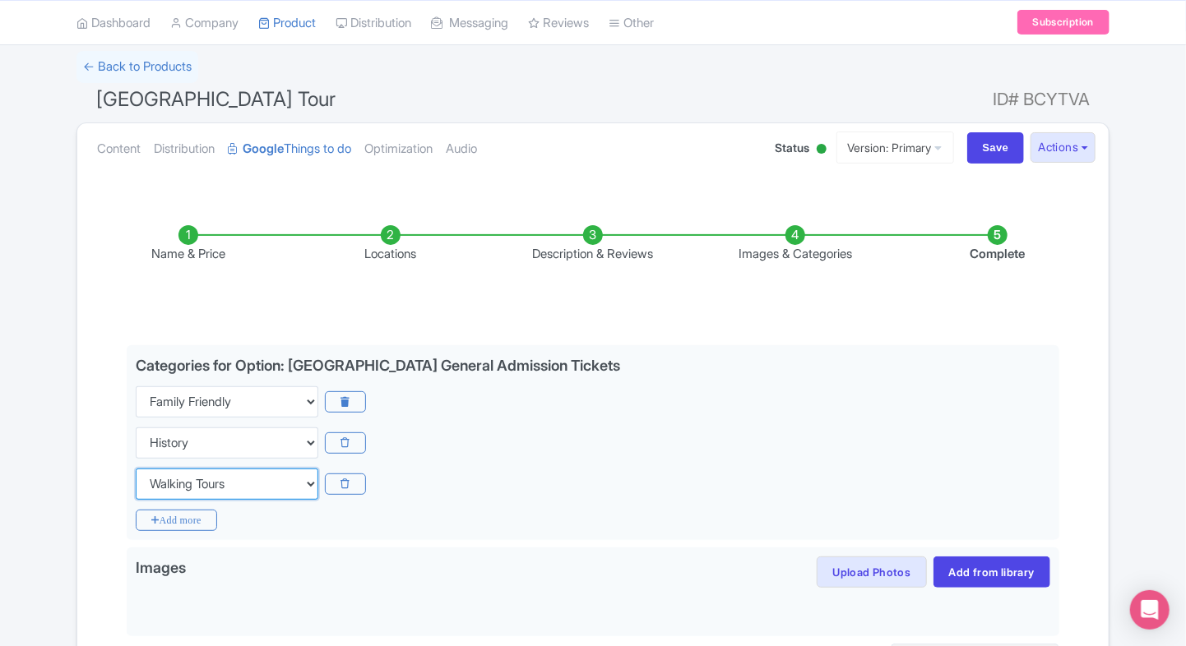
scroll to position [281, 0]
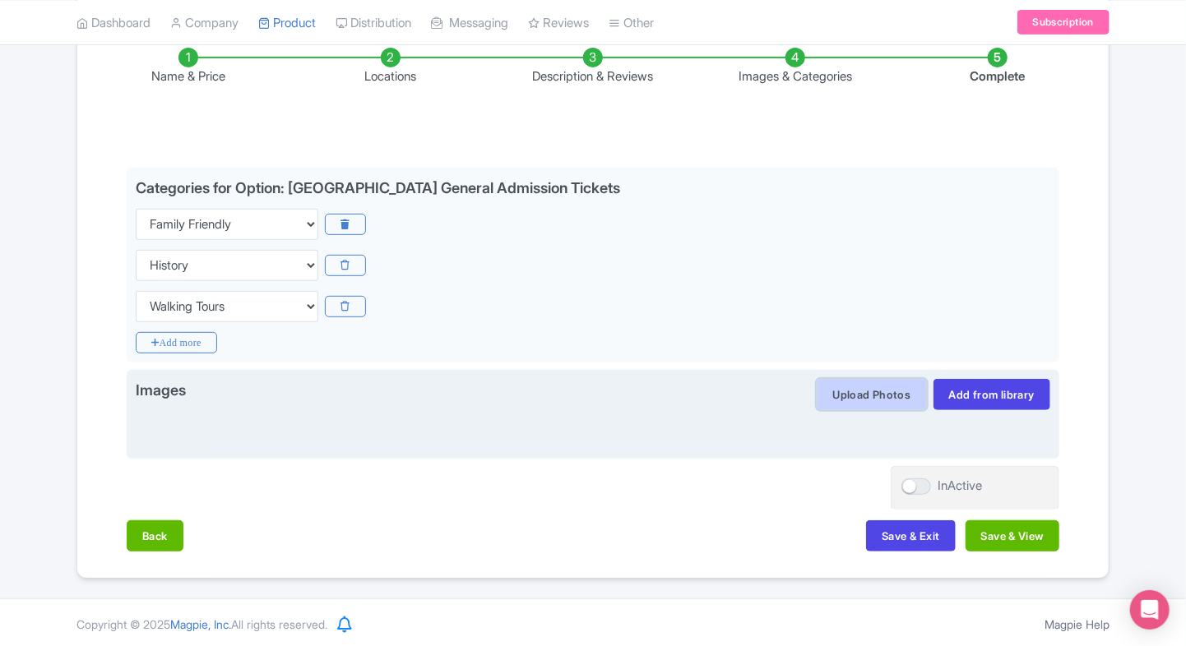
click at [855, 386] on button "Upload Photos" at bounding box center [870, 394] width 109 height 31
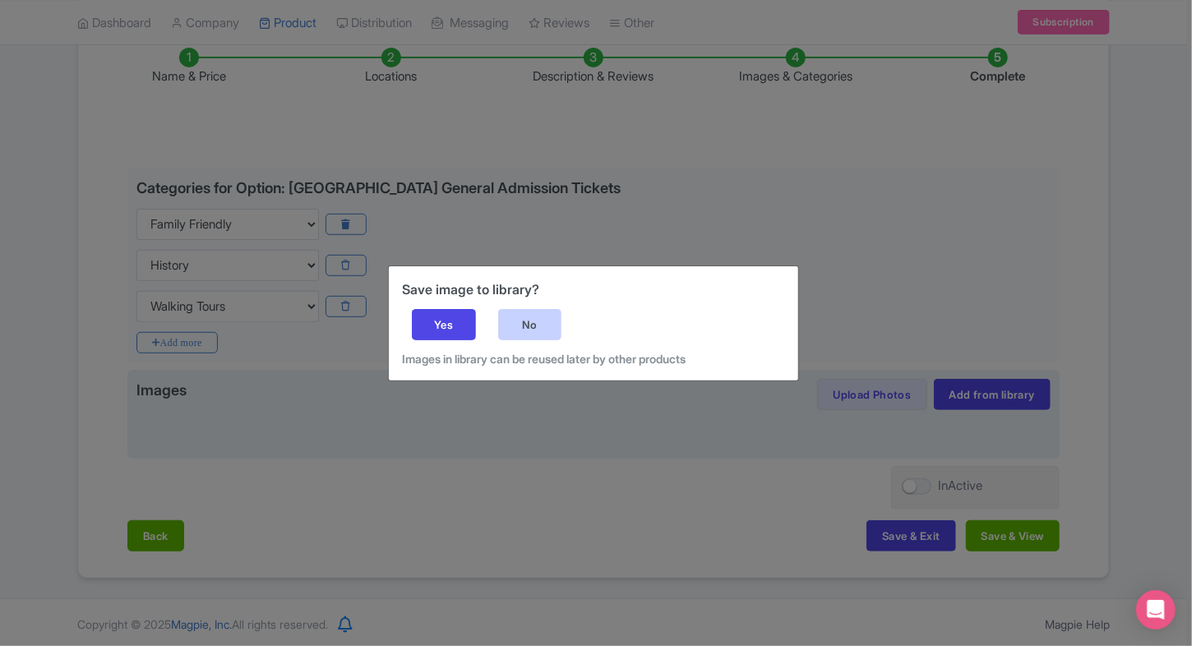
click at [515, 309] on div "No" at bounding box center [530, 324] width 64 height 31
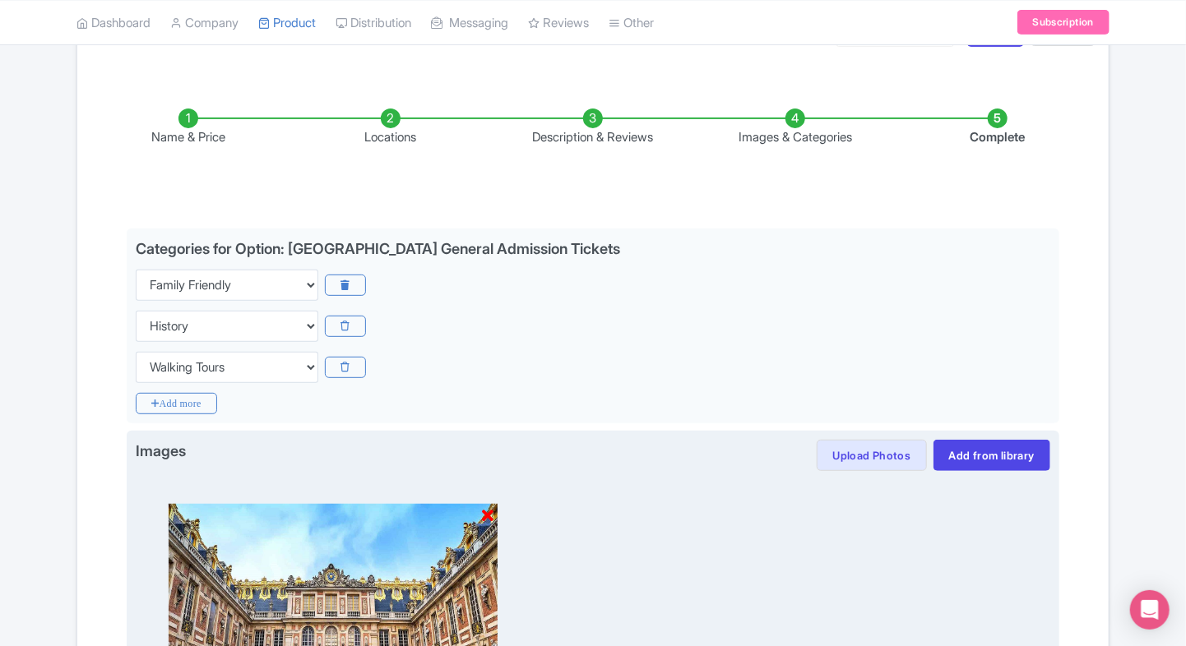
scroll to position [513, 0]
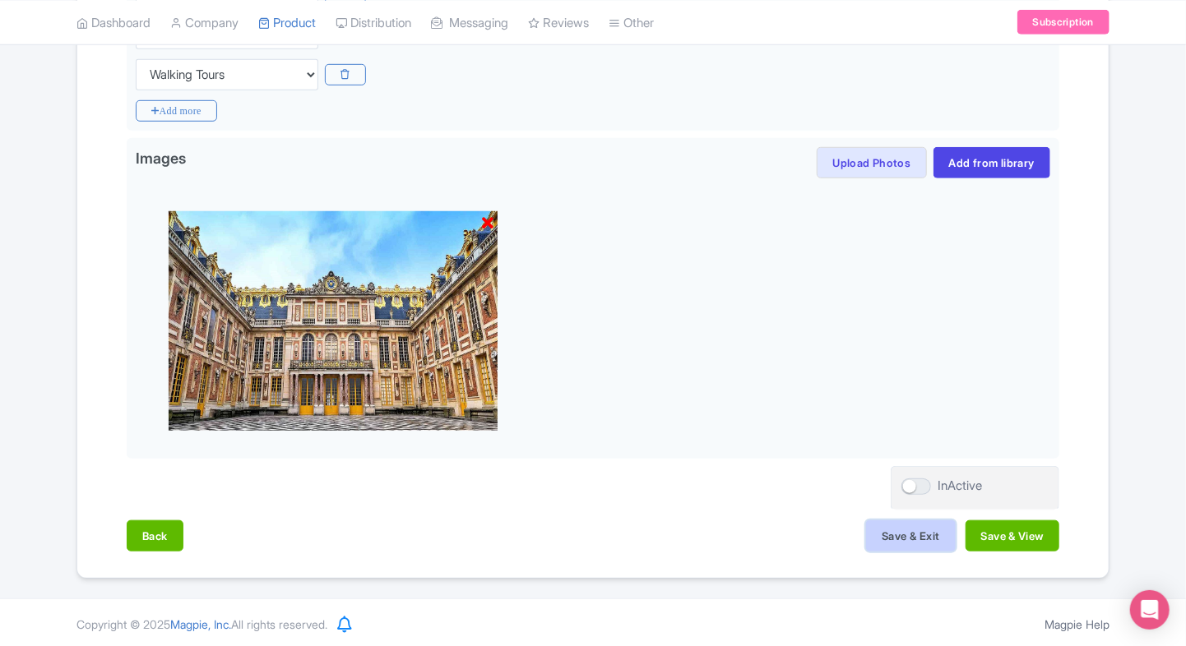
click at [891, 527] on button "Save & Exit" at bounding box center [910, 535] width 89 height 31
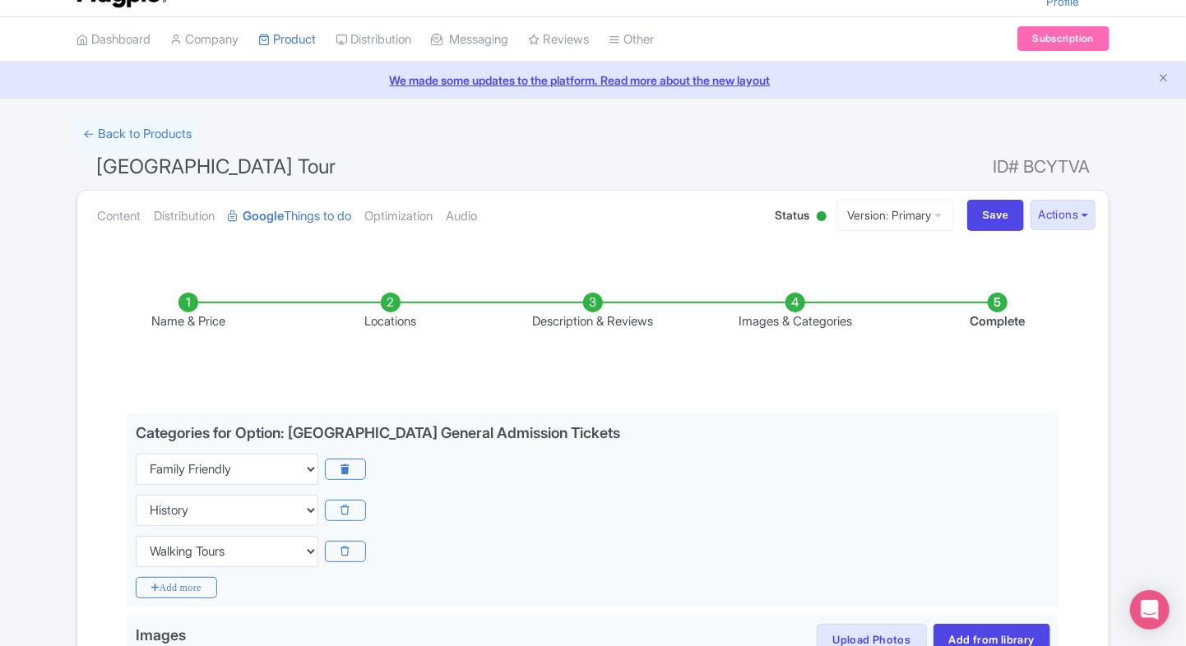
scroll to position [0, 0]
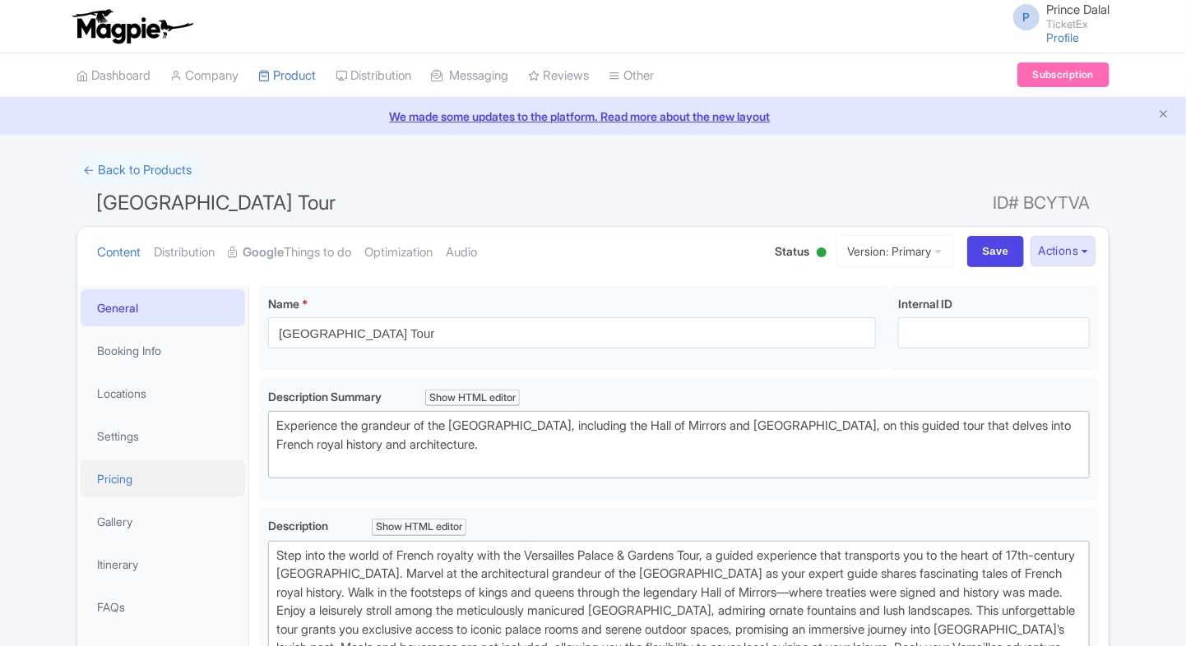
click at [115, 480] on link "Pricing" at bounding box center [163, 478] width 164 height 37
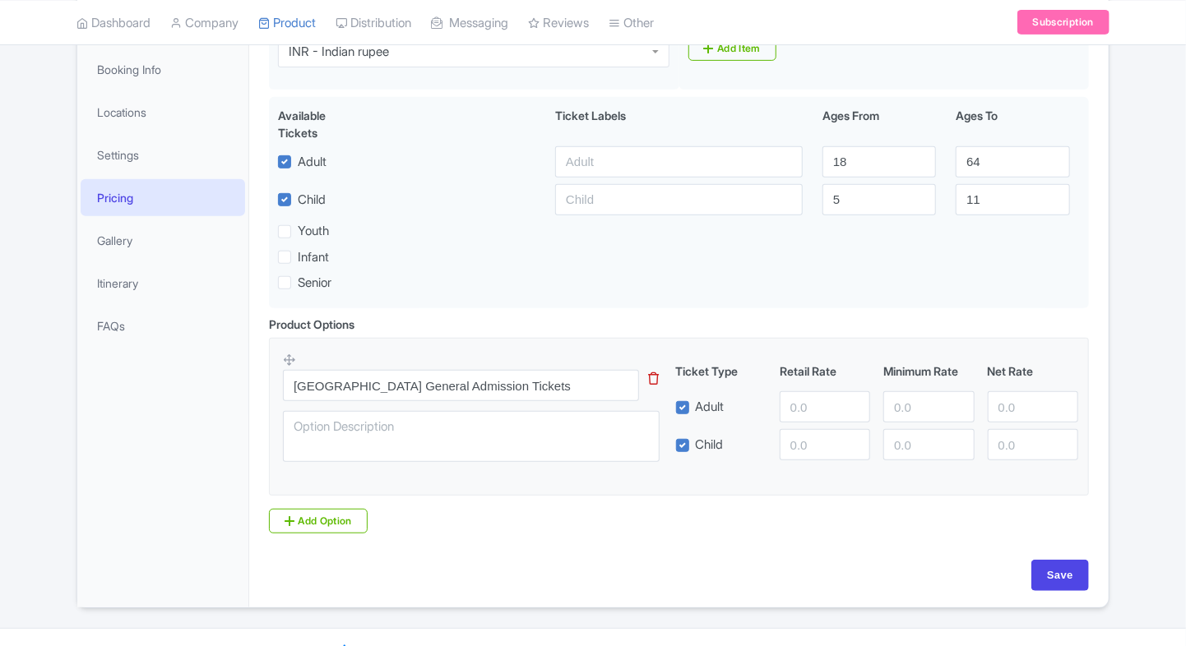
scroll to position [303, 0]
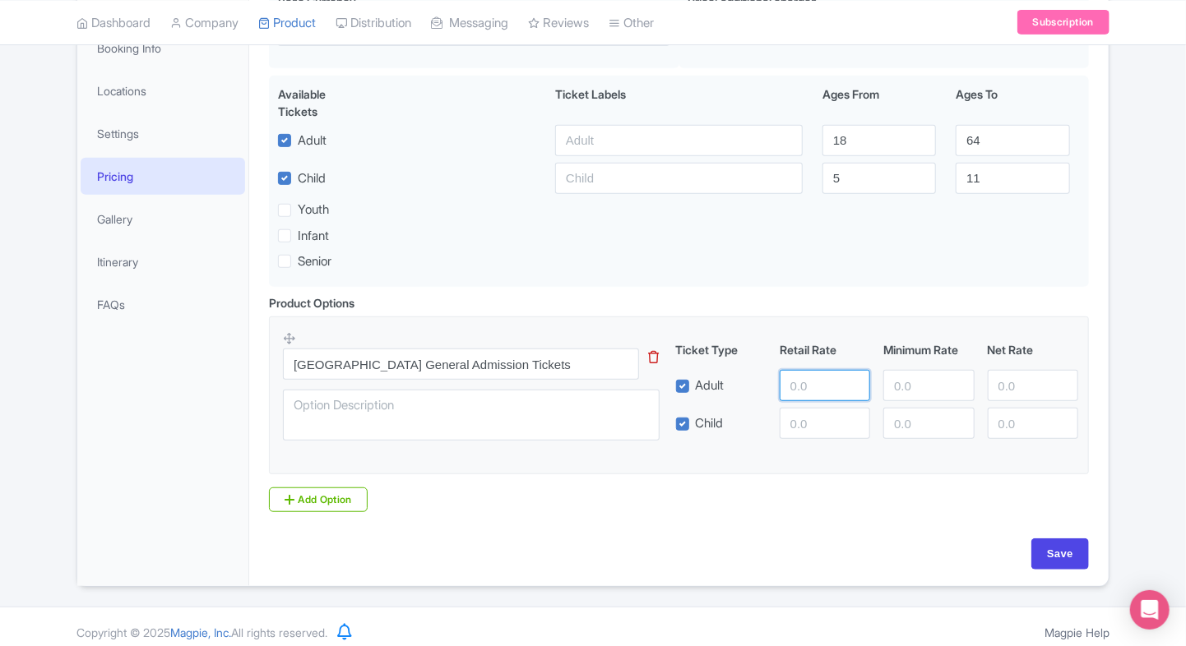
click at [798, 391] on input "number" at bounding box center [824, 385] width 90 height 31
type input "2506"
click at [798, 427] on input "number" at bounding box center [824, 423] width 90 height 31
type input "2506"
click at [906, 386] on input "number" at bounding box center [928, 385] width 90 height 31
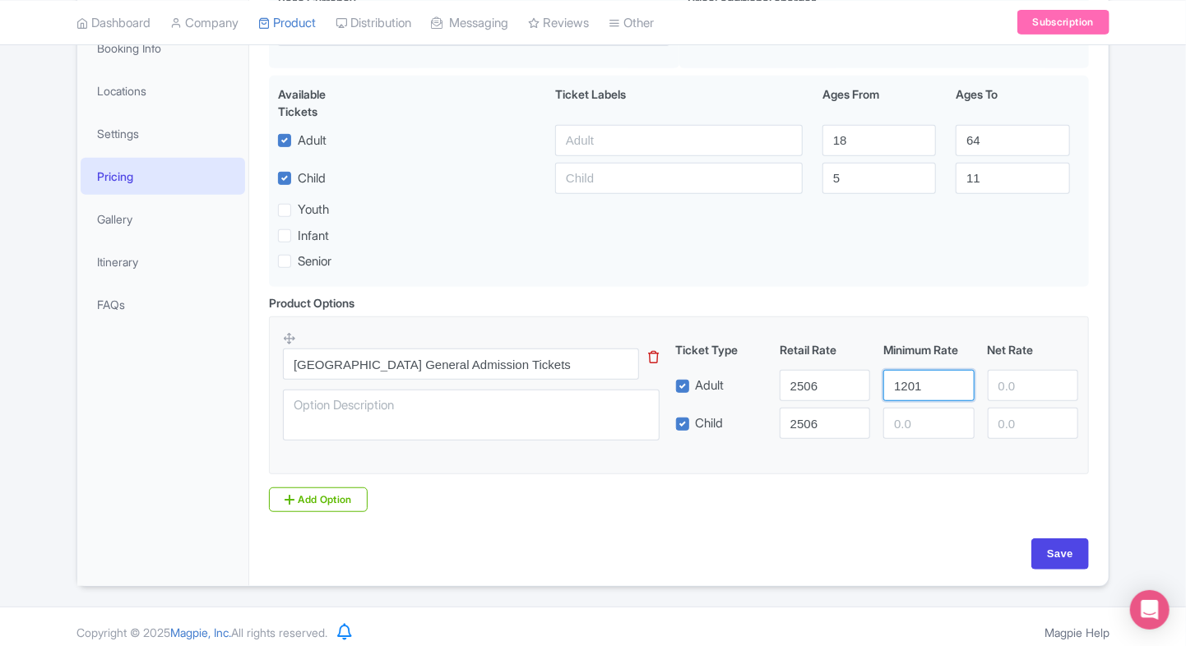
type input "1201"
click at [900, 434] on input "number" at bounding box center [928, 423] width 90 height 31
type input "1201"
click at [1013, 385] on input "number" at bounding box center [1032, 385] width 90 height 31
type input "2506"
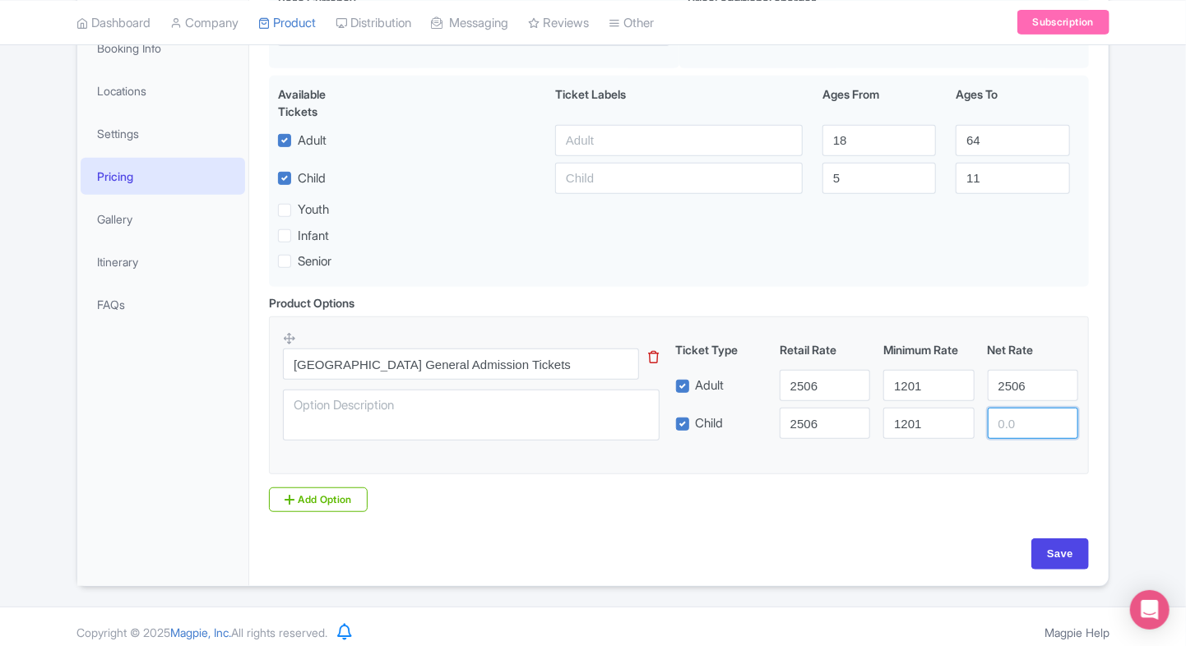
click at [1012, 416] on input "number" at bounding box center [1032, 423] width 90 height 31
type input "2506"
click at [1049, 561] on input "Save" at bounding box center [1060, 554] width 58 height 31
type input "Saving..."
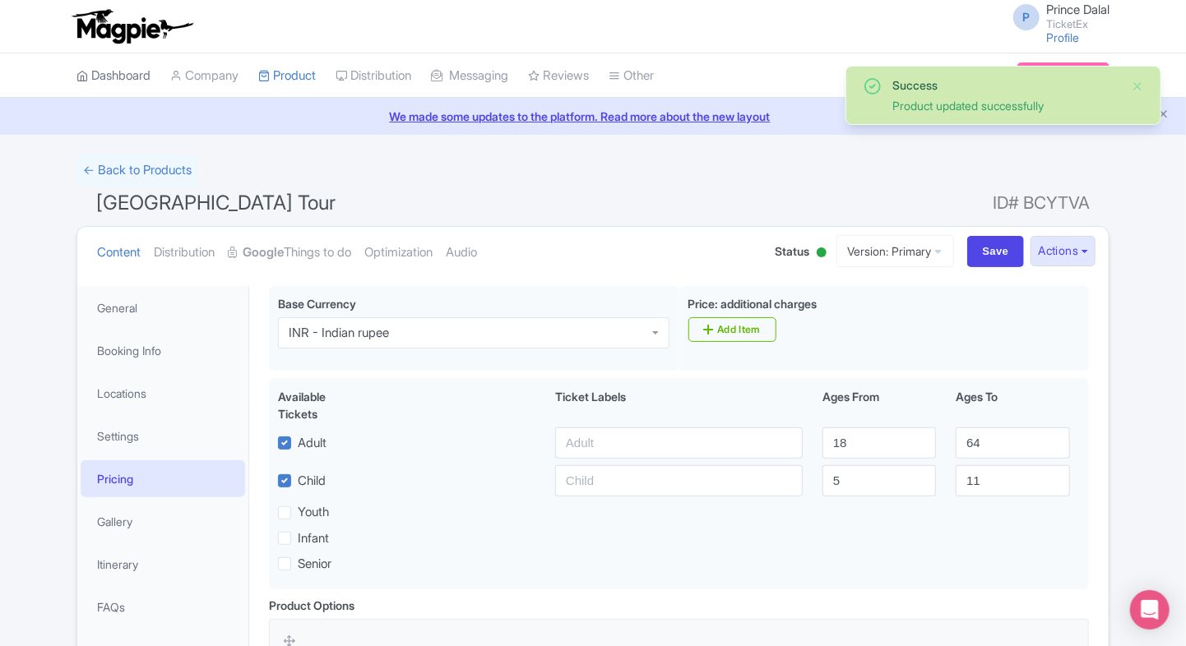
click at [123, 90] on link "Dashboard" at bounding box center [113, 75] width 74 height 45
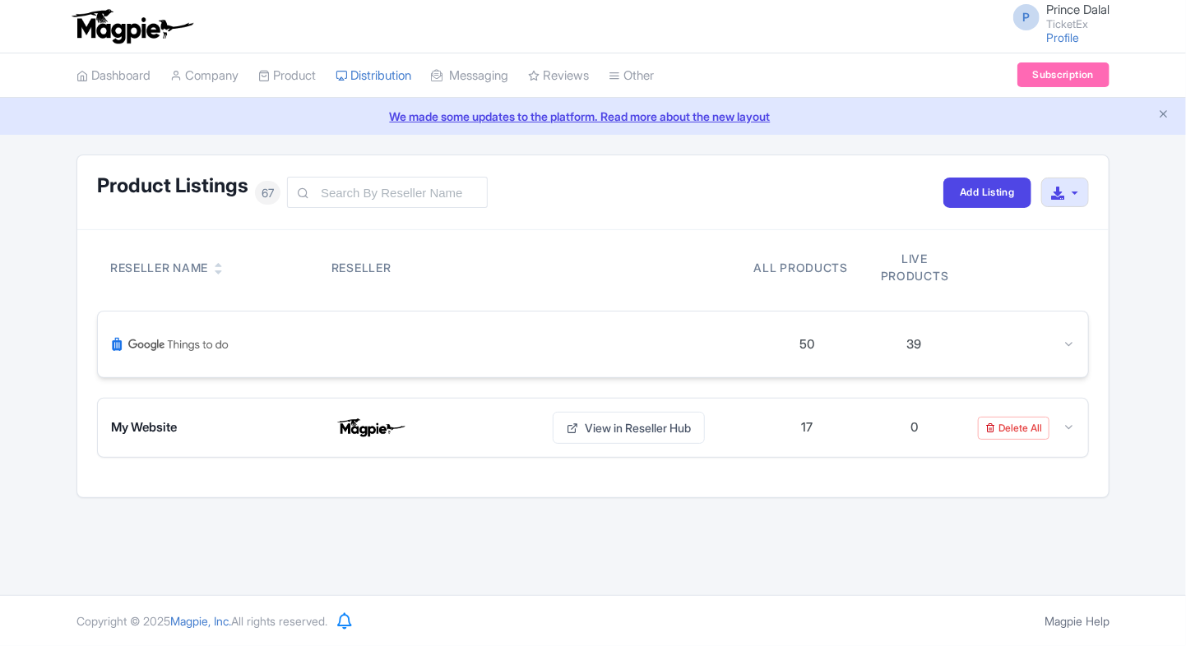
click at [1057, 340] on div at bounding box center [1021, 344] width 107 height 19
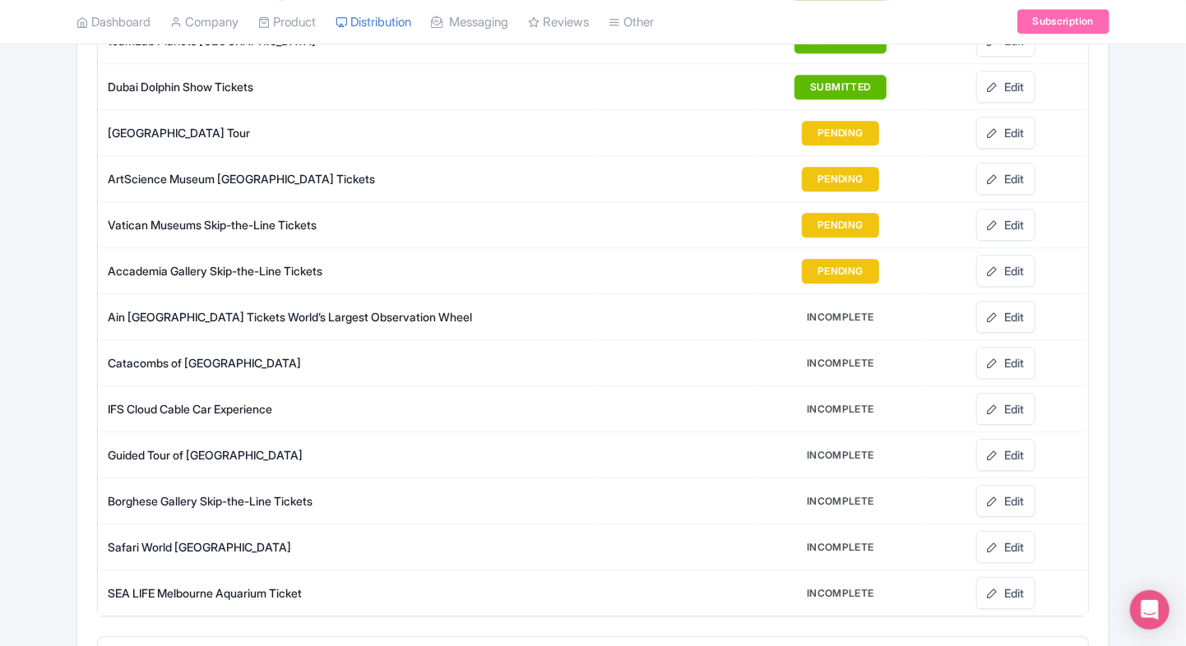
scroll to position [2073, 0]
